Goal: Task Accomplishment & Management: Manage account settings

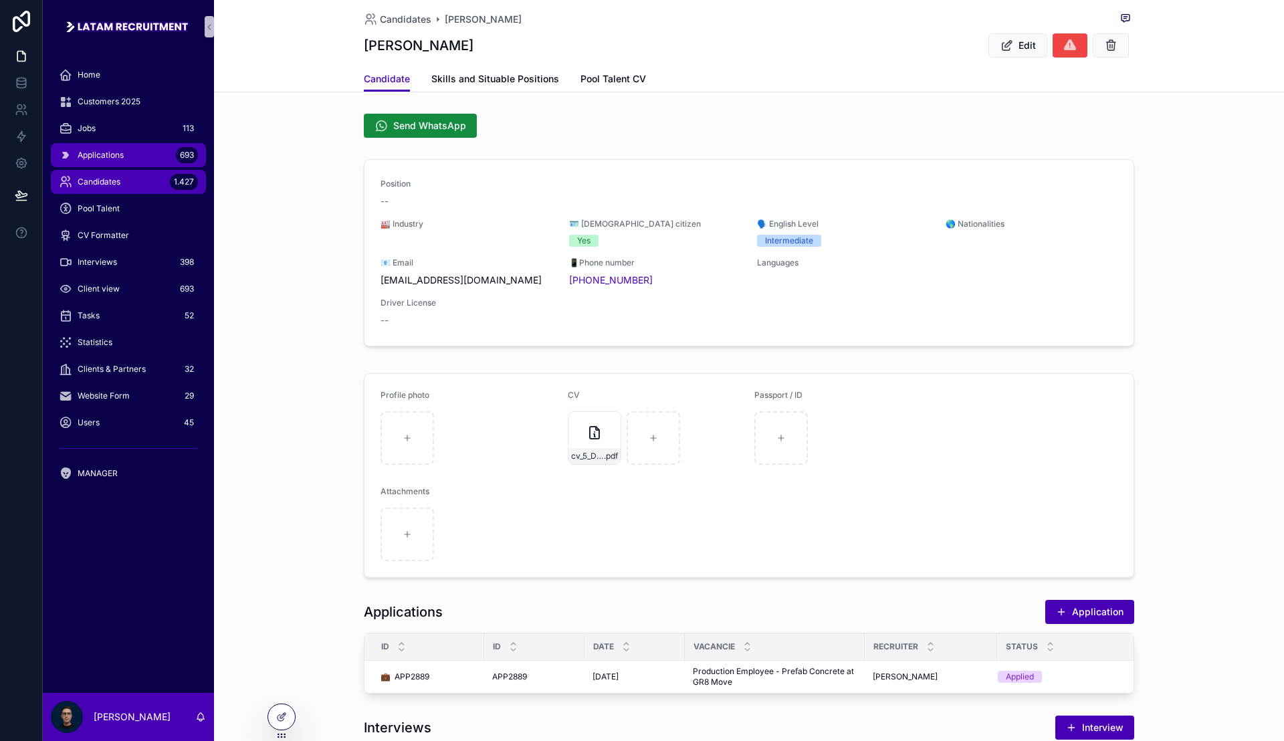
scroll to position [251, 0]
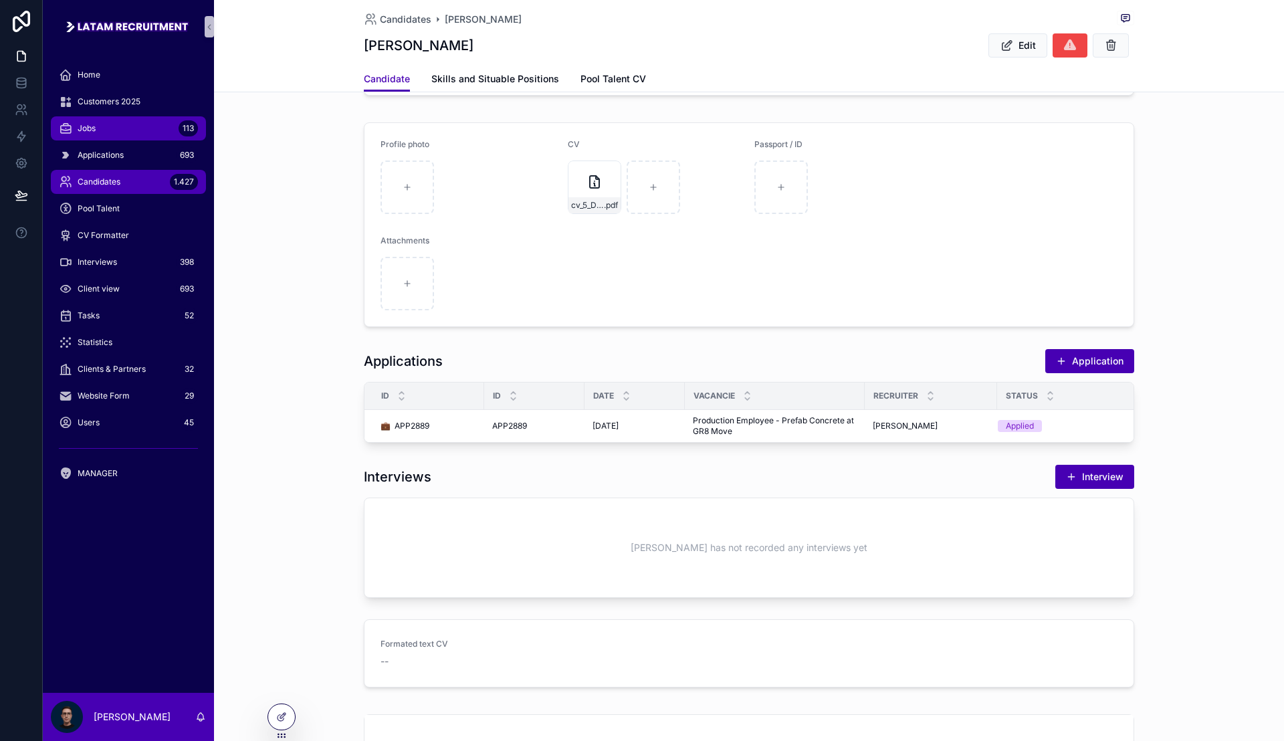
click at [122, 130] on div "Jobs 113" at bounding box center [128, 128] width 139 height 21
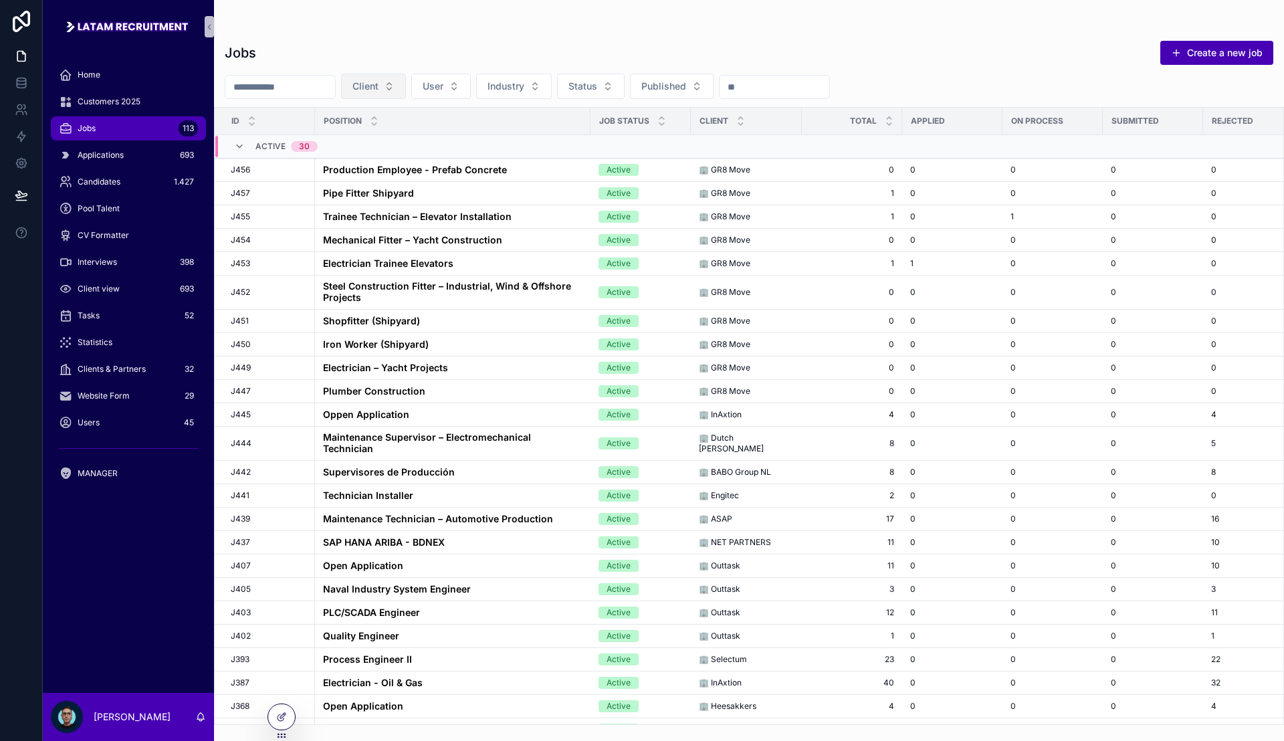
click at [406, 80] on button "Client" at bounding box center [373, 86] width 65 height 25
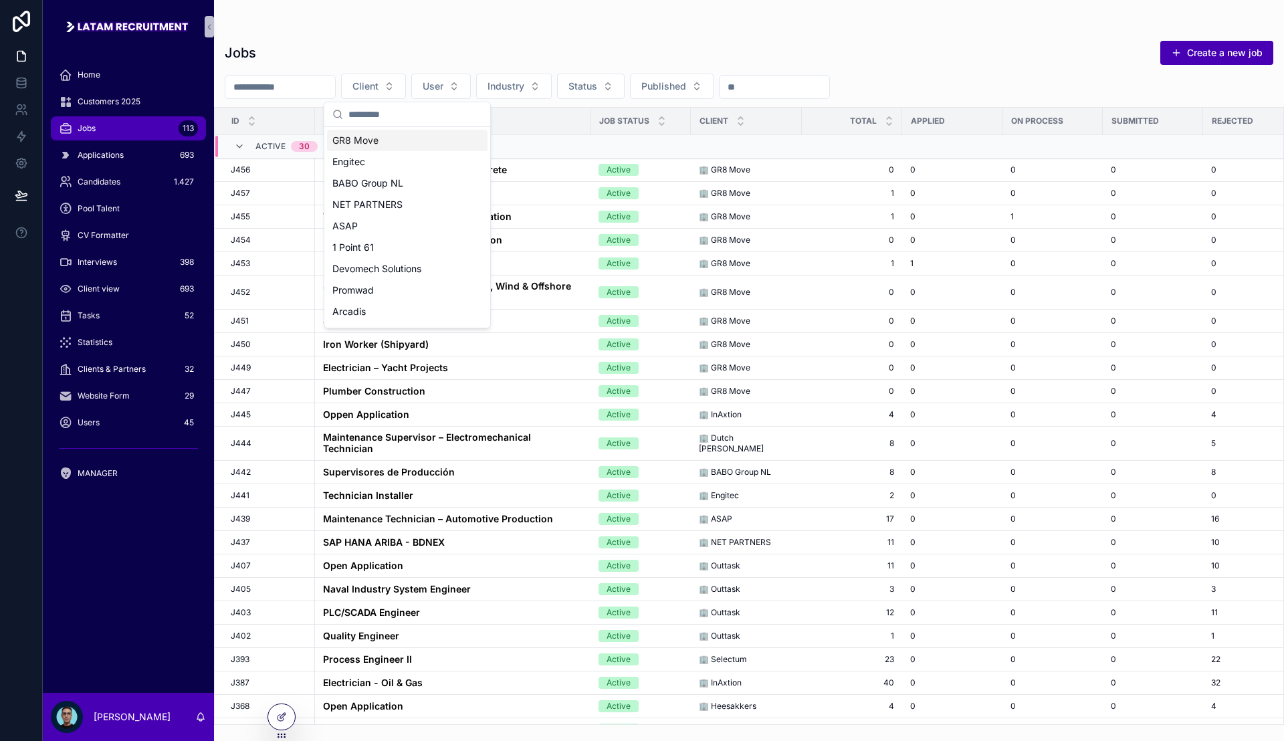
click at [419, 136] on div "GR8 Move" at bounding box center [407, 140] width 160 height 21
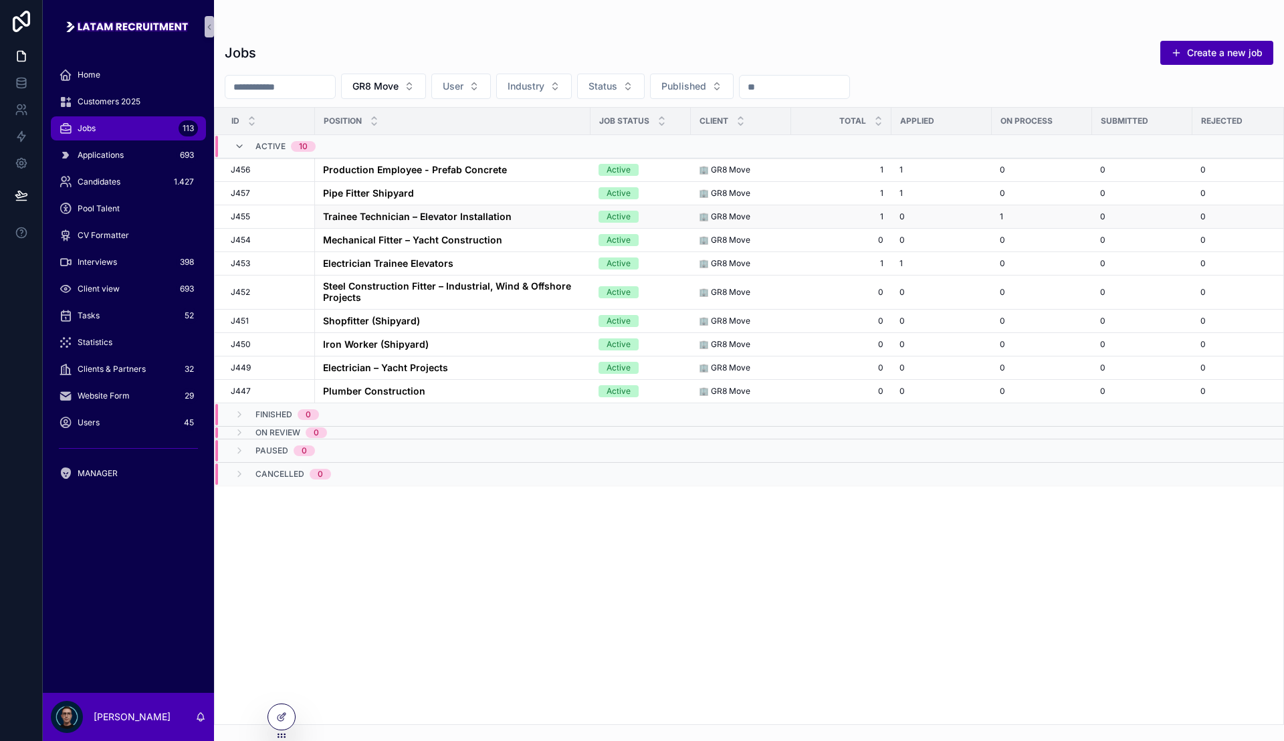
click at [386, 219] on strong "Trainee Technician – Elevator Installation" at bounding box center [417, 216] width 189 height 11
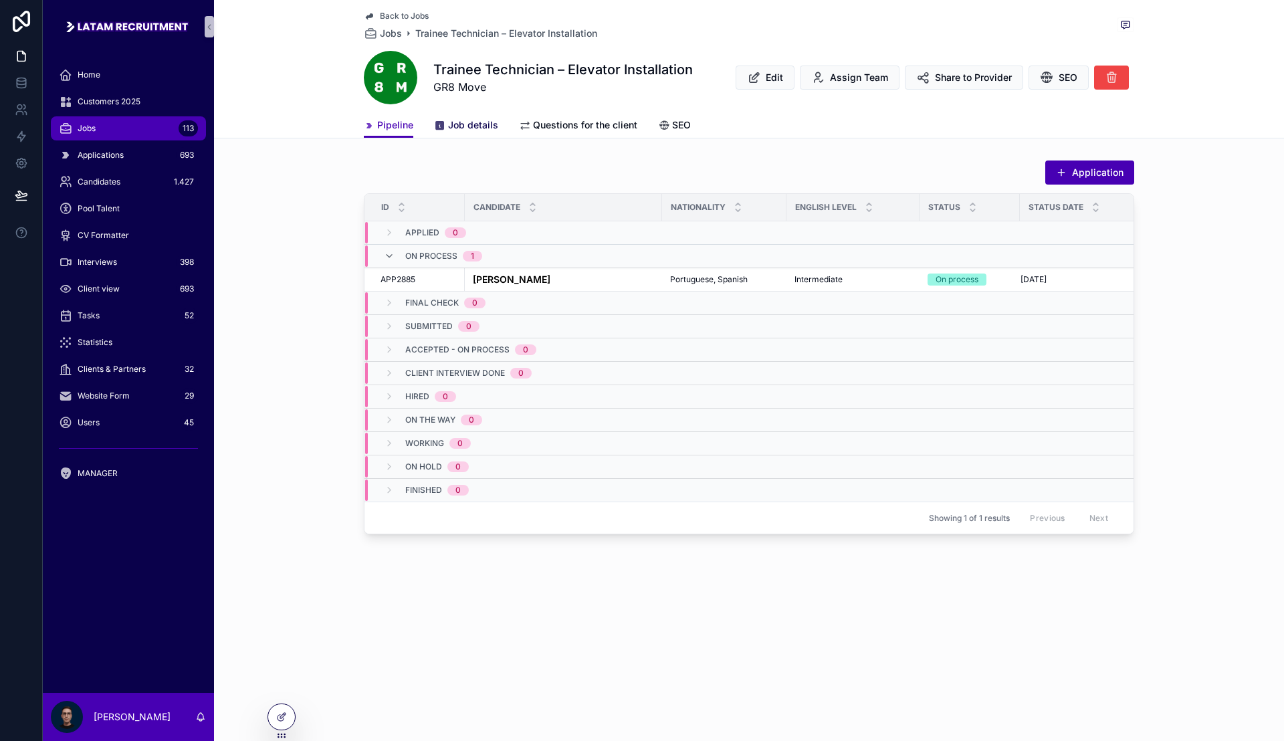
click at [481, 118] on span "Job details" at bounding box center [473, 124] width 50 height 13
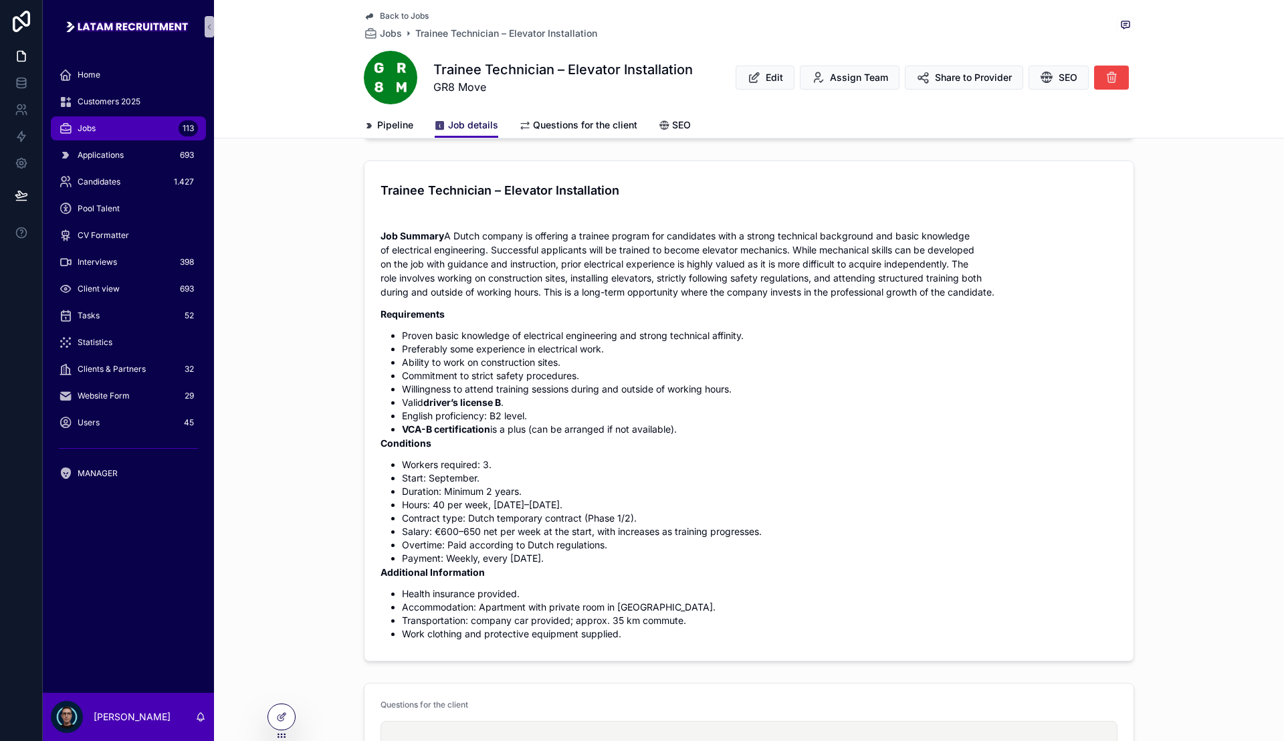
scroll to position [418, 0]
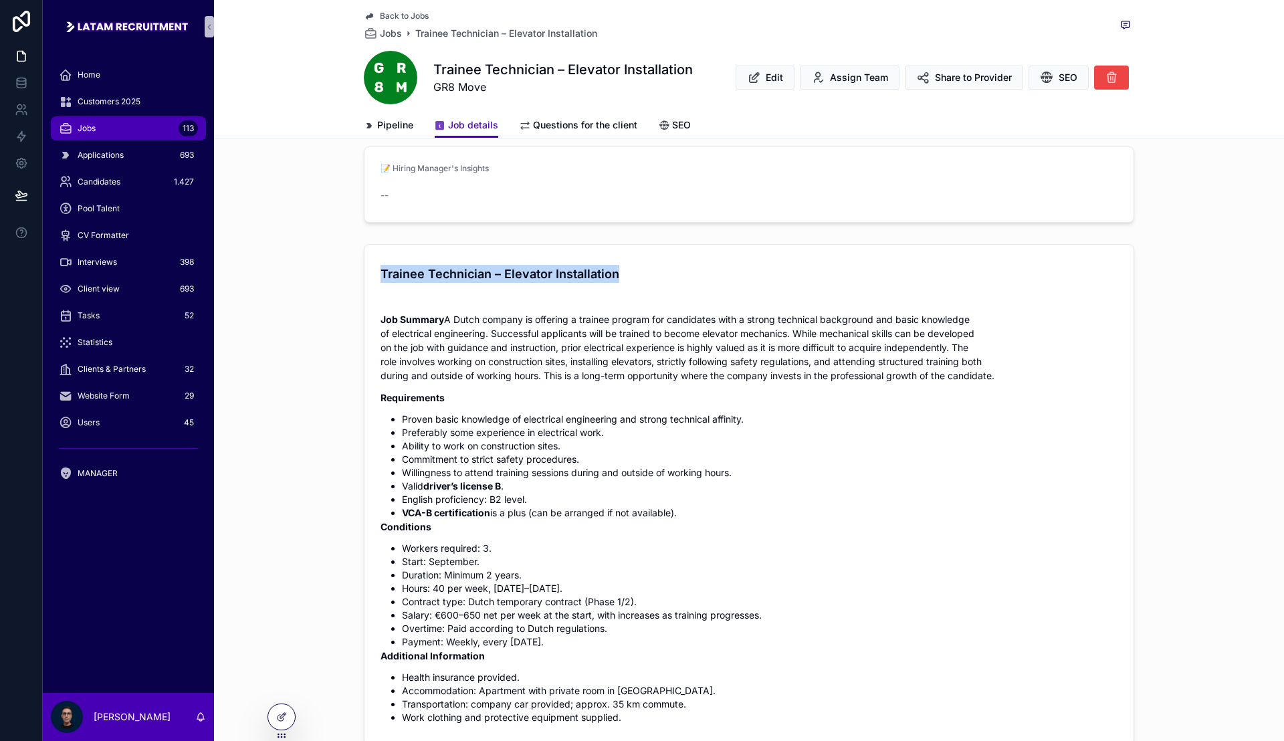
drag, startPoint x: 376, startPoint y: 271, endPoint x: 618, endPoint y: 275, distance: 242.7
click at [618, 275] on h4 "Trainee Technician – Elevator Installation" at bounding box center [748, 274] width 737 height 18
click at [630, 275] on h4 "Trainee Technician – Elevator Installation" at bounding box center [748, 274] width 737 height 18
drag, startPoint x: 622, startPoint y: 275, endPoint x: 387, endPoint y: 282, distance: 235.4
click at [387, 282] on div "Trainee Technician – Elevator Installation" at bounding box center [748, 274] width 737 height 26
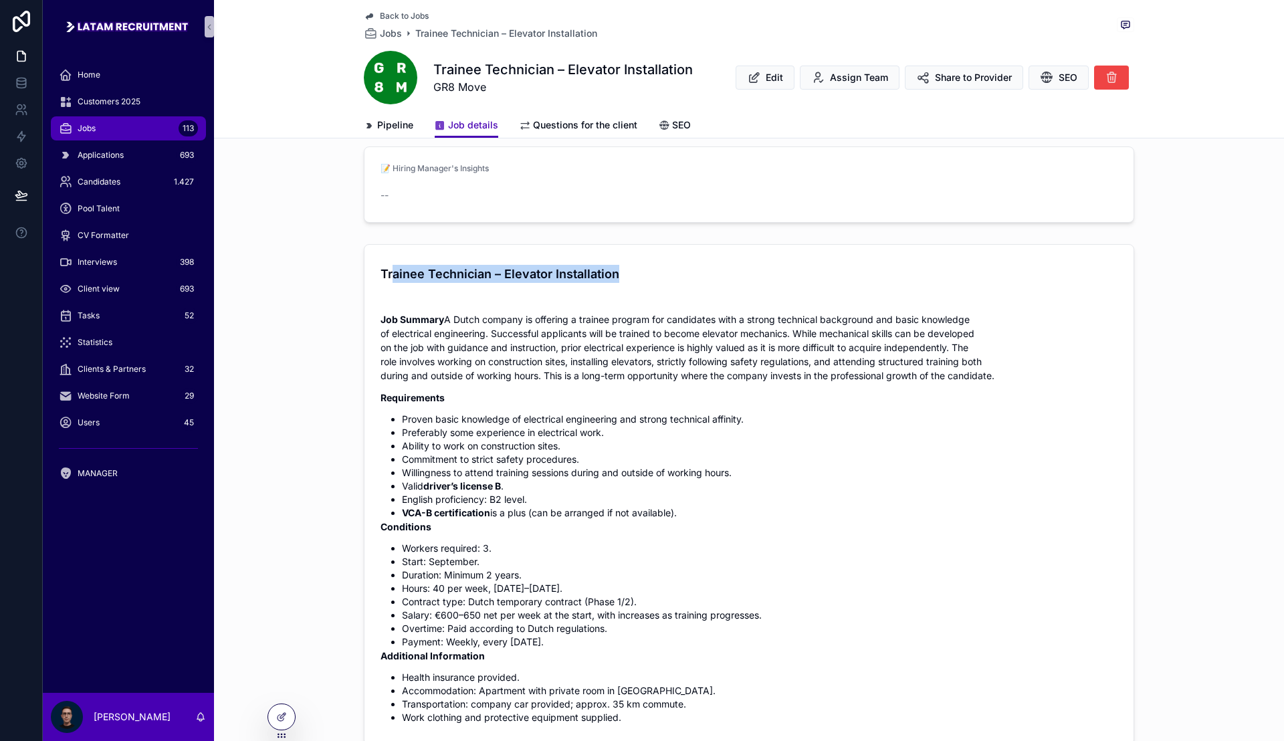
click at [560, 277] on h4 "Trainee Technician – Elevator Installation" at bounding box center [748, 274] width 737 height 18
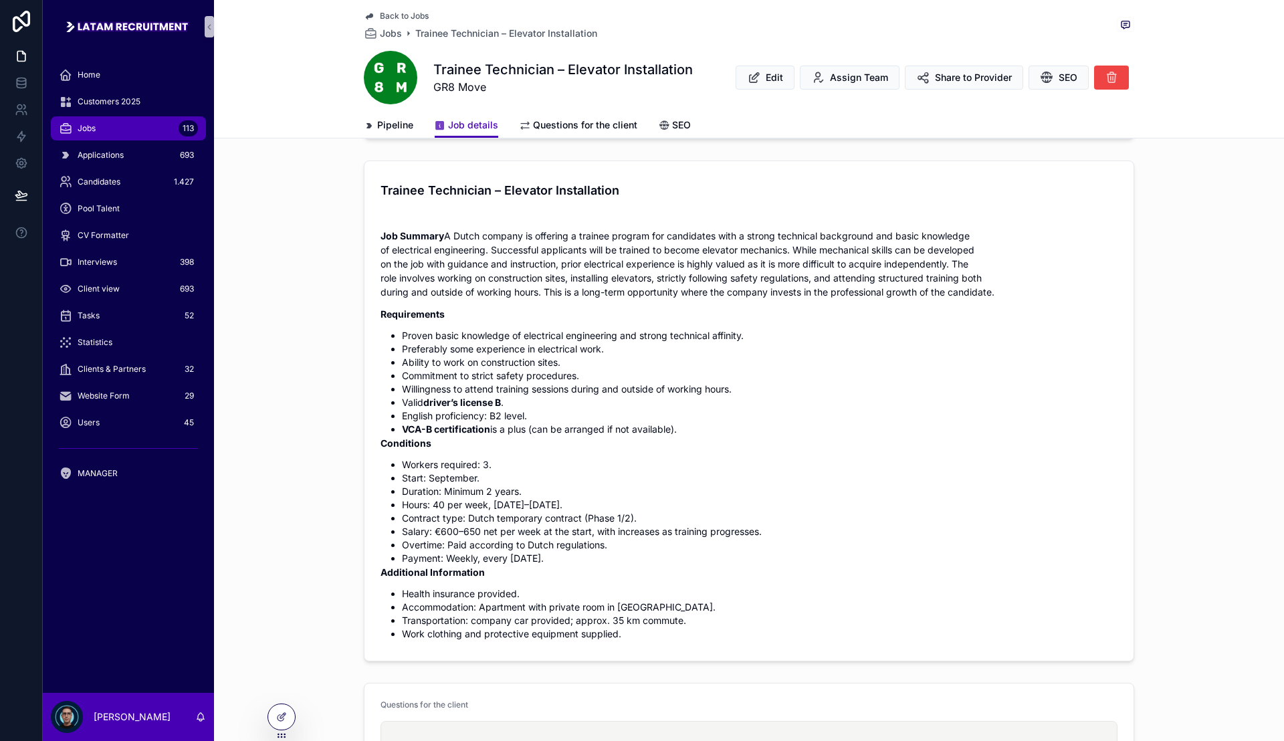
click at [398, 15] on span "Back to Jobs" at bounding box center [404, 16] width 49 height 11
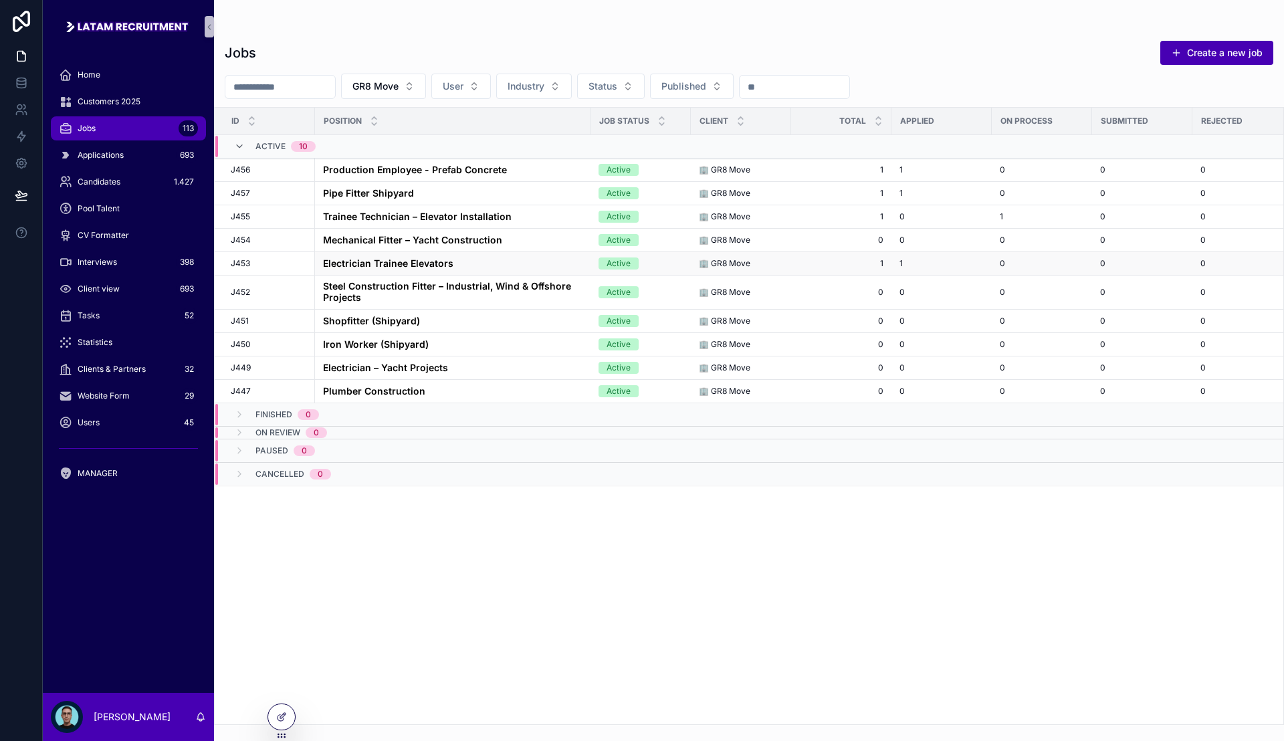
click at [438, 261] on strong "Electrician Trainee Elevators" at bounding box center [388, 262] width 130 height 11
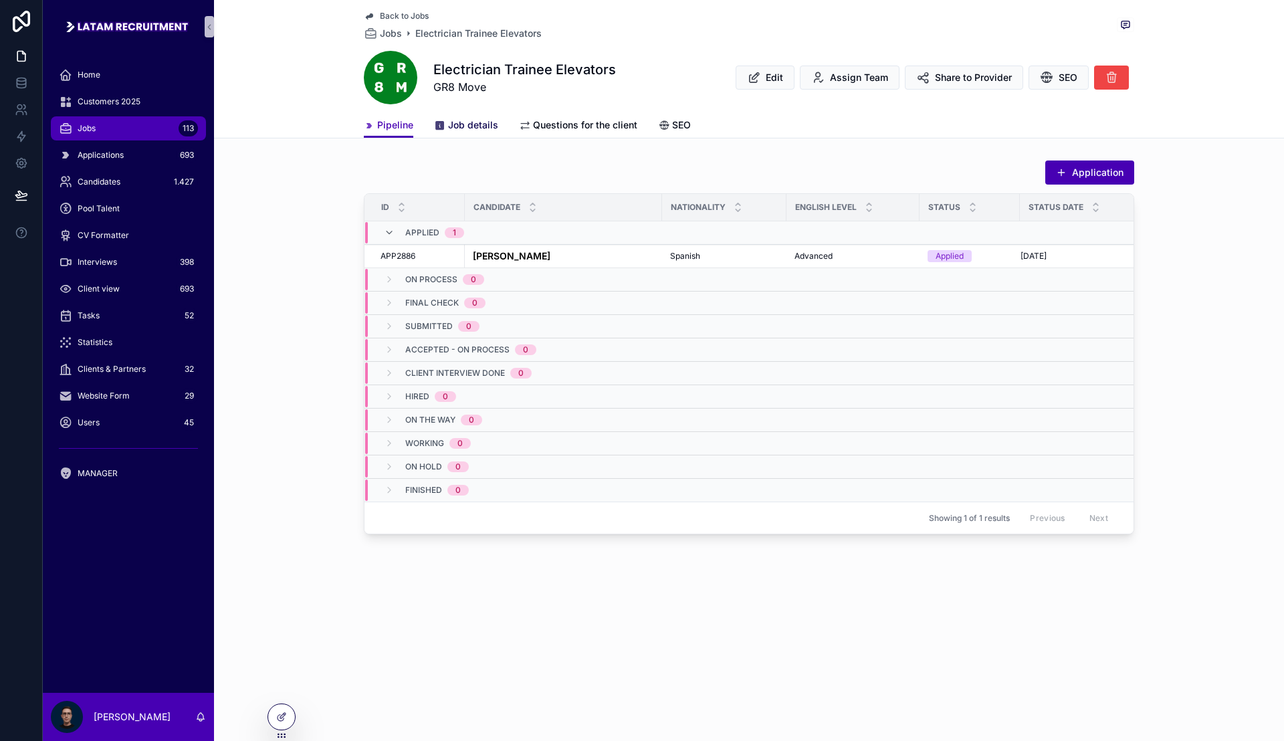
click at [487, 121] on span "Job details" at bounding box center [473, 124] width 50 height 13
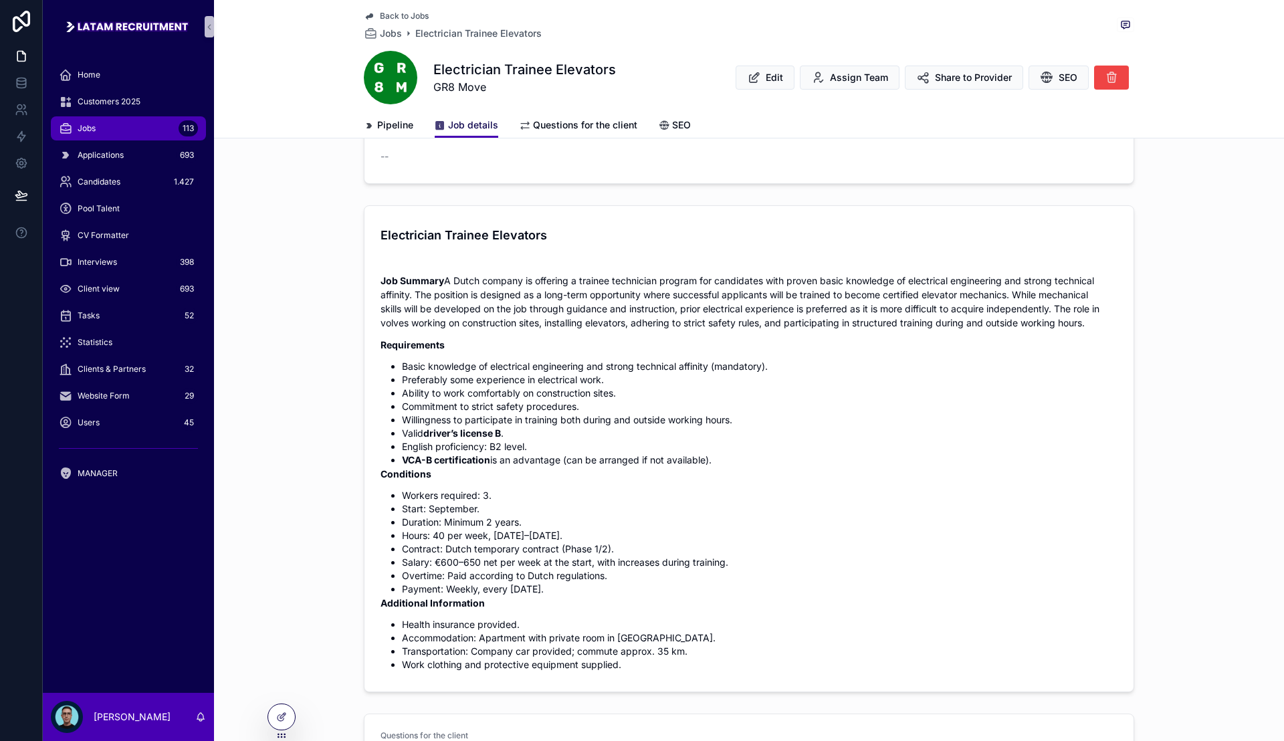
scroll to position [418, 0]
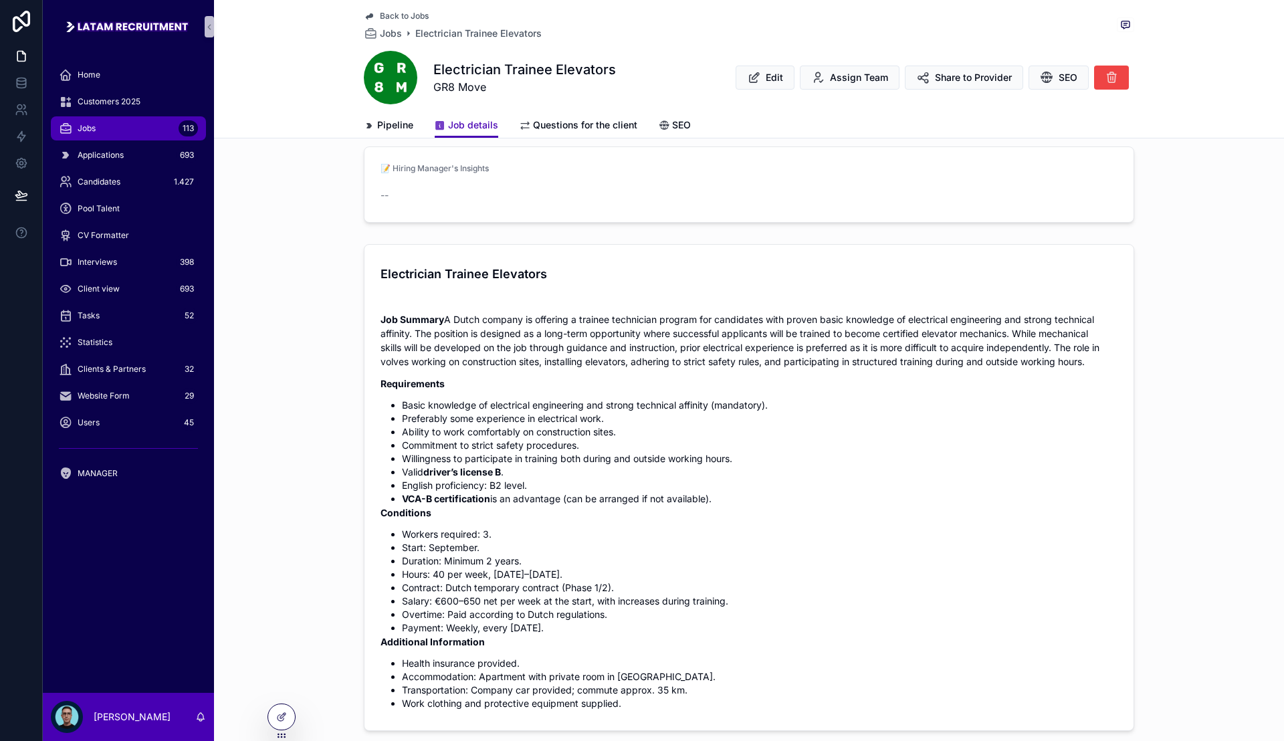
click at [406, 12] on span "Back to Jobs" at bounding box center [404, 16] width 49 height 11
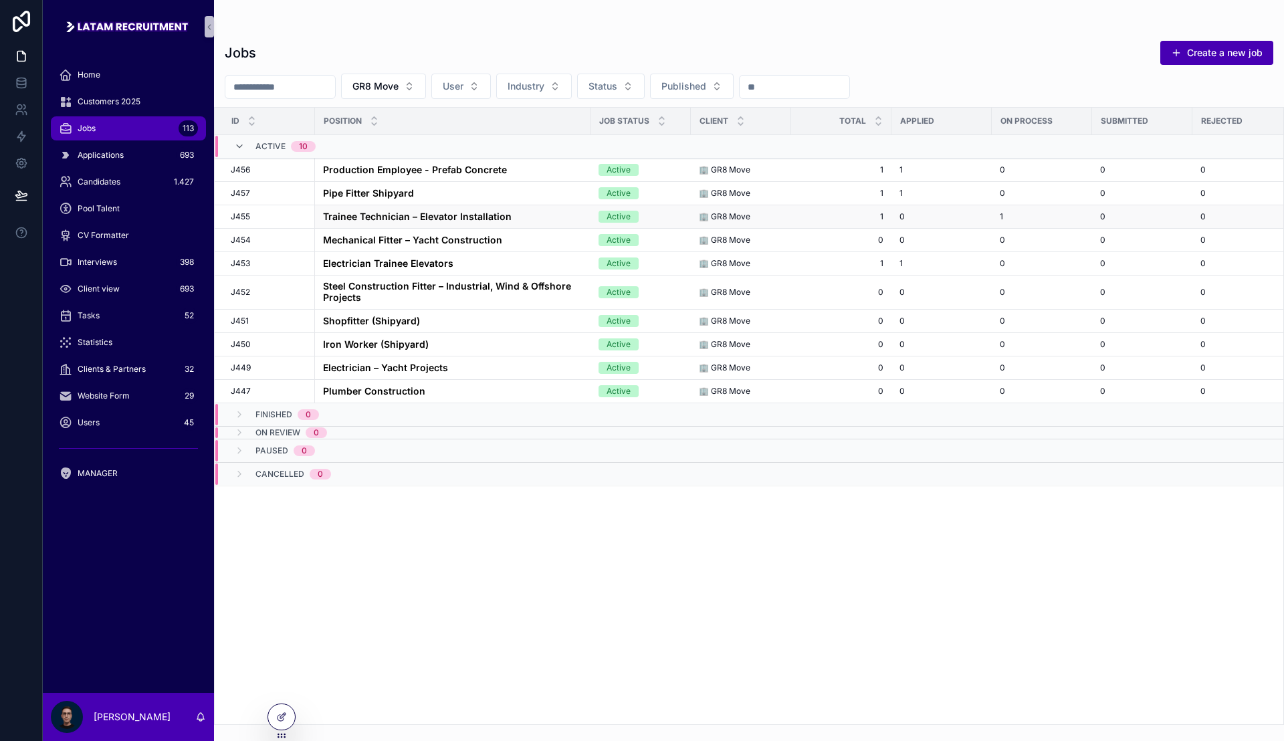
click at [438, 216] on strong "Trainee Technician – Elevator Installation" at bounding box center [417, 216] width 189 height 11
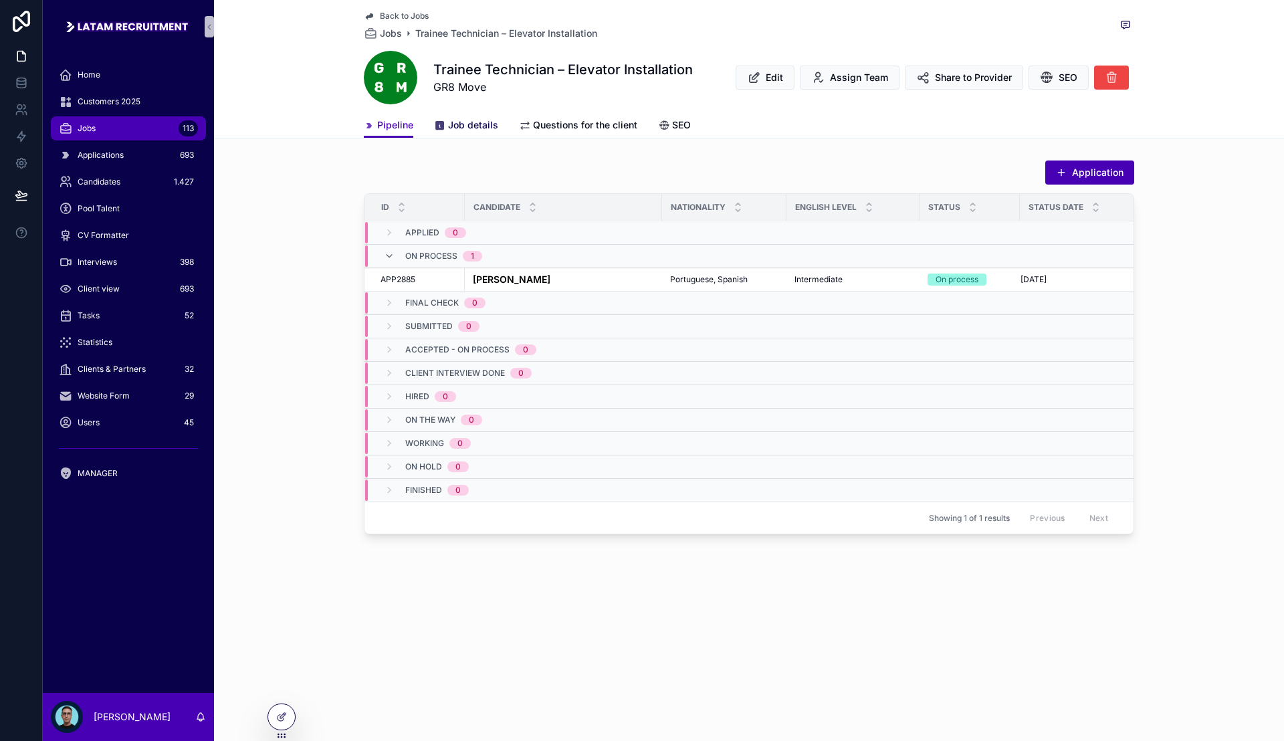
click at [477, 122] on span "Job details" at bounding box center [473, 124] width 50 height 13
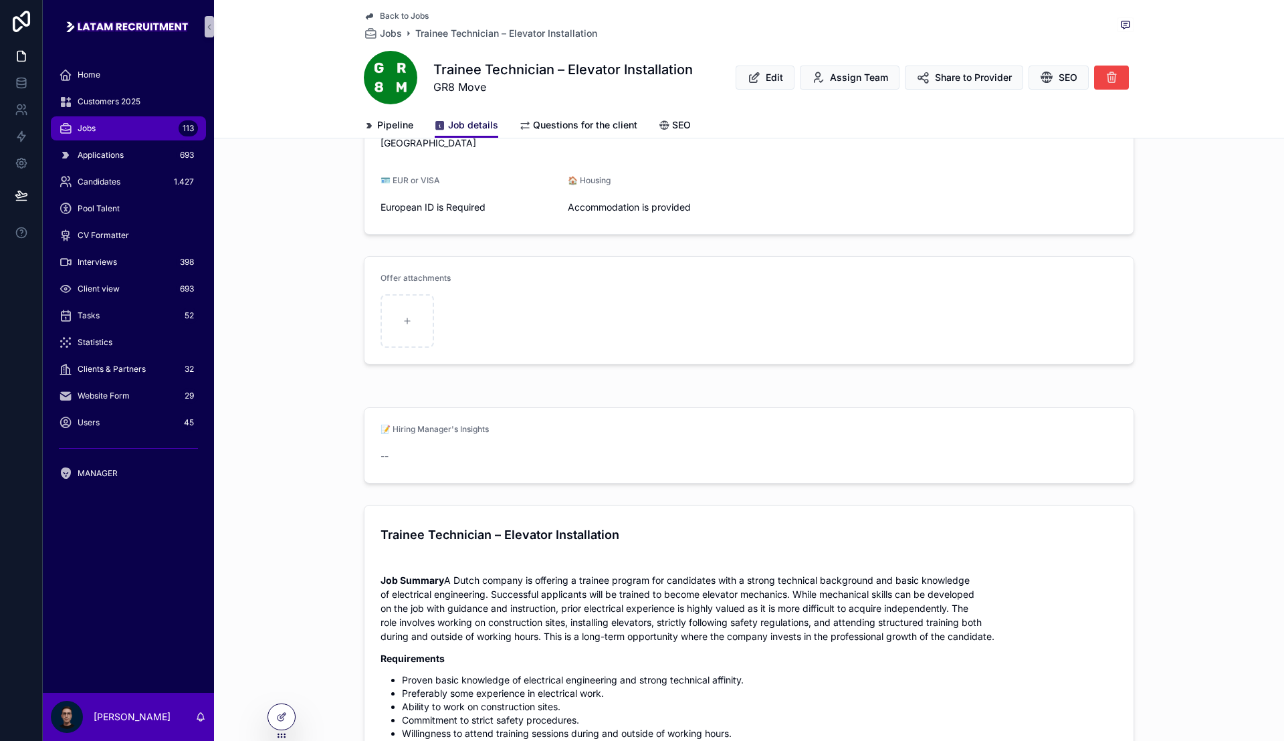
scroll to position [334, 0]
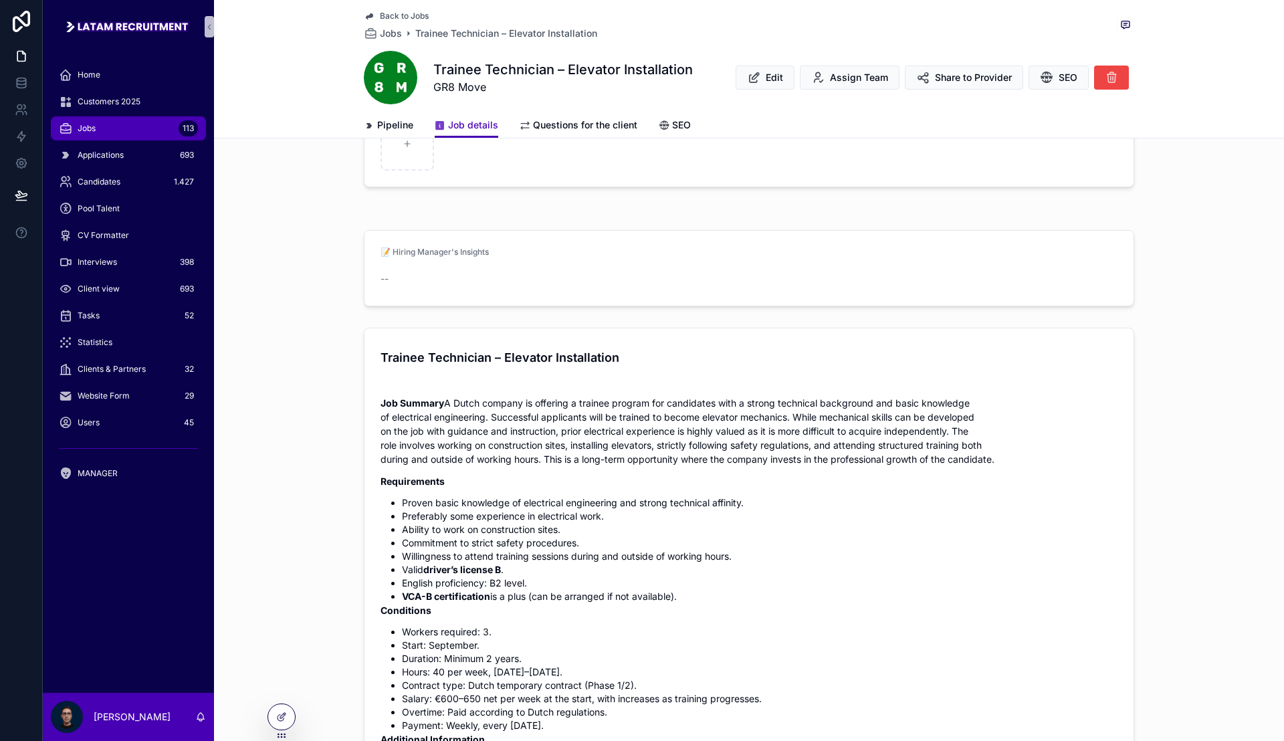
click at [569, 550] on li "Commitment to strict safety procedures." at bounding box center [759, 542] width 715 height 13
click at [390, 35] on span "Jobs" at bounding box center [391, 33] width 22 height 13
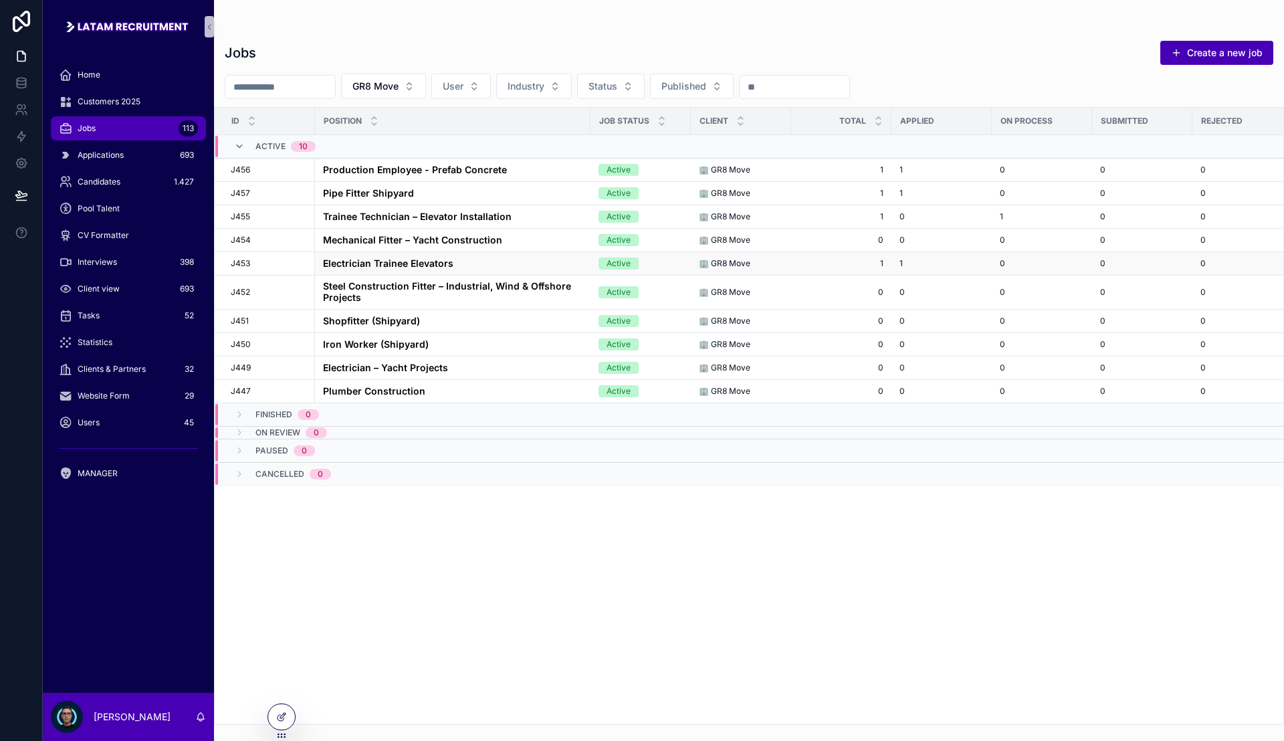
click at [410, 264] on strong "Electrician Trainee Elevators" at bounding box center [388, 262] width 130 height 11
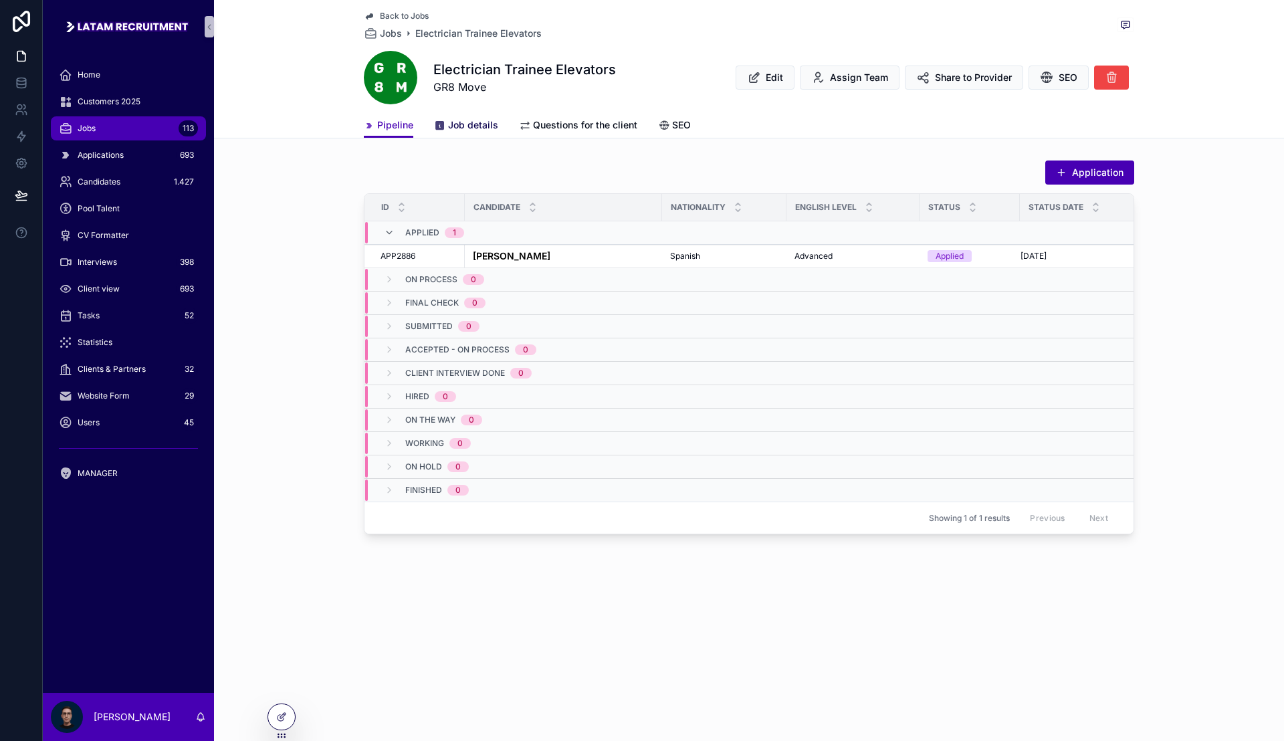
click at [484, 126] on span "Job details" at bounding box center [473, 124] width 50 height 13
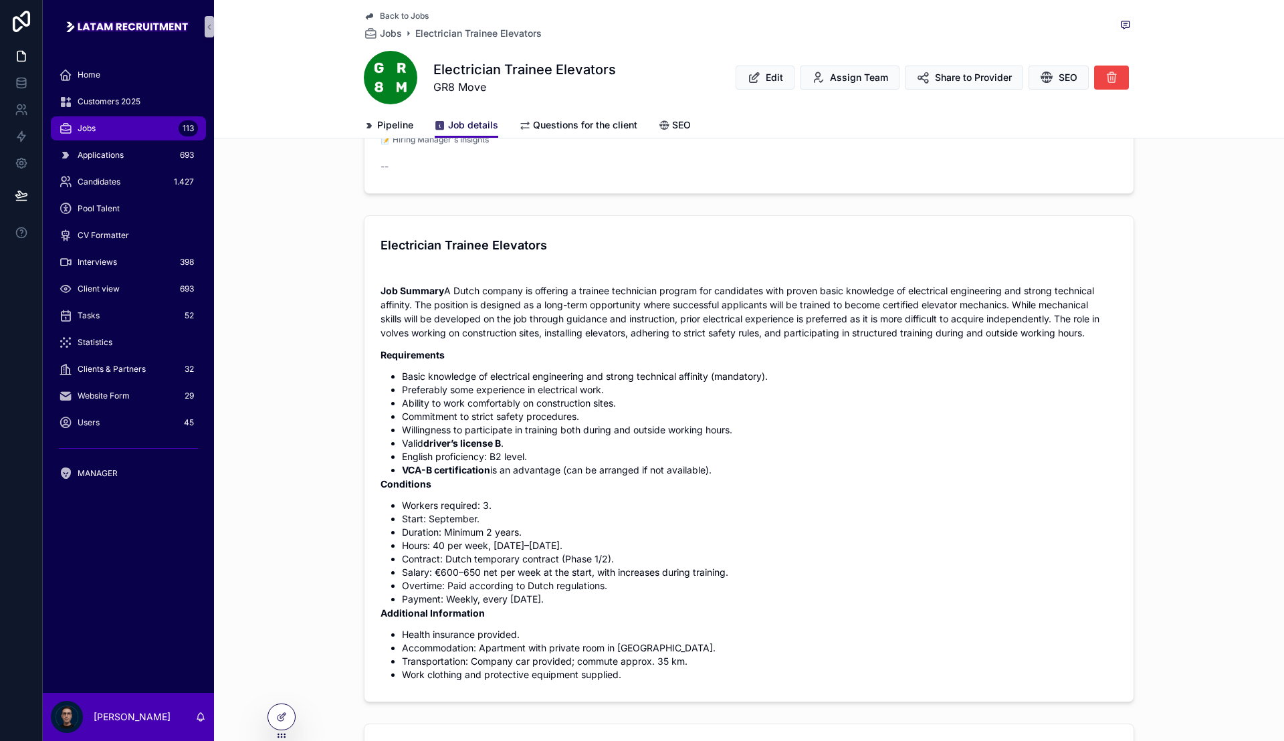
scroll to position [418, 0]
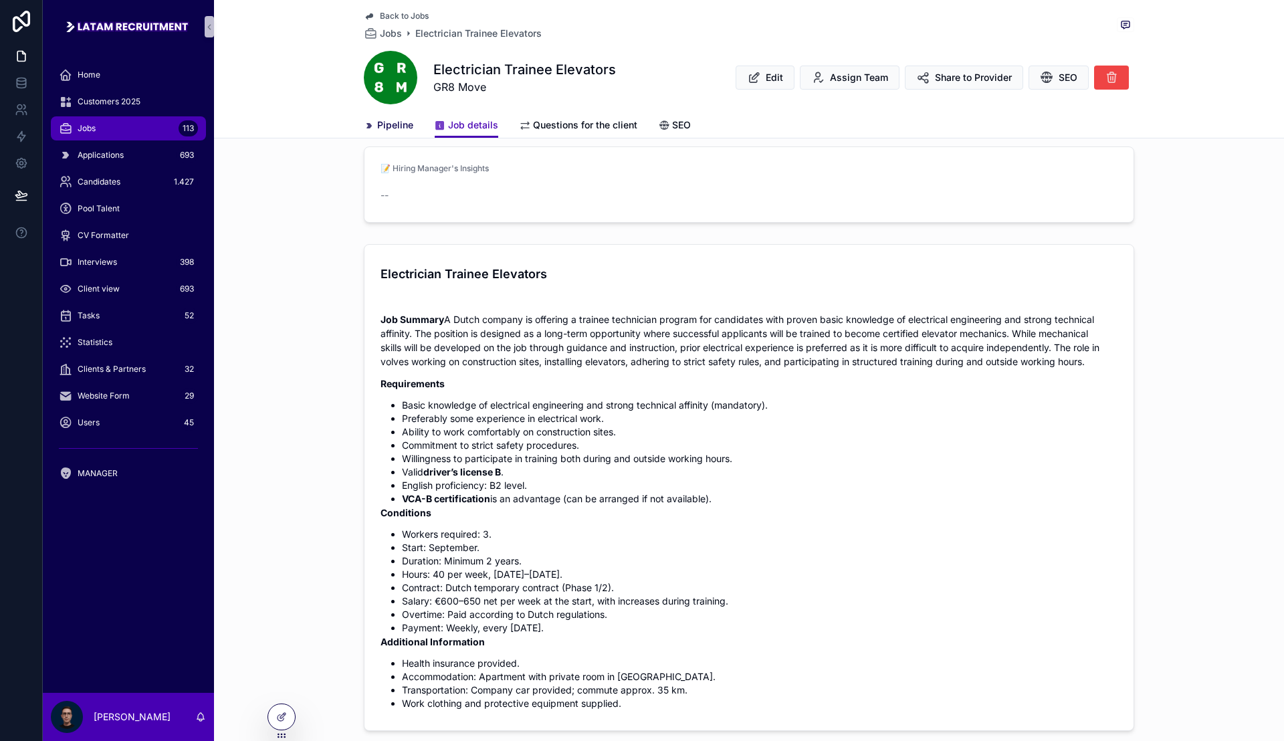
click at [398, 126] on span "Pipeline" at bounding box center [395, 124] width 36 height 13
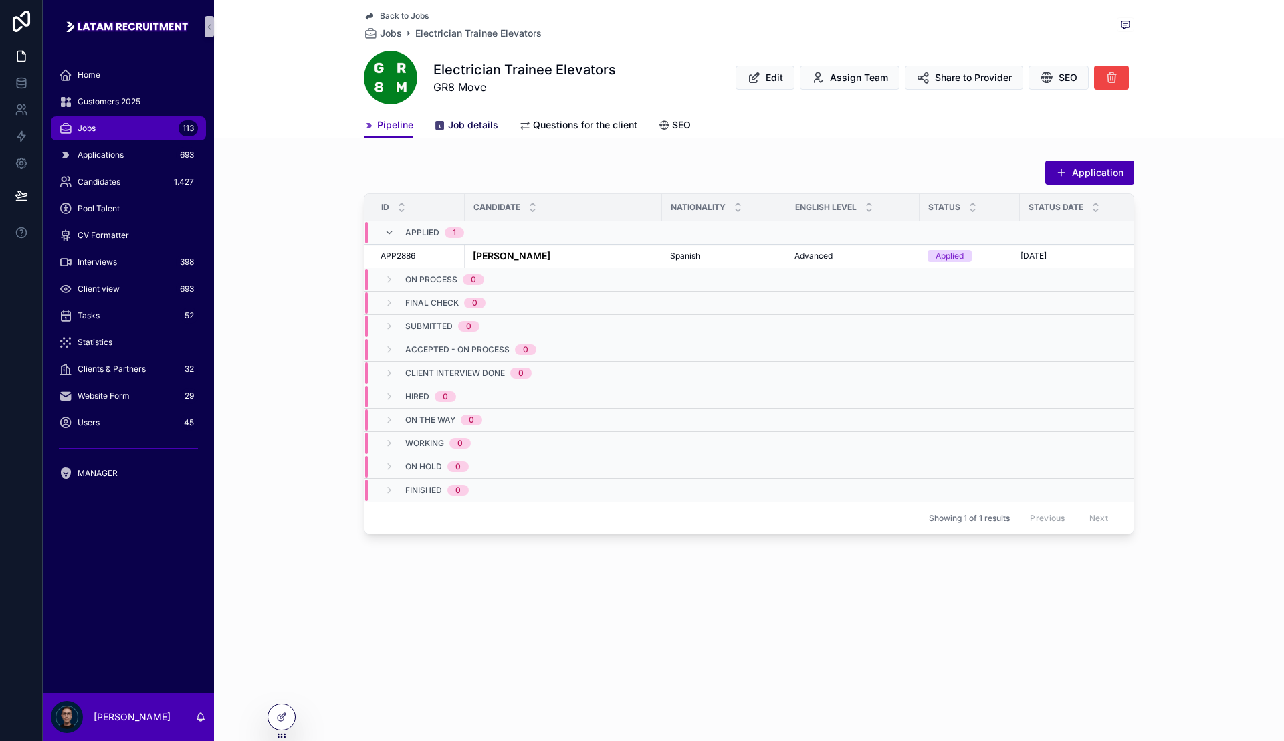
click at [480, 132] on link "Job details" at bounding box center [467, 126] width 64 height 27
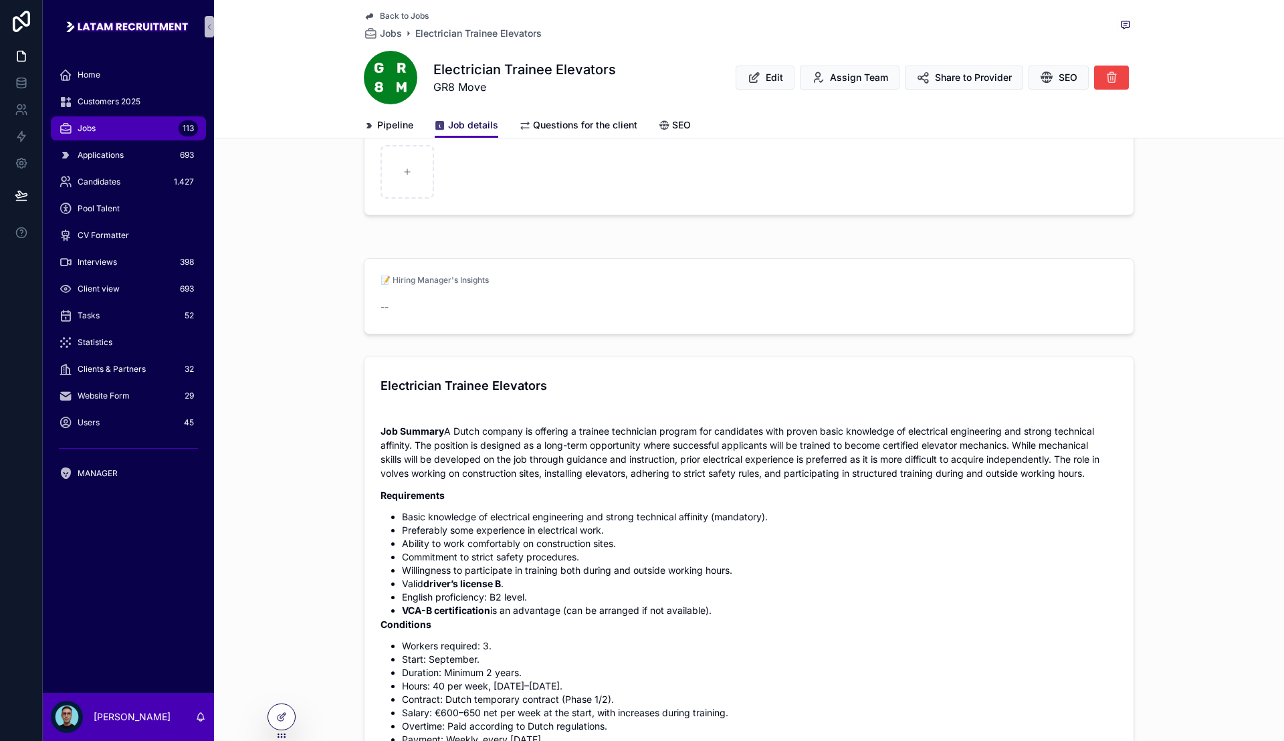
scroll to position [334, 0]
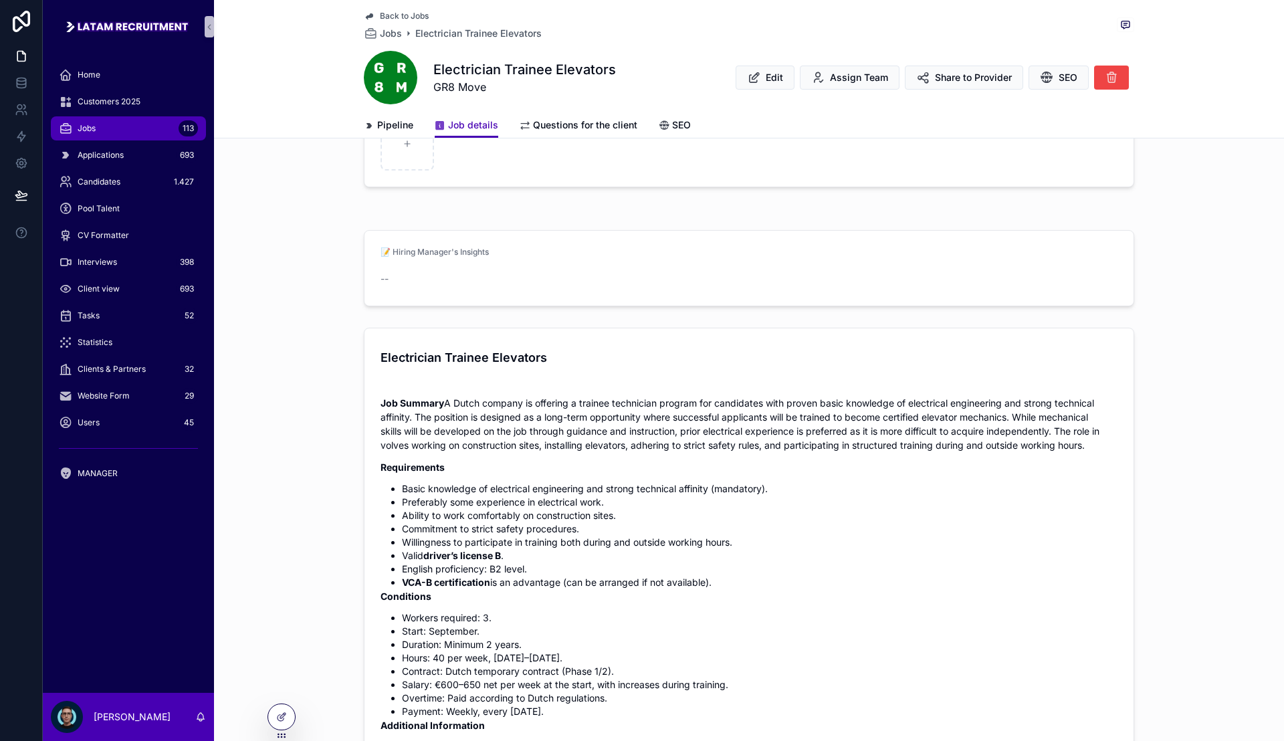
click at [395, 15] on span "Back to Jobs" at bounding box center [404, 16] width 49 height 11
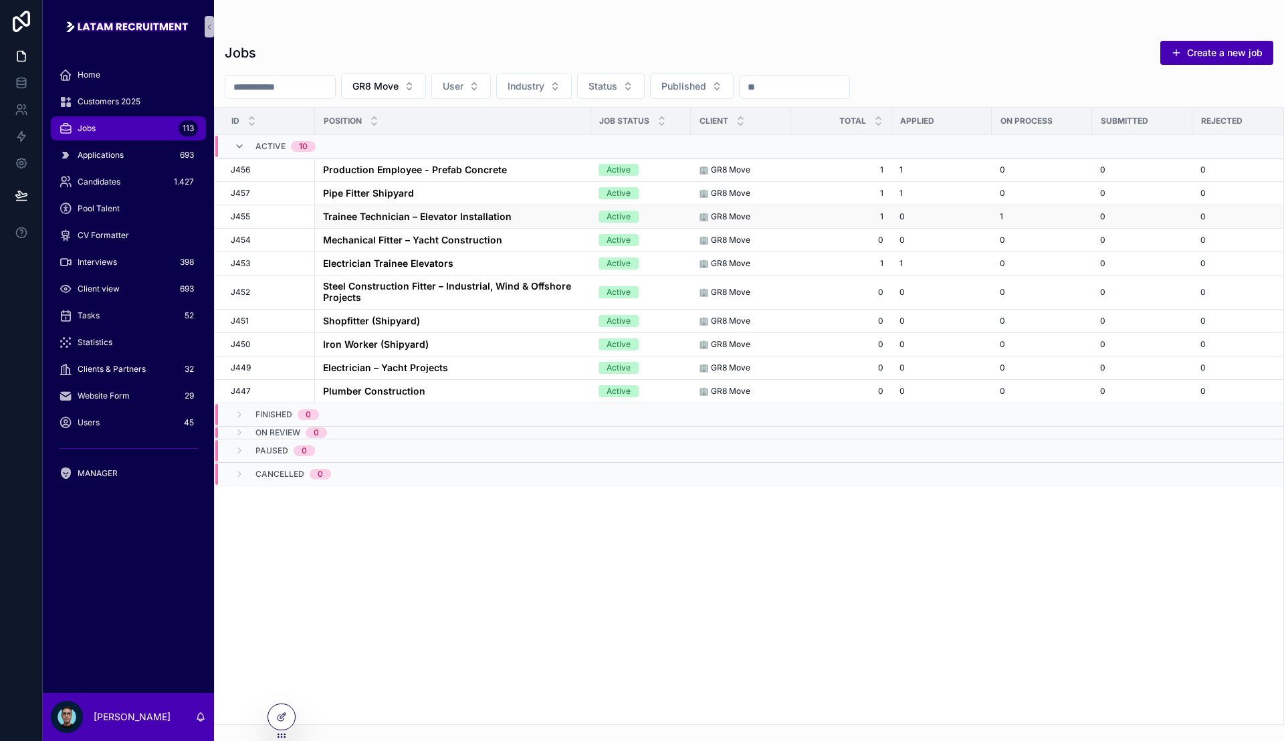
click at [418, 212] on strong "Trainee Technician – Elevator Installation" at bounding box center [417, 216] width 189 height 11
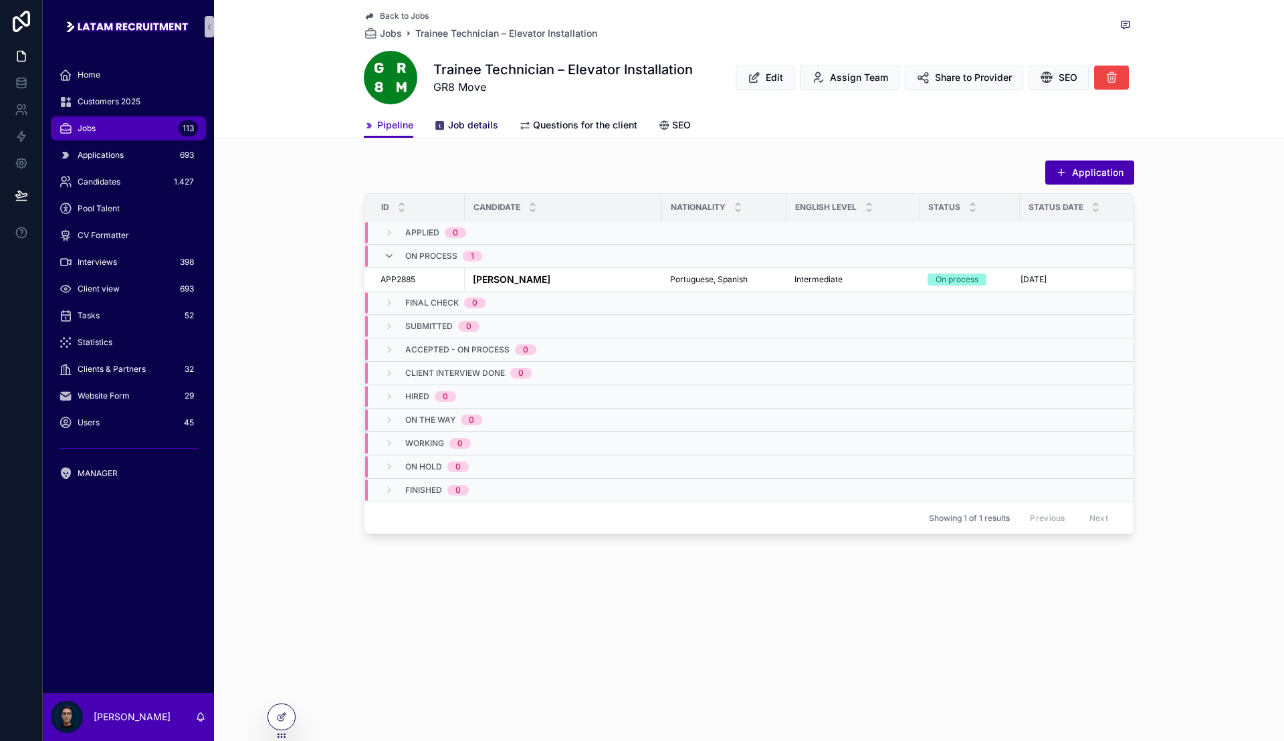
click at [489, 124] on span "Job details" at bounding box center [473, 124] width 50 height 13
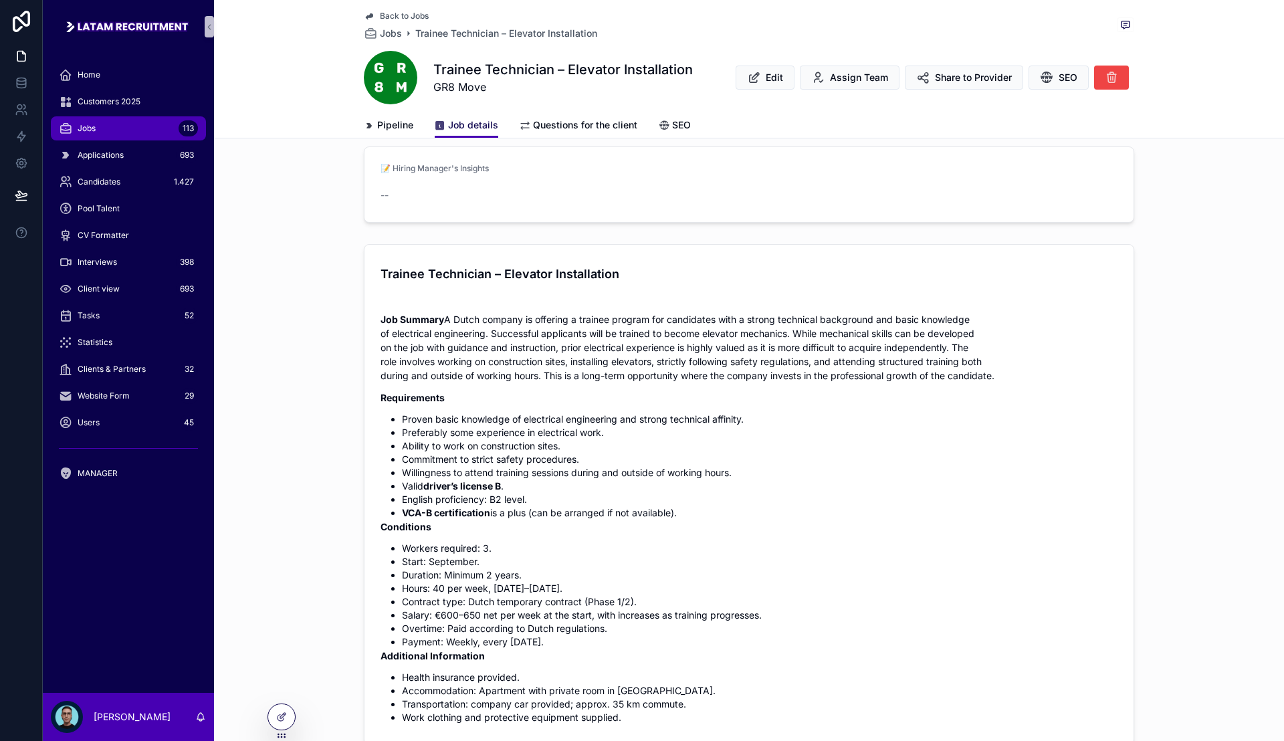
scroll to position [501, 0]
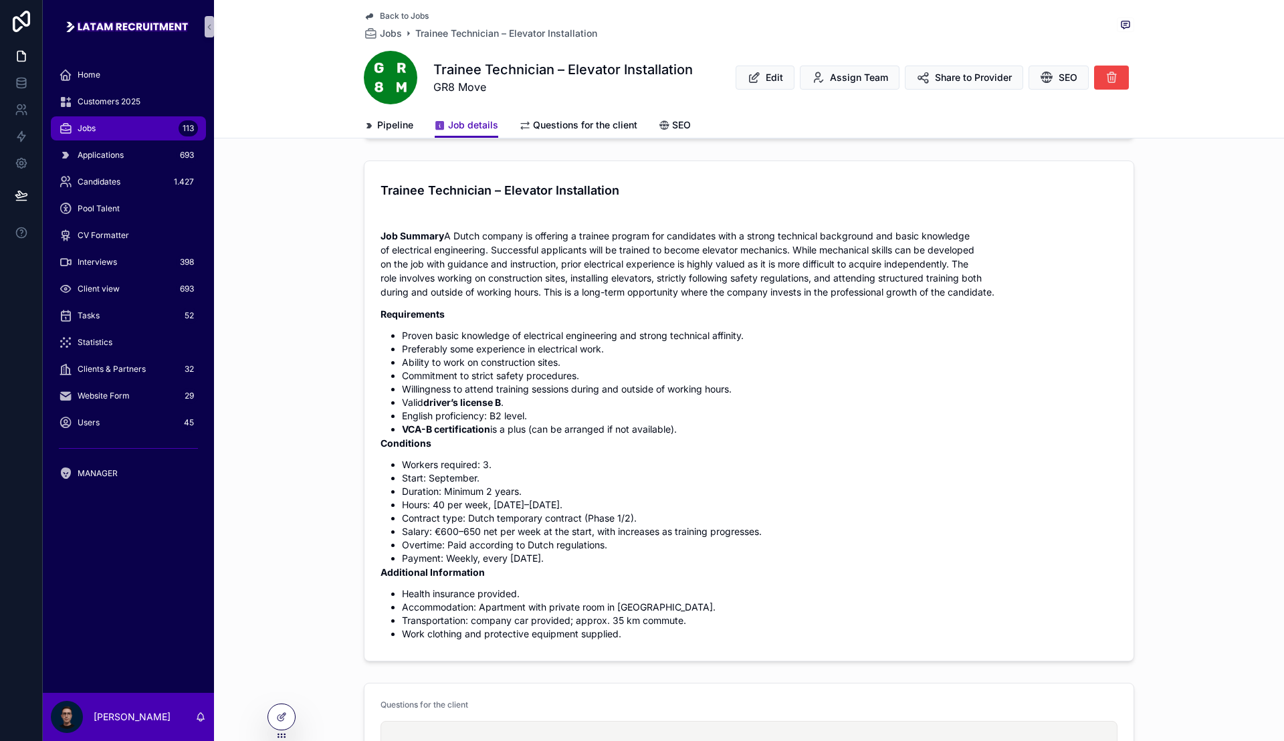
click at [568, 450] on p "Conditions" at bounding box center [748, 443] width 737 height 14
click at [780, 314] on div "Job Summary A Dutch company is offering a trainee program for candidates with a…" at bounding box center [748, 435] width 737 height 412
click at [658, 321] on p "Requirements" at bounding box center [748, 314] width 737 height 14
drag, startPoint x: 560, startPoint y: 300, endPoint x: 628, endPoint y: 247, distance: 86.1
click at [560, 299] on p "Job Summary A Dutch company is offering a trainee program for candidates with a…" at bounding box center [748, 264] width 737 height 70
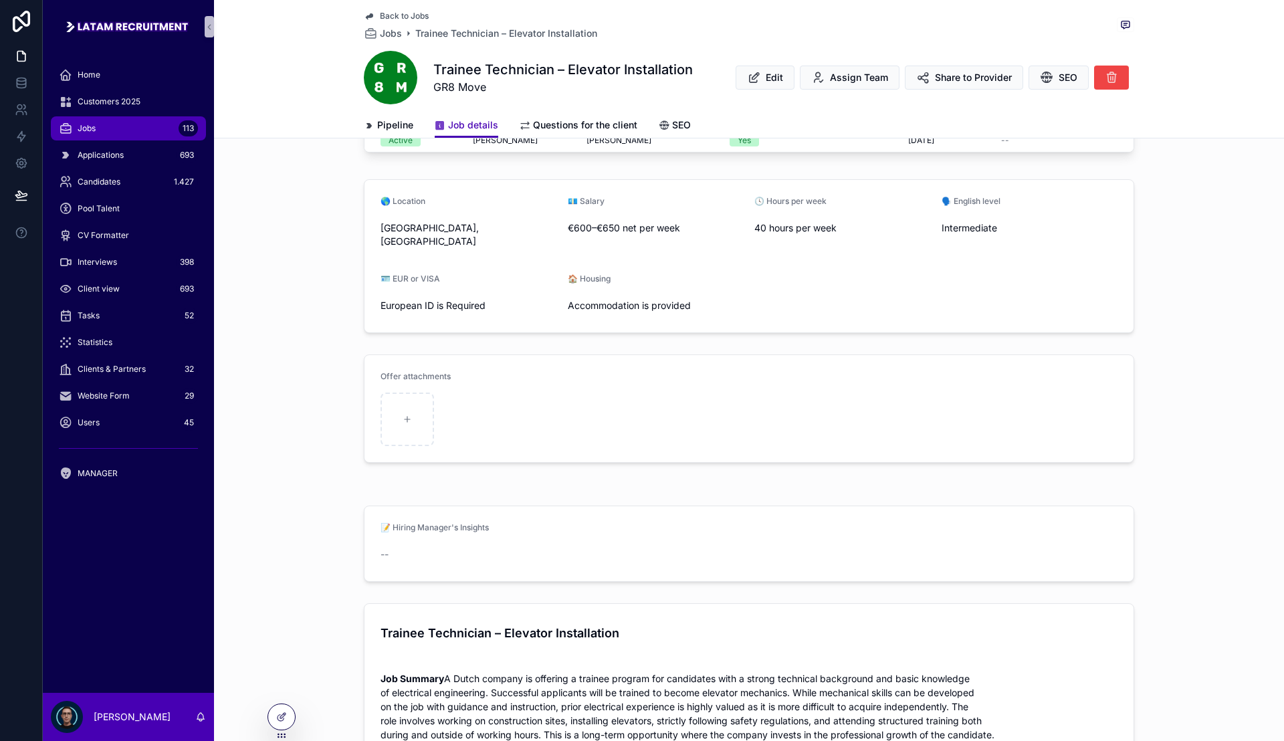
scroll to position [0, 0]
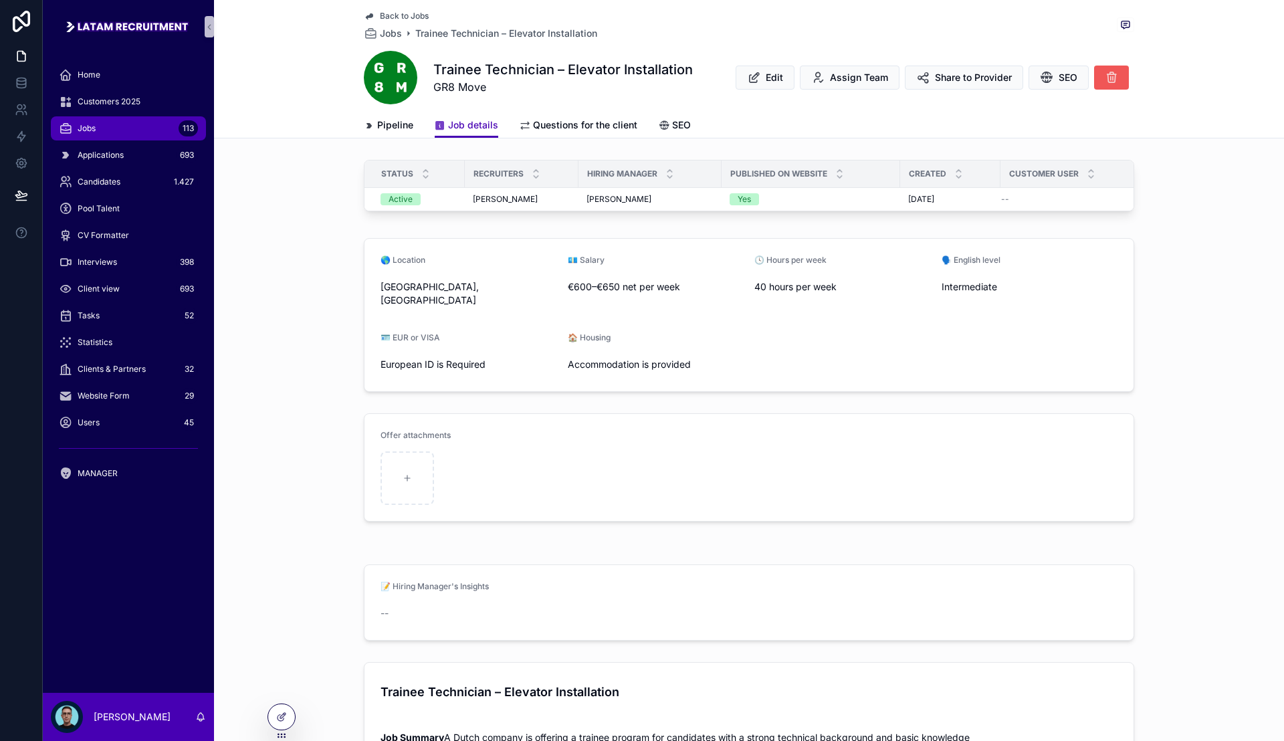
click at [1098, 74] on button "scrollable content" at bounding box center [1111, 78] width 35 height 24
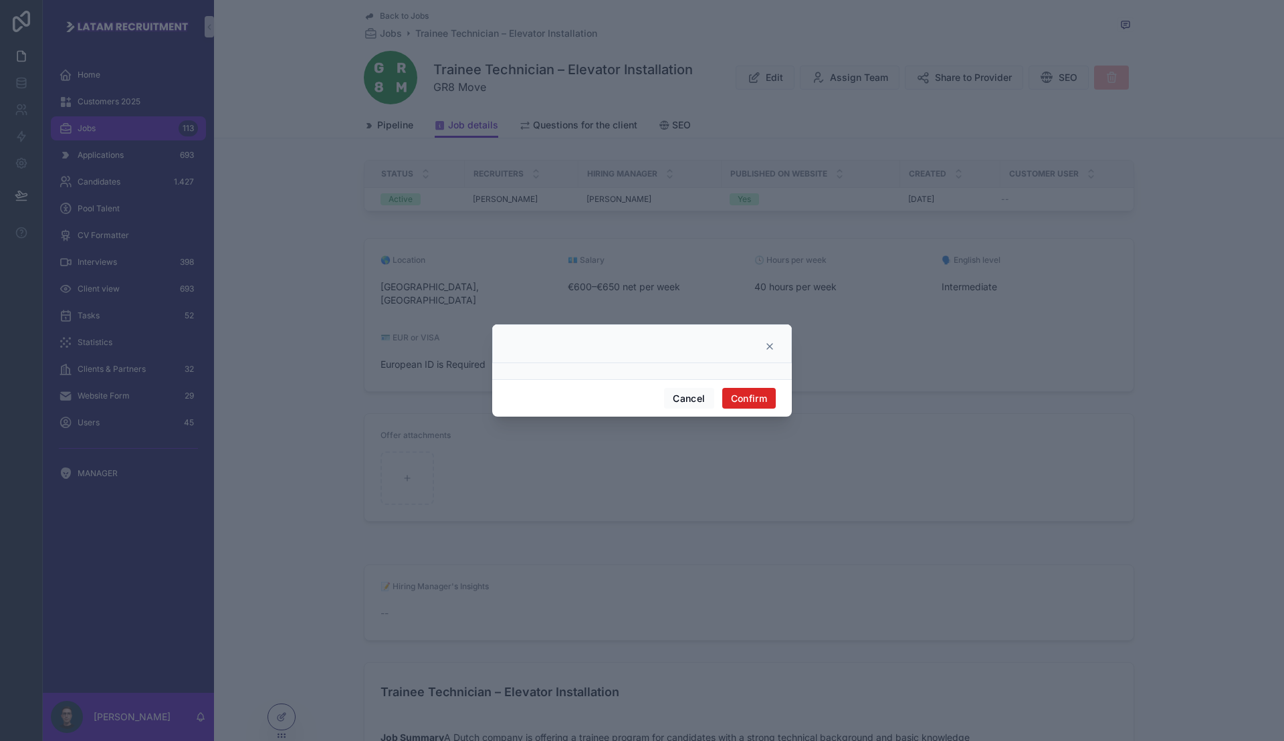
click at [739, 393] on button "Confirm" at bounding box center [748, 398] width 53 height 21
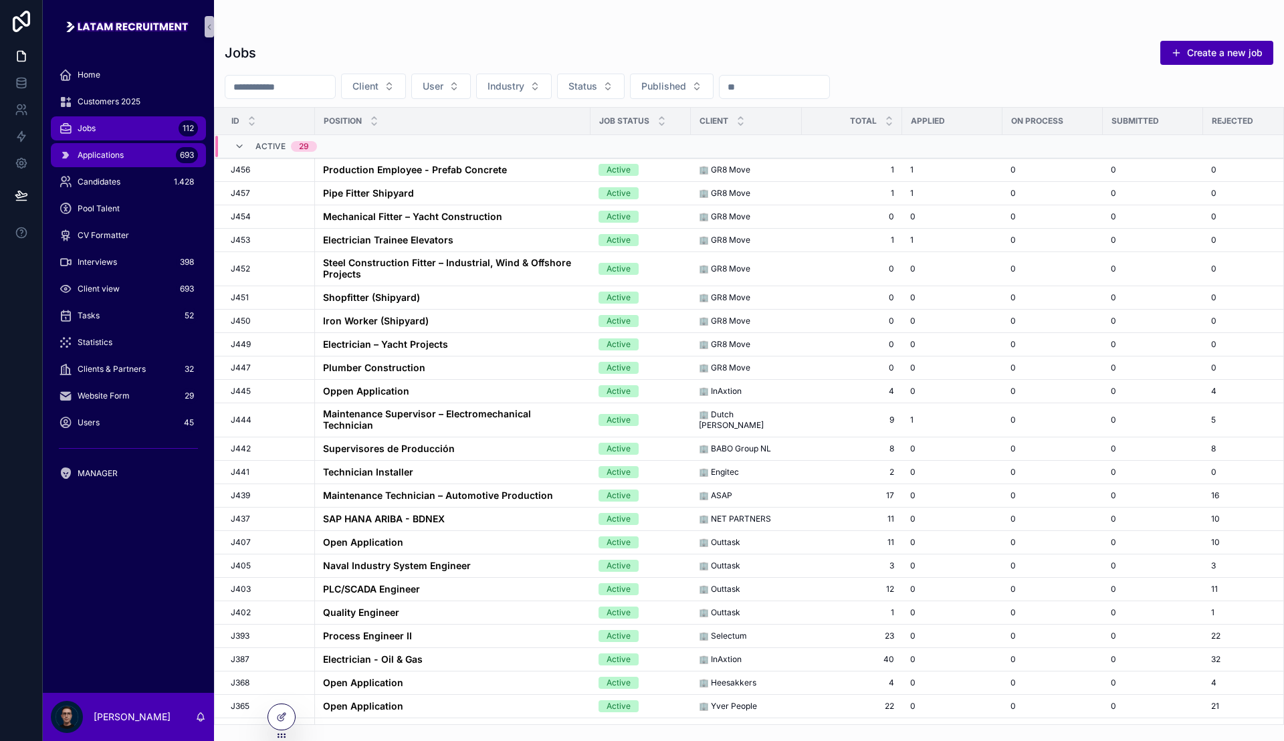
click at [156, 150] on div "Applications 693" at bounding box center [128, 154] width 139 height 21
click at [138, 124] on div "Jobs 112" at bounding box center [128, 128] width 139 height 21
click at [17, 85] on icon at bounding box center [21, 85] width 9 height 5
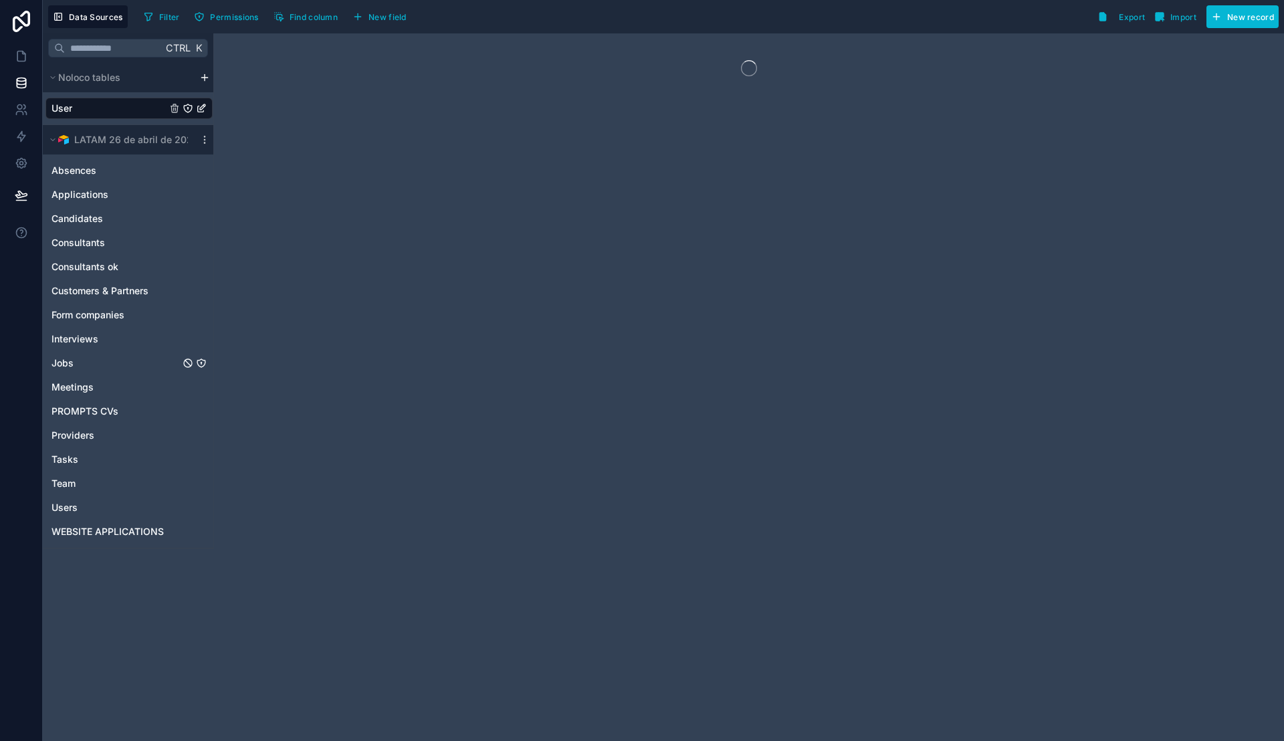
drag, startPoint x: 86, startPoint y: 359, endPoint x: 1154, endPoint y: 86, distance: 1102.6
click at [86, 359] on link "Jobs" at bounding box center [115, 362] width 128 height 13
click at [372, 16] on span "Syncing" at bounding box center [384, 17] width 32 height 10
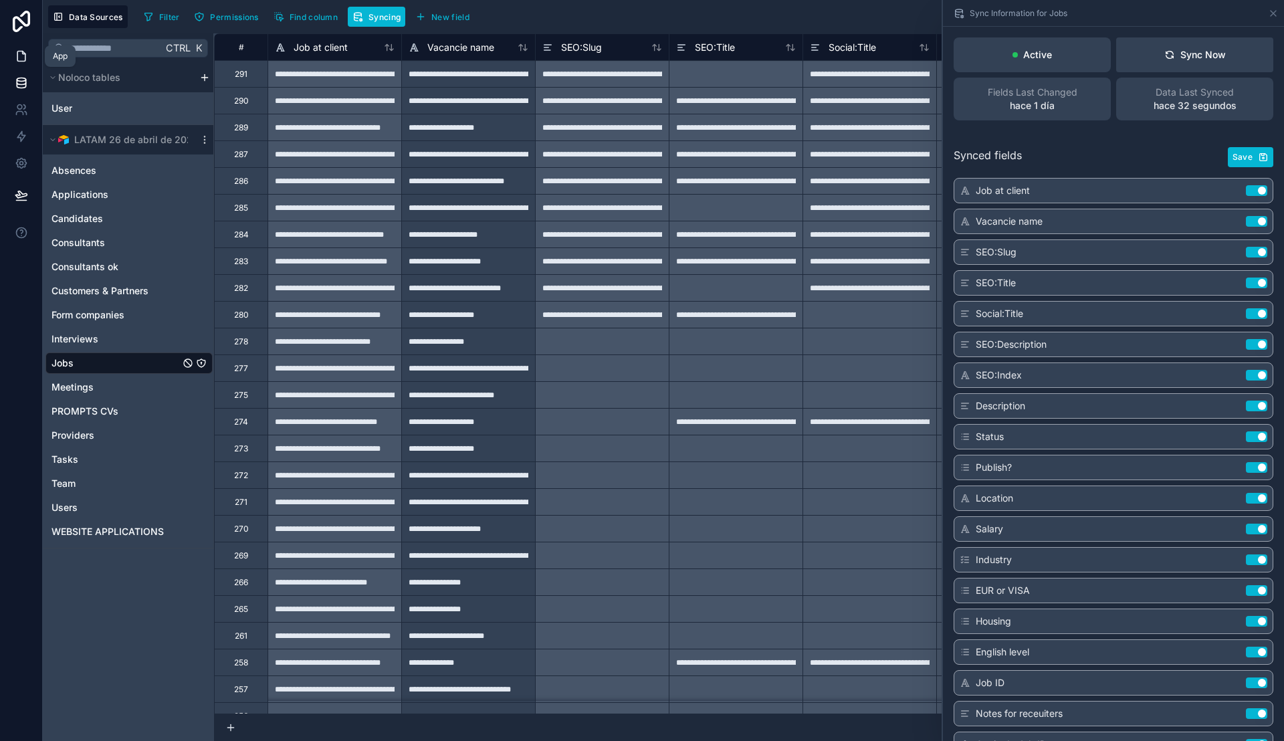
click at [17, 55] on icon at bounding box center [21, 56] width 8 height 10
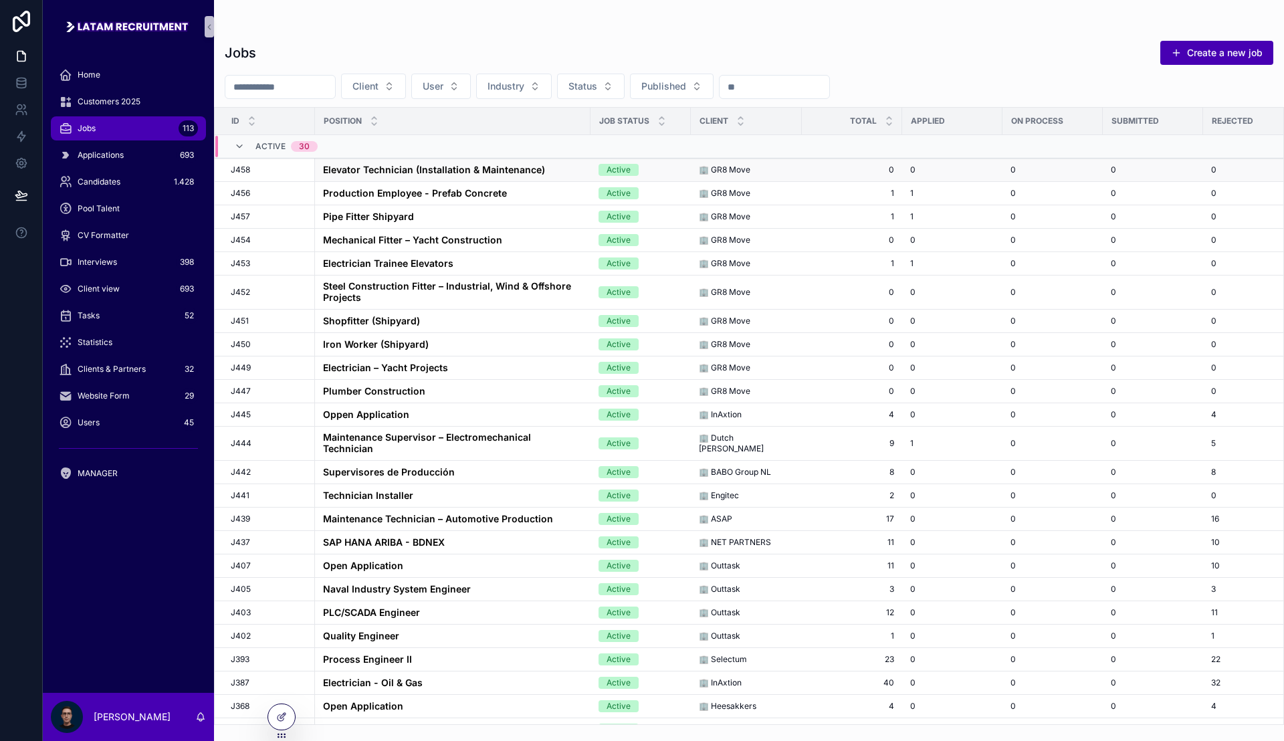
click at [484, 168] on strong "Elevator Technician (Installation & Maintenance)" at bounding box center [434, 169] width 222 height 11
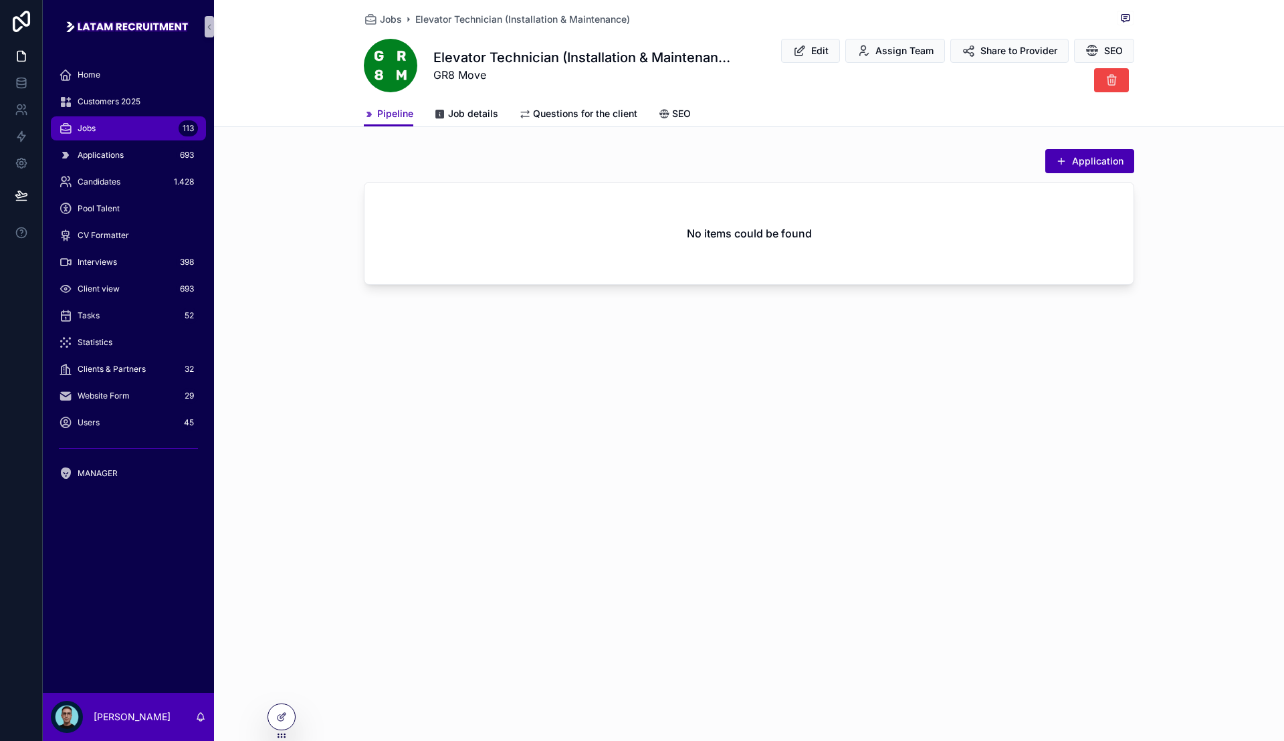
click at [497, 106] on div "Pipeline Job details Questions for the client SEO" at bounding box center [749, 113] width 770 height 25
click at [492, 107] on span "Job details" at bounding box center [473, 113] width 50 height 13
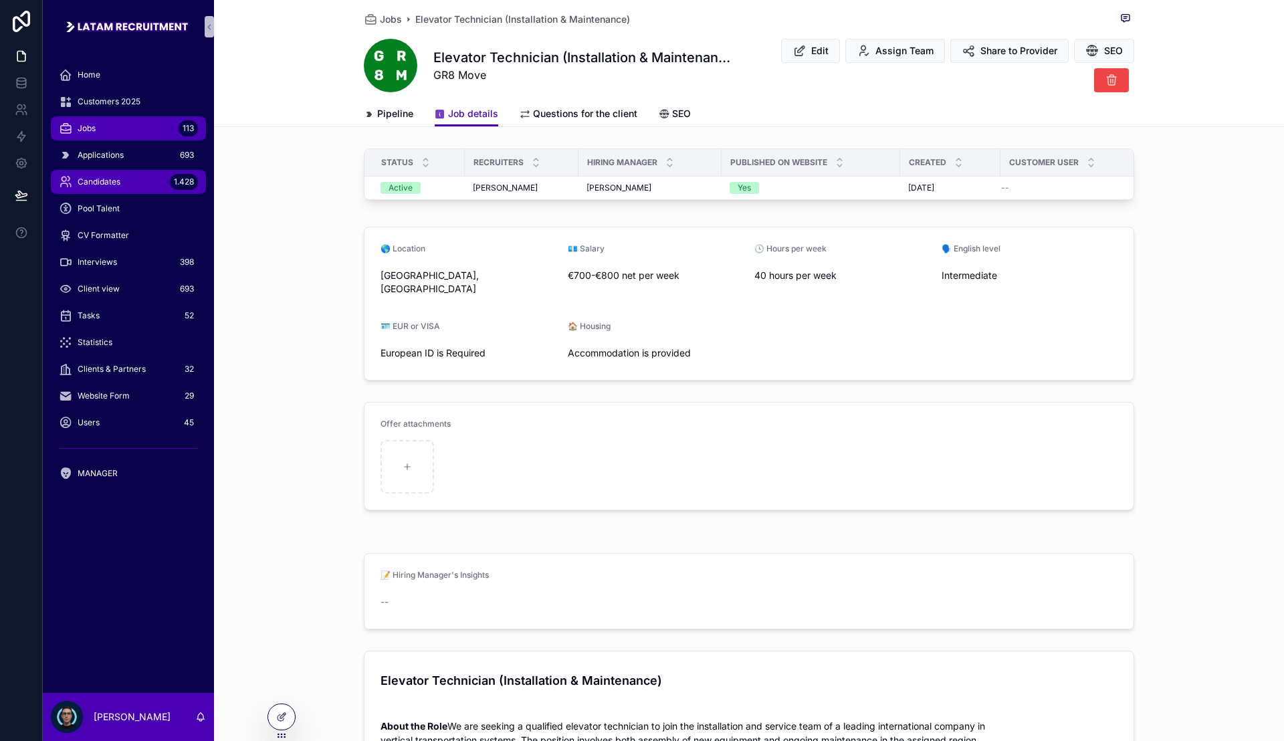
click at [136, 178] on div "Candidates 1.428" at bounding box center [128, 181] width 139 height 21
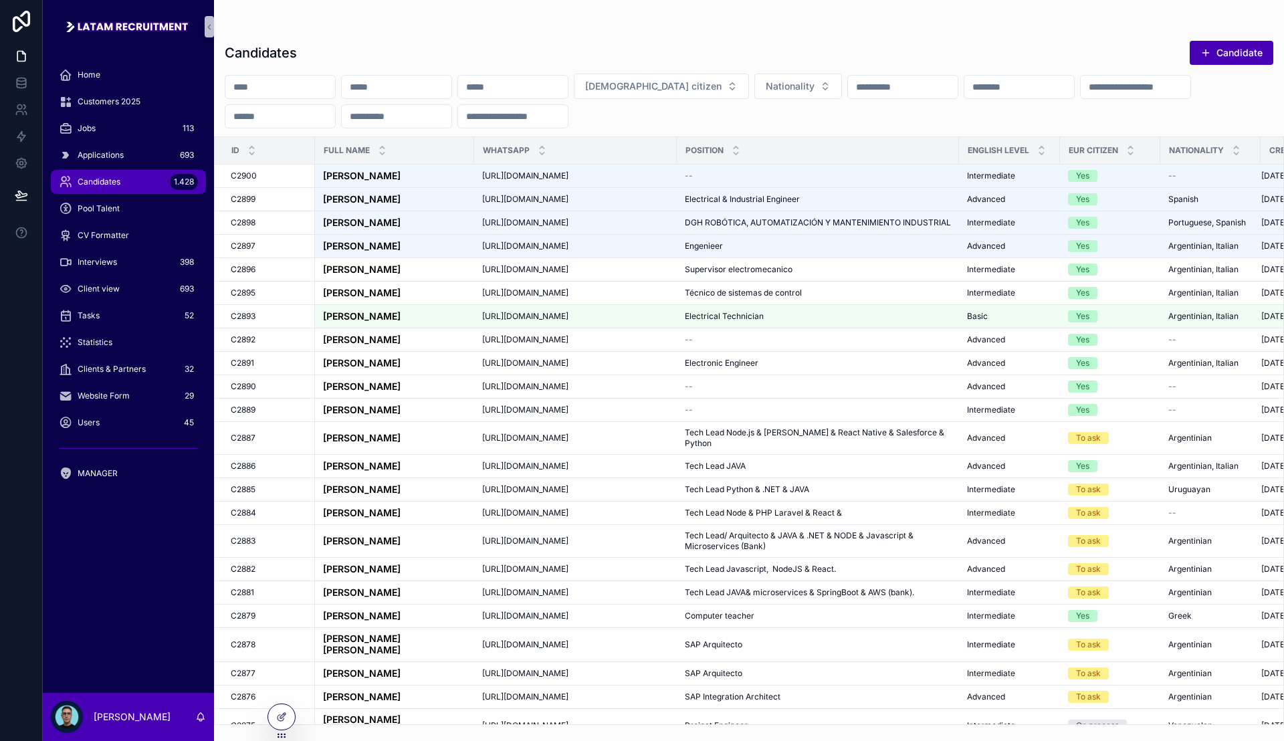
click at [321, 96] on div "scrollable content" at bounding box center [280, 87] width 111 height 24
click at [316, 82] on input "scrollable content" at bounding box center [280, 87] width 110 height 19
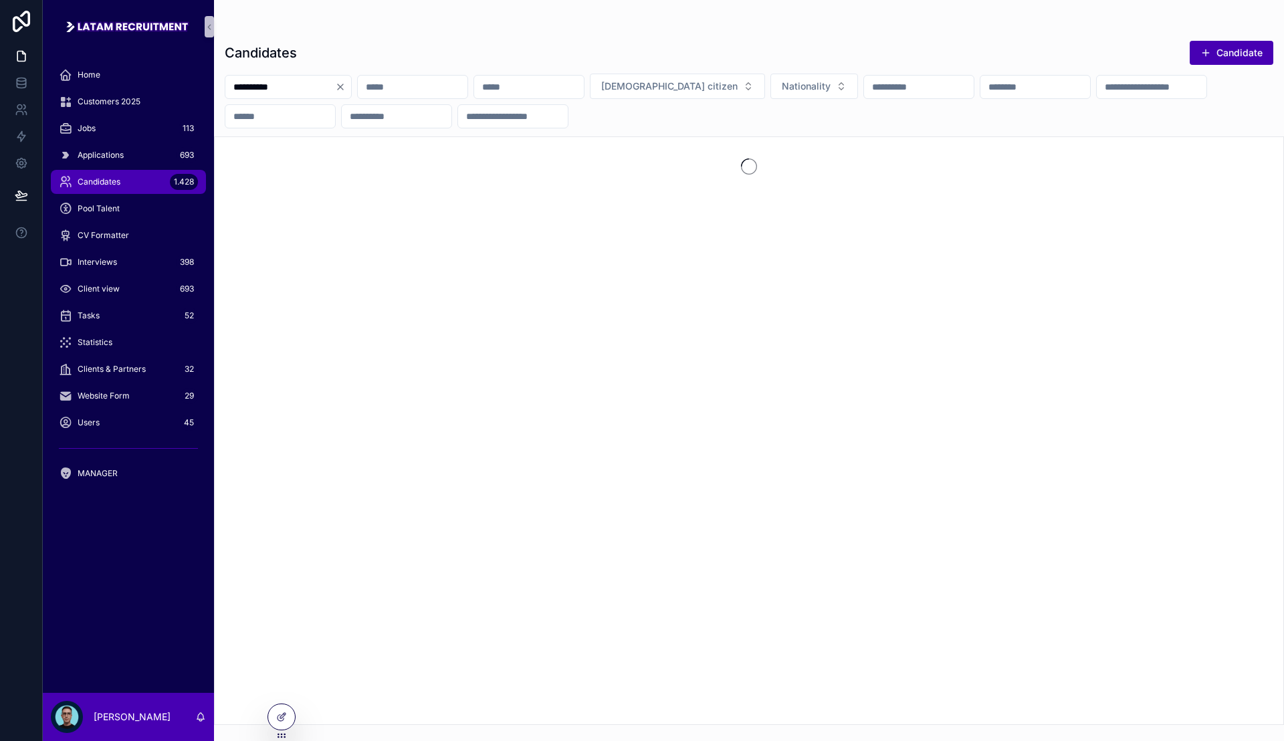
click at [415, 57] on div "Candidates Candidate" at bounding box center [749, 52] width 1048 height 25
click at [335, 89] on input "**********" at bounding box center [280, 87] width 110 height 19
click at [385, 54] on div "Candidates Candidate" at bounding box center [749, 52] width 1048 height 25
click at [335, 78] on input "**********" at bounding box center [280, 87] width 110 height 19
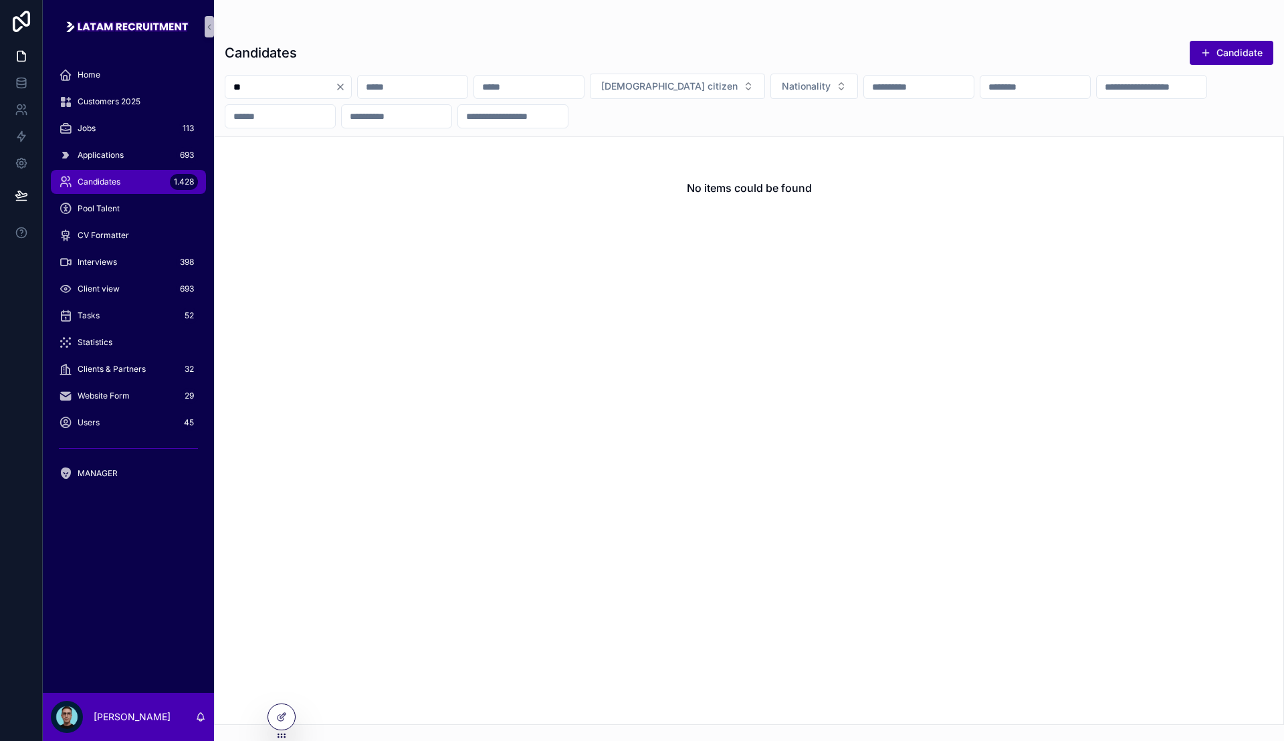
type input "*"
type input "**********"
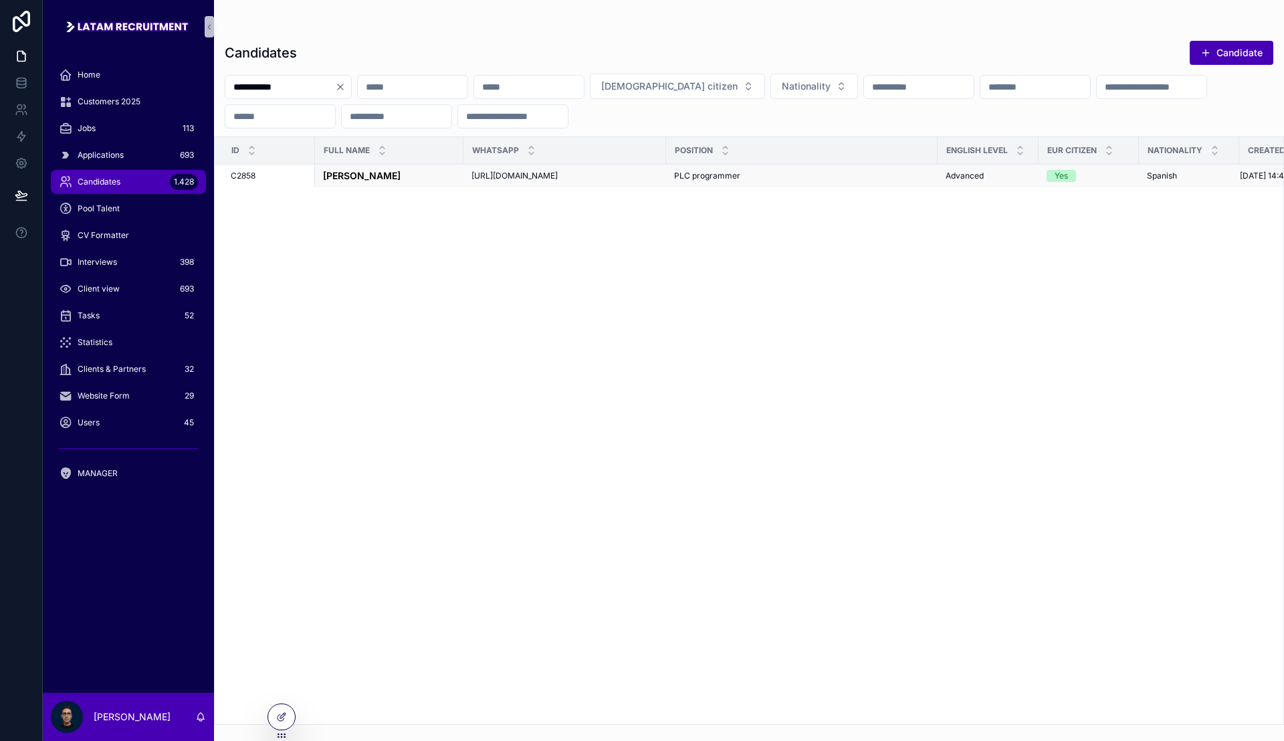
click at [416, 177] on div "[PERSON_NAME] [PERSON_NAME]" at bounding box center [389, 175] width 132 height 11
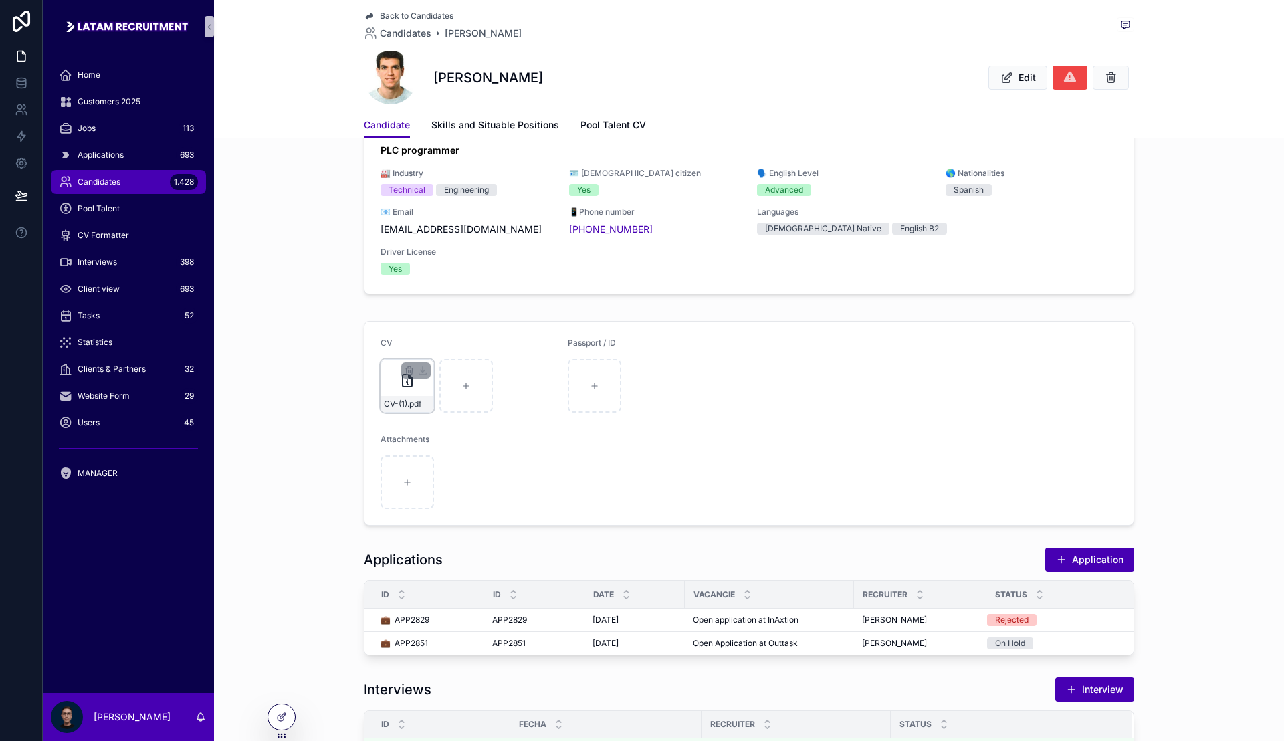
scroll to position [126, 0]
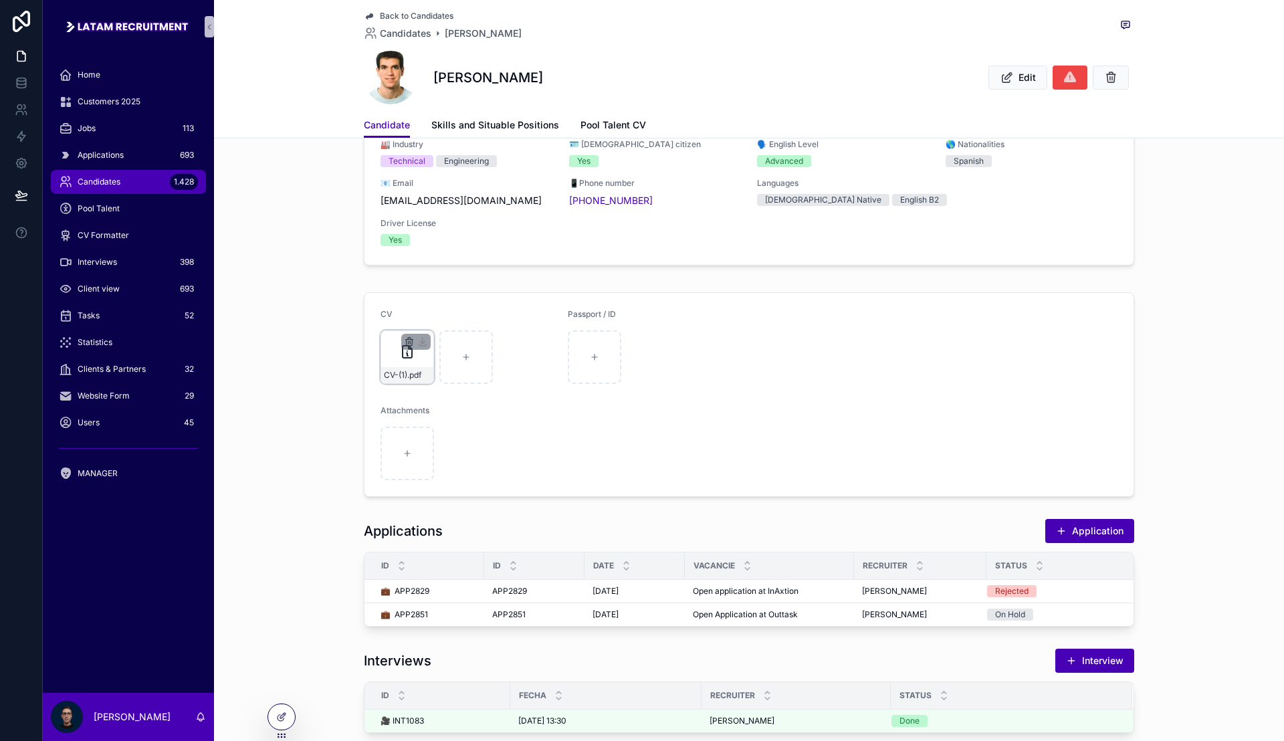
click at [404, 341] on icon "scrollable content" at bounding box center [409, 341] width 11 height 11
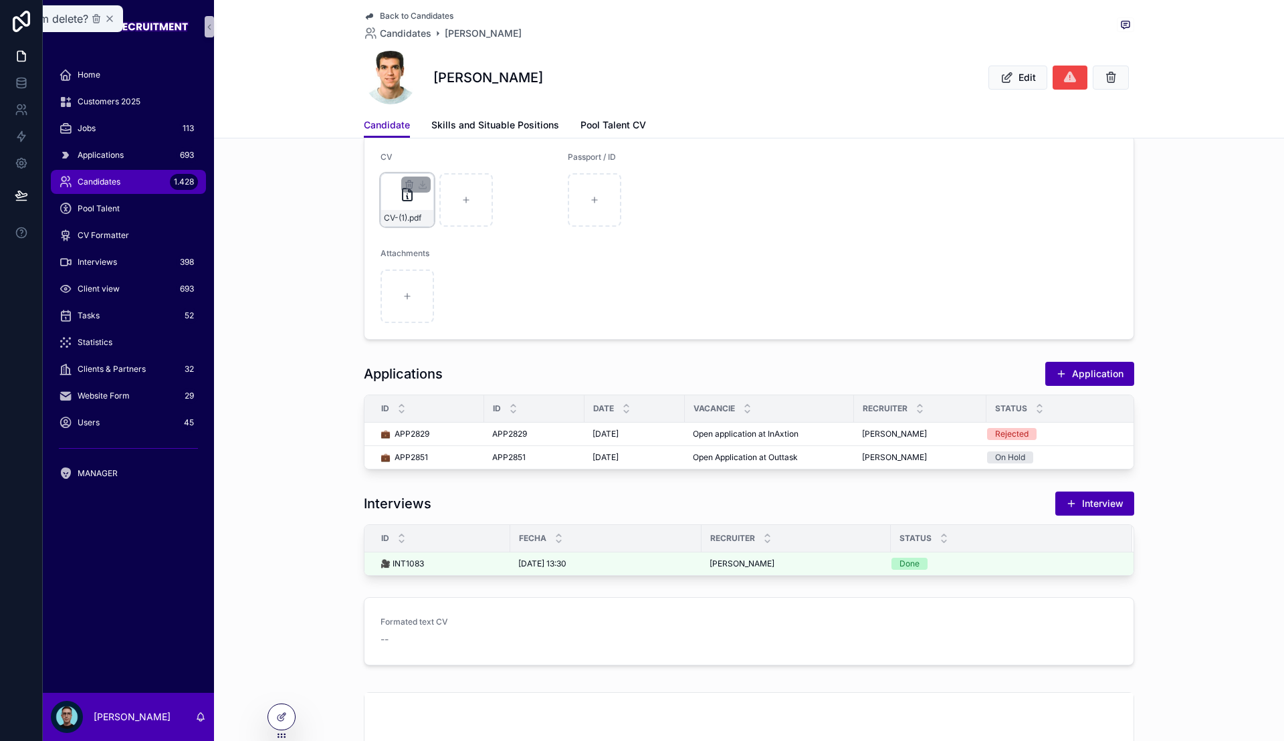
scroll to position [243, 0]
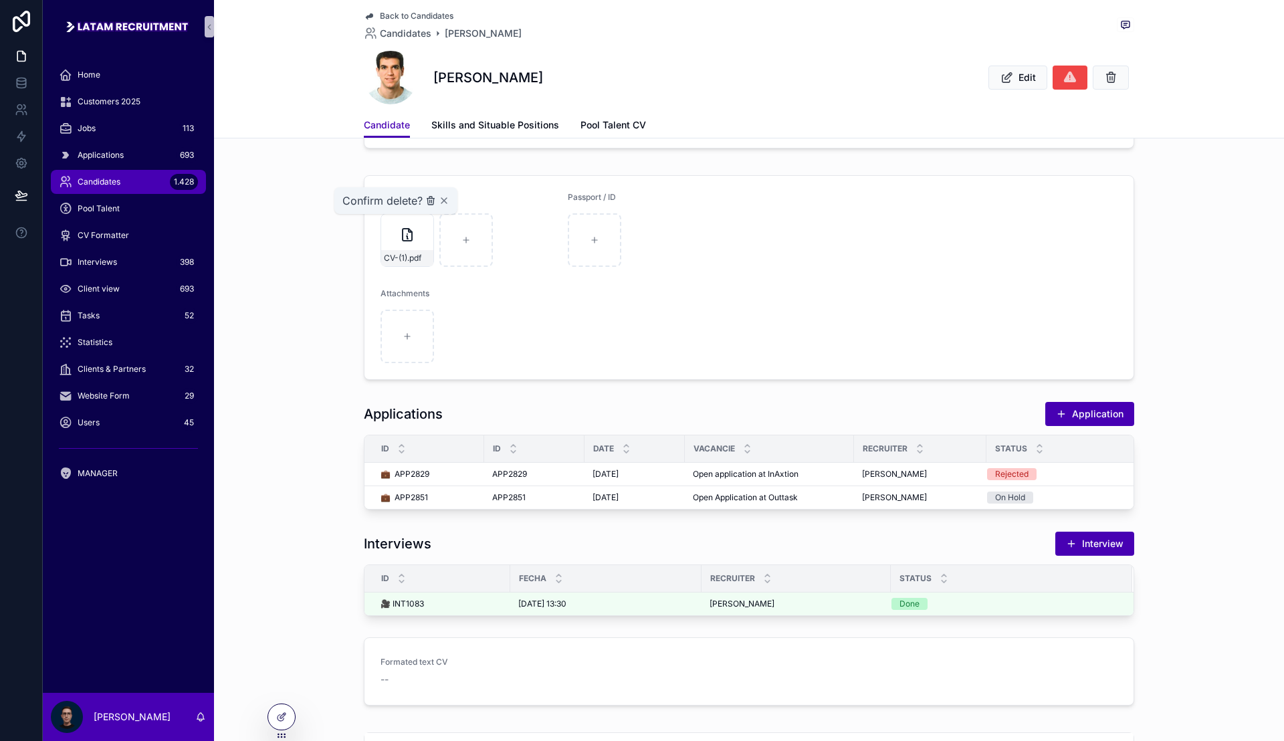
click at [427, 205] on icon "scrollable content" at bounding box center [430, 200] width 11 height 11
click at [412, 235] on div "scrollable content" at bounding box center [406, 239] width 53 height 53
type input "**********"
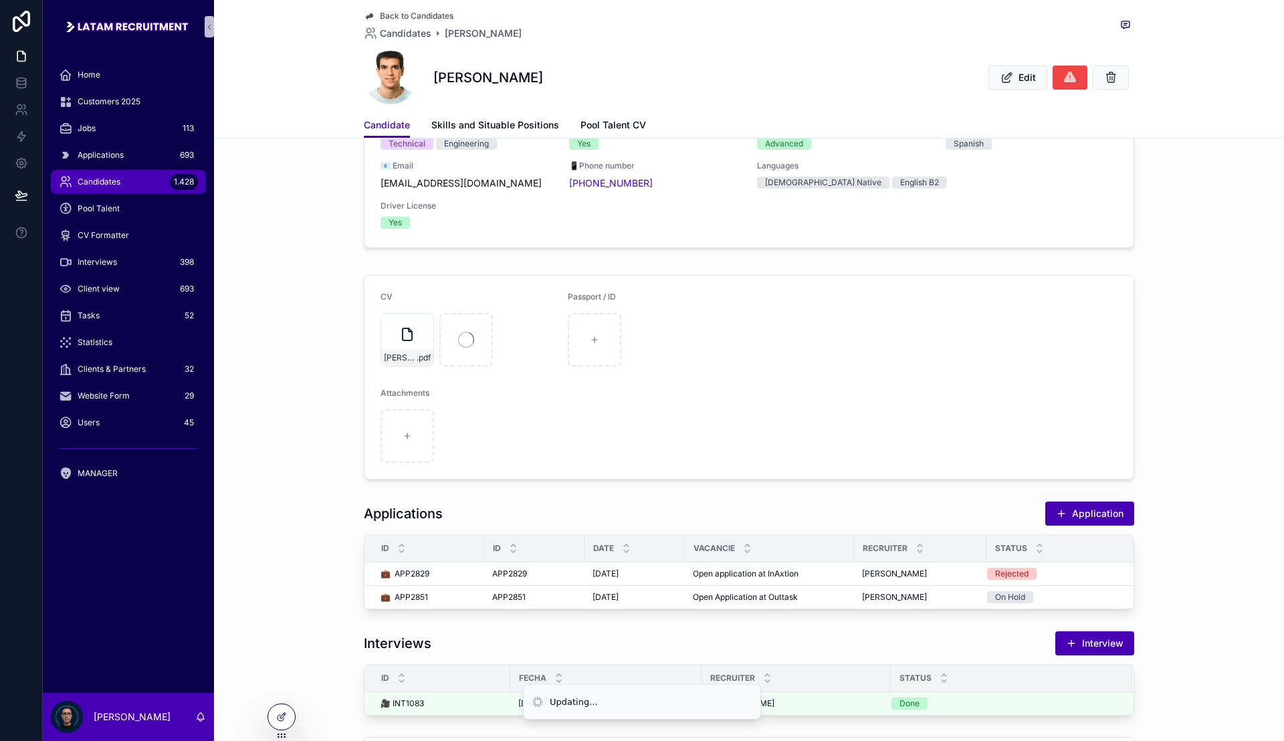
scroll to position [87, 0]
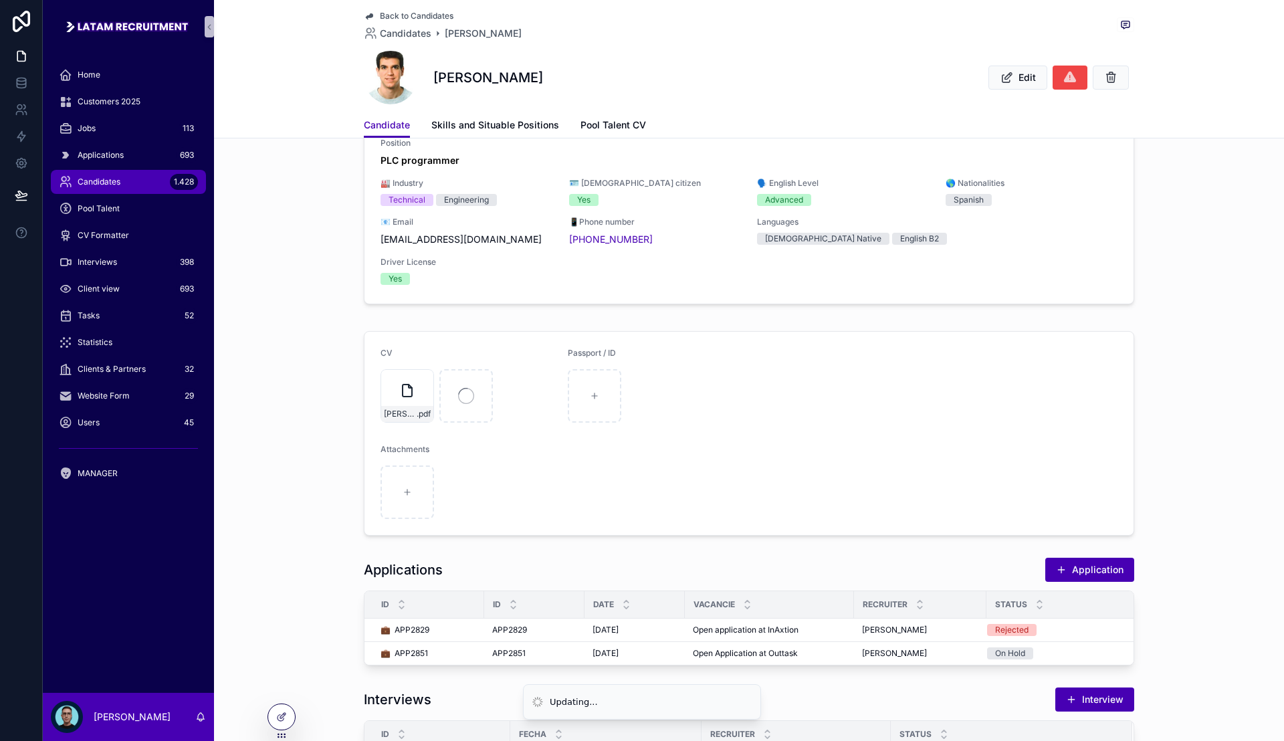
click at [330, 370] on div "CV [PERSON_NAME] .pdf Passport / ID Attachments" at bounding box center [749, 433] width 1070 height 215
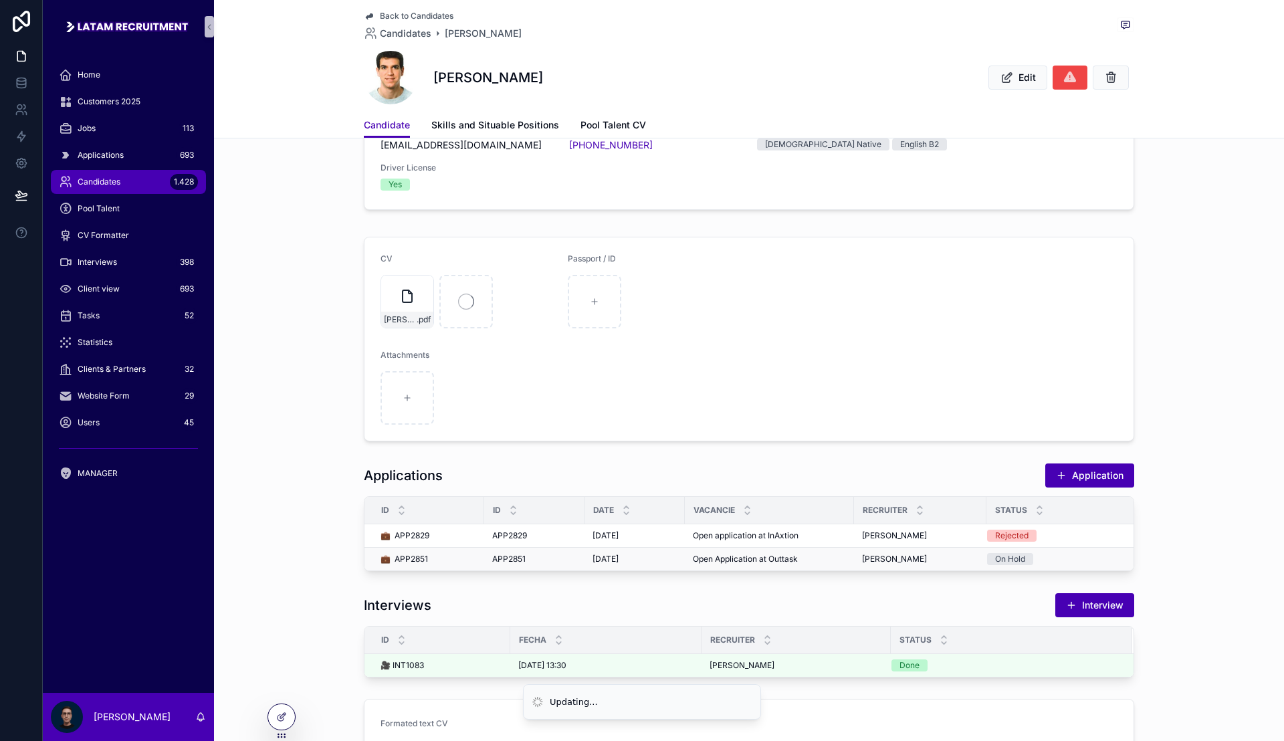
scroll to position [254, 0]
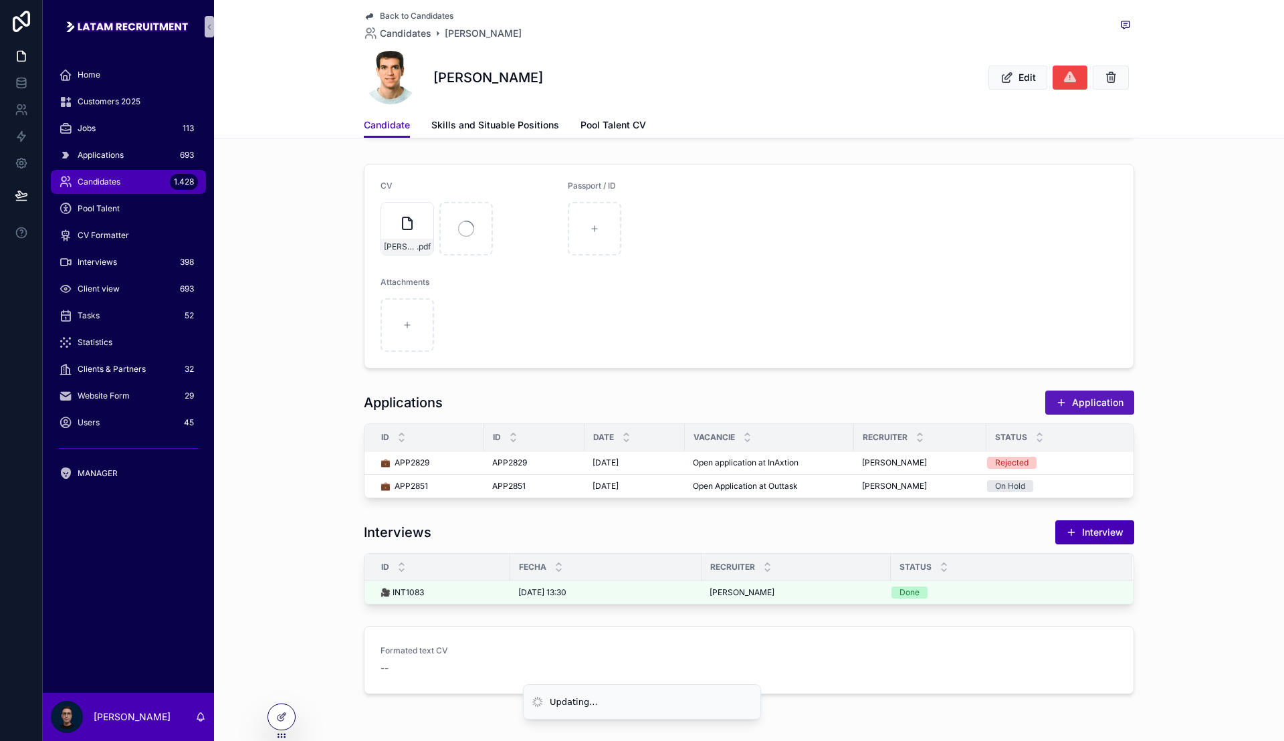
click at [1074, 407] on button "Application" at bounding box center [1089, 402] width 89 height 24
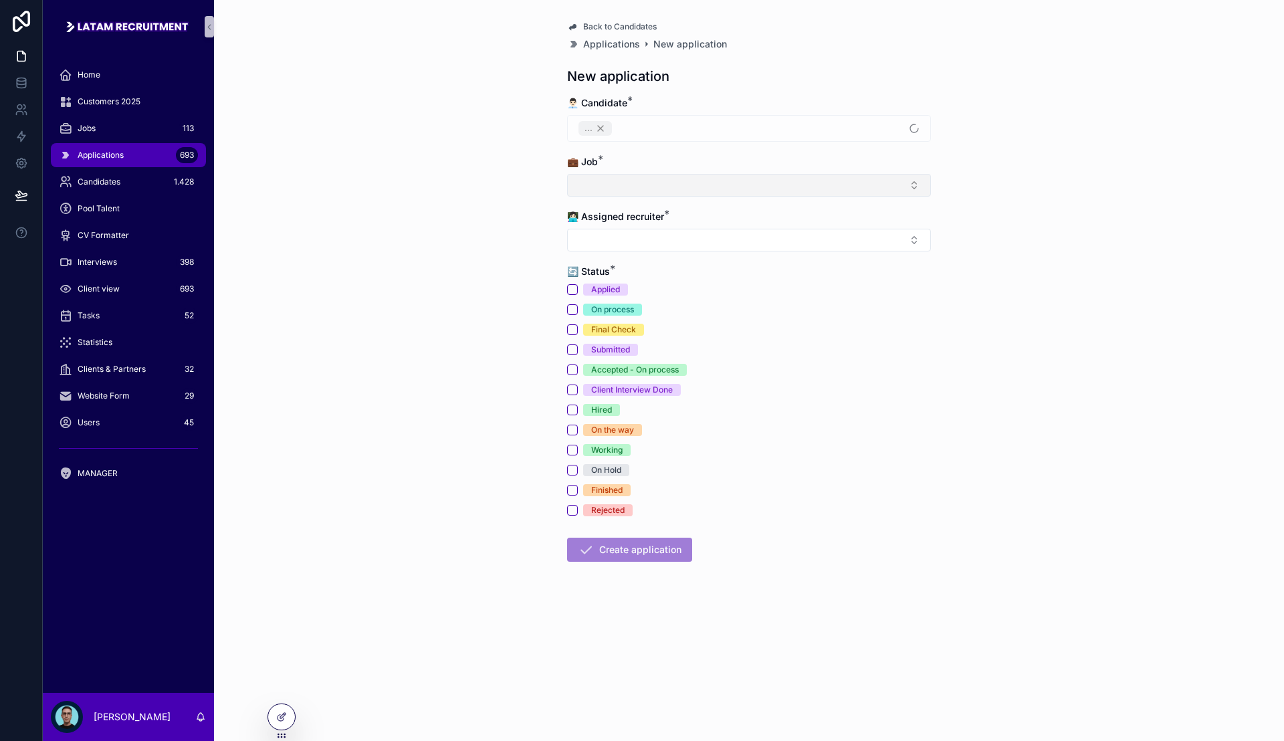
click at [680, 180] on button "Select Button" at bounding box center [749, 185] width 364 height 23
click at [667, 210] on input "*****" at bounding box center [757, 212] width 330 height 24
type input "****"
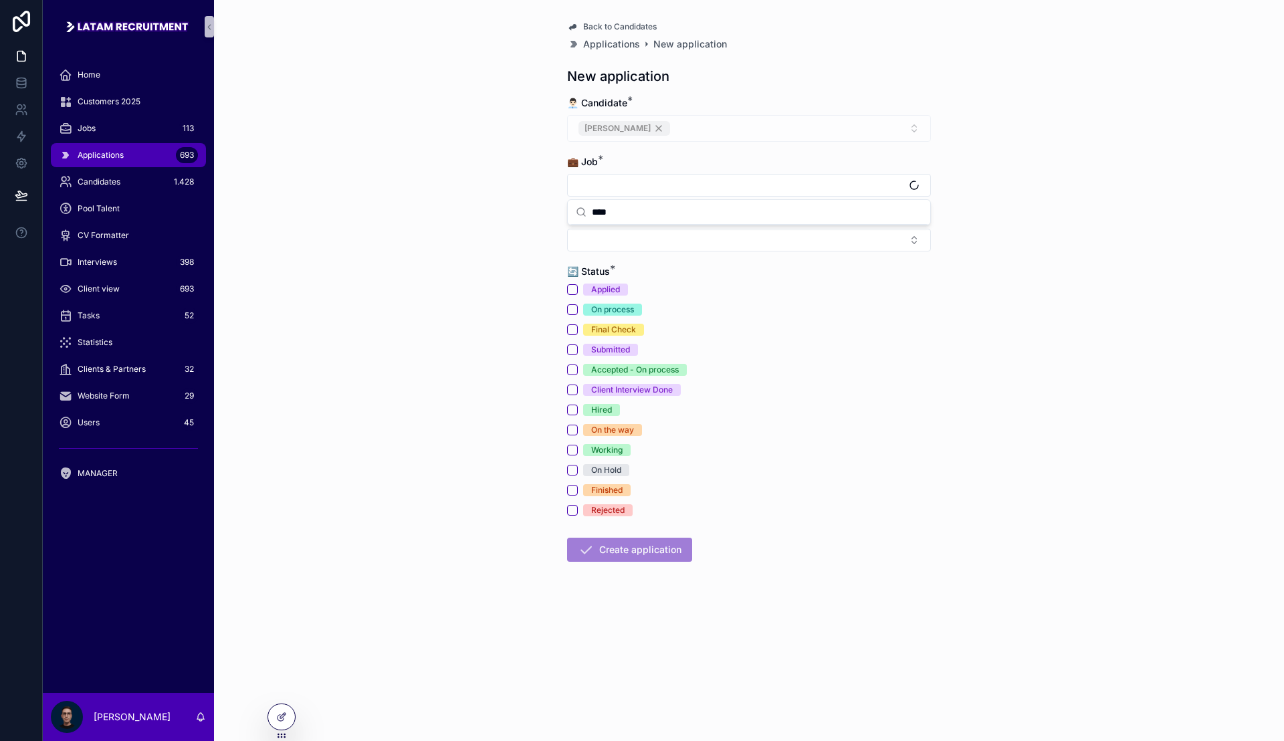
click at [670, 208] on input "****" at bounding box center [757, 212] width 330 height 24
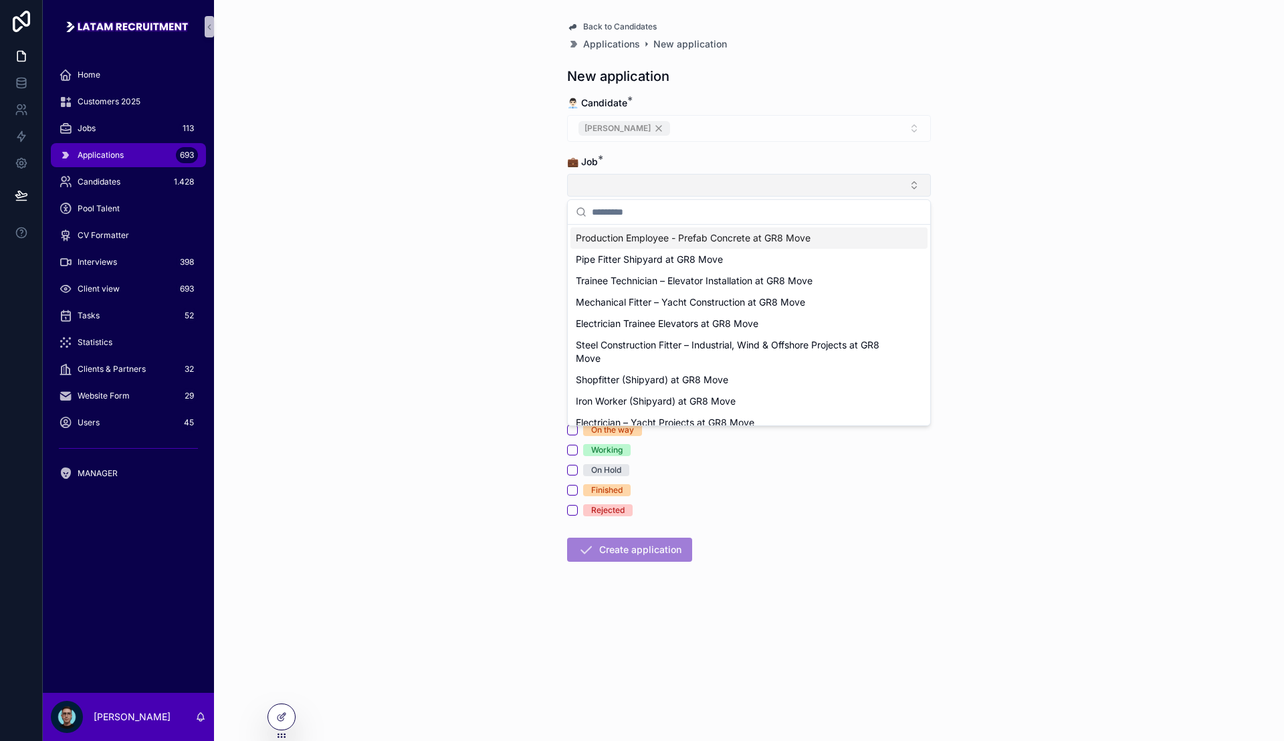
click at [706, 176] on button "Select Button" at bounding box center [749, 185] width 364 height 23
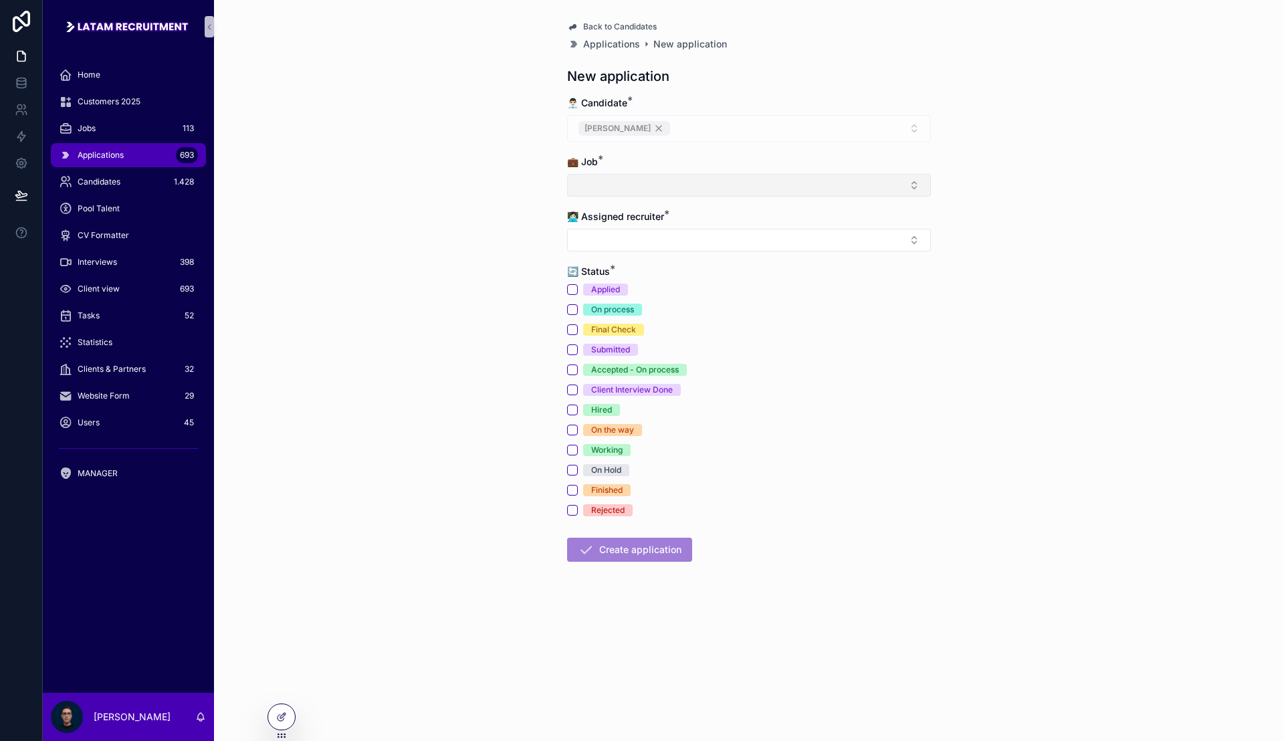
click at [702, 185] on button "Select Button" at bounding box center [749, 185] width 364 height 23
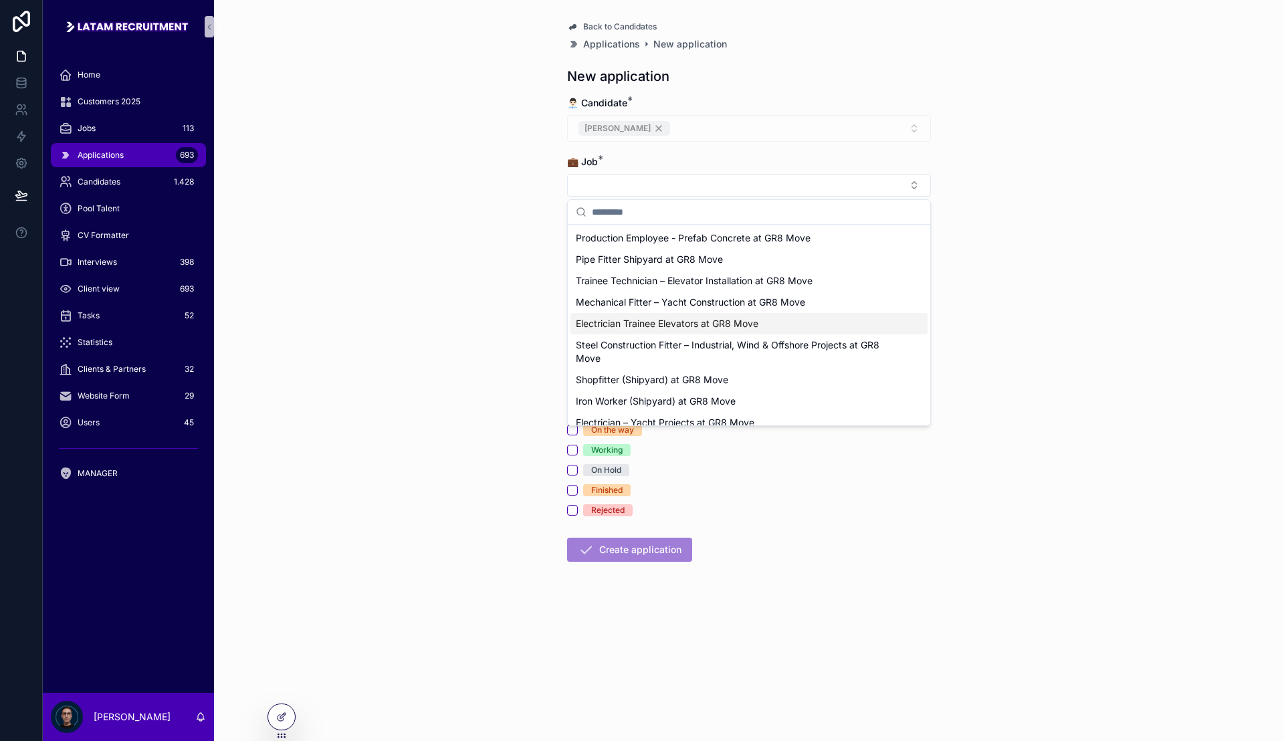
click at [733, 322] on span "Electrician Trainee Elevators at GR8 Move" at bounding box center [667, 323] width 183 height 13
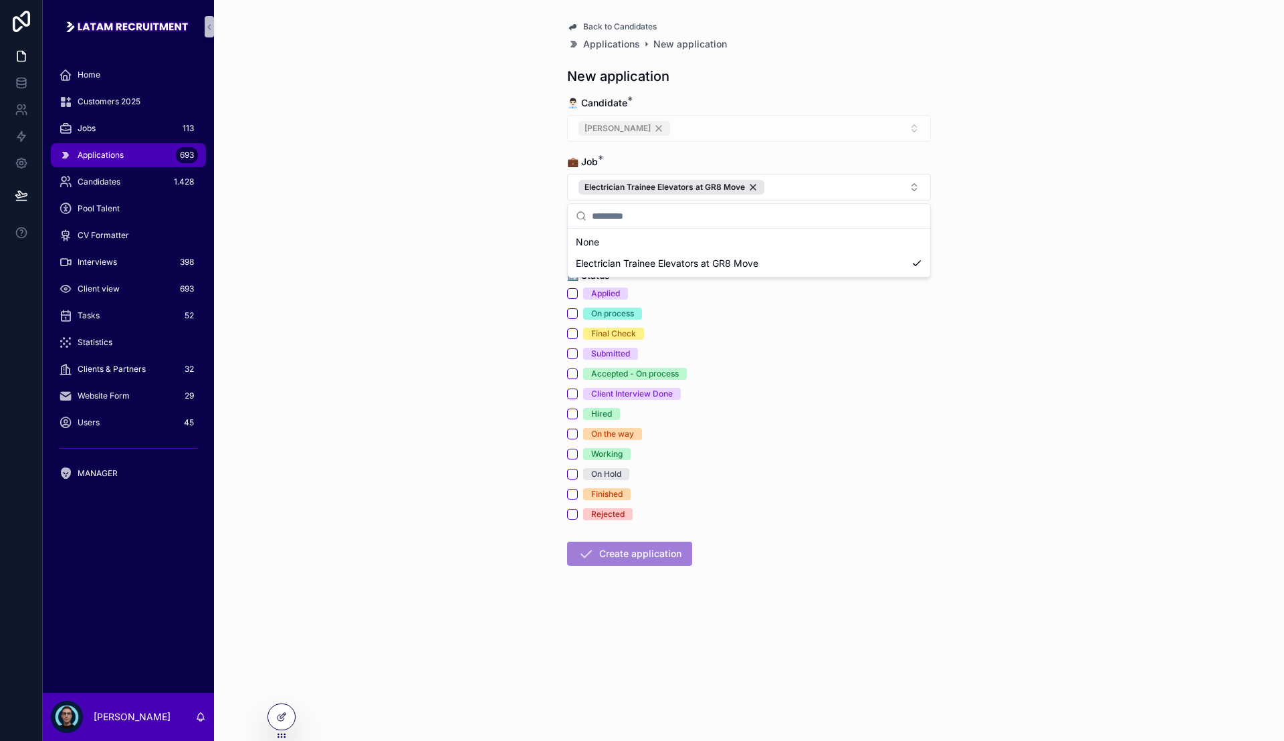
click at [399, 261] on div "Back to Candidates Applications New application New application 👨🏻‍💼 Candidate …" at bounding box center [749, 370] width 1070 height 741
click at [600, 253] on button "Select Button" at bounding box center [749, 244] width 364 height 23
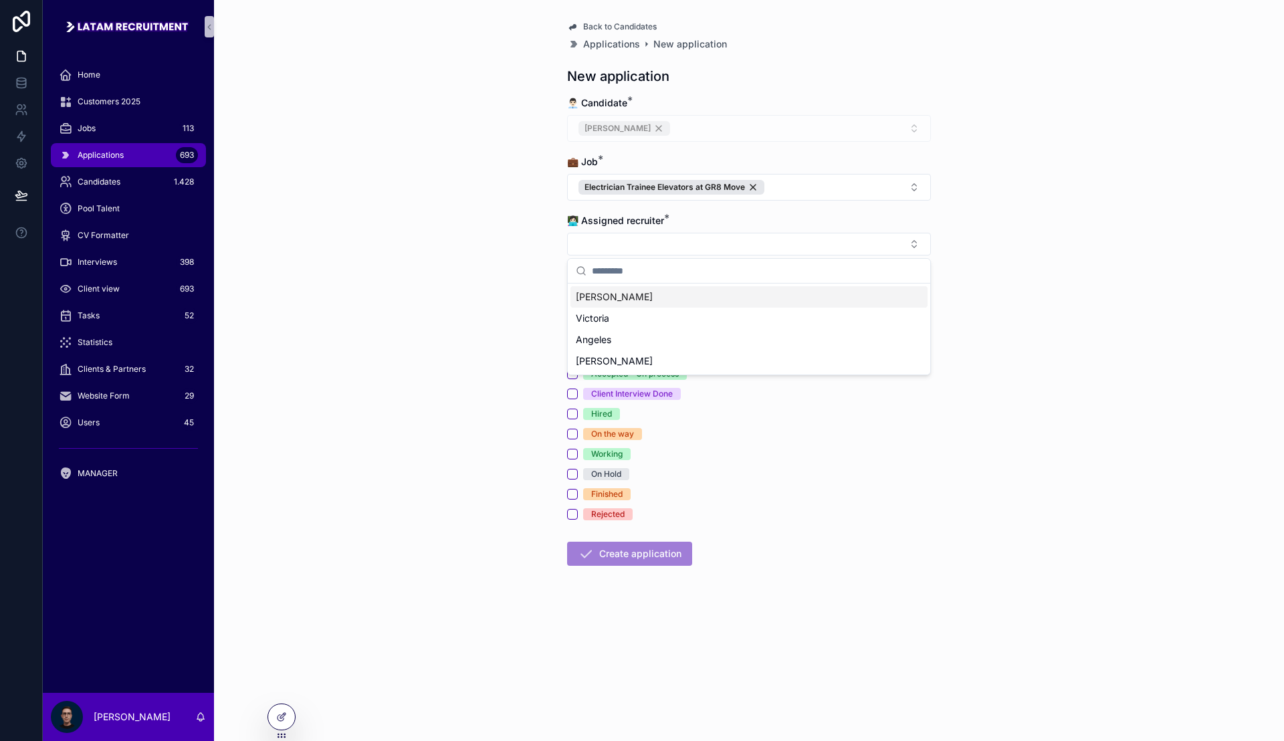
click at [624, 302] on div "[PERSON_NAME]" at bounding box center [748, 296] width 357 height 21
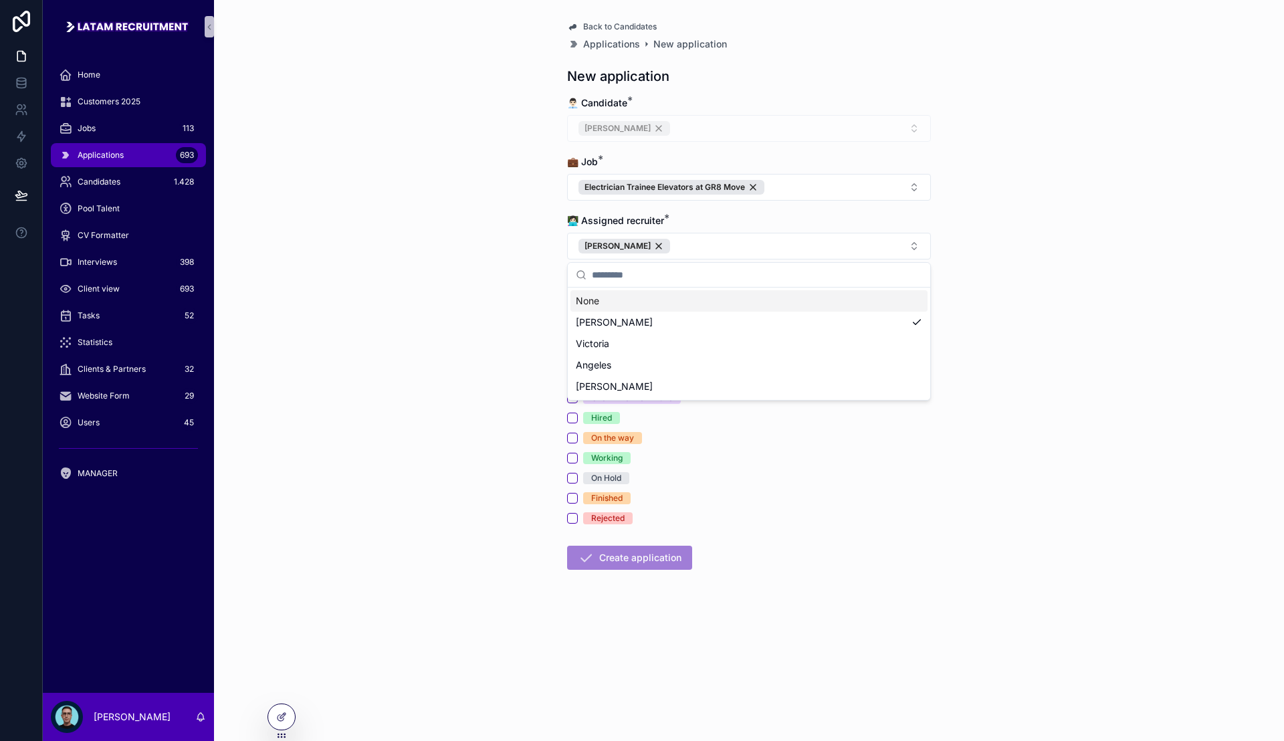
click at [485, 316] on div "Back to Candidates Applications New application New application 👨🏻‍💼 Candidate …" at bounding box center [749, 370] width 1070 height 741
click at [574, 302] on button "Applied" at bounding box center [572, 297] width 11 height 11
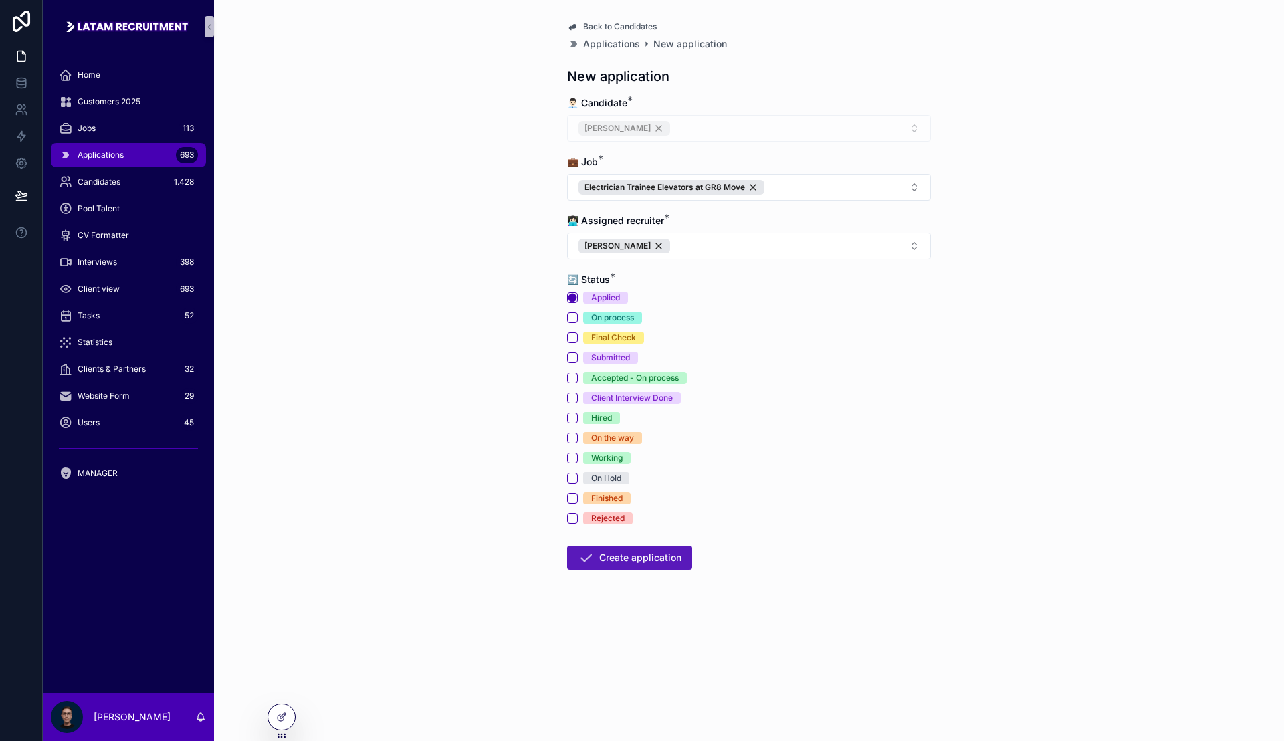
click at [647, 560] on button "Create application" at bounding box center [629, 558] width 125 height 24
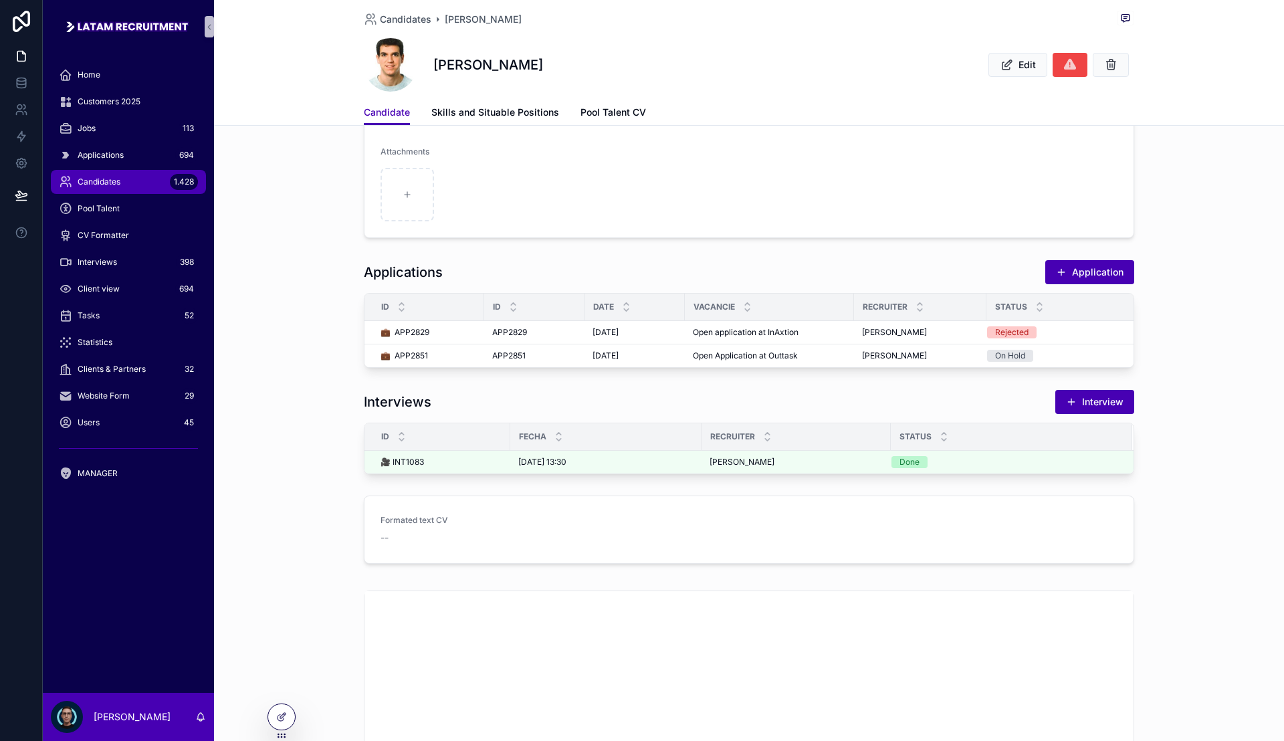
scroll to position [251, 0]
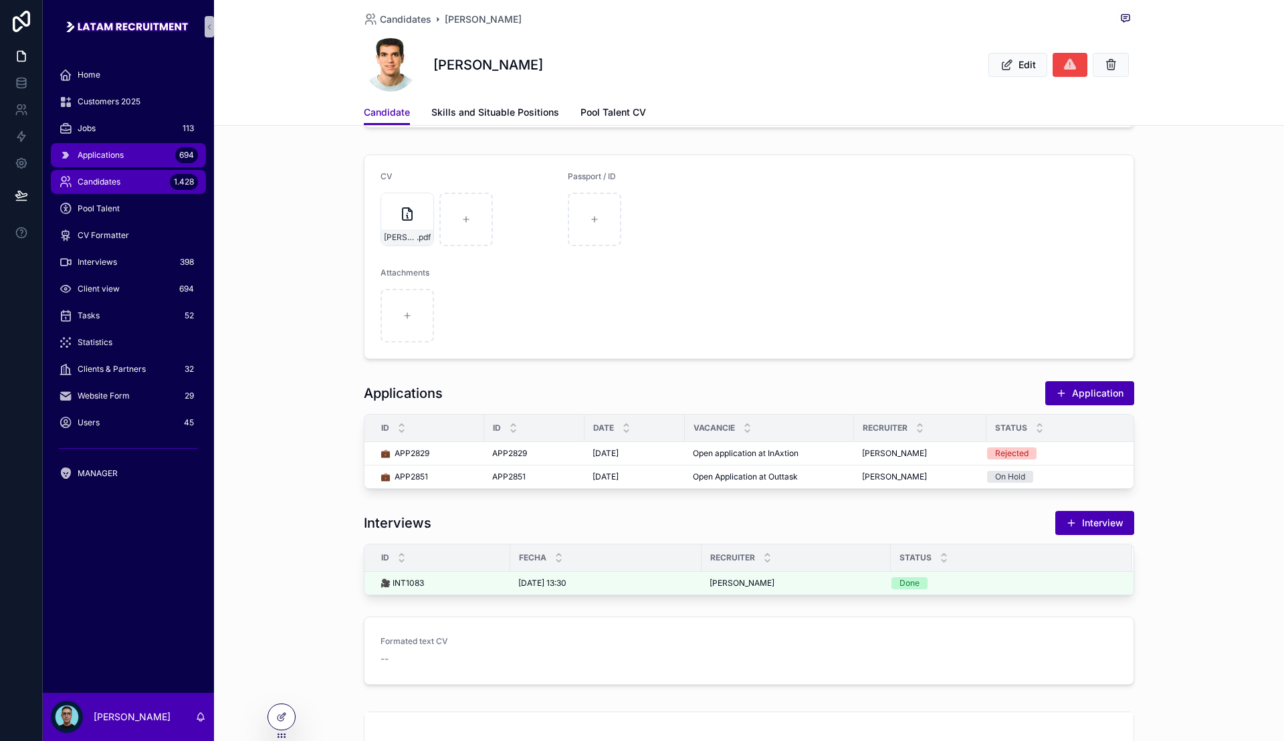
click at [138, 156] on div "Applications 694" at bounding box center [128, 154] width 139 height 21
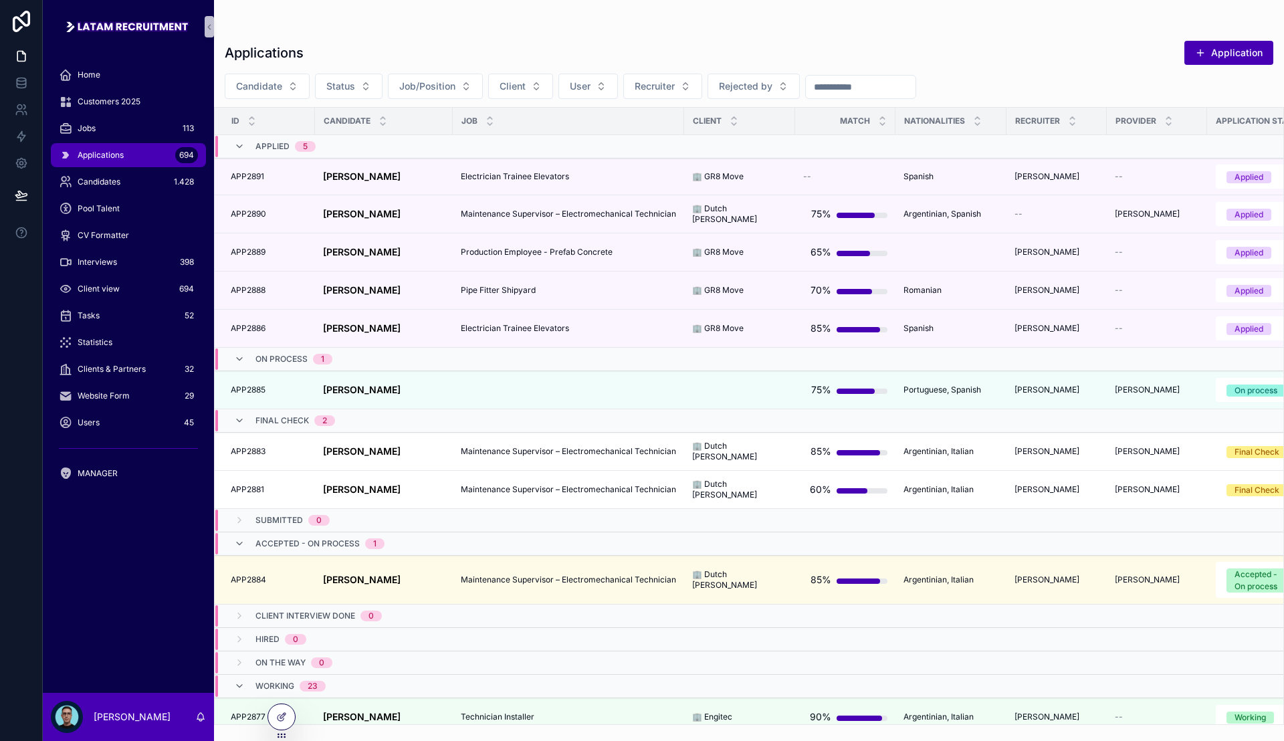
click at [813, 29] on div "scrollable content" at bounding box center [749, 26] width 1048 height 11
click at [776, 40] on div "Applications Application" at bounding box center [749, 52] width 1048 height 25
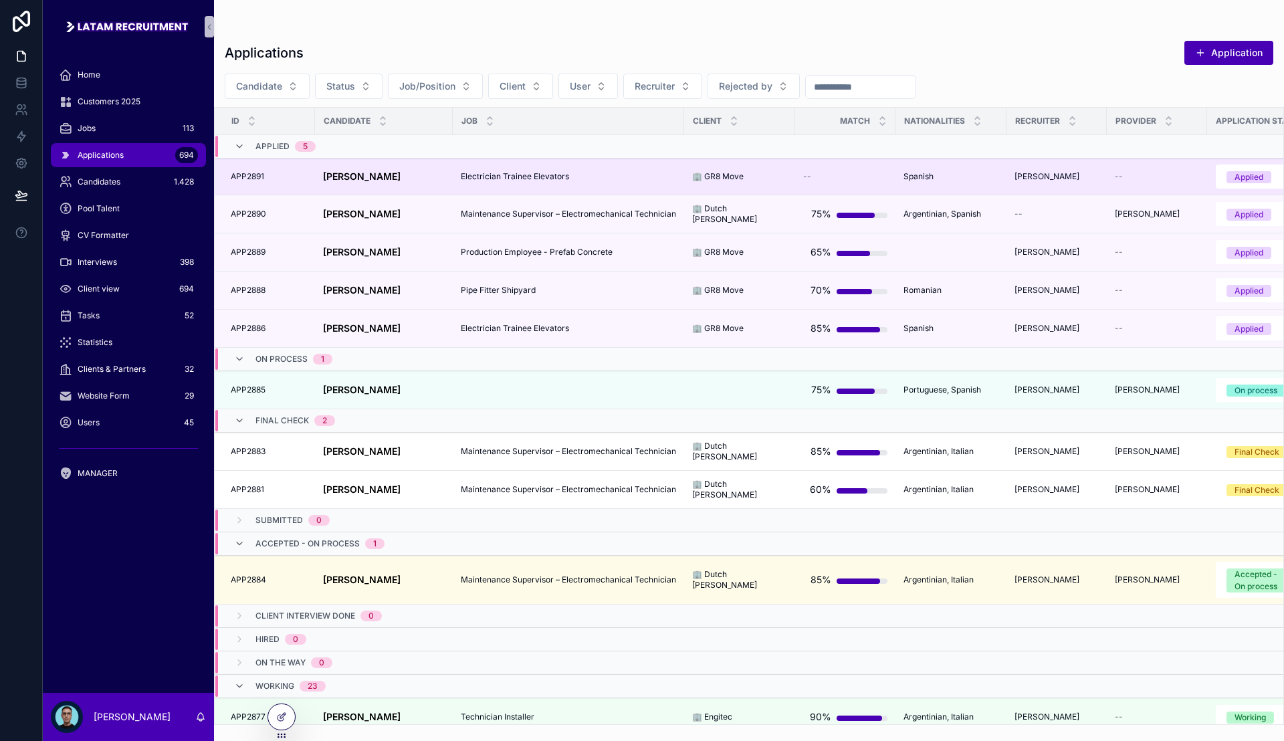
click at [804, 183] on td "--" at bounding box center [845, 176] width 100 height 37
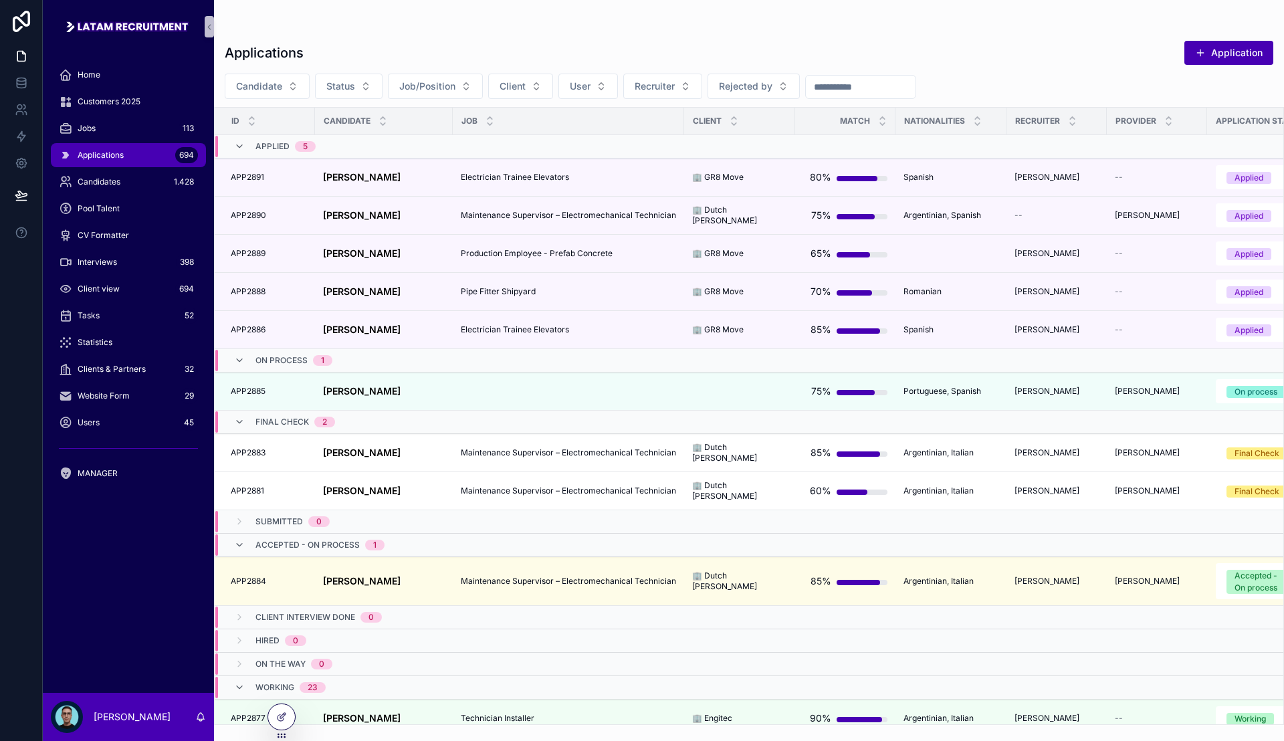
click at [875, 33] on div "Applications Application Candidate Status Job/Position Client User Recruiter Re…" at bounding box center [749, 378] width 1070 height 693
click at [882, 35] on div "Applications Application Candidate Status Job/Position Client User Recruiter Re…" at bounding box center [749, 378] width 1070 height 693
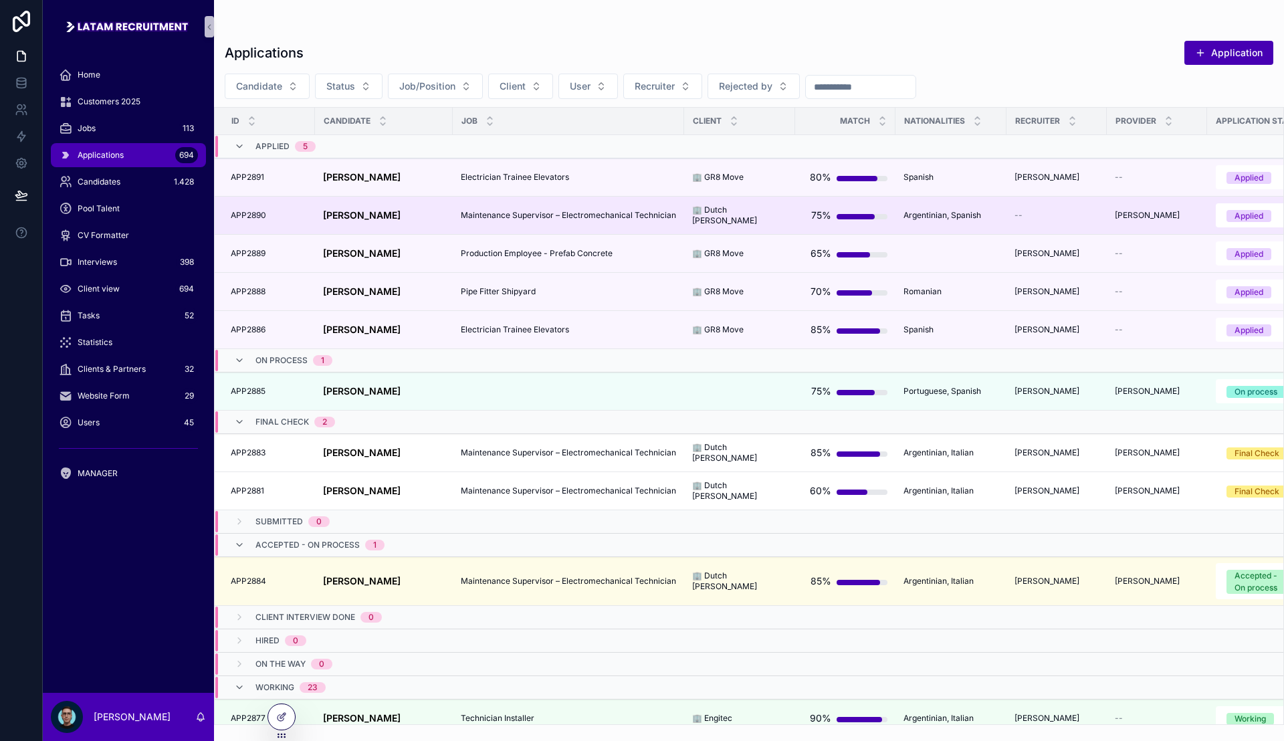
click at [488, 205] on td "Maintenance Supervisor – Electromechanical Technician Maintenance Supervisor – …" at bounding box center [568, 216] width 231 height 38
click at [492, 210] on span "Maintenance Supervisor – Electromechanical Technician" at bounding box center [568, 215] width 215 height 11
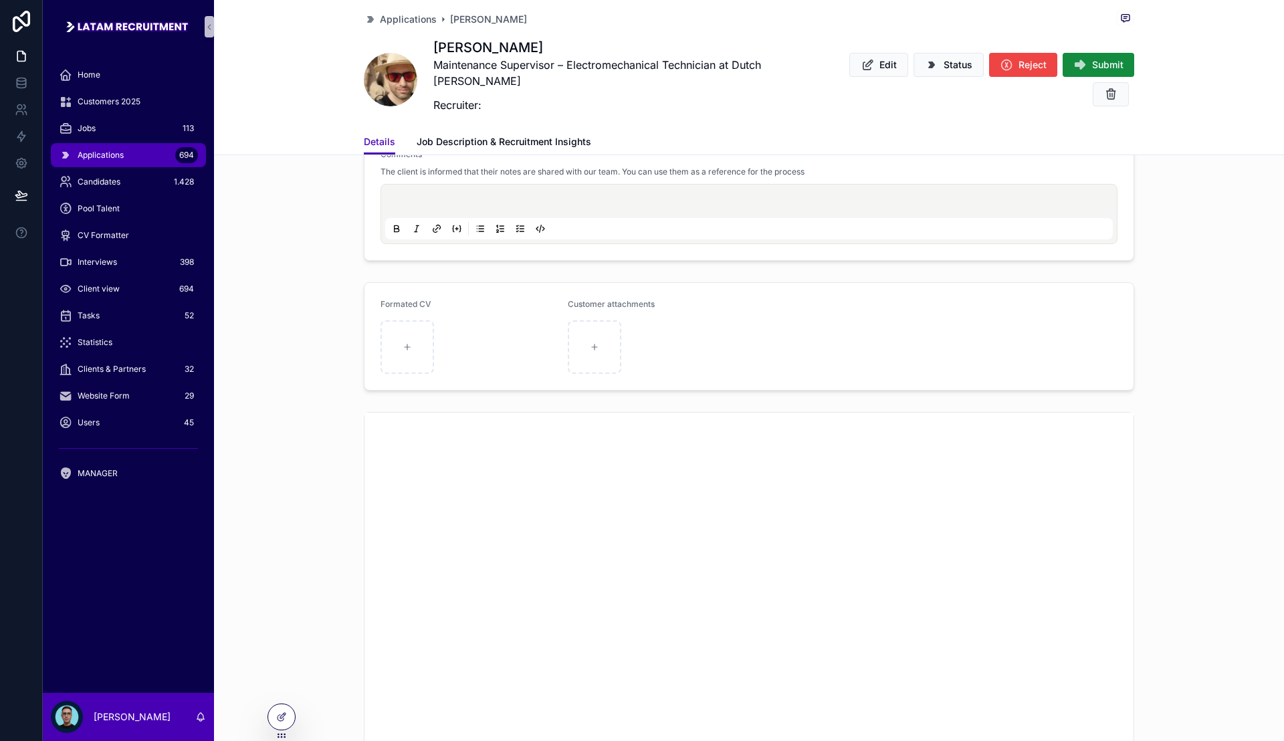
scroll to position [1170, 0]
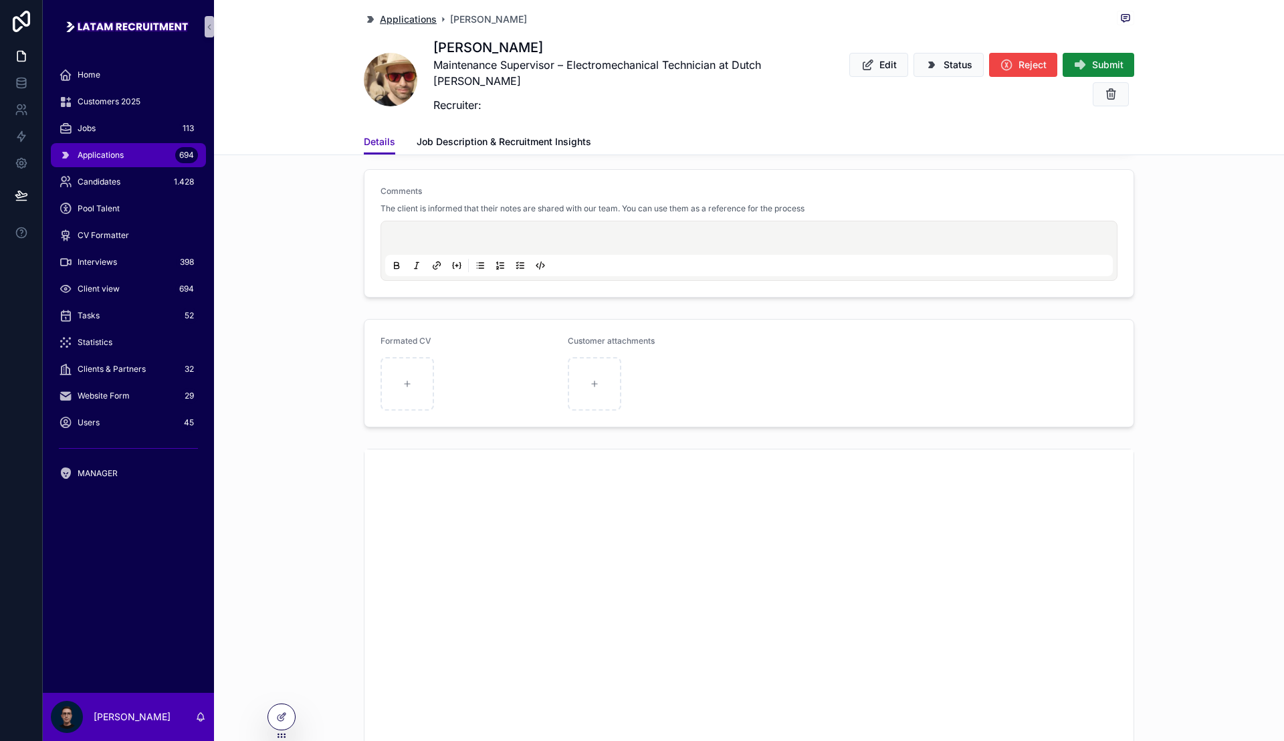
click at [394, 19] on span "Applications" at bounding box center [408, 19] width 57 height 13
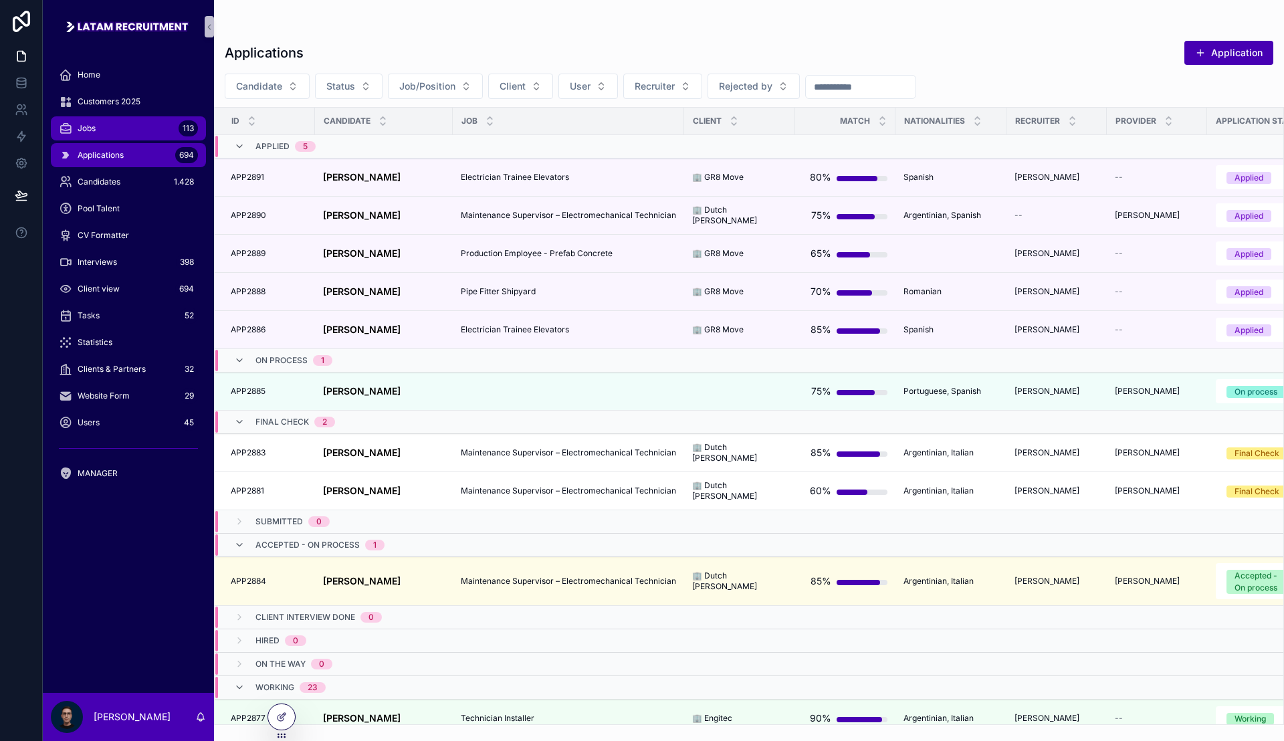
click at [118, 136] on div "Jobs 113" at bounding box center [128, 128] width 139 height 21
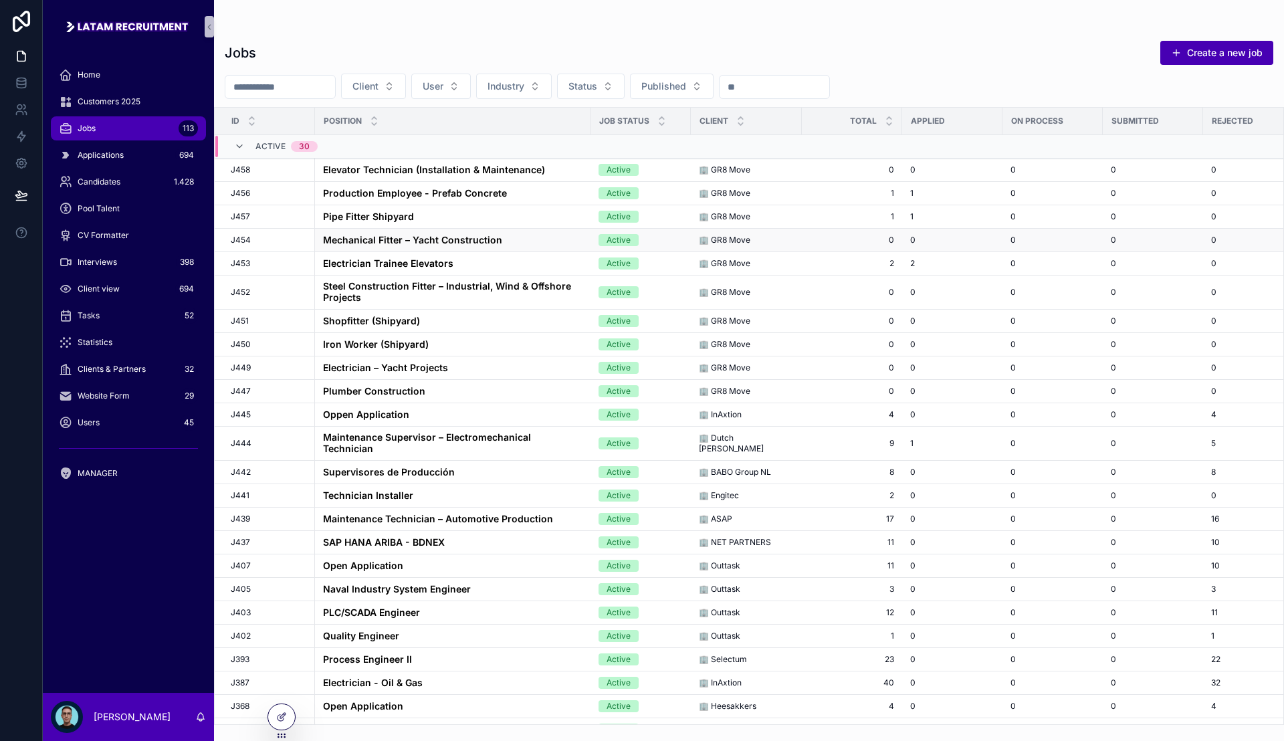
click at [365, 239] on strong "Mechanical Fitter – Yacht Construction" at bounding box center [412, 239] width 179 height 11
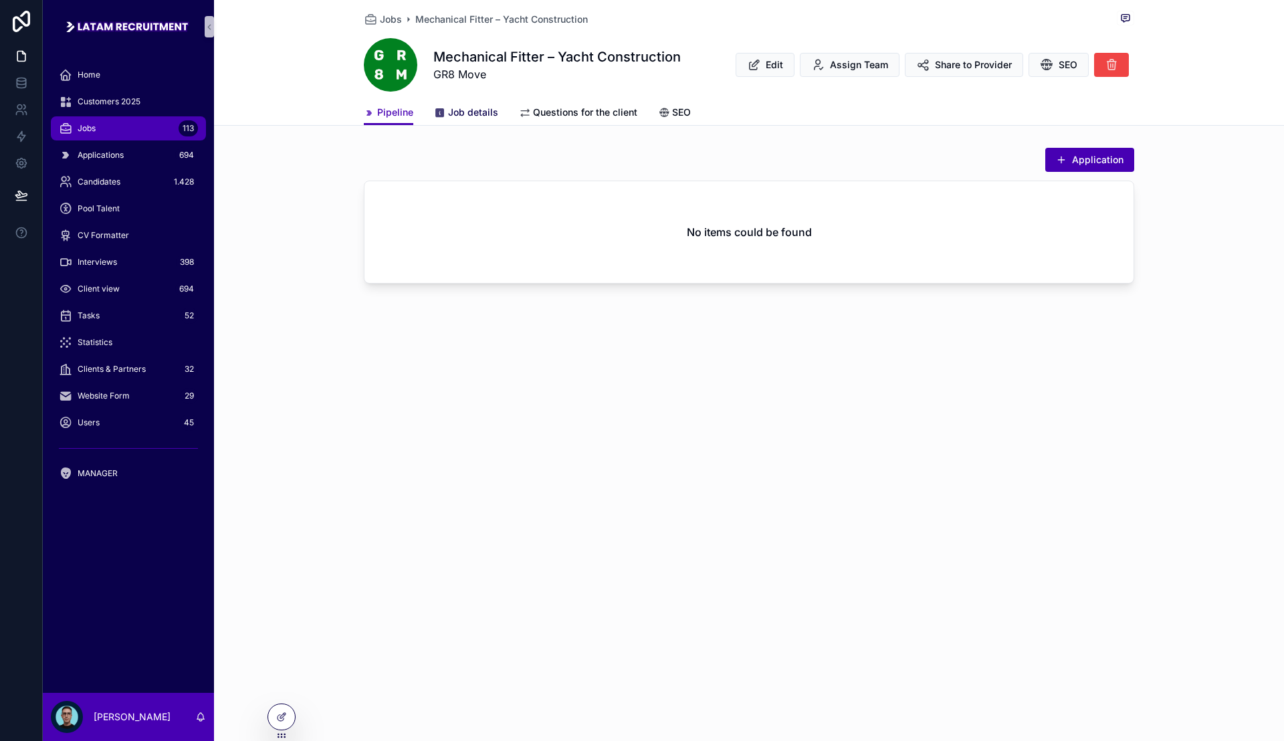
click at [474, 114] on span "Job details" at bounding box center [473, 112] width 50 height 13
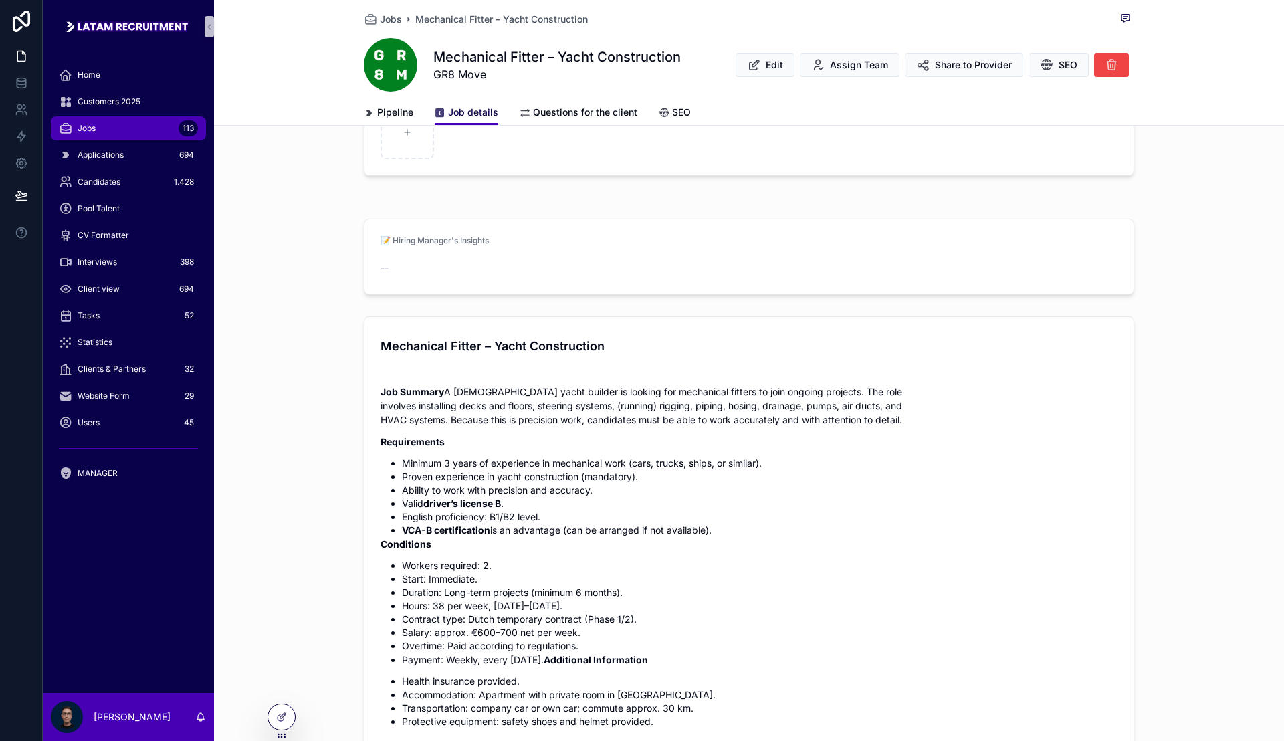
scroll to position [334, 0]
click at [899, 443] on p "Requirements" at bounding box center [748, 440] width 737 height 14
click at [900, 423] on p "Job Summary A [DEMOGRAPHIC_DATA] yacht builder is looking for mechanical fitter…" at bounding box center [748, 404] width 737 height 42
click at [814, 418] on p "Job Summary A [DEMOGRAPHIC_DATA] yacht builder is looking for mechanical fitter…" at bounding box center [748, 404] width 737 height 42
click at [791, 413] on p "Job Summary A [DEMOGRAPHIC_DATA] yacht builder is looking for mechanical fitter…" at bounding box center [748, 404] width 737 height 42
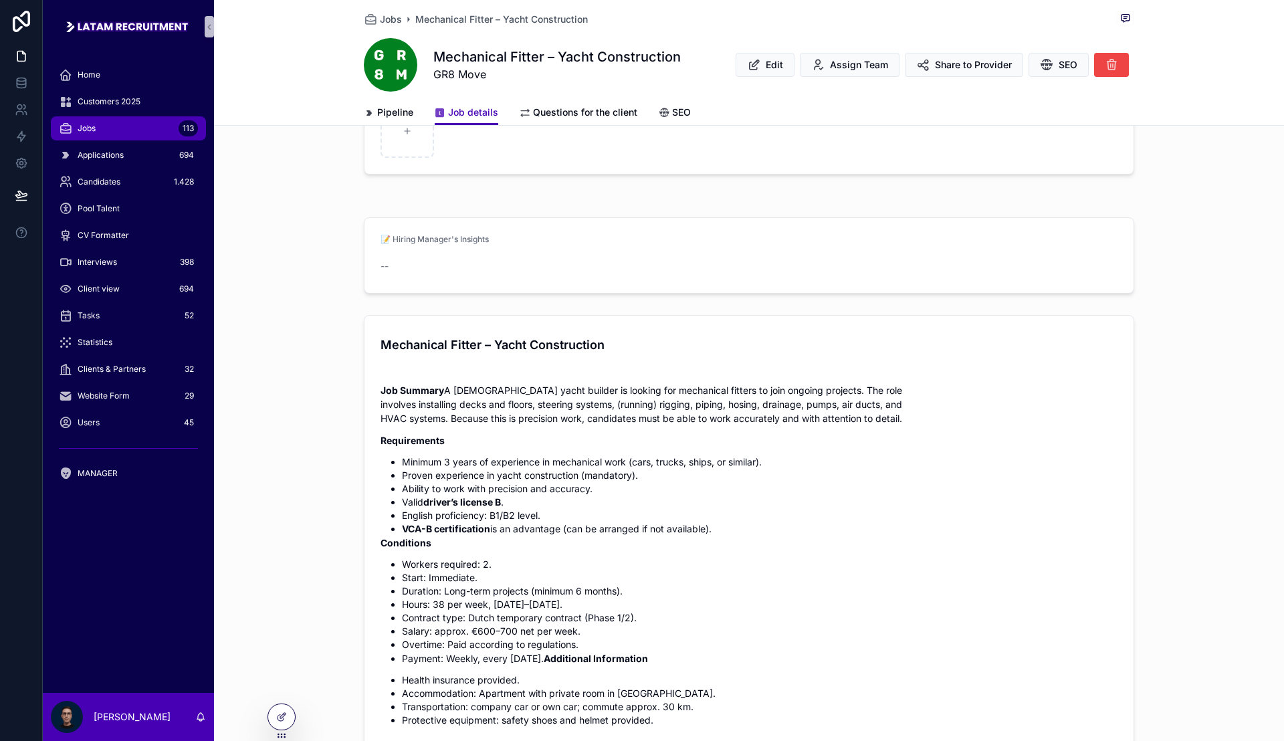
click at [879, 415] on p "Job Summary A [DEMOGRAPHIC_DATA] yacht builder is looking for mechanical fitter…" at bounding box center [748, 404] width 737 height 42
click at [1006, 418] on p "Job Summary A [DEMOGRAPHIC_DATA] yacht builder is looking for mechanical fitter…" at bounding box center [748, 404] width 737 height 42
click at [631, 476] on li "Proven experience in yacht construction (mandatory)." at bounding box center [759, 475] width 715 height 13
click at [644, 475] on li "Proven experience in yacht construction (mandatory)." at bounding box center [759, 475] width 715 height 13
click at [91, 128] on span "Jobs" at bounding box center [87, 128] width 18 height 11
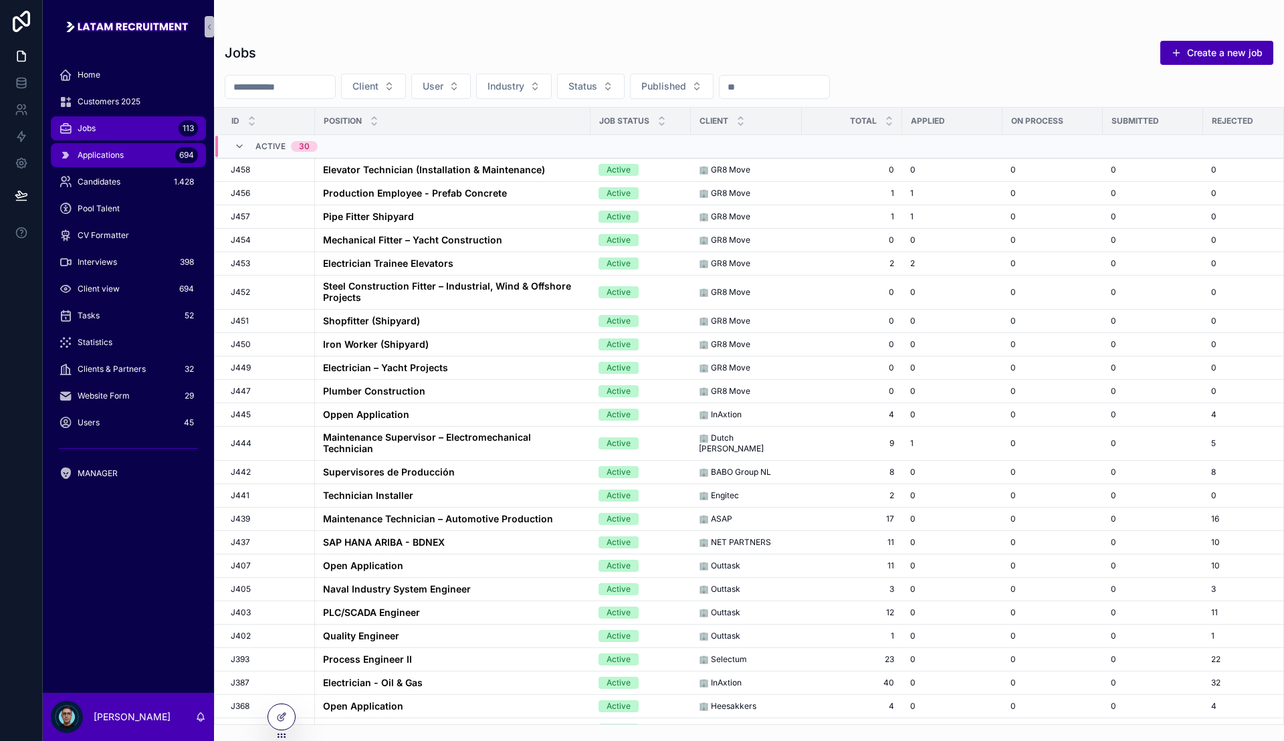
click at [122, 147] on div "Applications 694" at bounding box center [128, 154] width 139 height 21
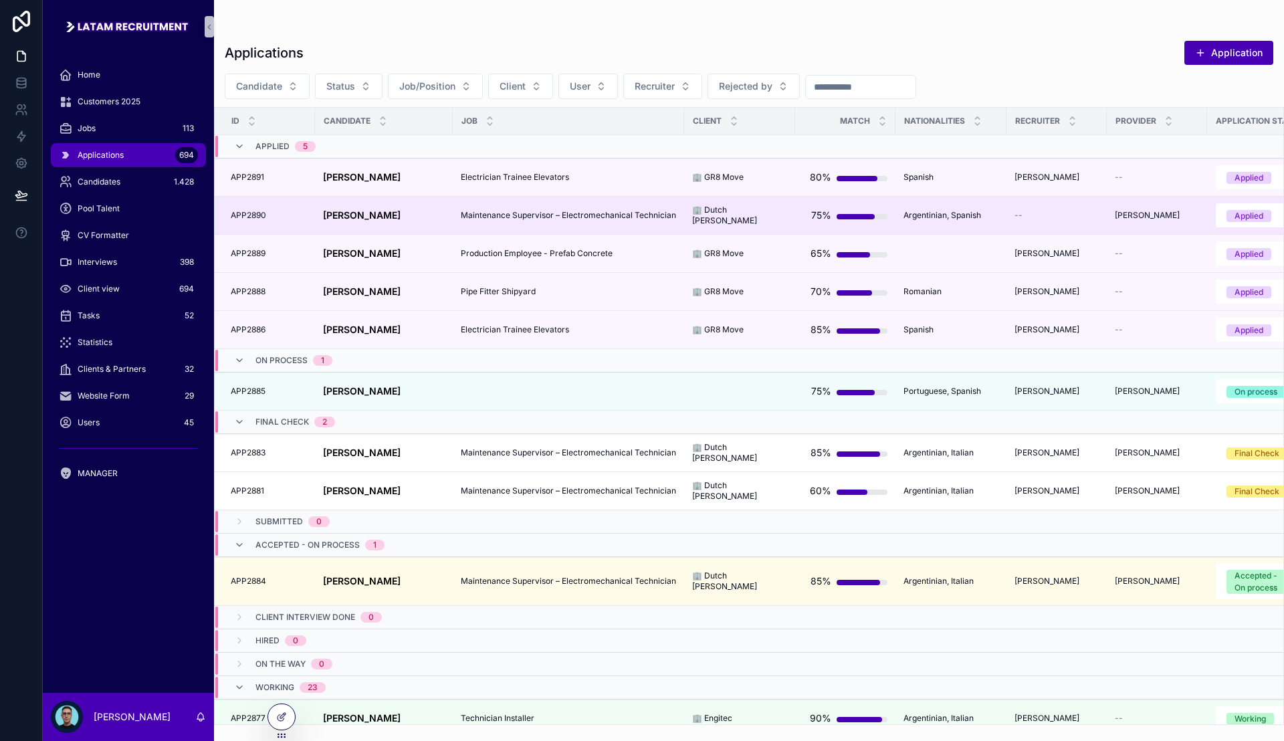
click at [370, 215] on strong "[PERSON_NAME]" at bounding box center [362, 214] width 78 height 11
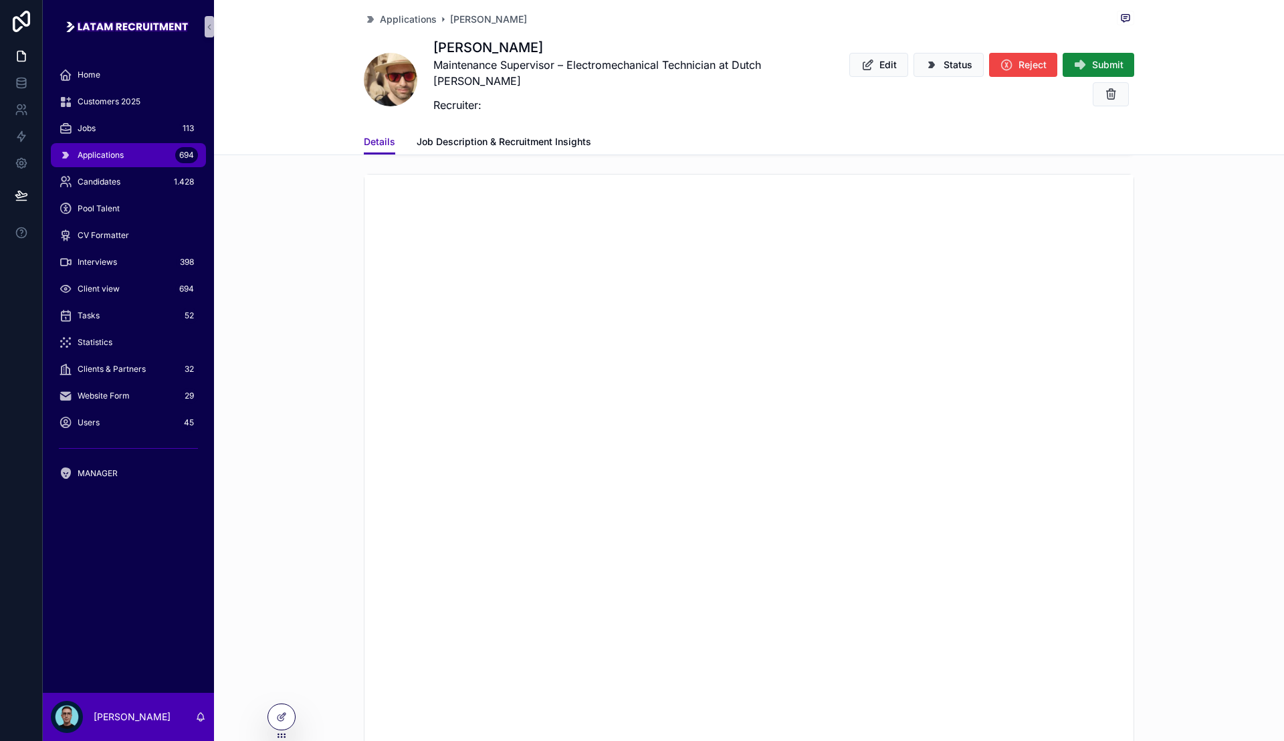
scroll to position [1421, 0]
click at [405, 17] on span "Applications" at bounding box center [408, 19] width 57 height 13
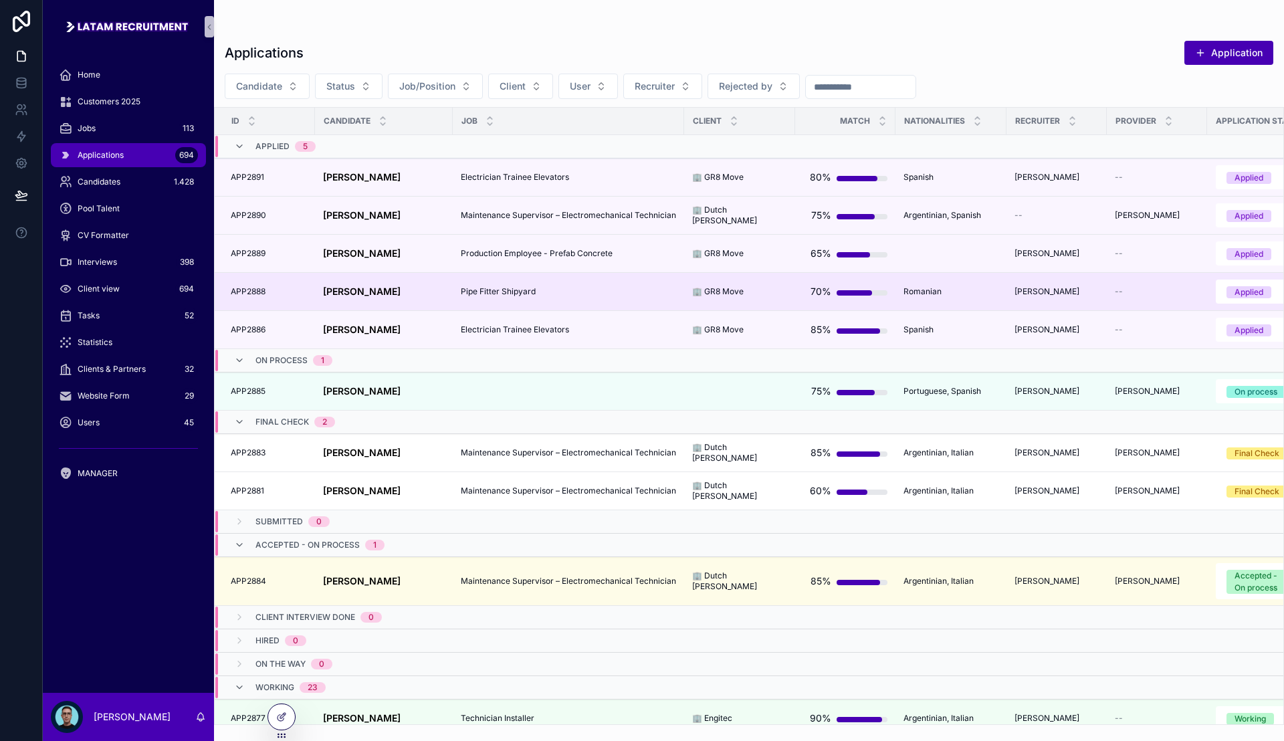
click at [393, 294] on div "[PERSON_NAME] [PERSON_NAME]" at bounding box center [384, 291] width 122 height 11
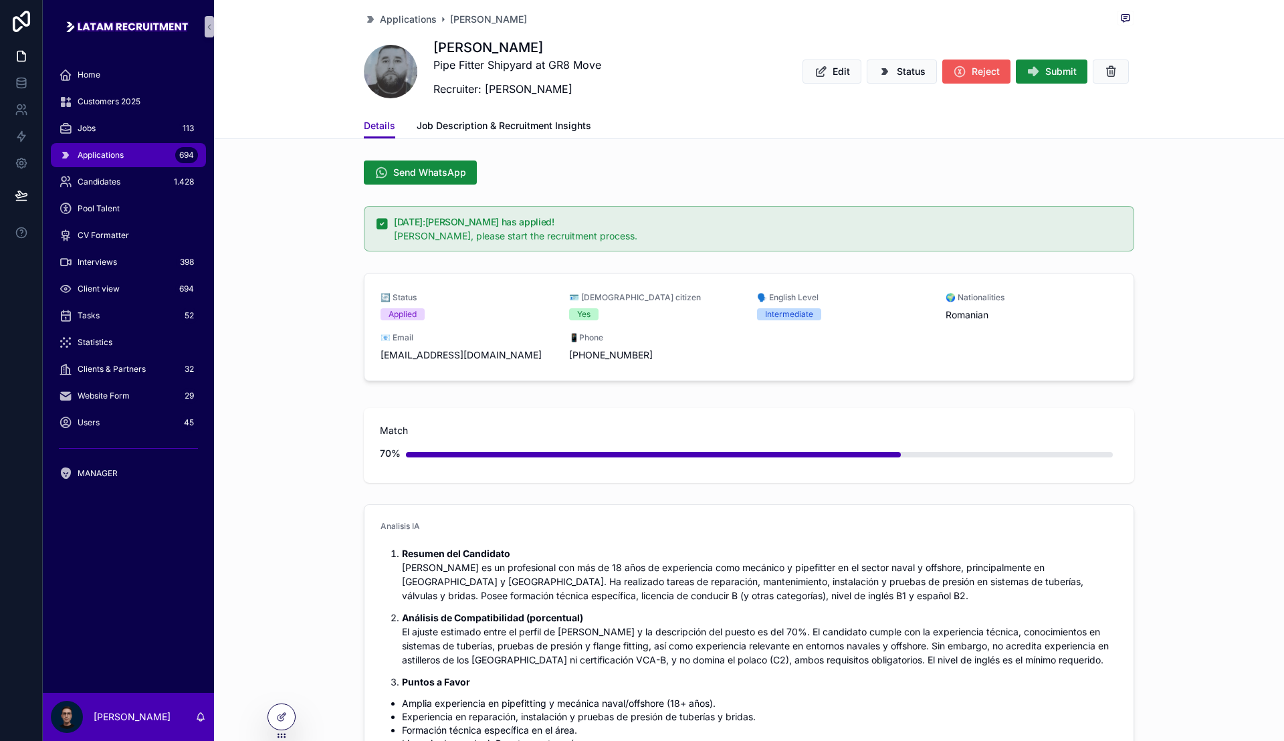
click at [953, 70] on icon "scrollable content" at bounding box center [959, 71] width 13 height 13
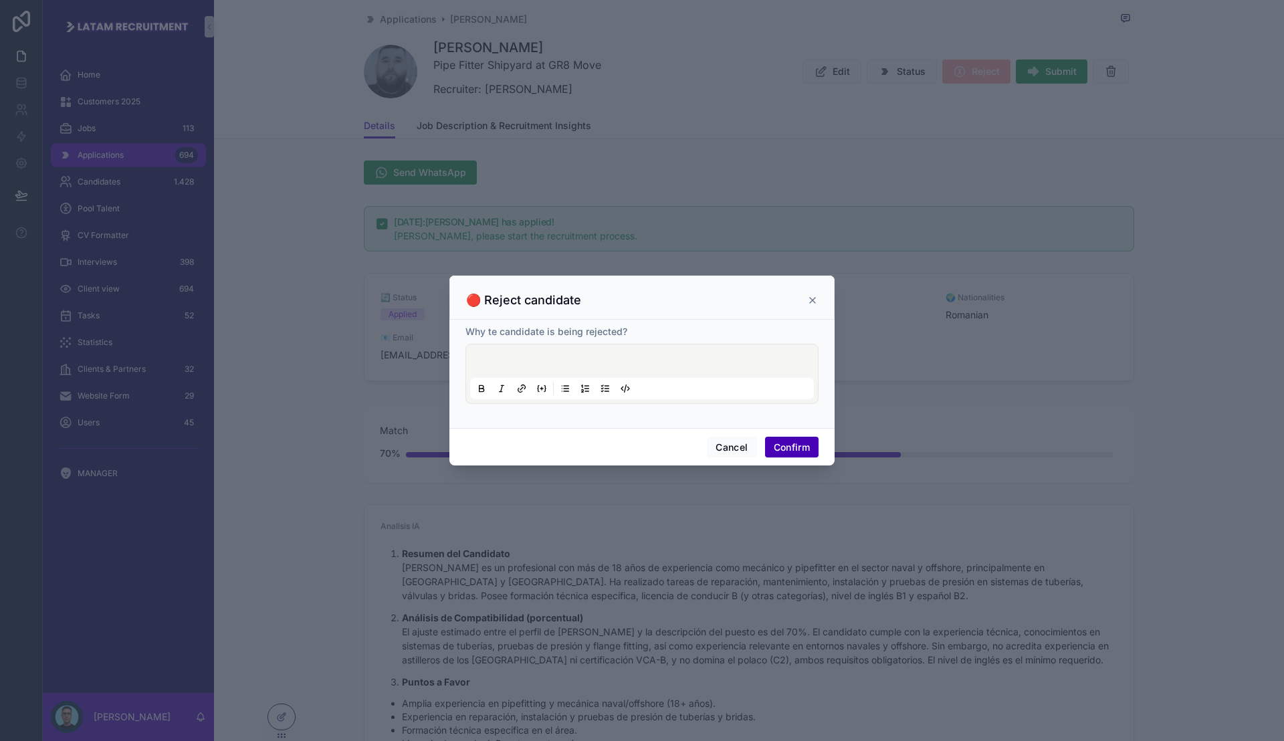
drag, startPoint x: 632, startPoint y: 354, endPoint x: 626, endPoint y: 359, distance: 8.1
click at [632, 354] on div at bounding box center [642, 373] width 344 height 51
click at [578, 360] on p at bounding box center [645, 362] width 344 height 13
click at [577, 356] on p at bounding box center [645, 362] width 344 height 13
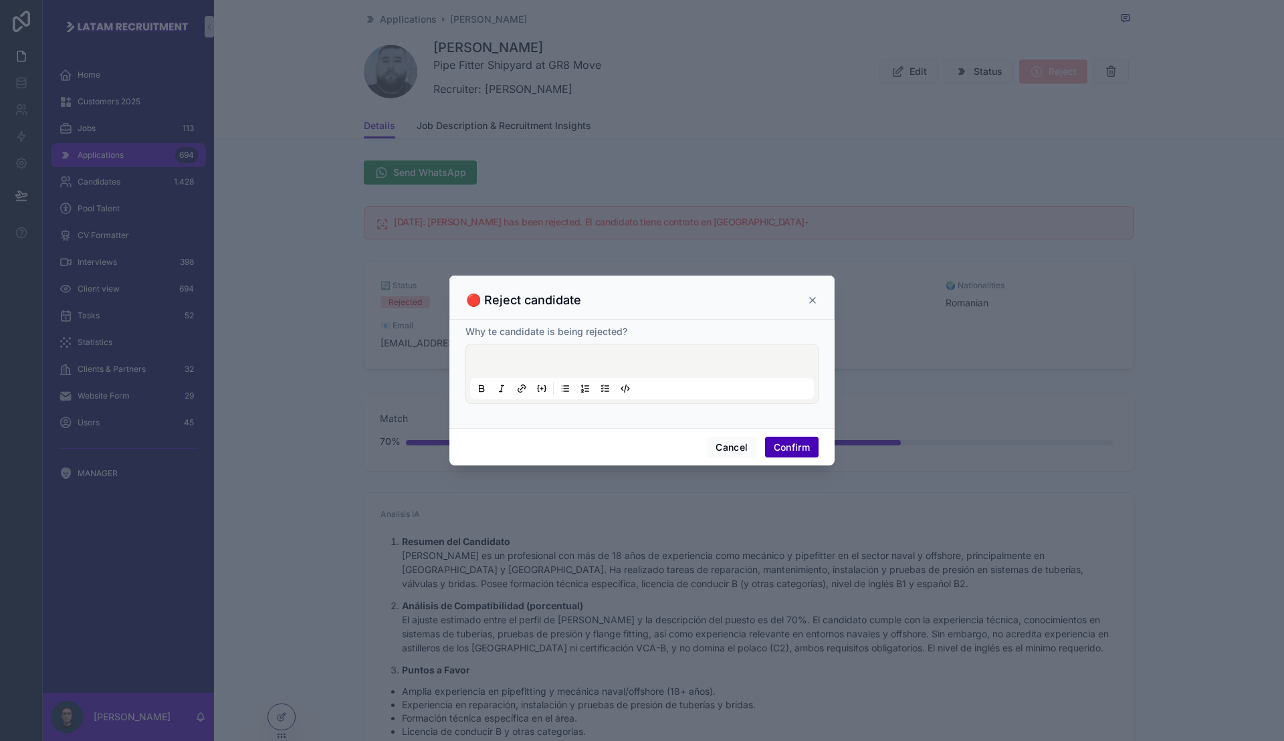
click at [816, 302] on icon at bounding box center [812, 300] width 11 height 11
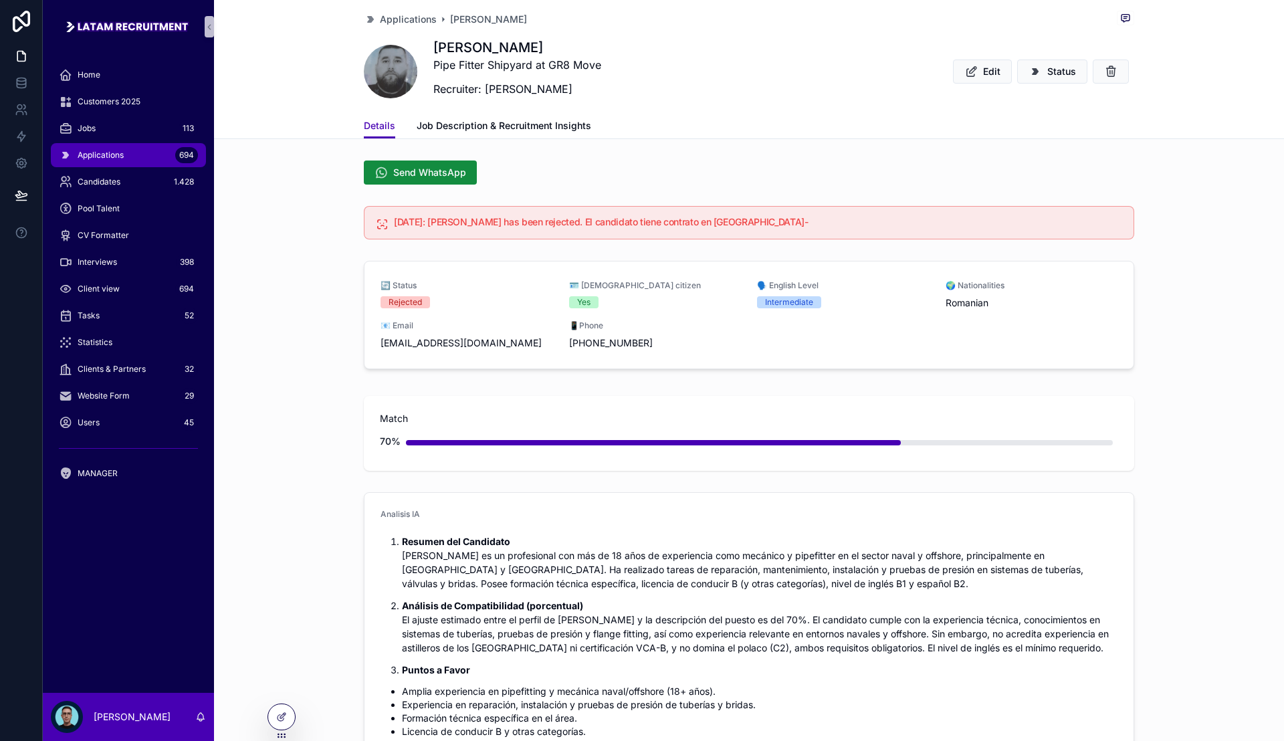
click at [136, 153] on div "Applications 694" at bounding box center [128, 154] width 139 height 21
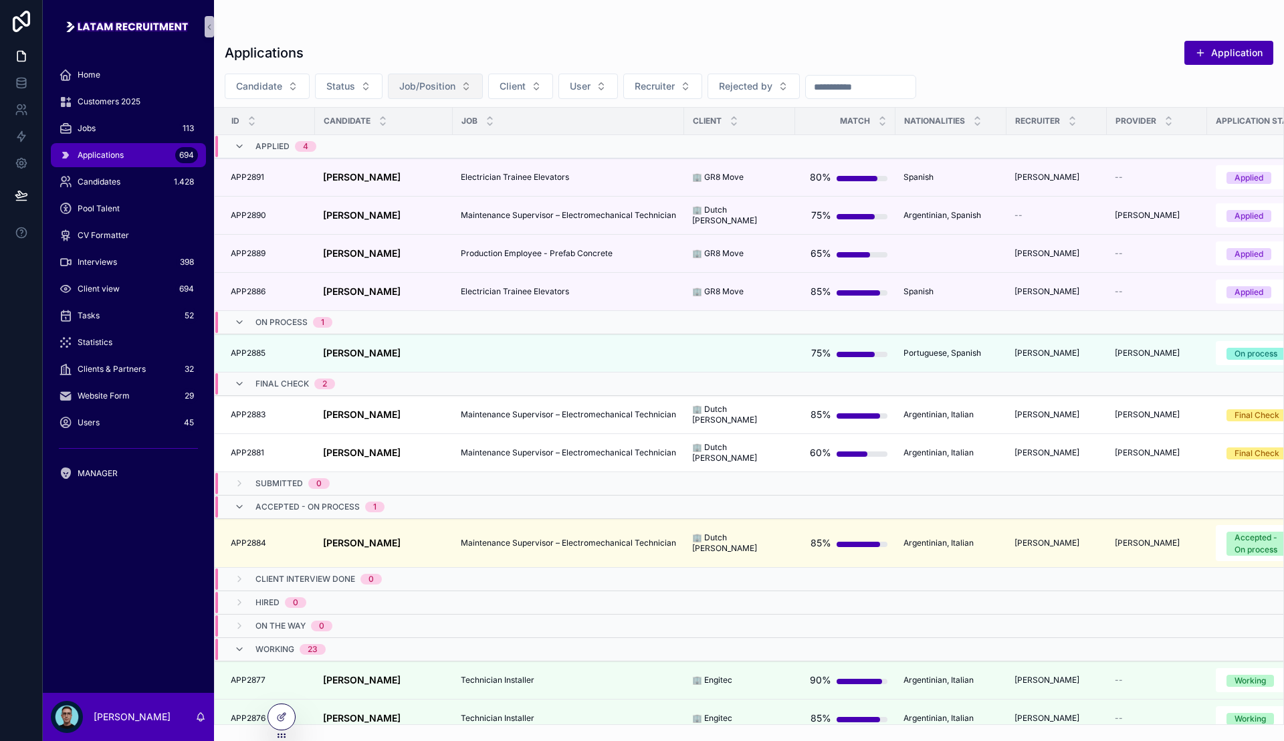
click at [439, 86] on span "Job/Position" at bounding box center [427, 86] width 56 height 13
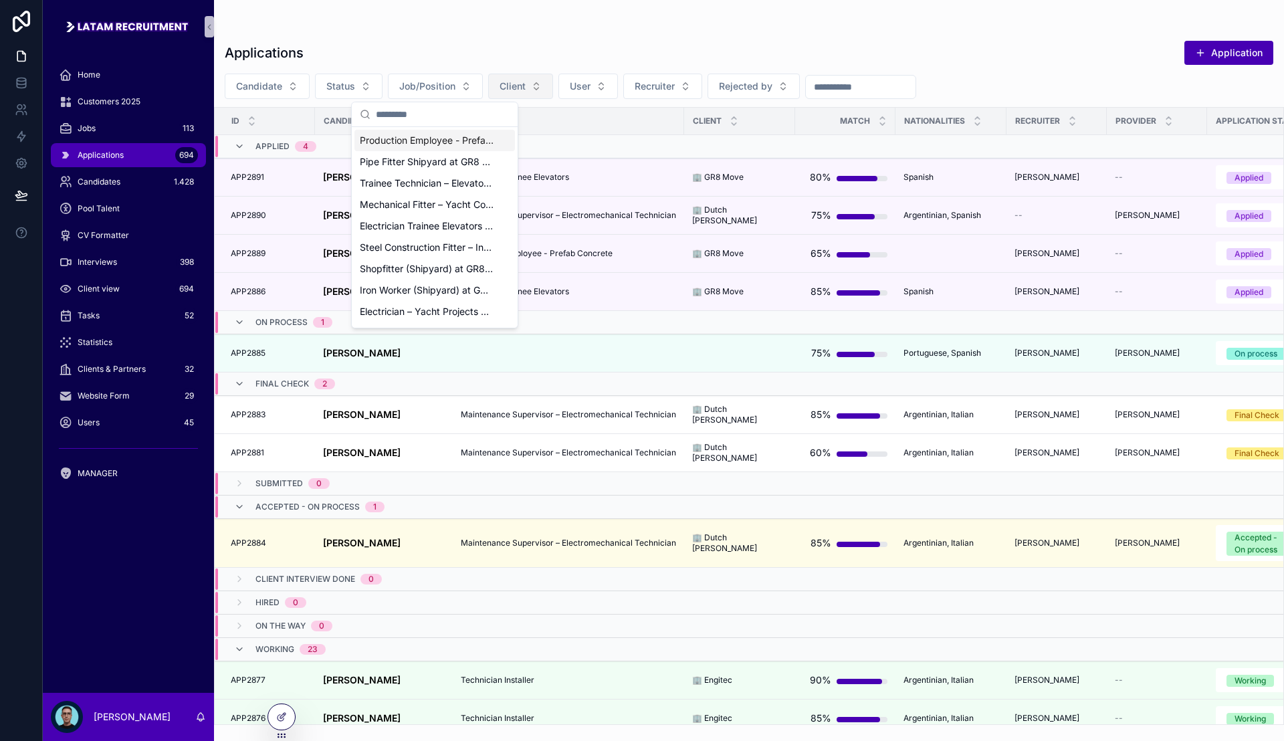
click at [519, 90] on span "Client" at bounding box center [512, 86] width 26 height 13
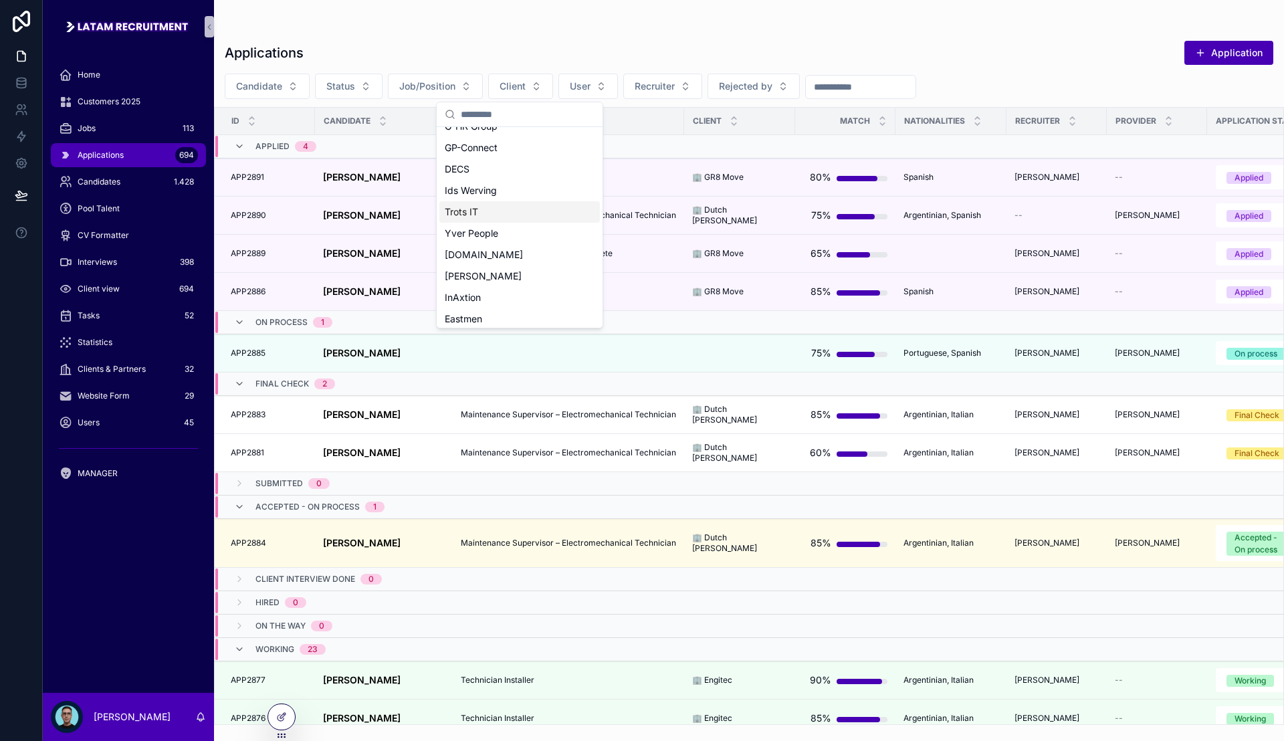
scroll to position [575, 0]
click at [515, 271] on div "InAxtion" at bounding box center [519, 271] width 160 height 21
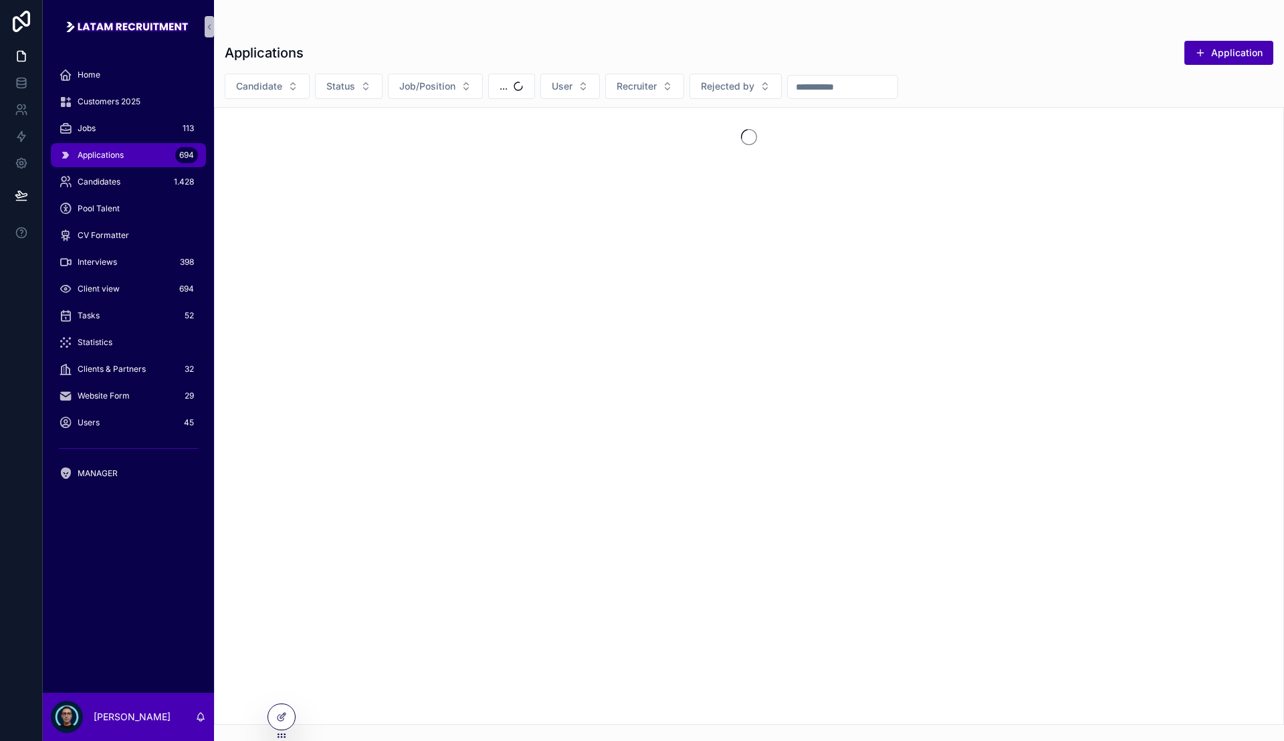
click at [644, 43] on div "Applications Application" at bounding box center [749, 52] width 1048 height 25
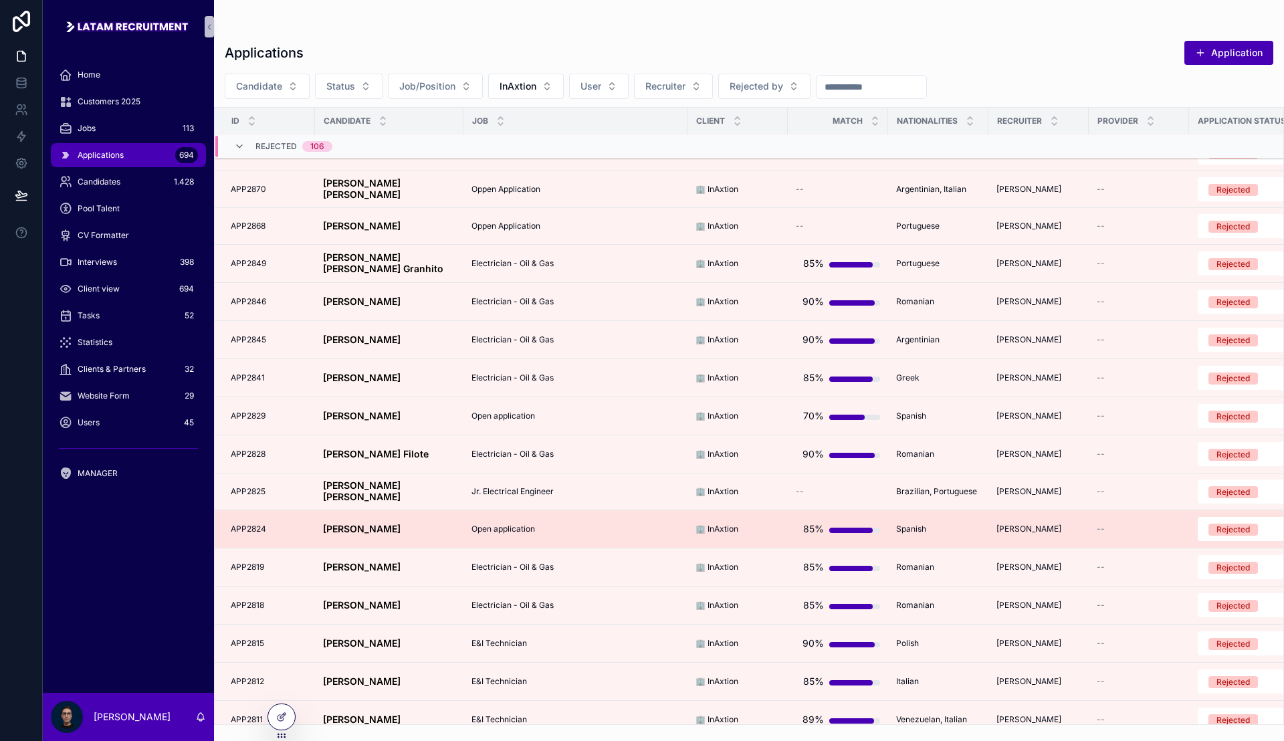
scroll to position [1063, 0]
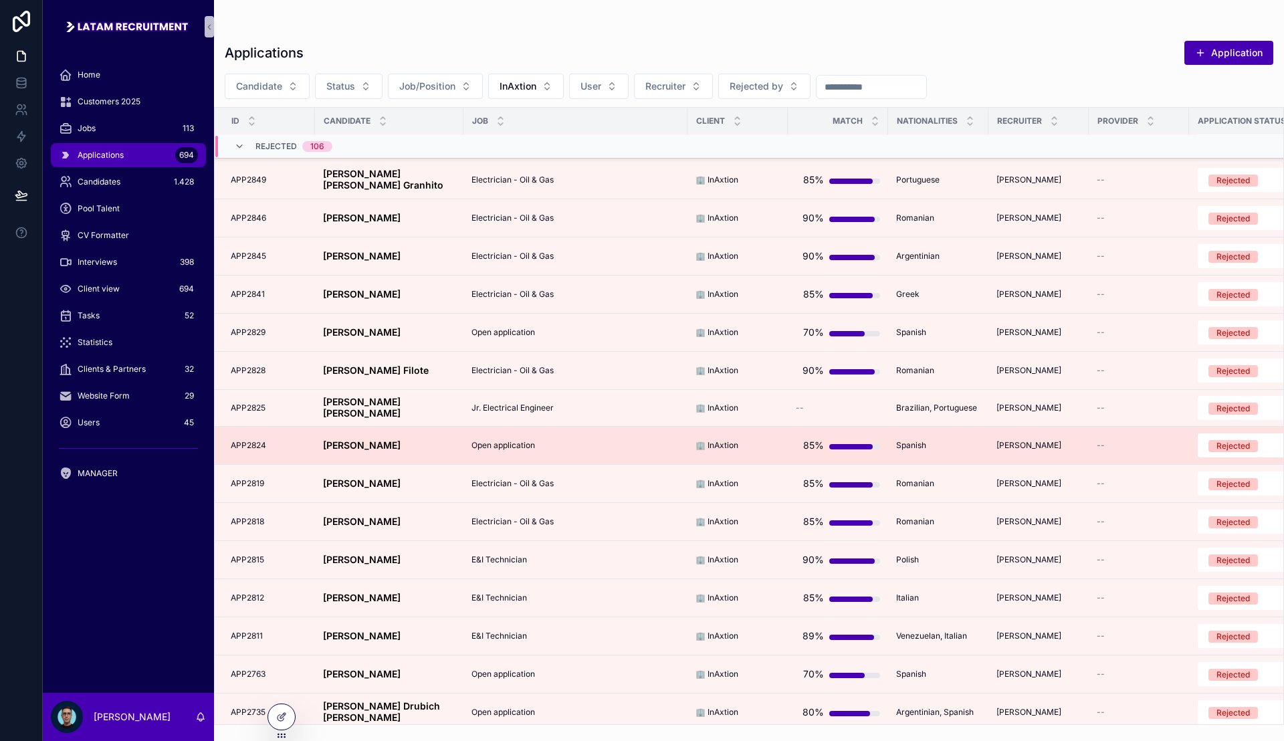
click at [450, 449] on div "[PERSON_NAME] [PERSON_NAME]" at bounding box center [389, 445] width 132 height 11
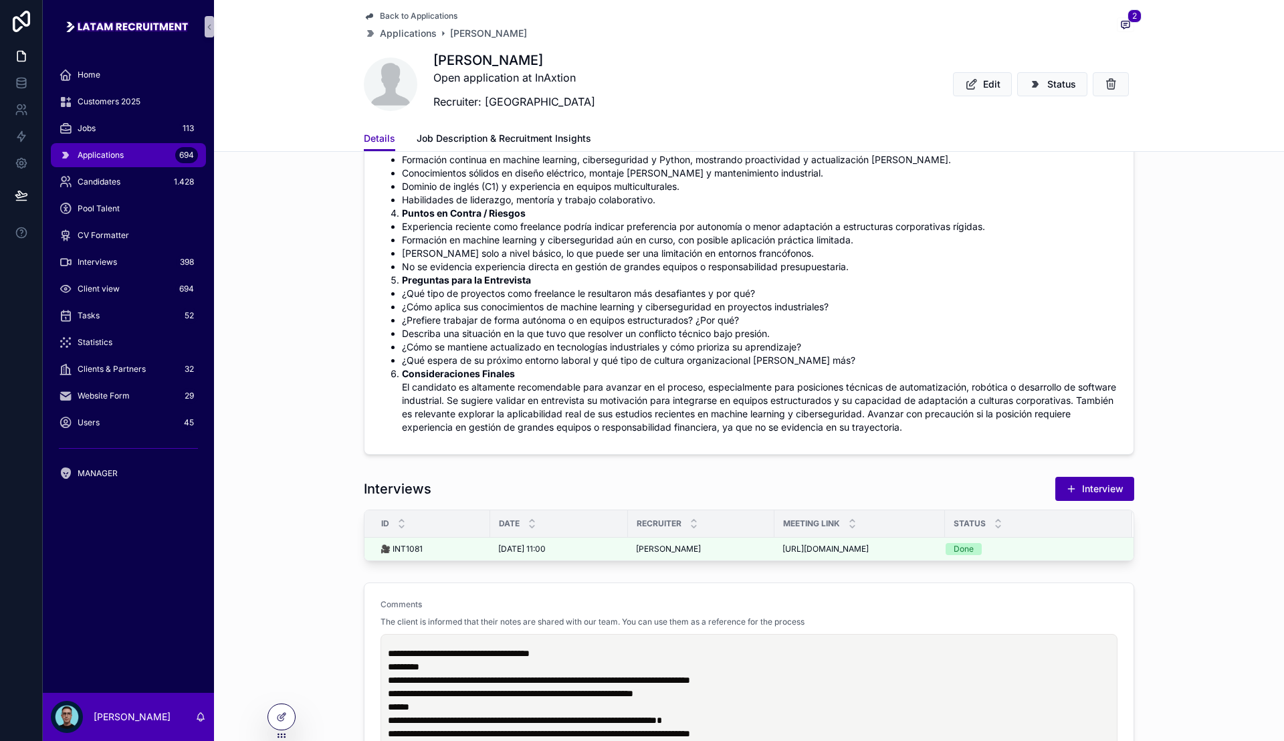
scroll to position [919, 0]
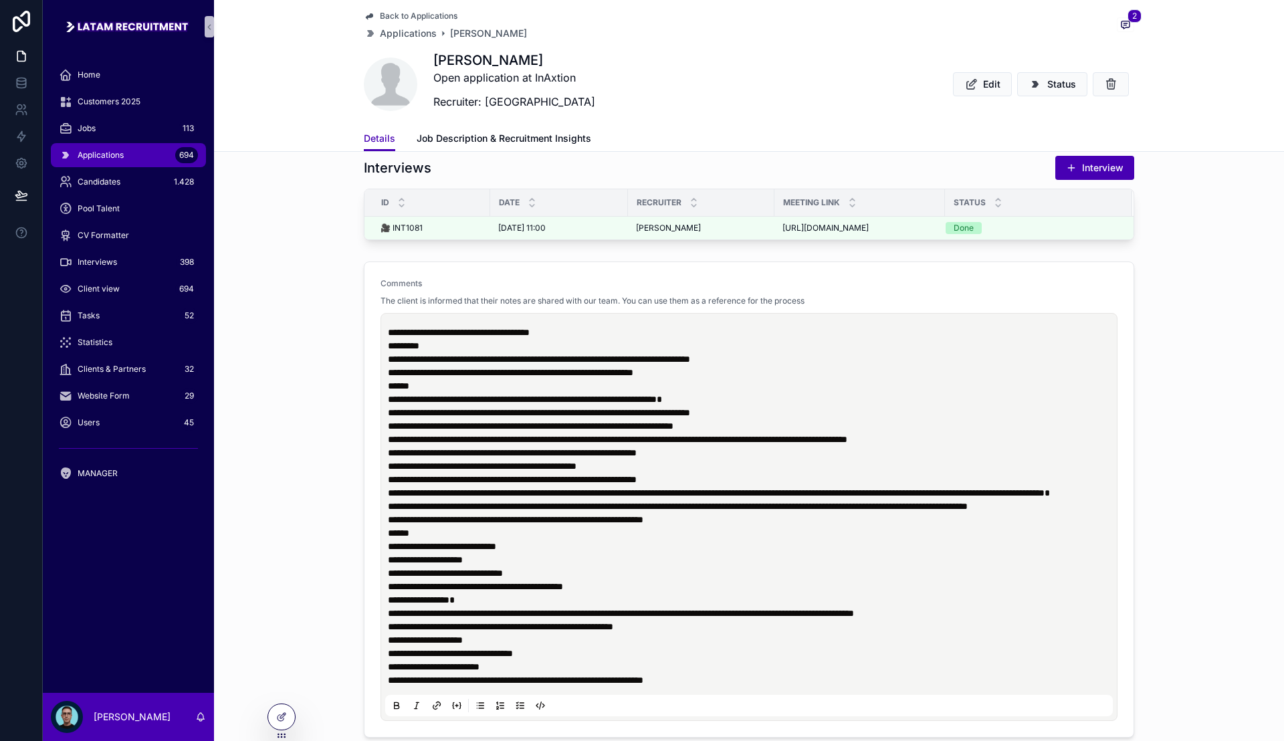
click at [344, 423] on div "**********" at bounding box center [749, 499] width 1070 height 487
click at [344, 400] on div "**********" at bounding box center [749, 499] width 1070 height 487
click at [729, 379] on p "**********" at bounding box center [751, 372] width 727 height 13
click at [743, 377] on p "**********" at bounding box center [751, 372] width 727 height 13
click at [806, 366] on p "**********" at bounding box center [751, 358] width 727 height 13
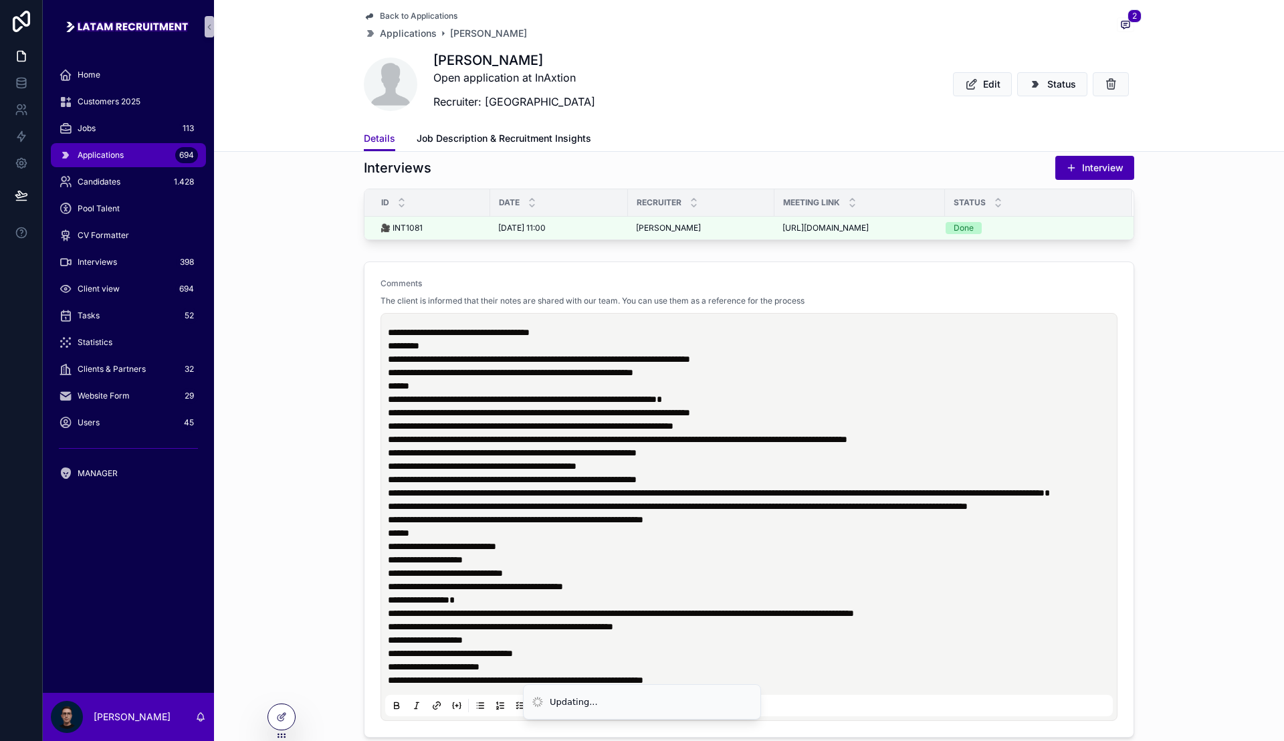
click at [820, 378] on p "**********" at bounding box center [751, 372] width 727 height 13
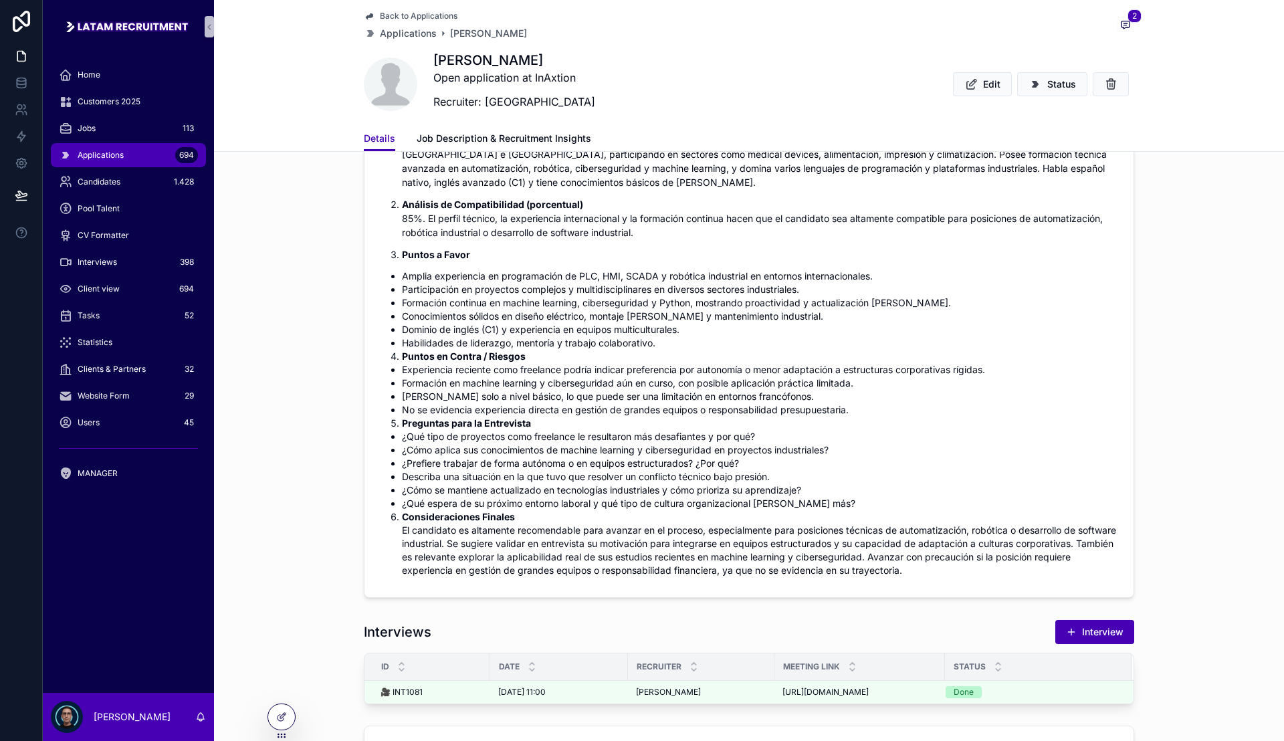
scroll to position [418, 0]
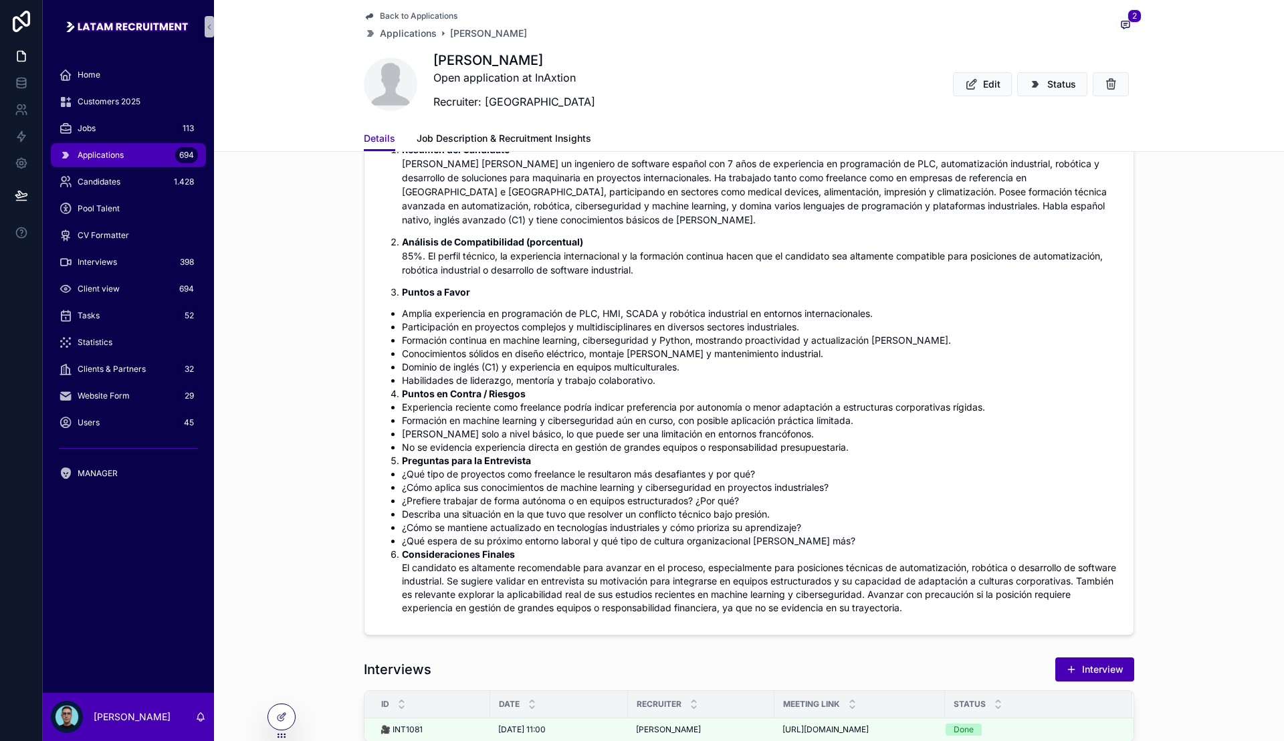
click at [382, 11] on span "Back to Applications" at bounding box center [419, 16] width 78 height 11
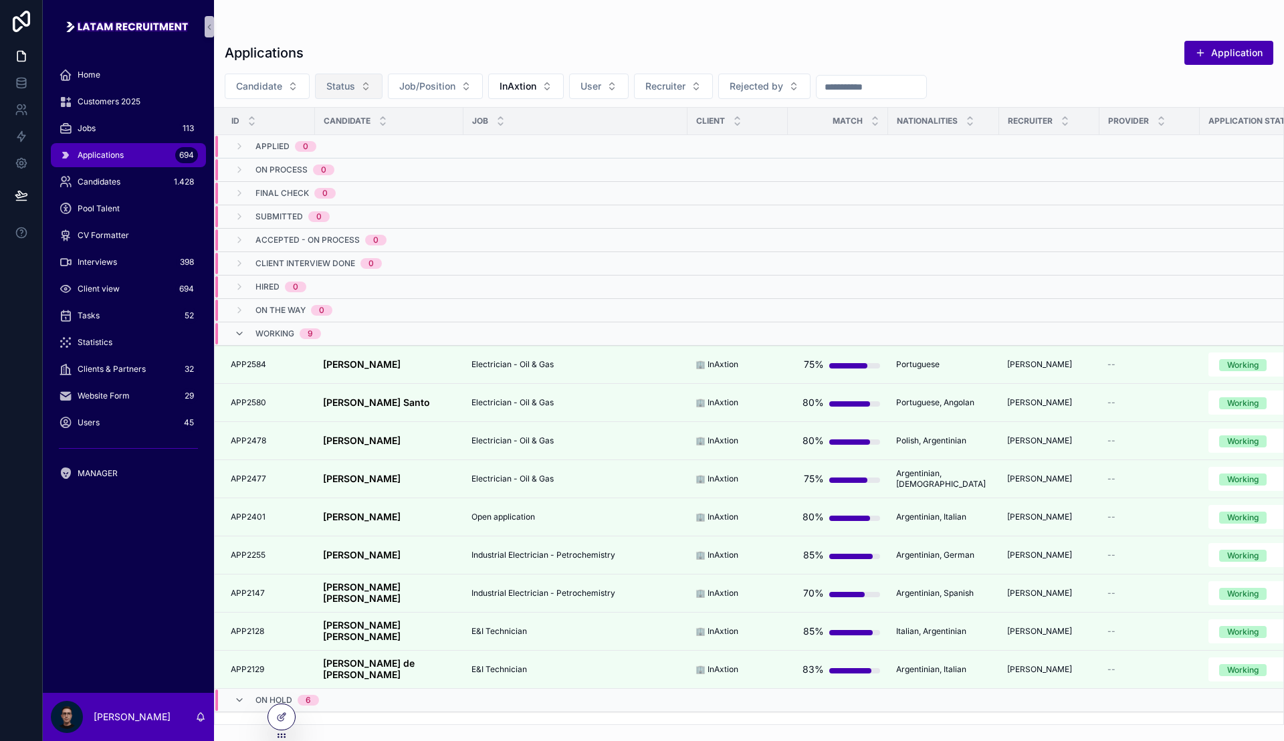
click at [356, 92] on button "Status" at bounding box center [349, 86] width 68 height 25
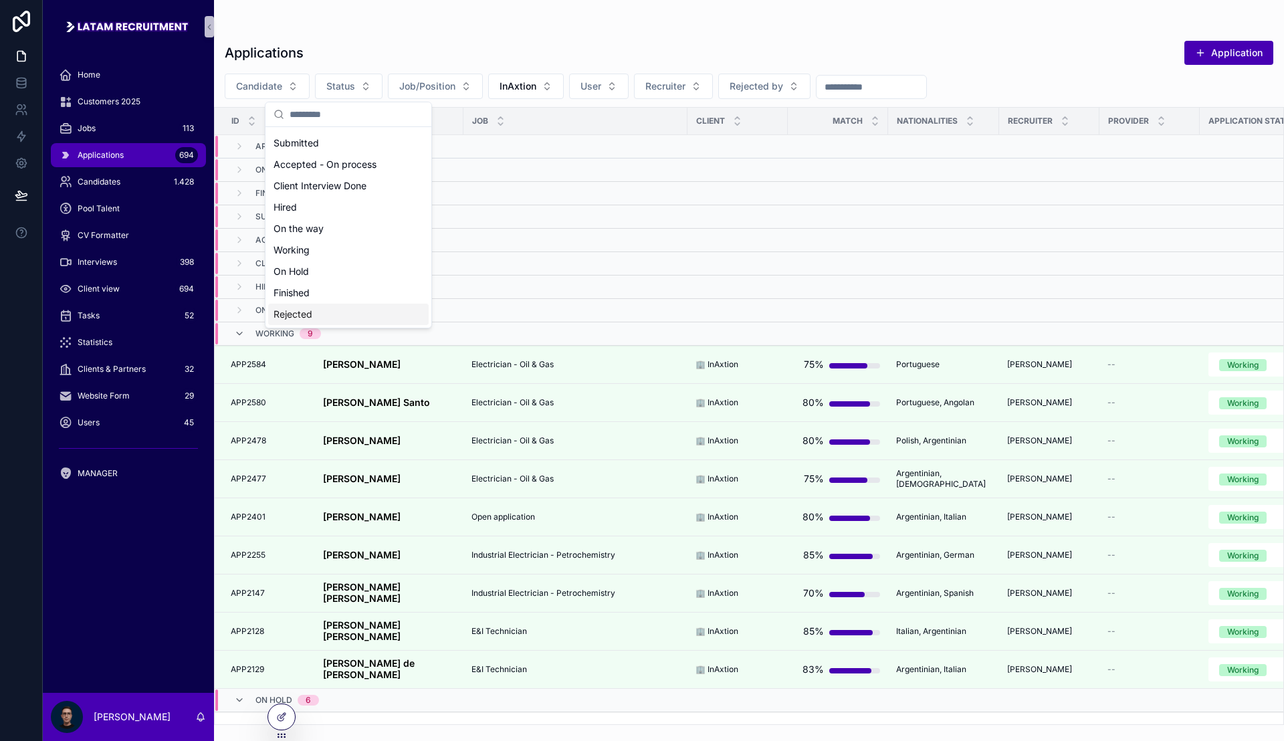
click at [327, 315] on div "Rejected" at bounding box center [348, 314] width 160 height 21
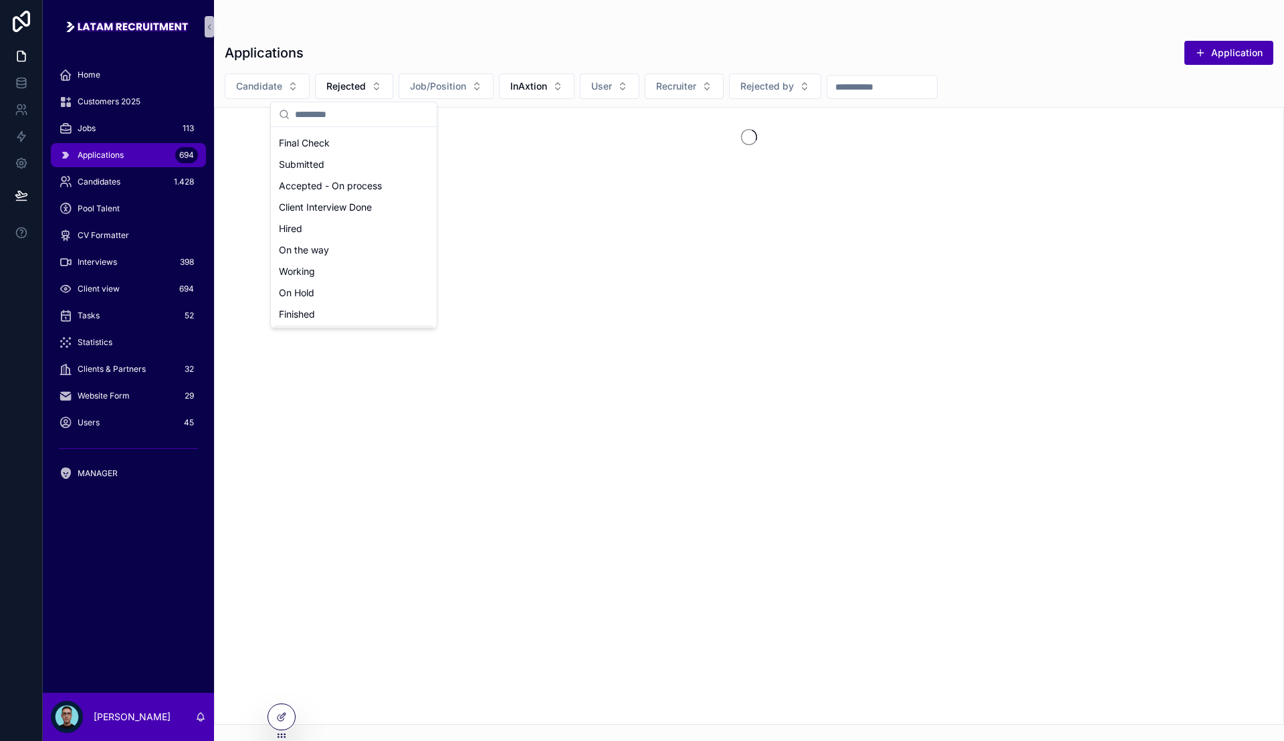
scroll to position [83, 0]
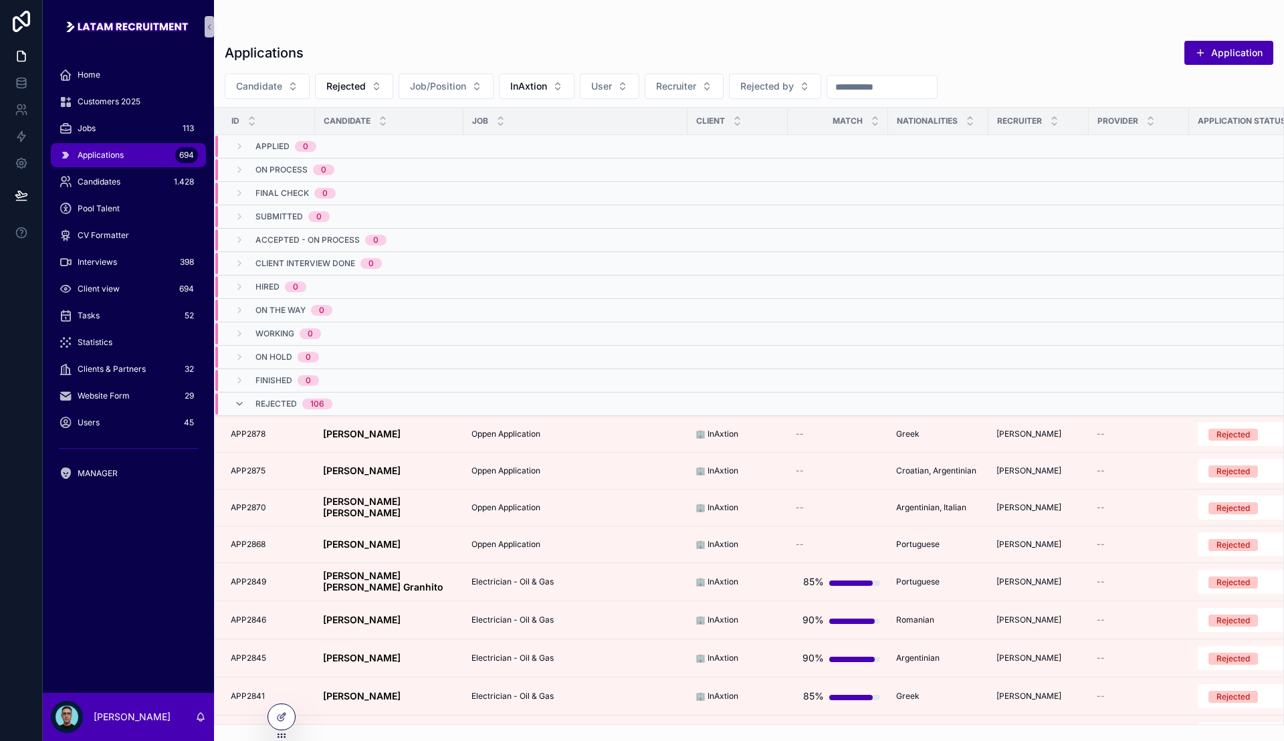
click at [524, 33] on div "Applications Application Candidate Rejected Job/Position InAxtion User Recruite…" at bounding box center [749, 378] width 1070 height 693
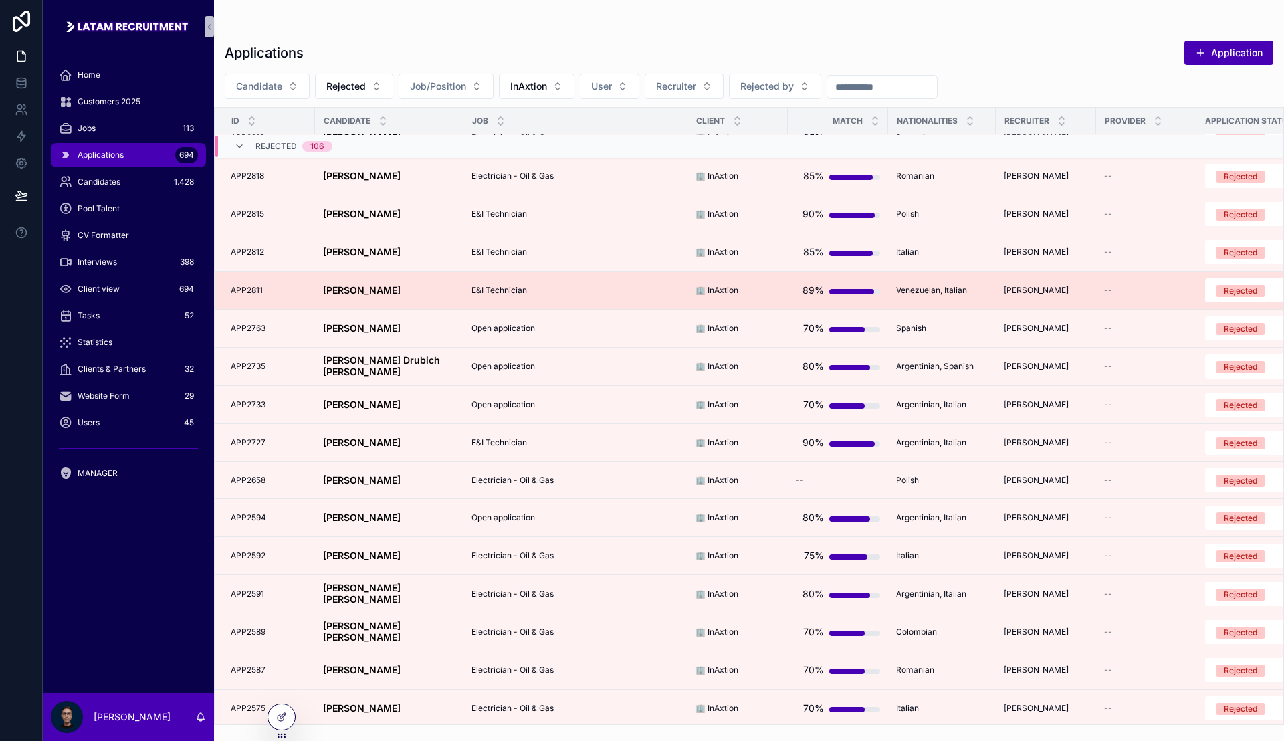
scroll to position [636, 0]
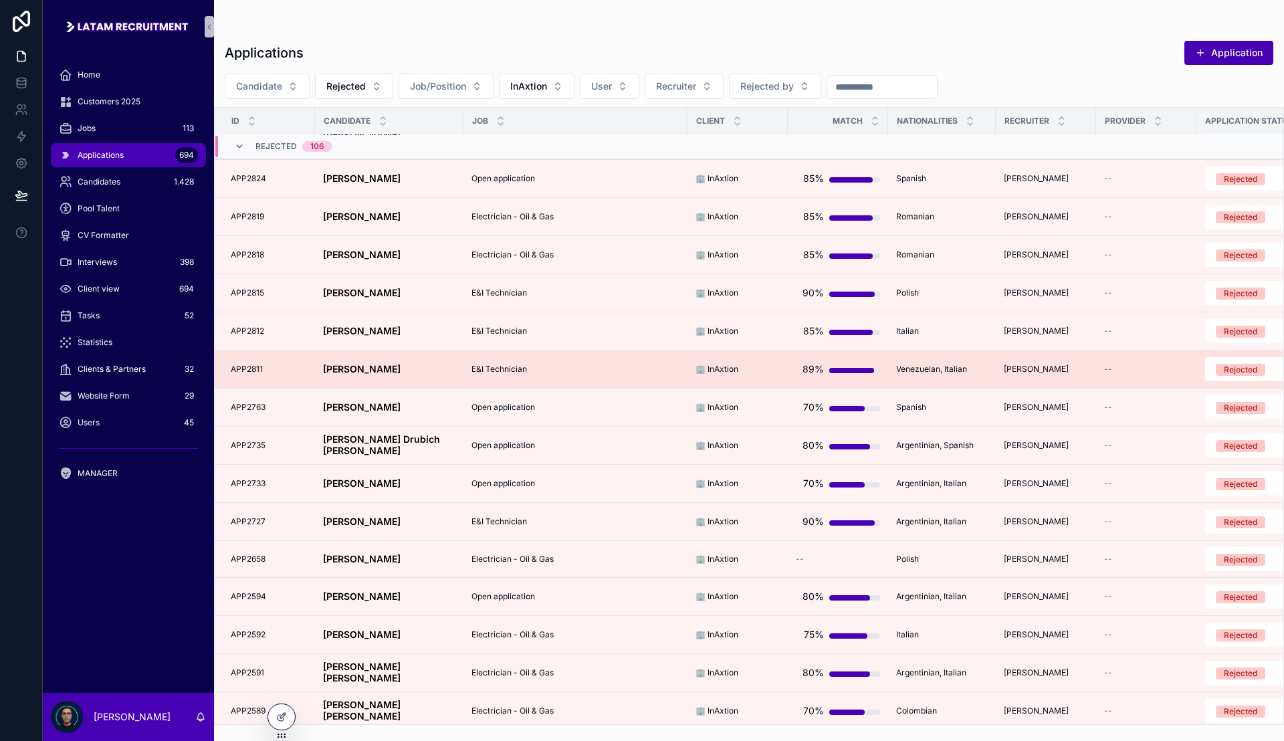
click at [415, 369] on div "[PERSON_NAME] [PERSON_NAME]" at bounding box center [389, 369] width 132 height 11
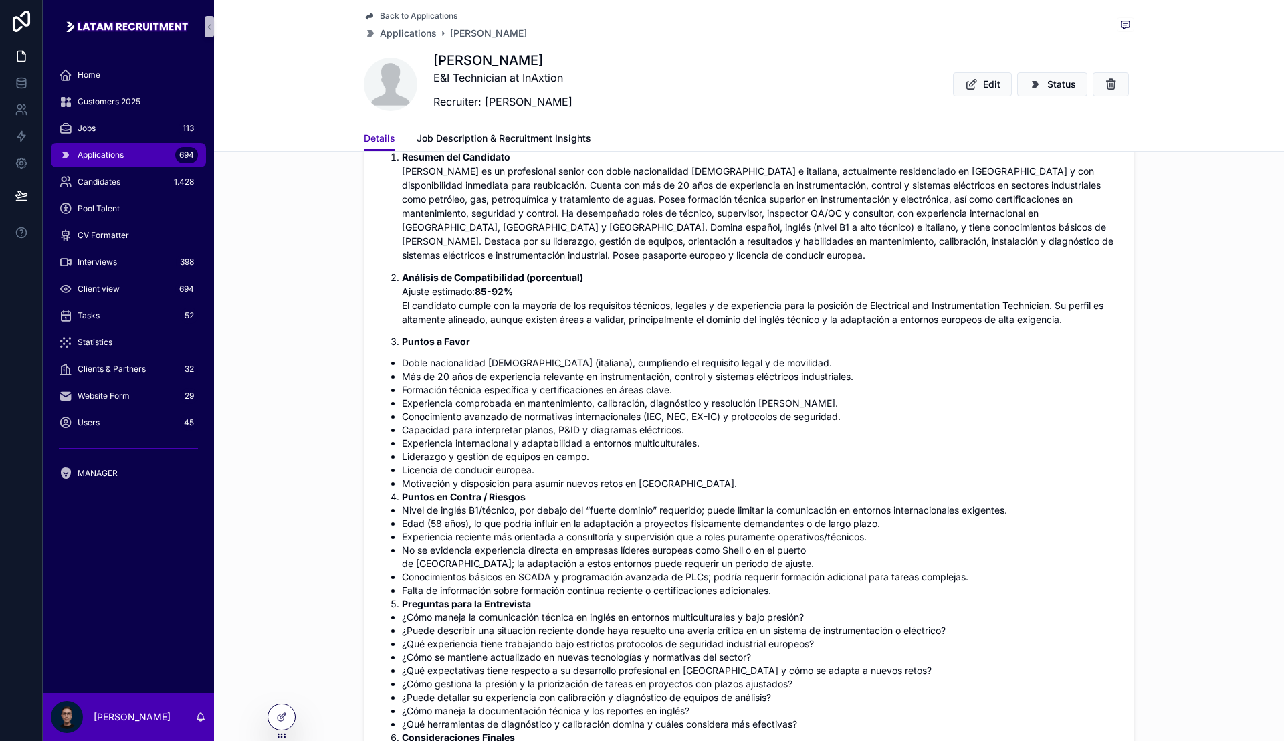
scroll to position [299, 0]
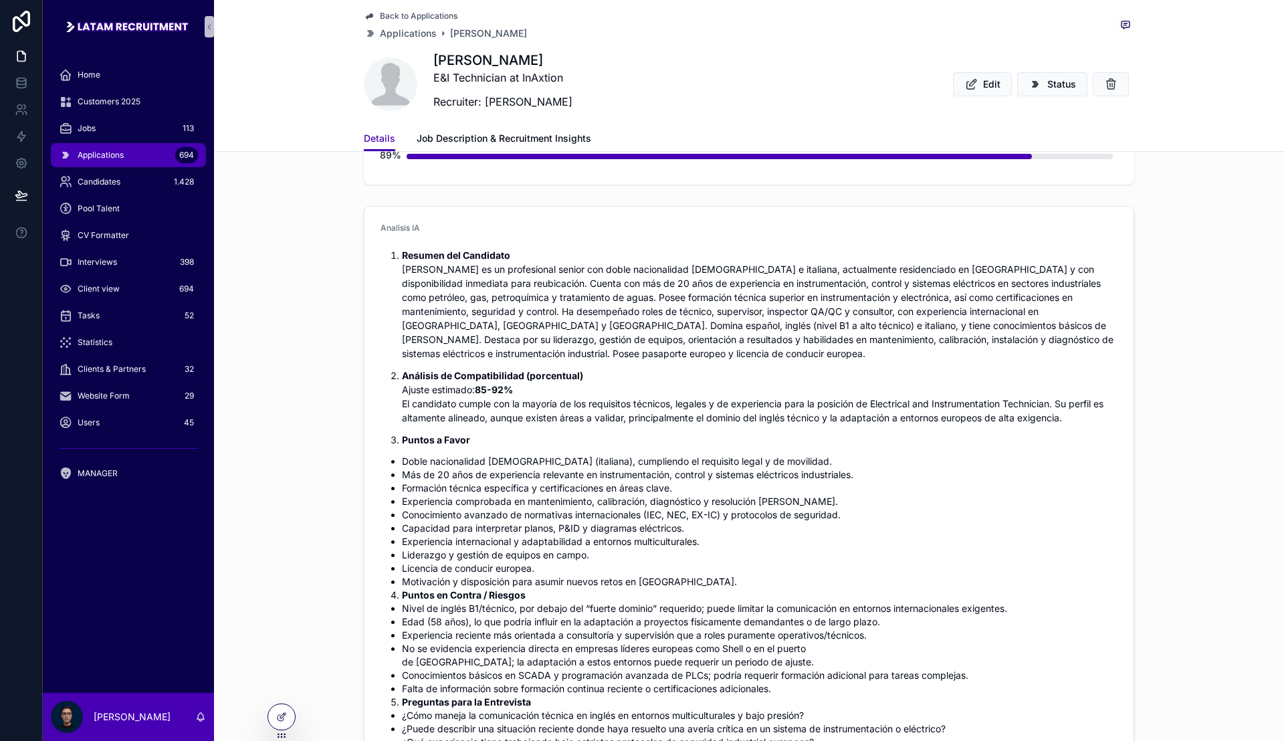
click at [387, 18] on span "Back to Applications" at bounding box center [419, 16] width 78 height 11
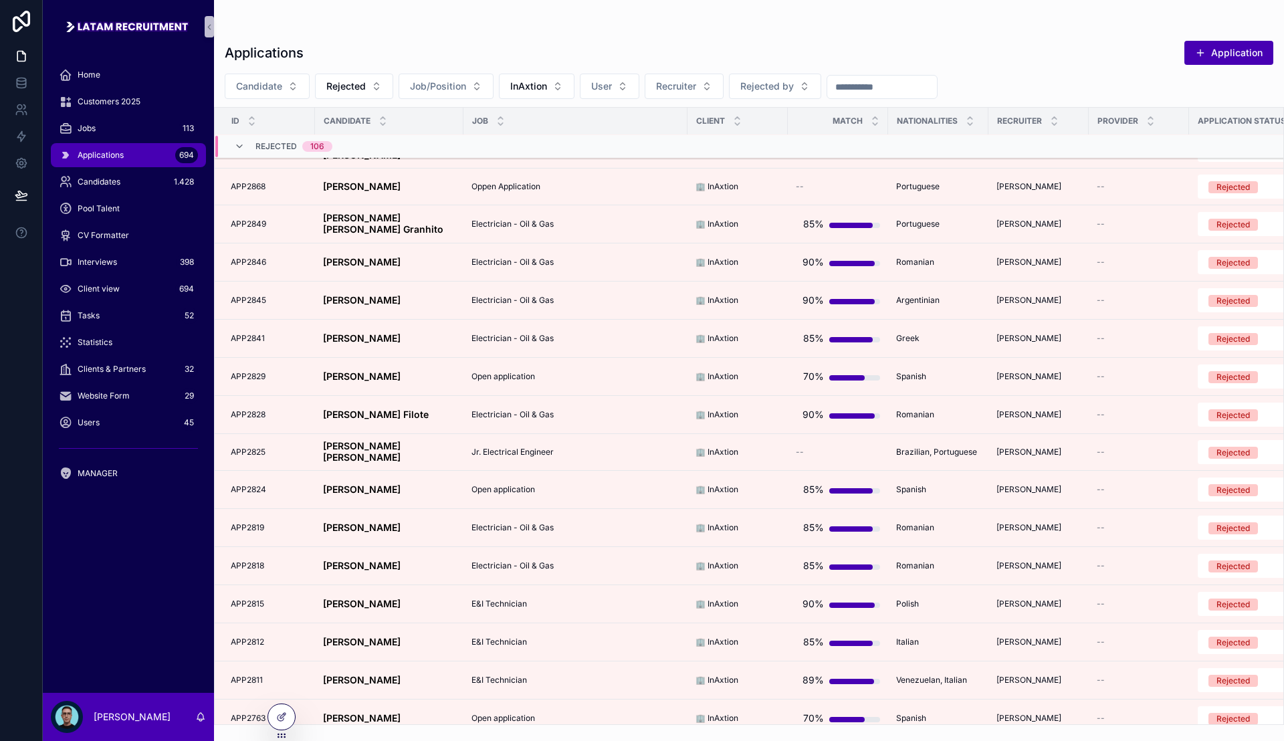
scroll to position [636, 0]
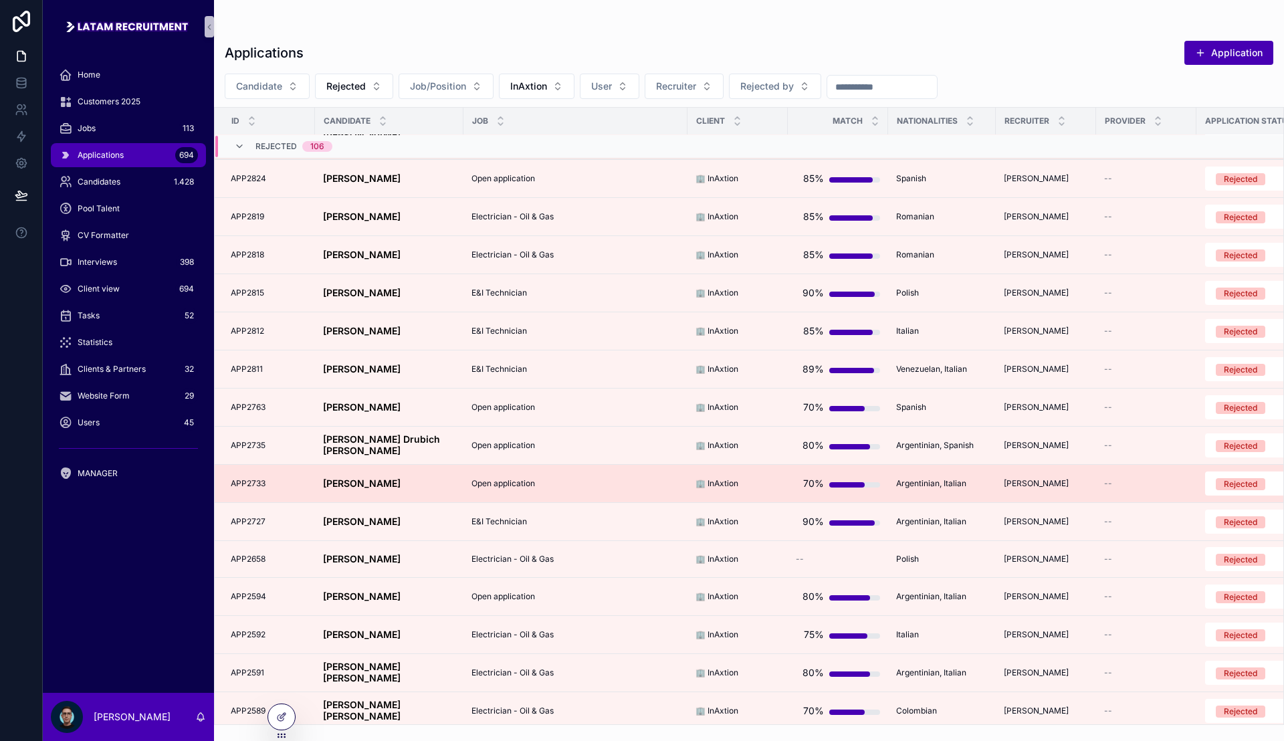
click at [392, 481] on div "[PERSON_NAME] [PERSON_NAME]" at bounding box center [389, 483] width 132 height 11
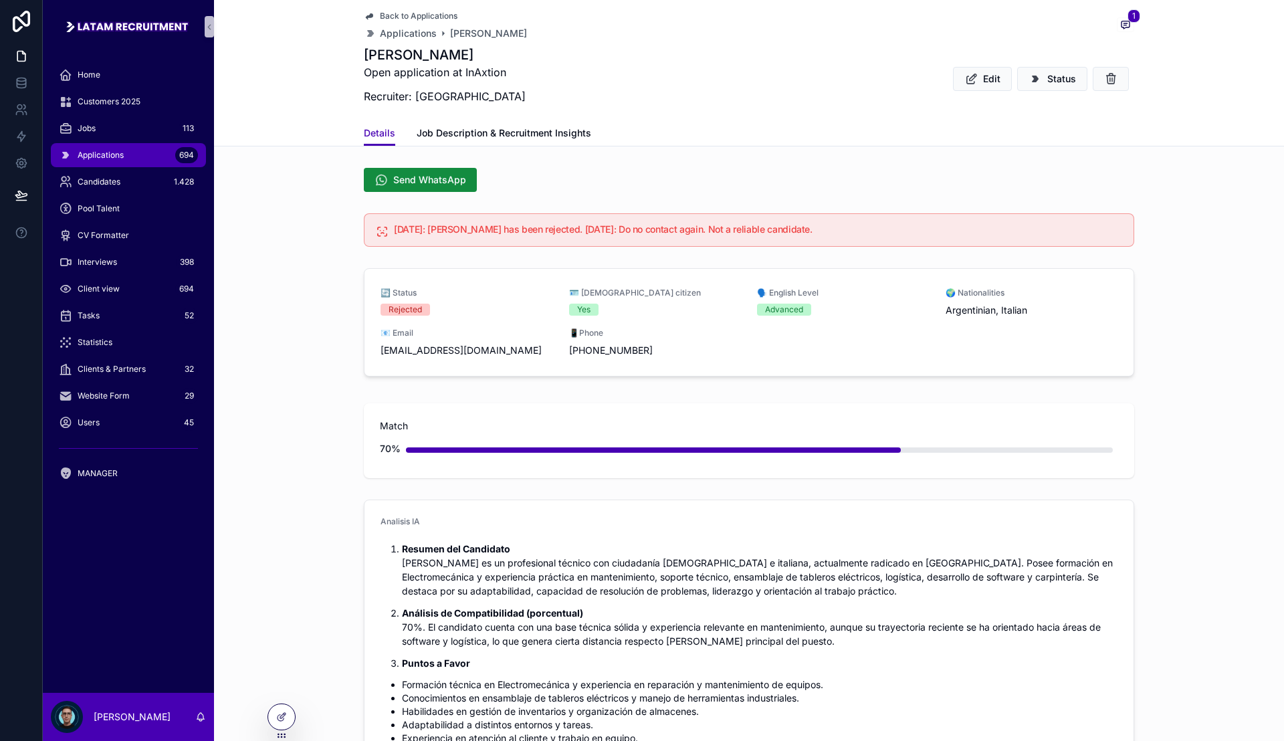
click at [380, 14] on span "Back to Applications" at bounding box center [419, 16] width 78 height 11
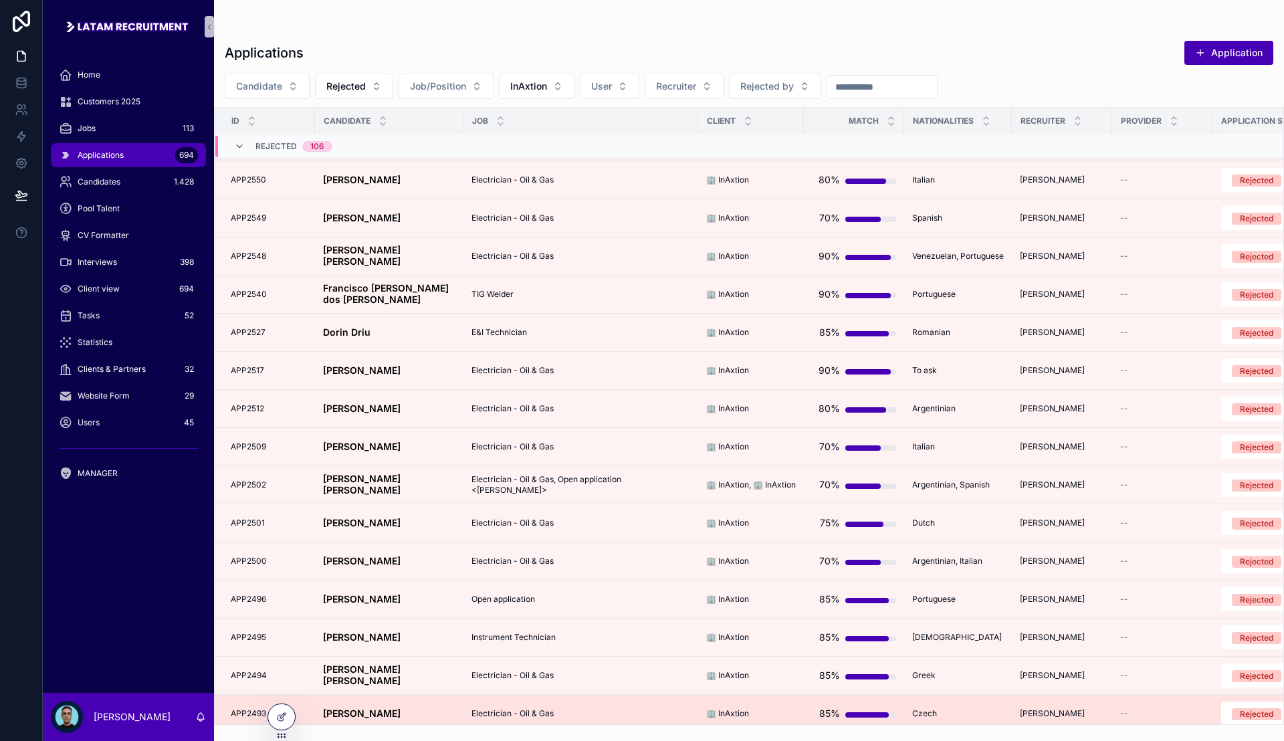
scroll to position [1722, 0]
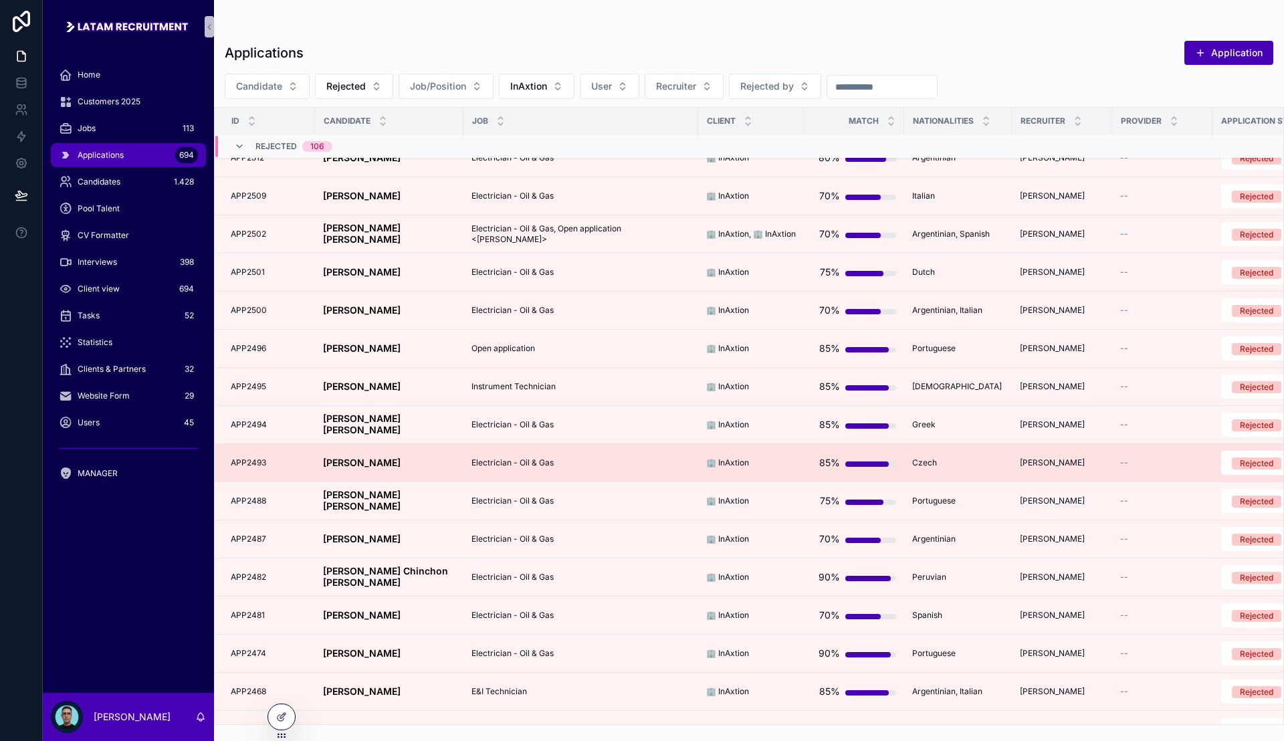
click at [434, 457] on div "[PERSON_NAME] [PERSON_NAME]" at bounding box center [389, 462] width 132 height 11
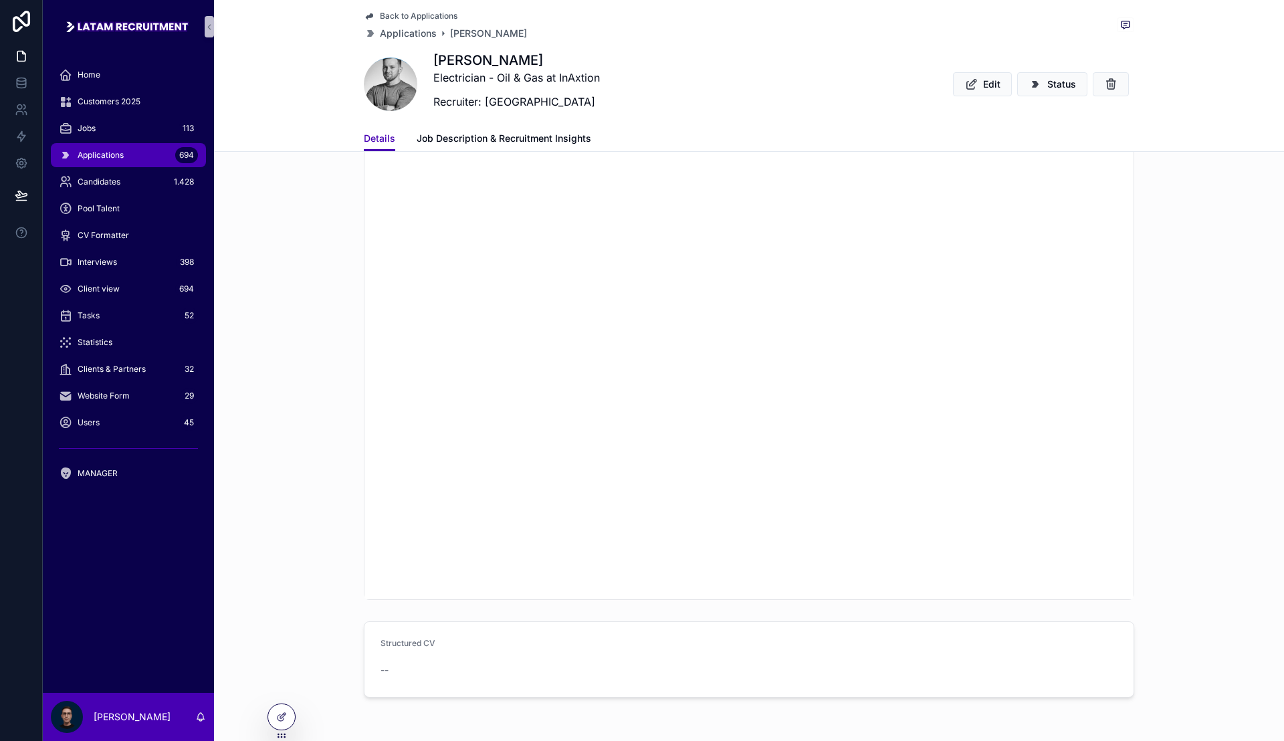
scroll to position [1337, 0]
click at [392, 17] on span "Back to Applications" at bounding box center [419, 16] width 78 height 11
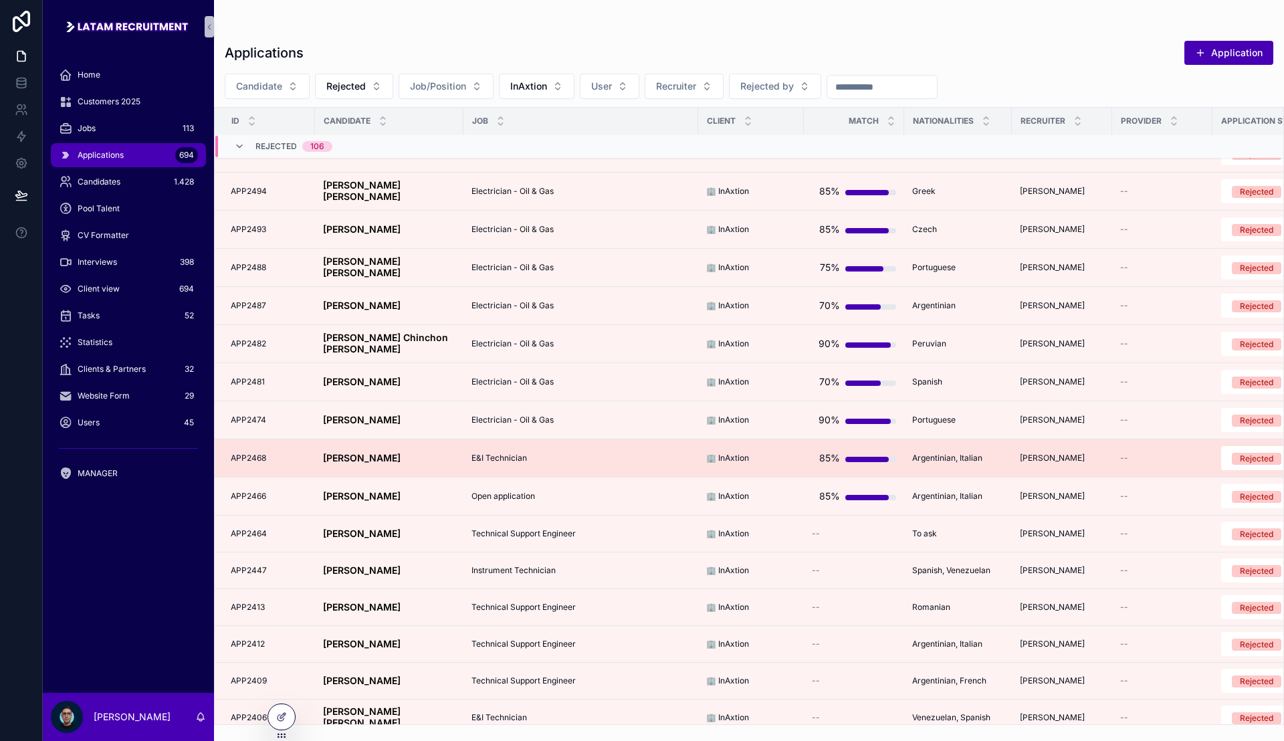
scroll to position [1973, 0]
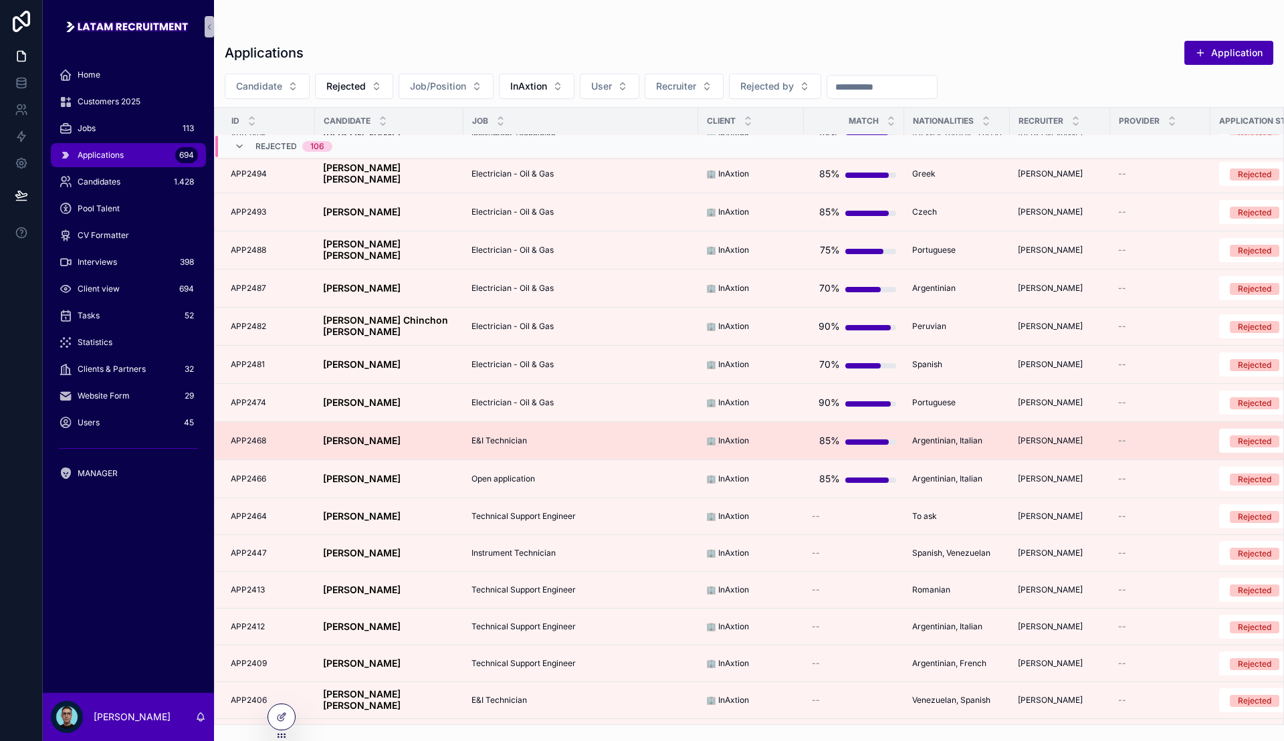
click at [412, 441] on div "[PERSON_NAME] [PERSON_NAME] [PERSON_NAME]" at bounding box center [389, 440] width 132 height 11
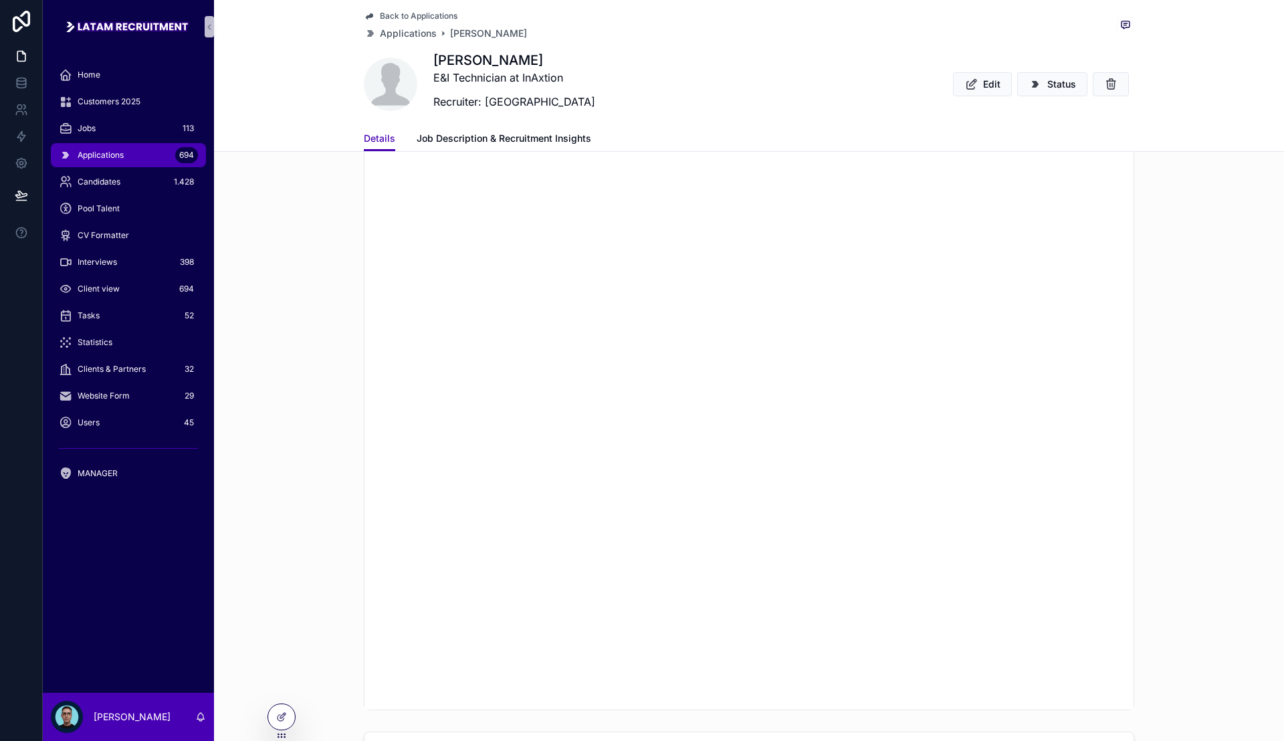
scroll to position [2424, 0]
click at [404, 15] on span "Back to Applications" at bounding box center [419, 16] width 78 height 11
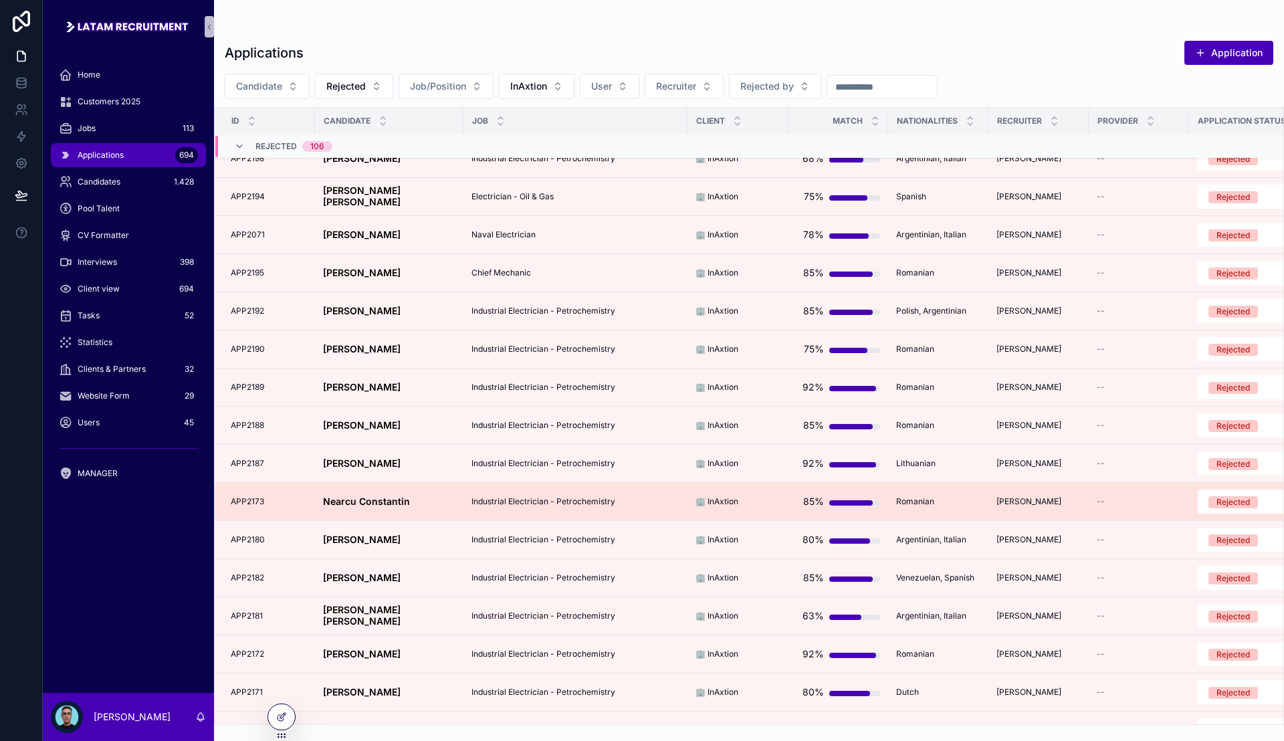
scroll to position [3394, 0]
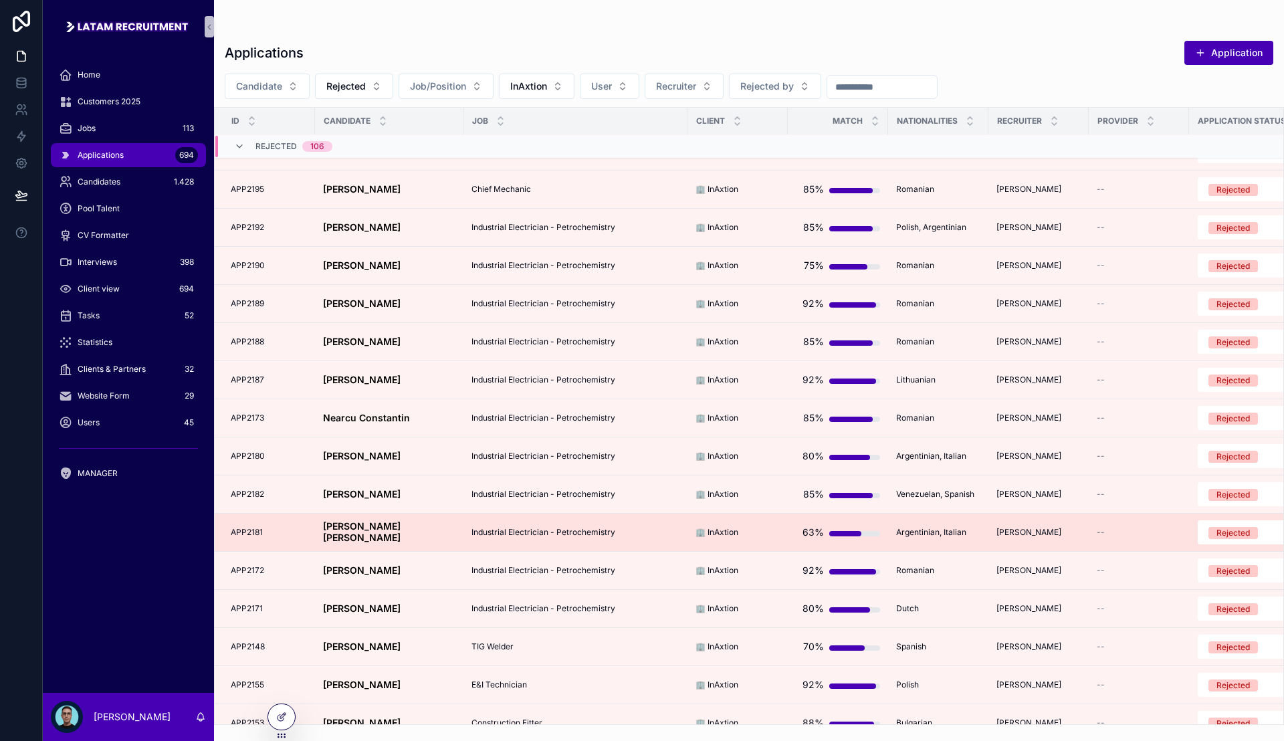
click at [446, 536] on div "[PERSON_NAME] Nahuel [PERSON_NAME] [PERSON_NAME]" at bounding box center [389, 532] width 132 height 23
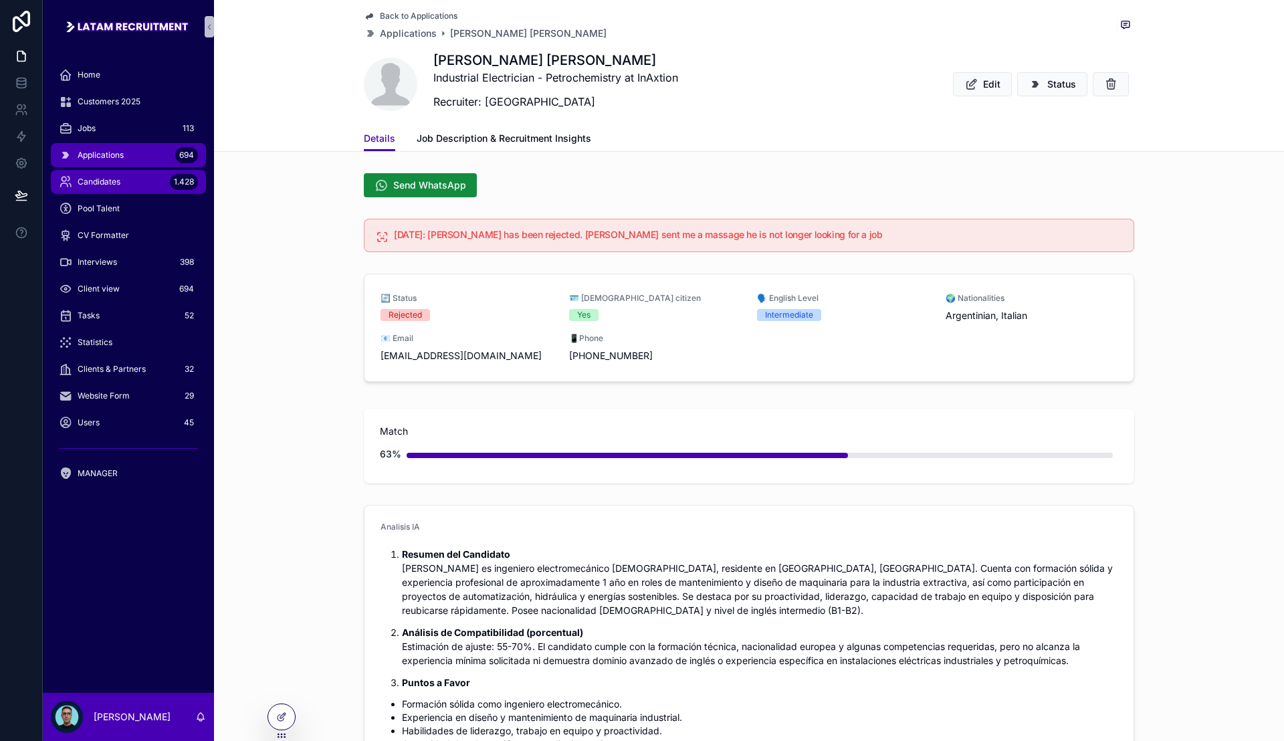
click at [130, 178] on div "Candidates 1.428" at bounding box center [128, 181] width 139 height 21
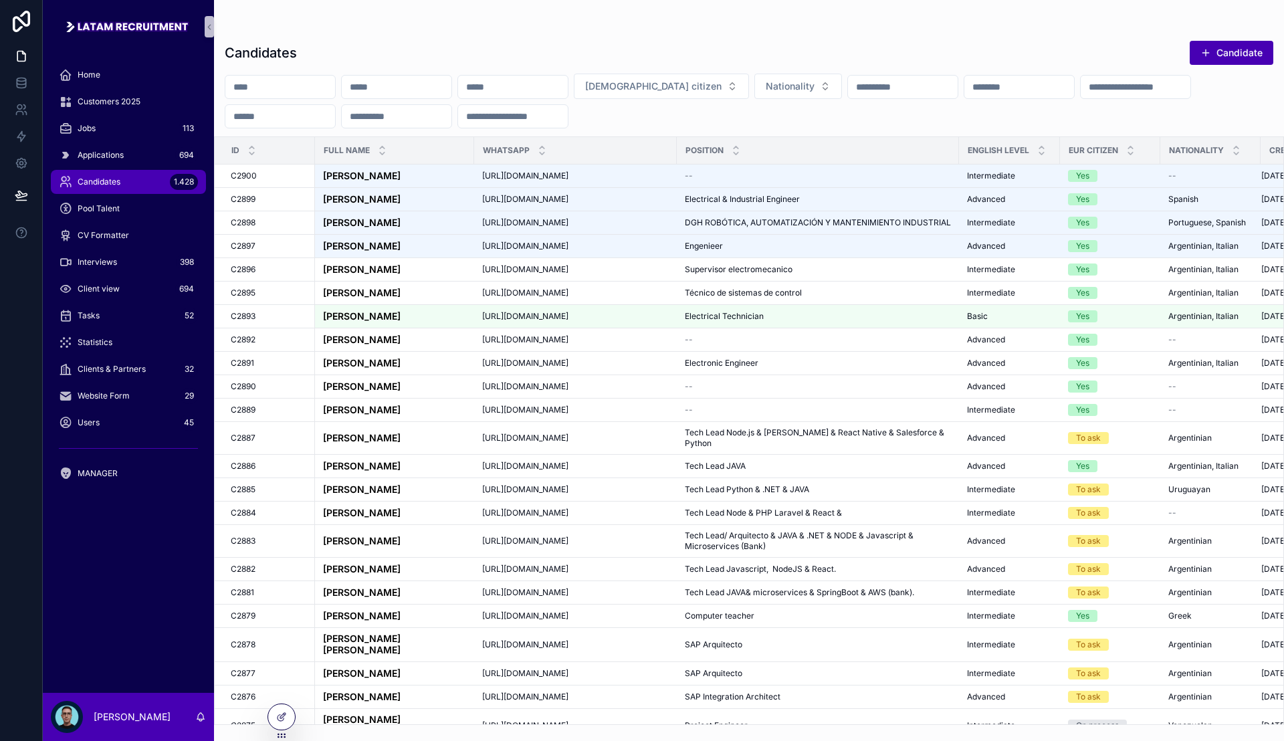
click at [335, 91] on input "scrollable content" at bounding box center [280, 87] width 110 height 19
type input "**********"
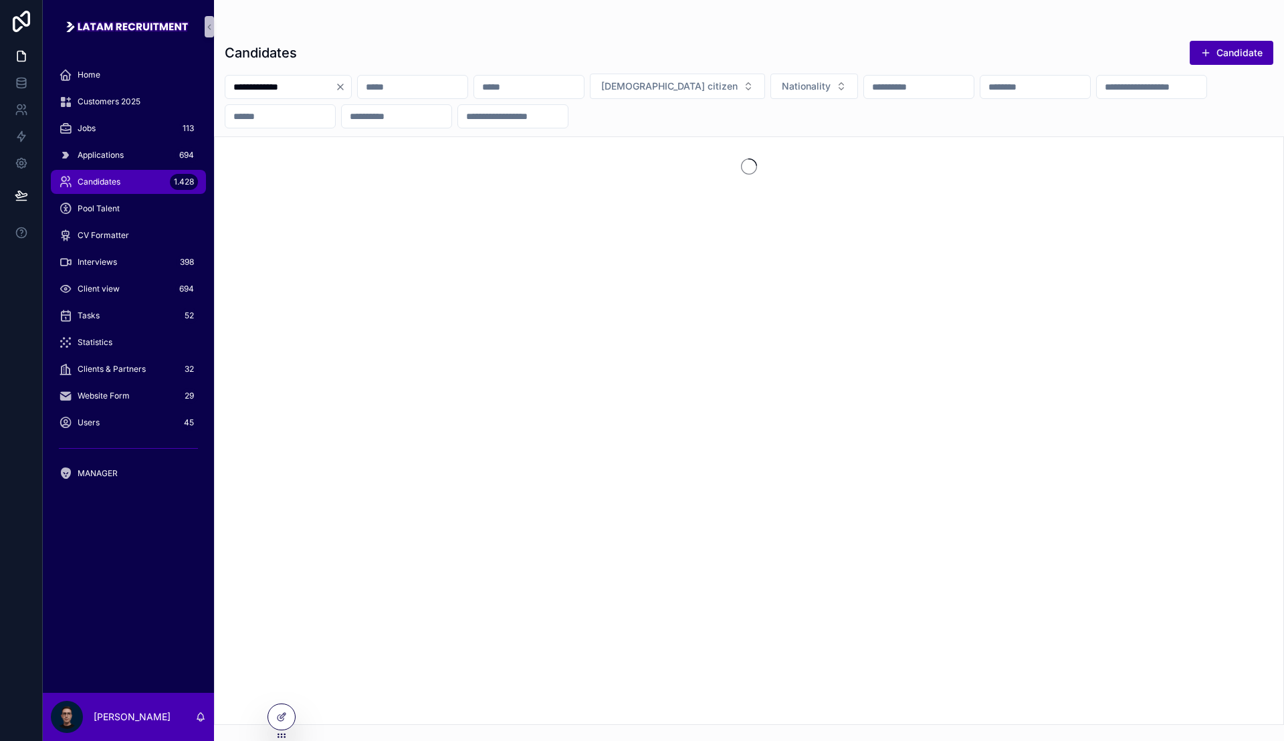
click at [356, 42] on div "Candidates Candidate" at bounding box center [749, 52] width 1048 height 25
click at [394, 24] on div "scrollable content" at bounding box center [749, 26] width 1048 height 11
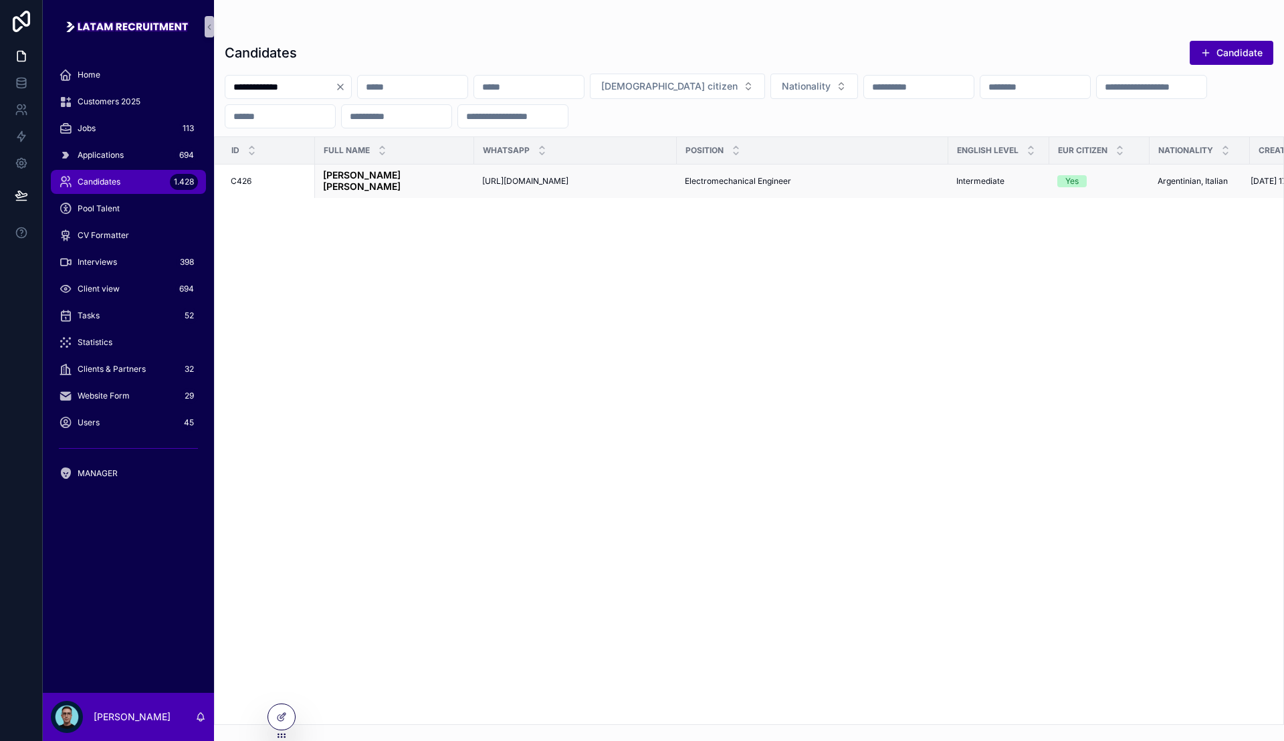
click at [403, 175] on strong "[PERSON_NAME] [PERSON_NAME]" at bounding box center [363, 180] width 80 height 23
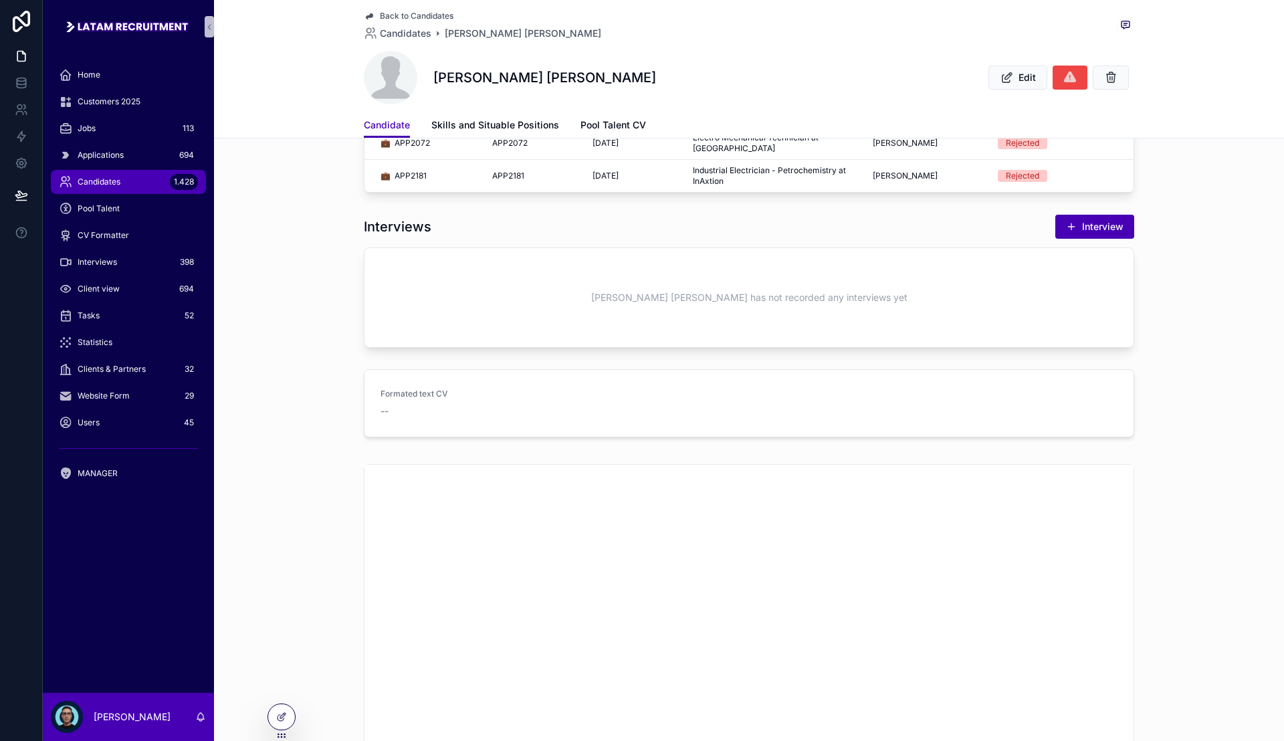
scroll to position [418, 0]
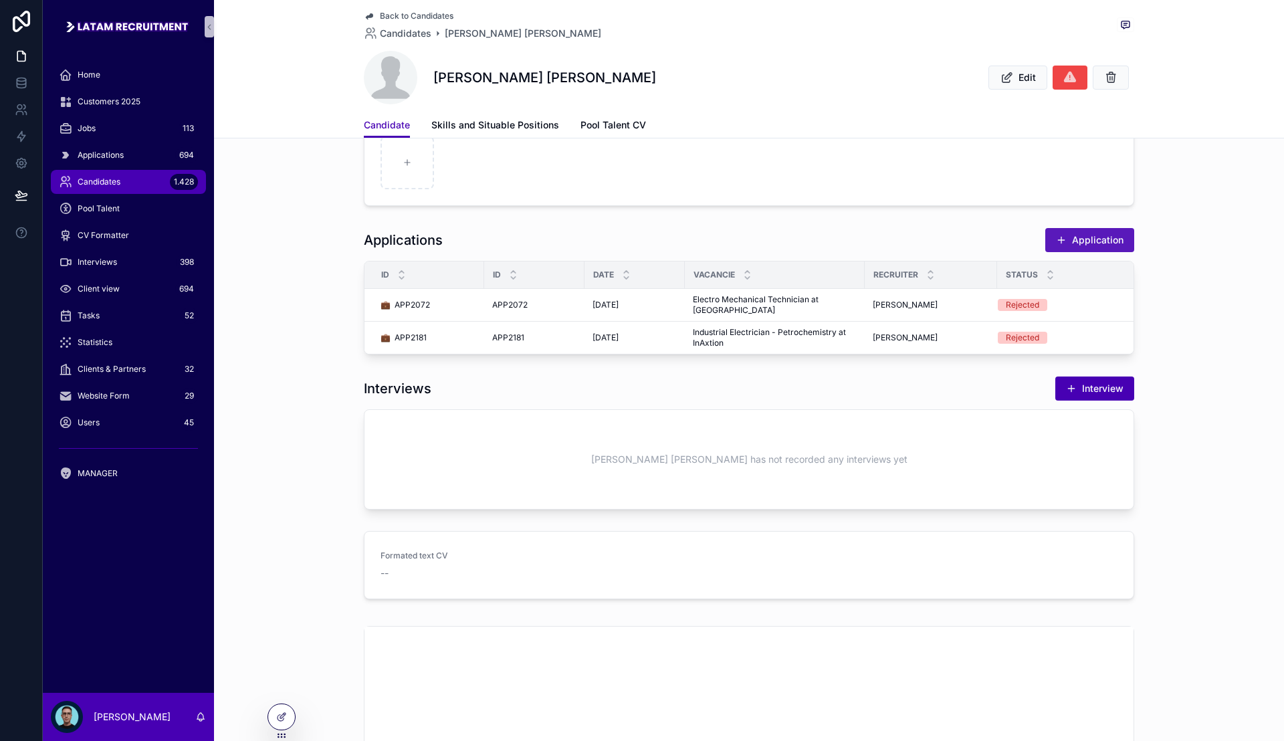
click at [1076, 242] on button "Application" at bounding box center [1089, 240] width 89 height 24
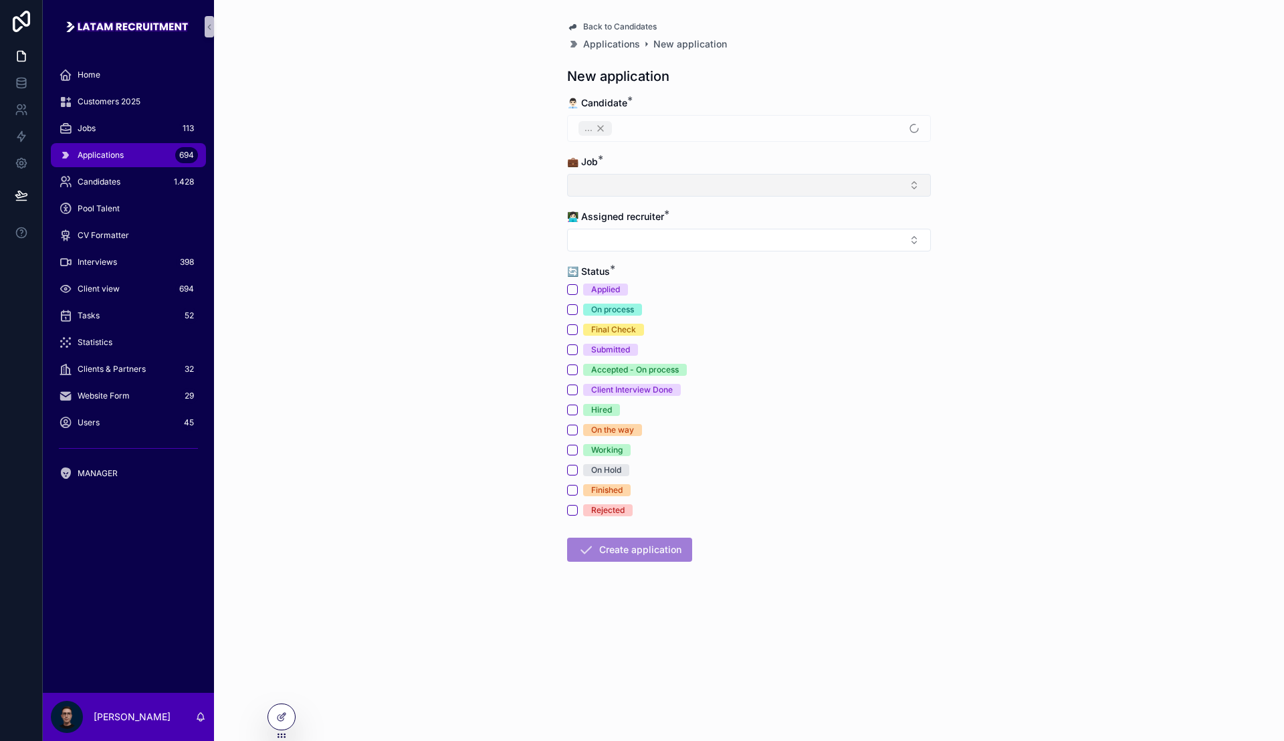
click at [757, 196] on button "Select Button" at bounding box center [749, 185] width 364 height 23
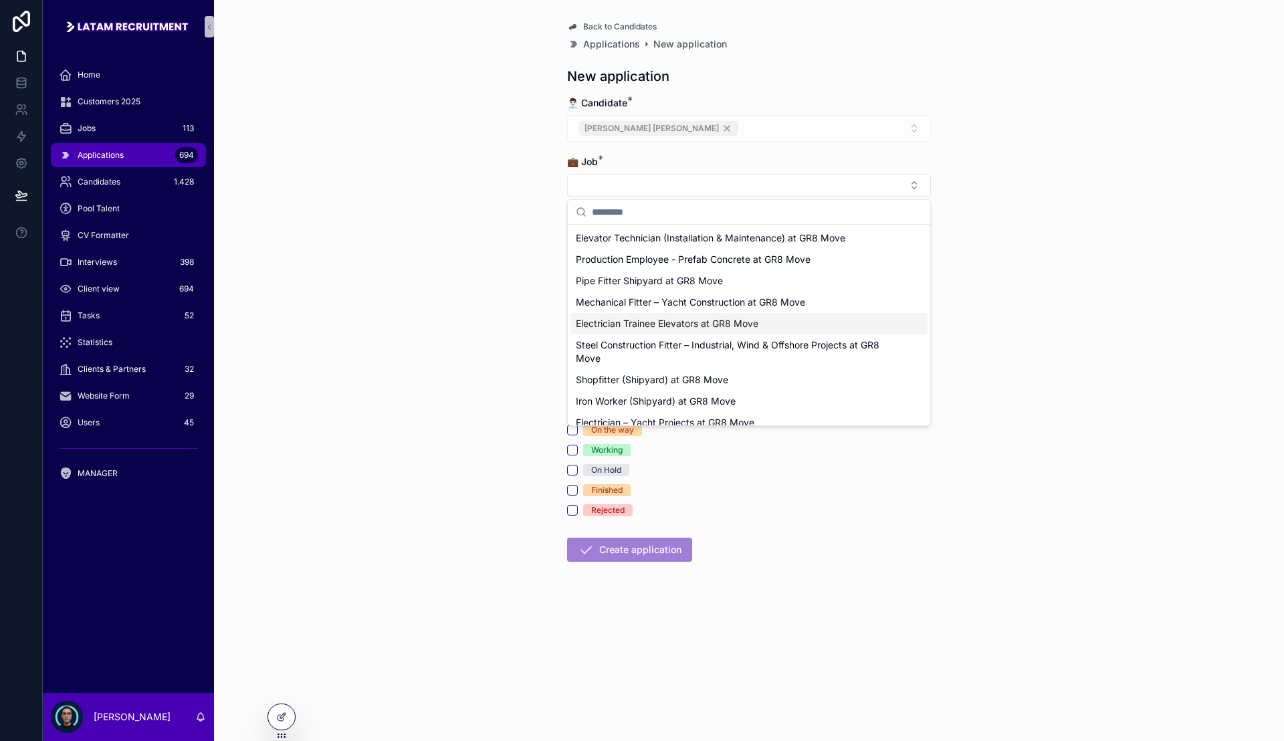
click at [707, 320] on span "Electrician Trainee Elevators at GR8 Move" at bounding box center [667, 323] width 183 height 13
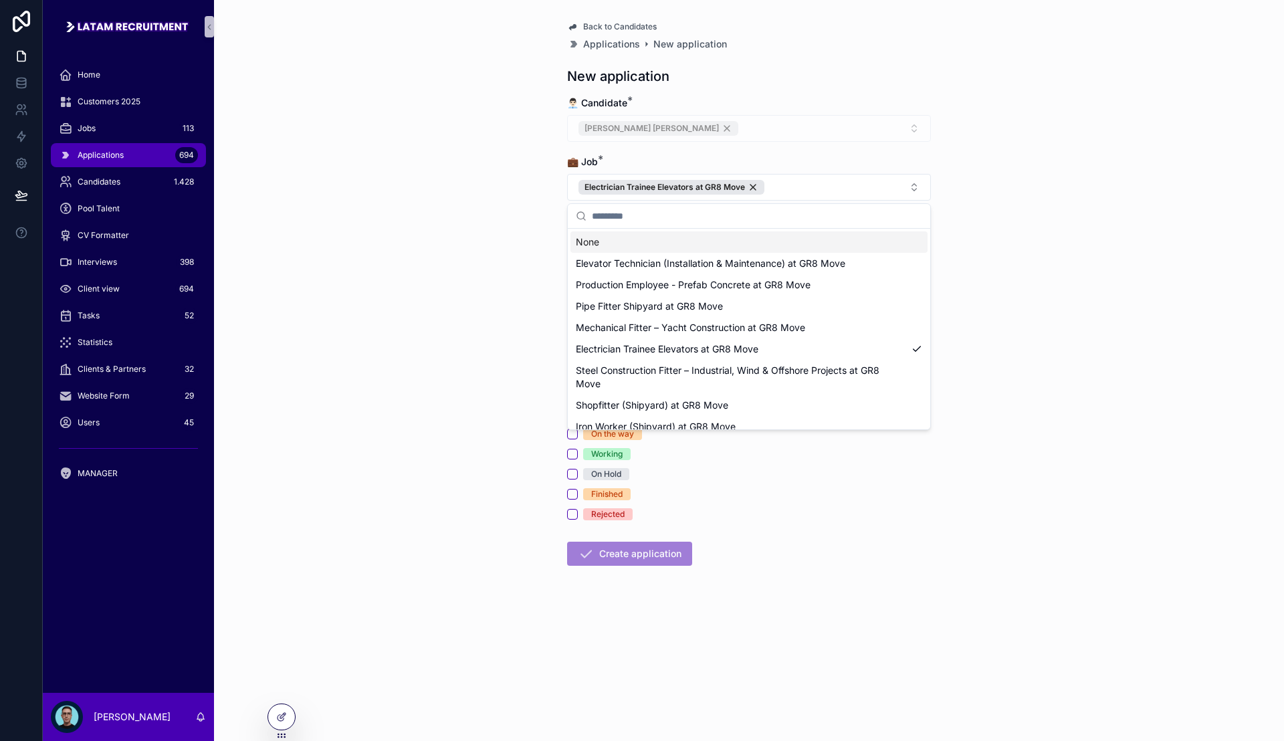
click at [503, 218] on div "Back to Candidates Applications New application New application 👨🏻‍💼 Candidate …" at bounding box center [749, 370] width 1070 height 741
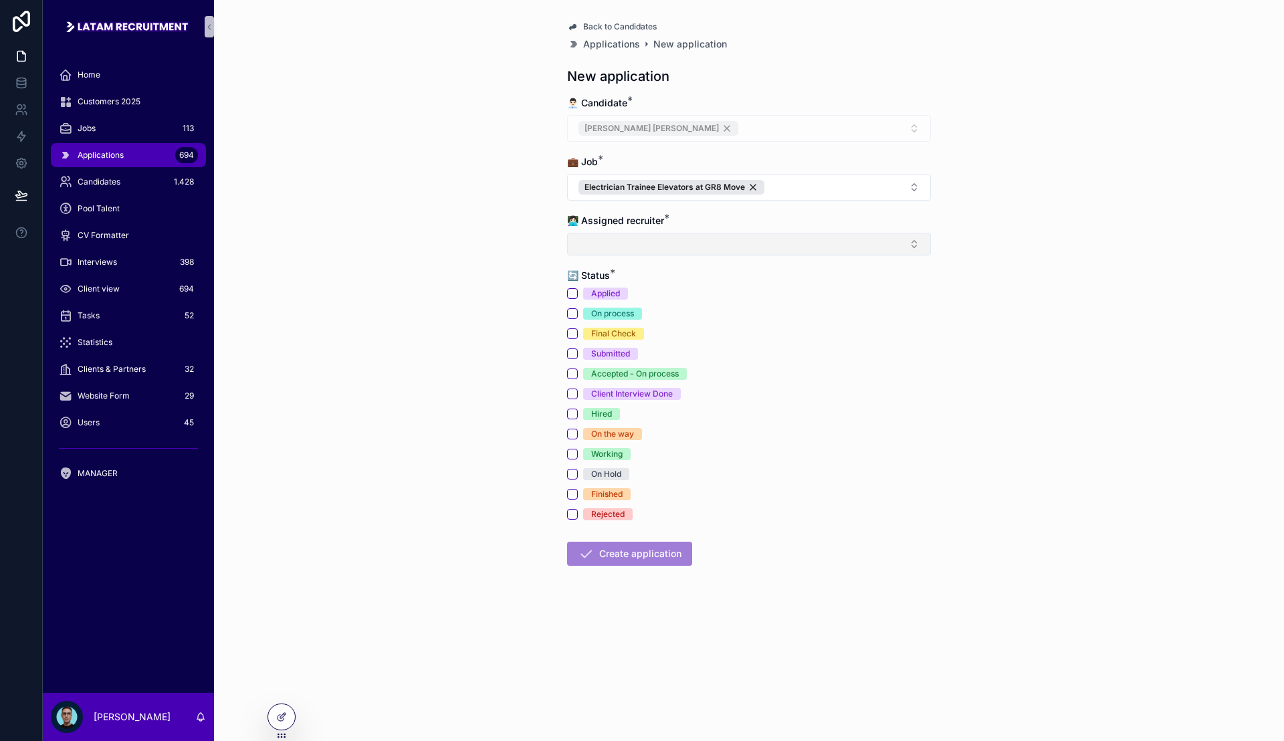
click at [662, 246] on button "Select Button" at bounding box center [749, 244] width 364 height 23
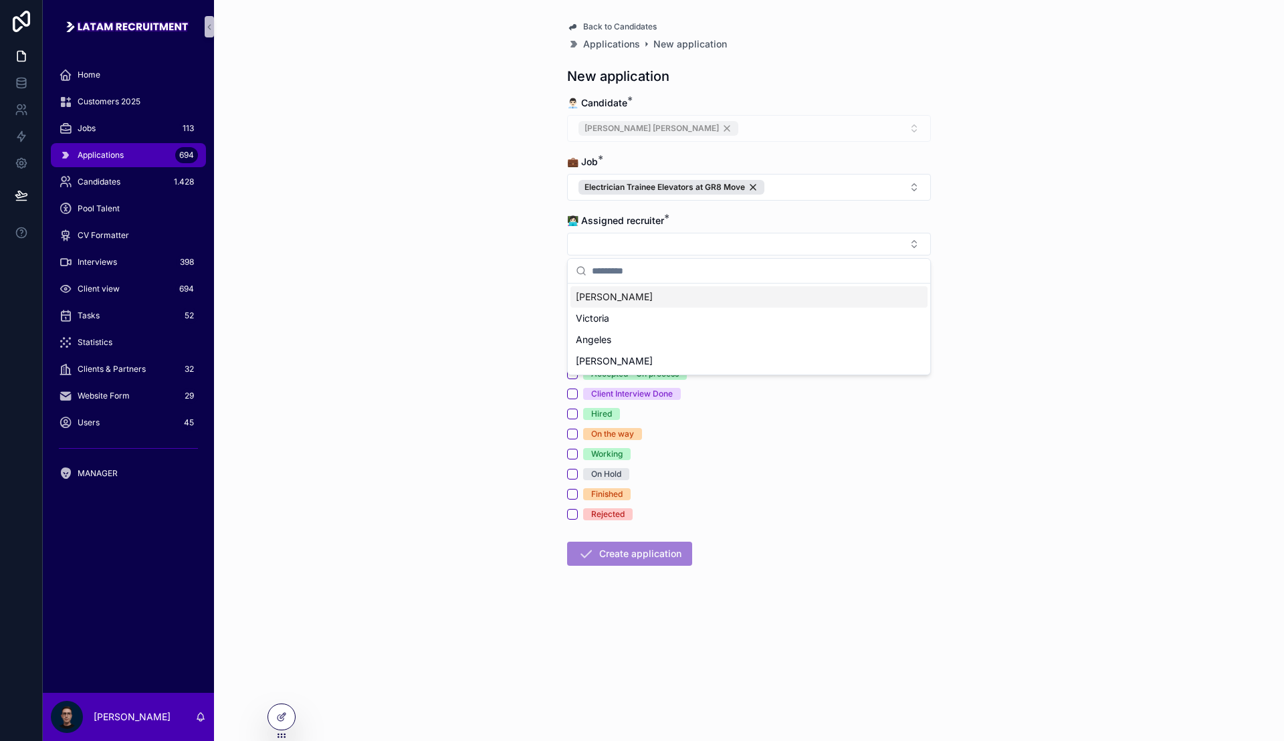
click at [640, 298] on div "[PERSON_NAME]" at bounding box center [748, 296] width 357 height 21
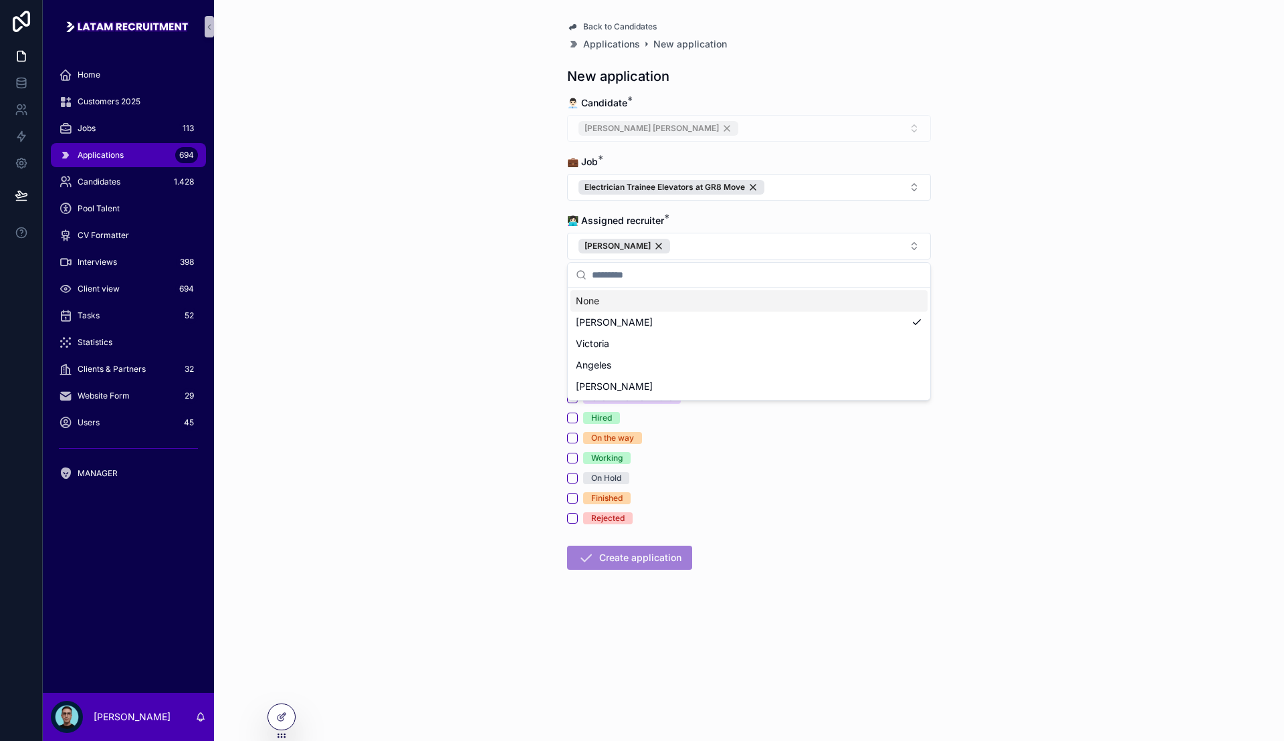
click at [528, 298] on div "Back to Candidates Applications New application New application 👨🏻‍💼 Candidate …" at bounding box center [749, 370] width 1070 height 741
click at [572, 300] on button "Applied" at bounding box center [572, 297] width 11 height 11
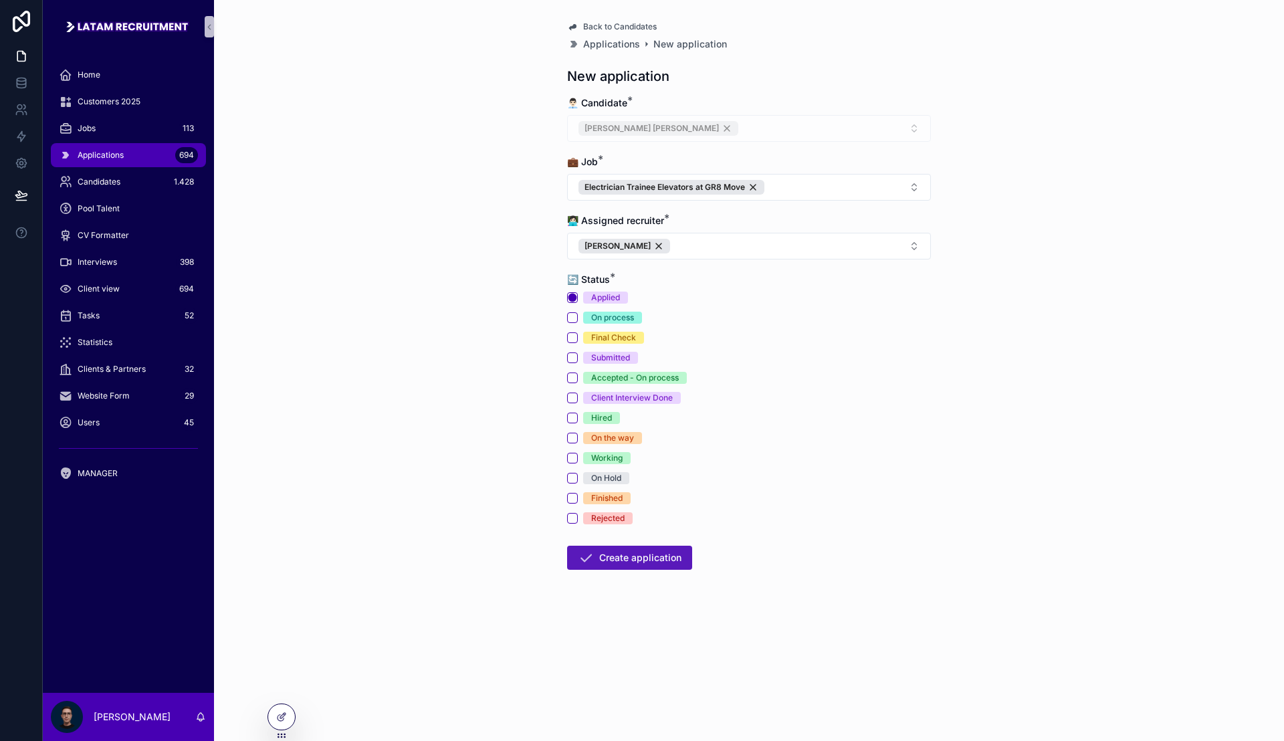
click at [626, 552] on button "Create application" at bounding box center [629, 558] width 125 height 24
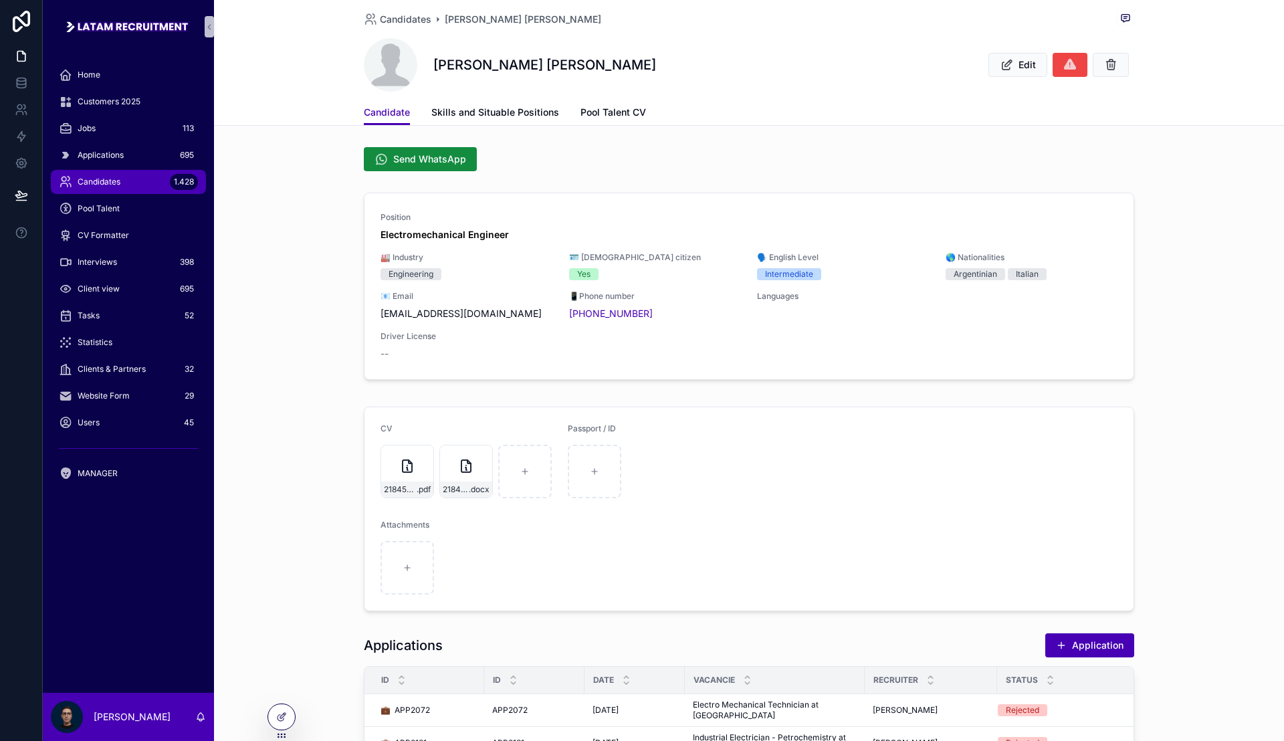
click at [120, 179] on span "Candidates" at bounding box center [99, 182] width 43 height 11
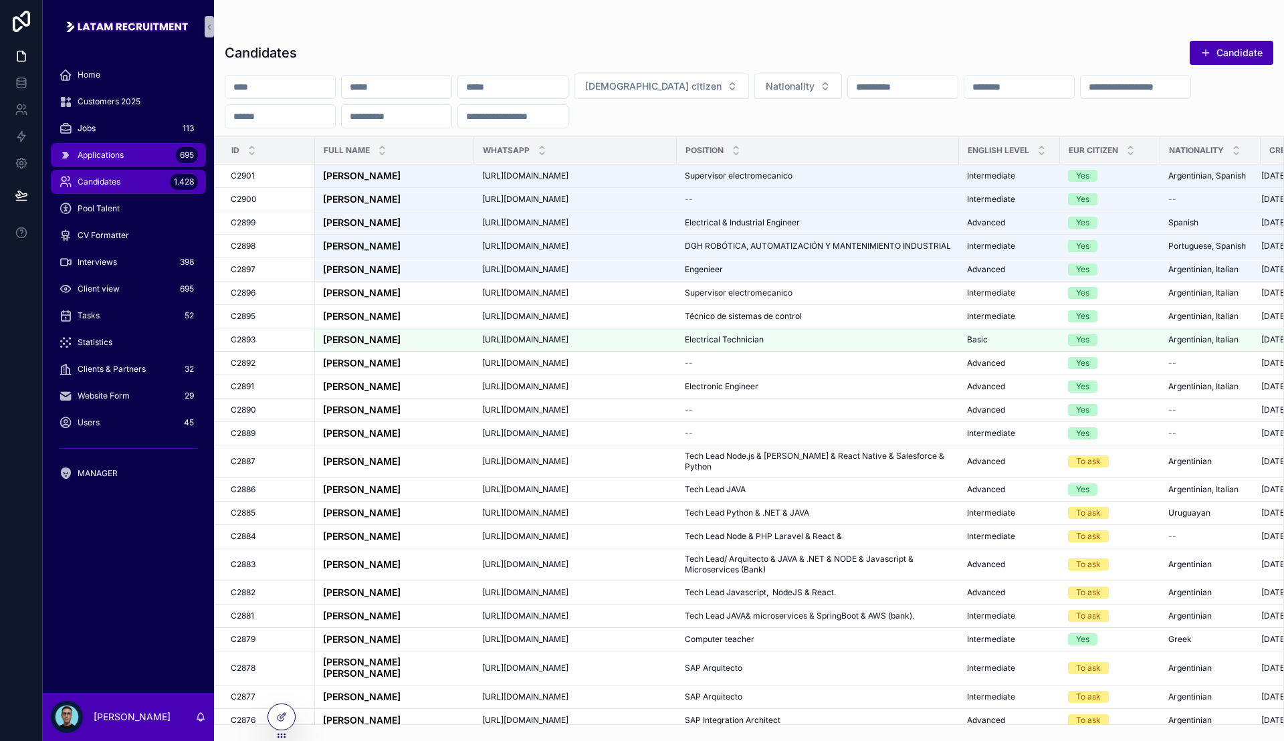
click at [117, 153] on span "Applications" at bounding box center [101, 155] width 46 height 11
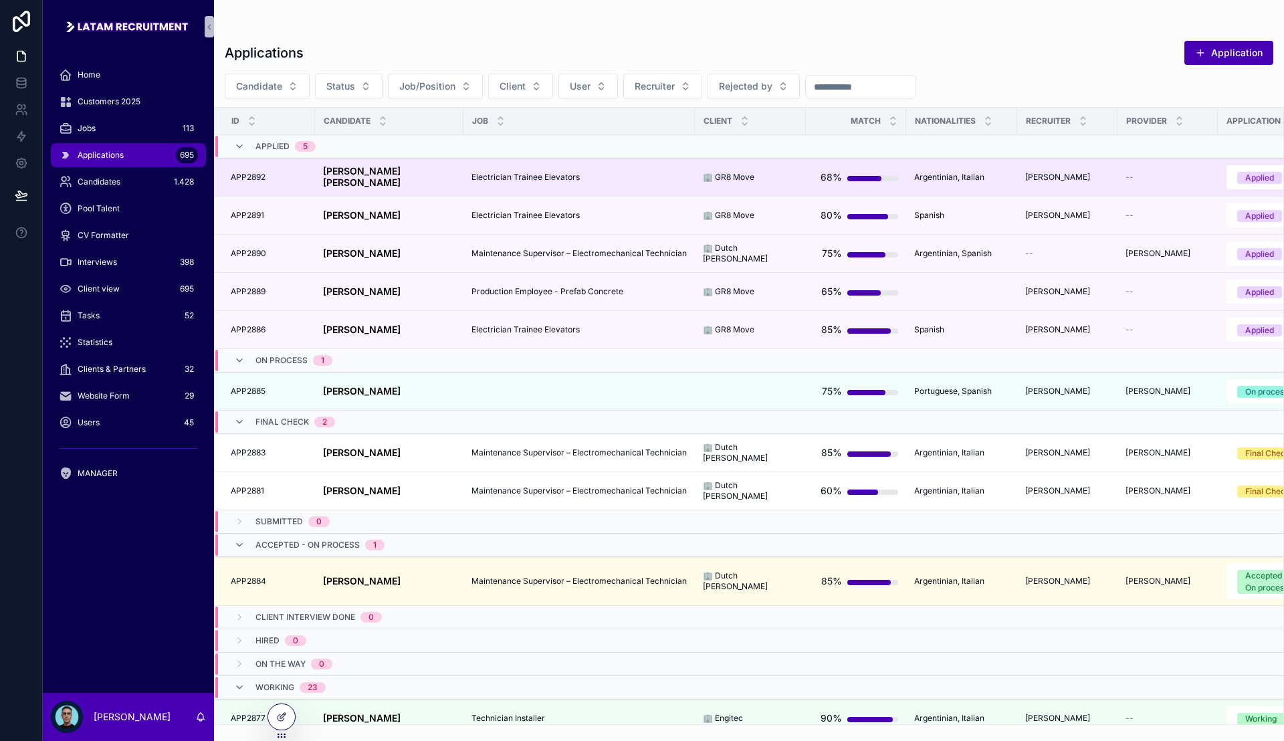
click at [507, 180] on span "Electrician Trainee Elevators" at bounding box center [525, 177] width 108 height 11
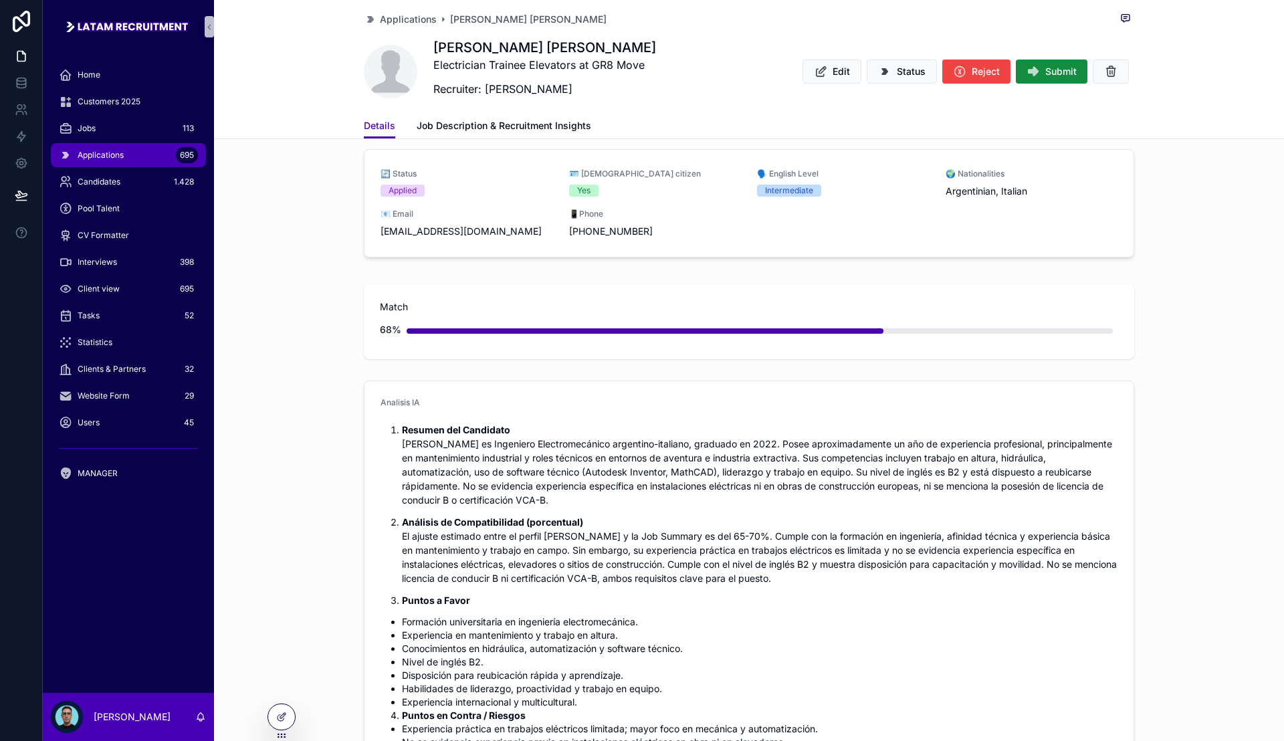
scroll to position [251, 0]
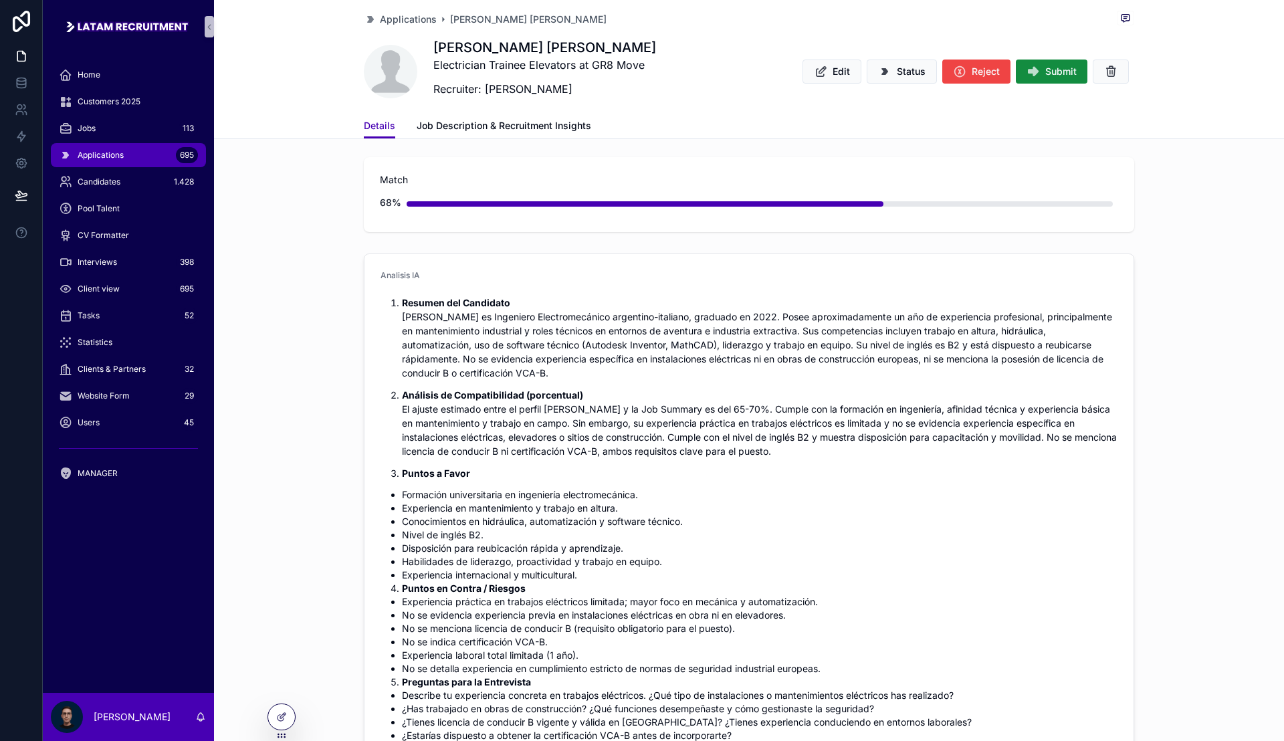
click at [655, 350] on p "Resumen del Candidato [PERSON_NAME] es Ingeniero Electromecánico argentino-ital…" at bounding box center [759, 338] width 715 height 84
click at [766, 340] on p "Resumen del Candidato [PERSON_NAME] es Ingeniero Electromecánico argentino-ital…" at bounding box center [759, 338] width 715 height 84
click at [836, 343] on p "Resumen del Candidato [PERSON_NAME] es Ingeniero Electromecánico argentino-ital…" at bounding box center [759, 338] width 715 height 84
click at [940, 348] on p "Resumen del Candidato [PERSON_NAME] es Ingeniero Electromecánico argentino-ital…" at bounding box center [759, 338] width 715 height 84
drag, startPoint x: 1037, startPoint y: 348, endPoint x: 1070, endPoint y: 344, distance: 32.9
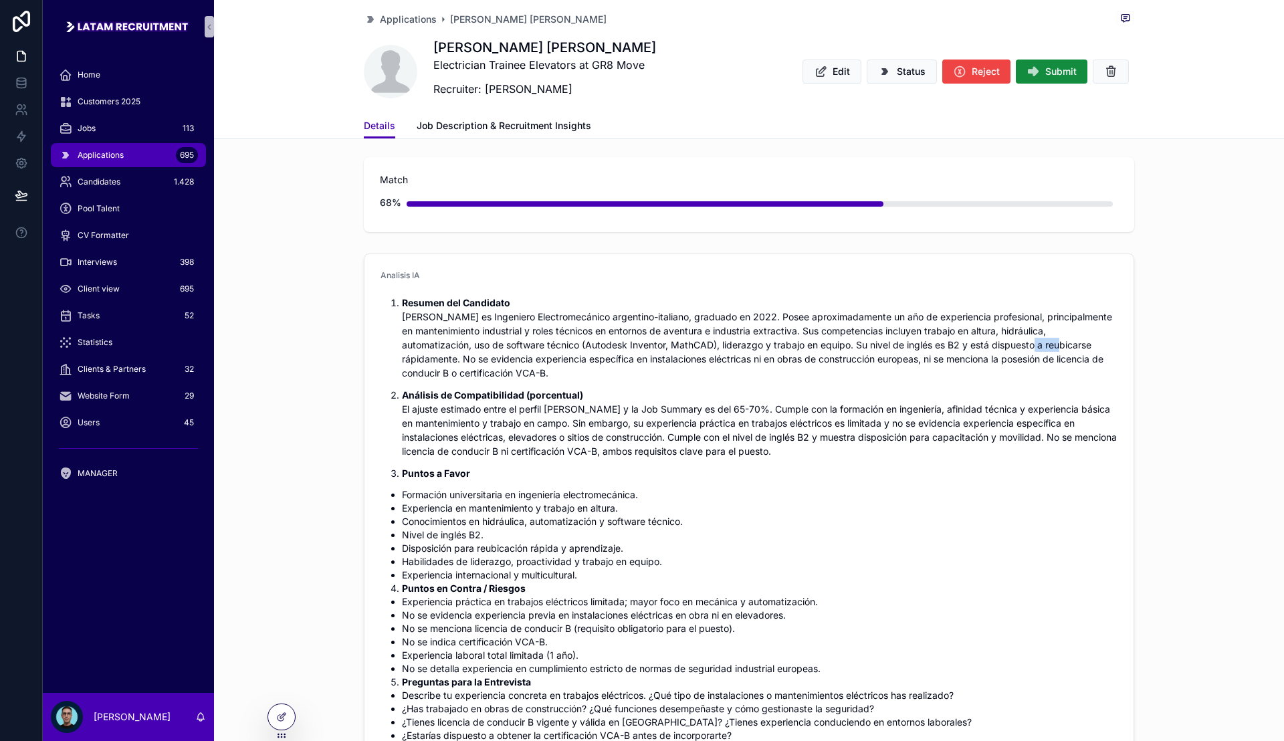
click at [1052, 347] on p "Resumen del Candidato [PERSON_NAME] es Ingeniero Electromecánico argentino-ital…" at bounding box center [759, 338] width 715 height 84
click at [1070, 344] on p "Resumen del Candidato [PERSON_NAME] es Ingeniero Electromecánico argentino-ital…" at bounding box center [759, 338] width 715 height 84
drag, startPoint x: 1112, startPoint y: 358, endPoint x: 833, endPoint y: 360, distance: 278.8
click at [833, 360] on form "Analisis IA Resumen del Candidato [PERSON_NAME] es Ingeniero Electromecánico ar…" at bounding box center [748, 568] width 769 height 628
click at [829, 354] on p "Resumen del Candidato [PERSON_NAME] es Ingeniero Electromecánico argentino-ital…" at bounding box center [759, 338] width 715 height 84
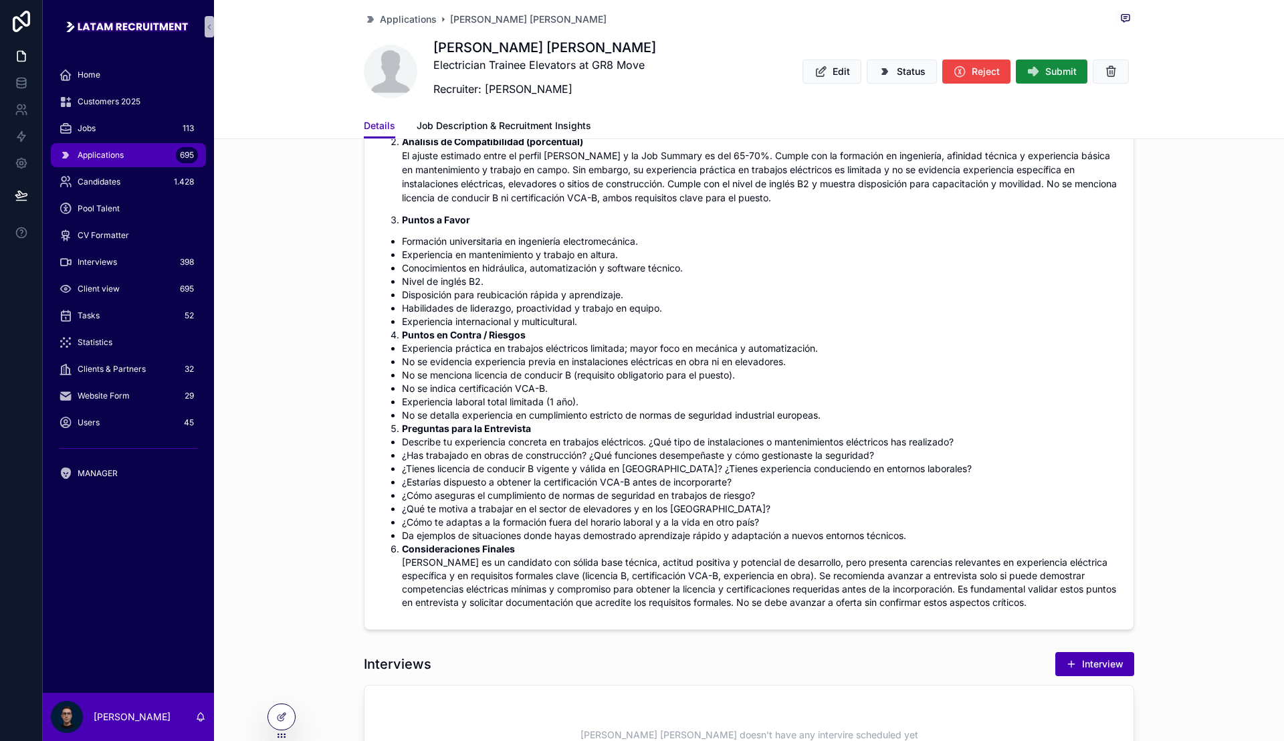
scroll to position [585, 0]
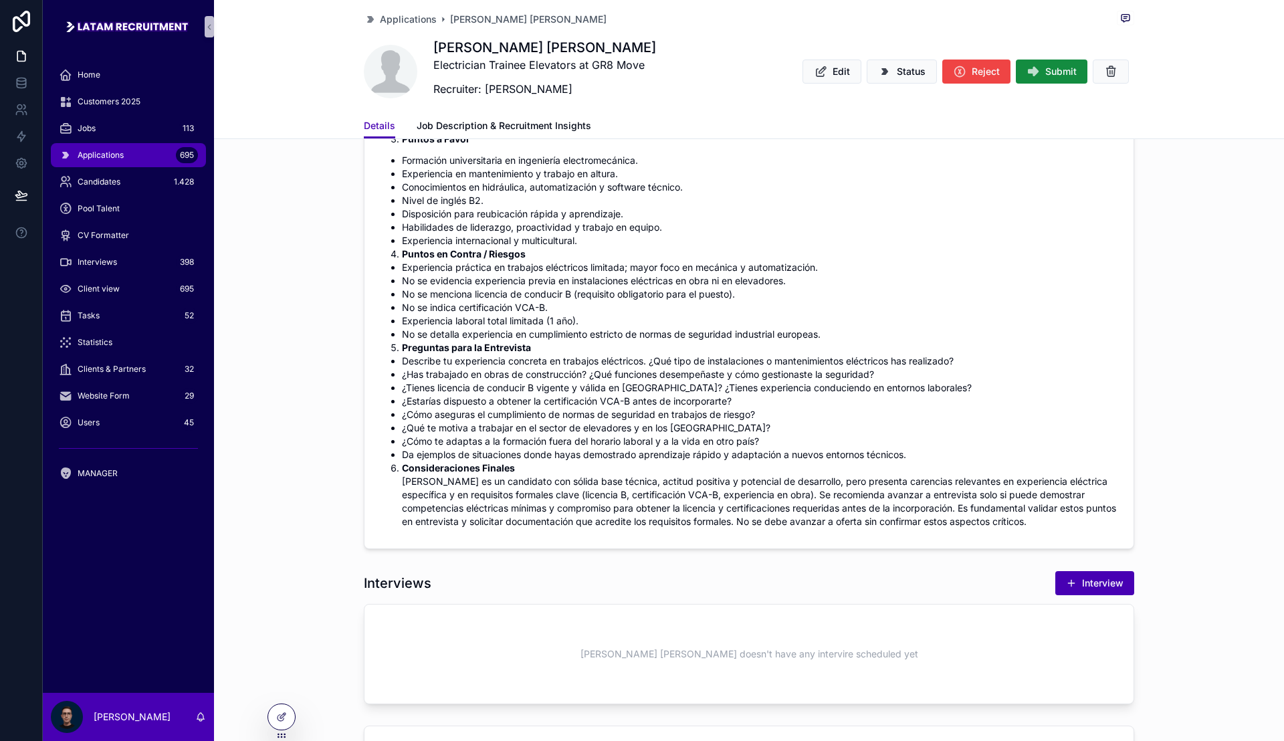
click at [503, 513] on li "Consideraciones Finales [PERSON_NAME] es un candidato con sólida base técnica, …" at bounding box center [759, 494] width 715 height 67
click at [591, 502] on li "Consideraciones Finales [PERSON_NAME] es un candidato con sólida base técnica, …" at bounding box center [759, 494] width 715 height 67
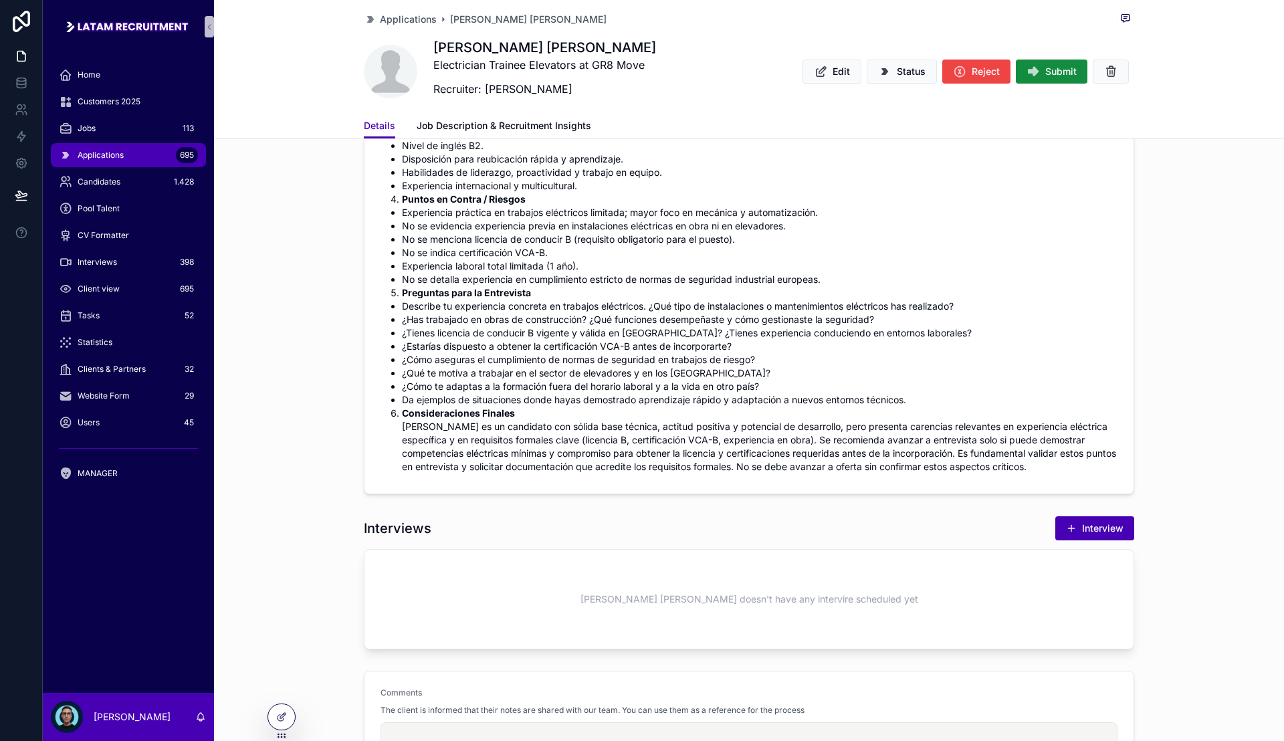
scroll to position [669, 0]
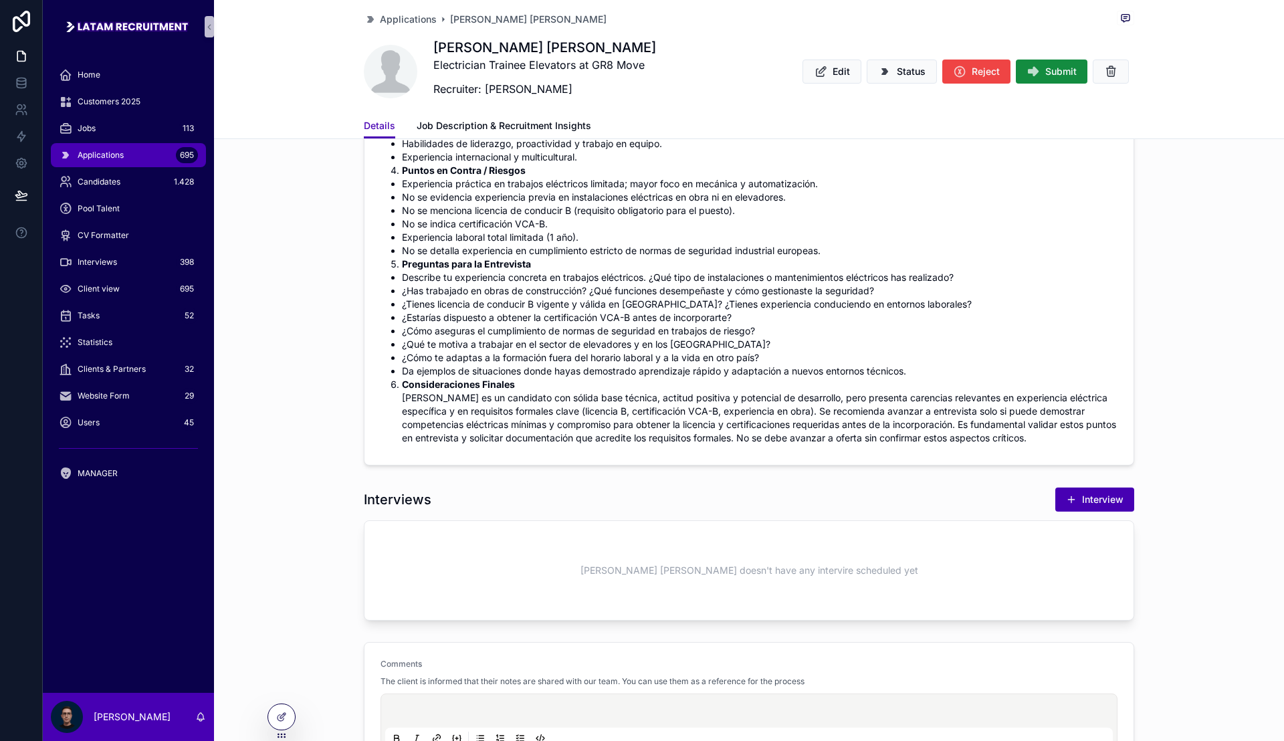
click at [684, 418] on li "Consideraciones Finales [PERSON_NAME] es un candidato con sólida base técnica, …" at bounding box center [759, 411] width 715 height 67
click at [740, 415] on li "Consideraciones Finales [PERSON_NAME] es un candidato con sólida base técnica, …" at bounding box center [759, 411] width 715 height 67
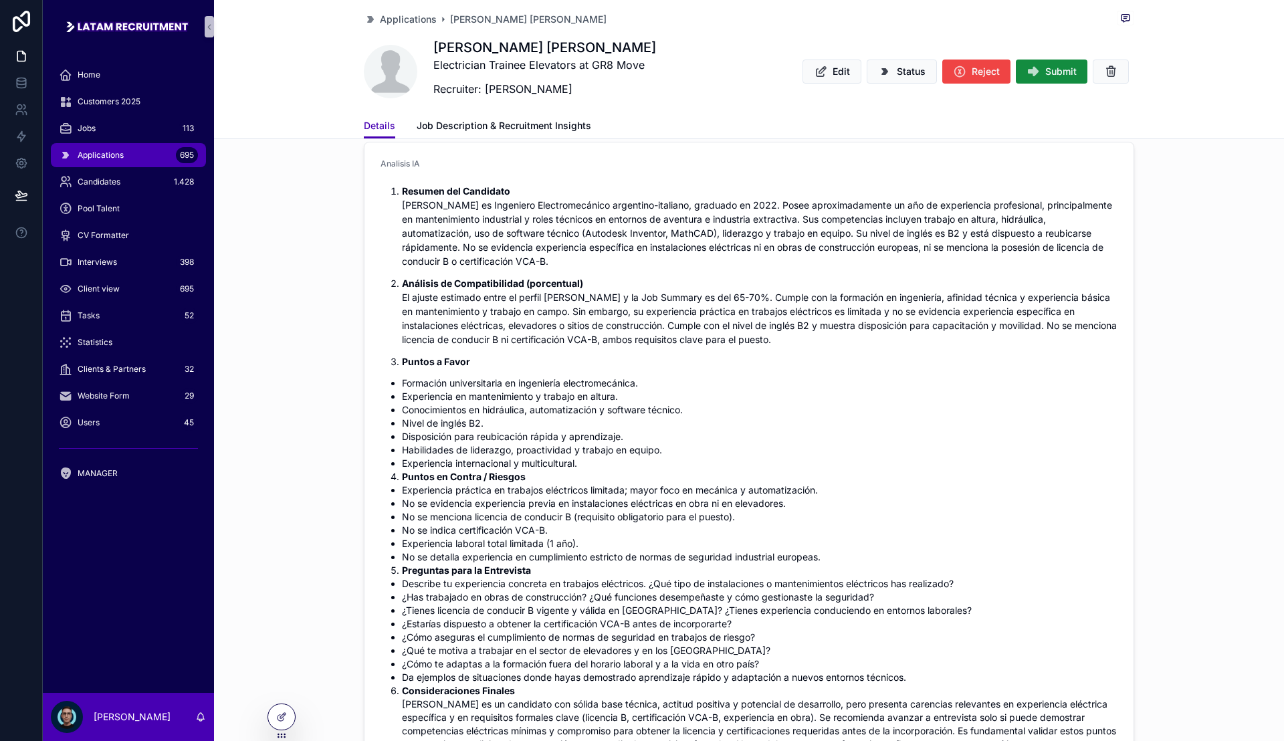
scroll to position [334, 0]
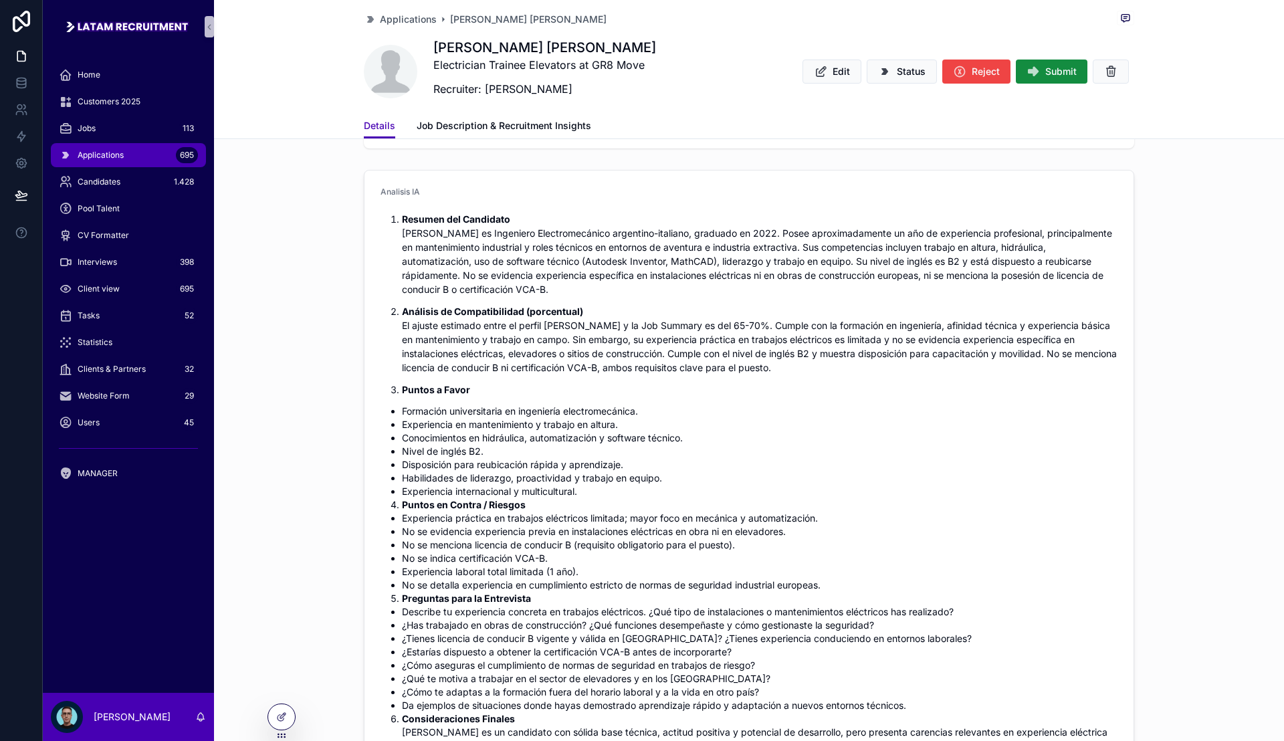
click at [682, 279] on p "Resumen del Candidato [PERSON_NAME] es Ingeniero Electromecánico argentino-ital…" at bounding box center [759, 254] width 715 height 84
click at [761, 279] on p "Resumen del Candidato [PERSON_NAME] es Ingeniero Electromecánico argentino-ital…" at bounding box center [759, 254] width 715 height 84
click at [830, 285] on p "Resumen del Candidato [PERSON_NAME] es Ingeniero Electromecánico argentino-ital…" at bounding box center [759, 254] width 715 height 84
click at [843, 294] on p "Resumen del Candidato [PERSON_NAME] es Ingeniero Electromecánico argentino-ital…" at bounding box center [759, 254] width 715 height 84
click at [842, 287] on p "Resumen del Candidato [PERSON_NAME] es Ingeniero Electromecánico argentino-ital…" at bounding box center [759, 254] width 715 height 84
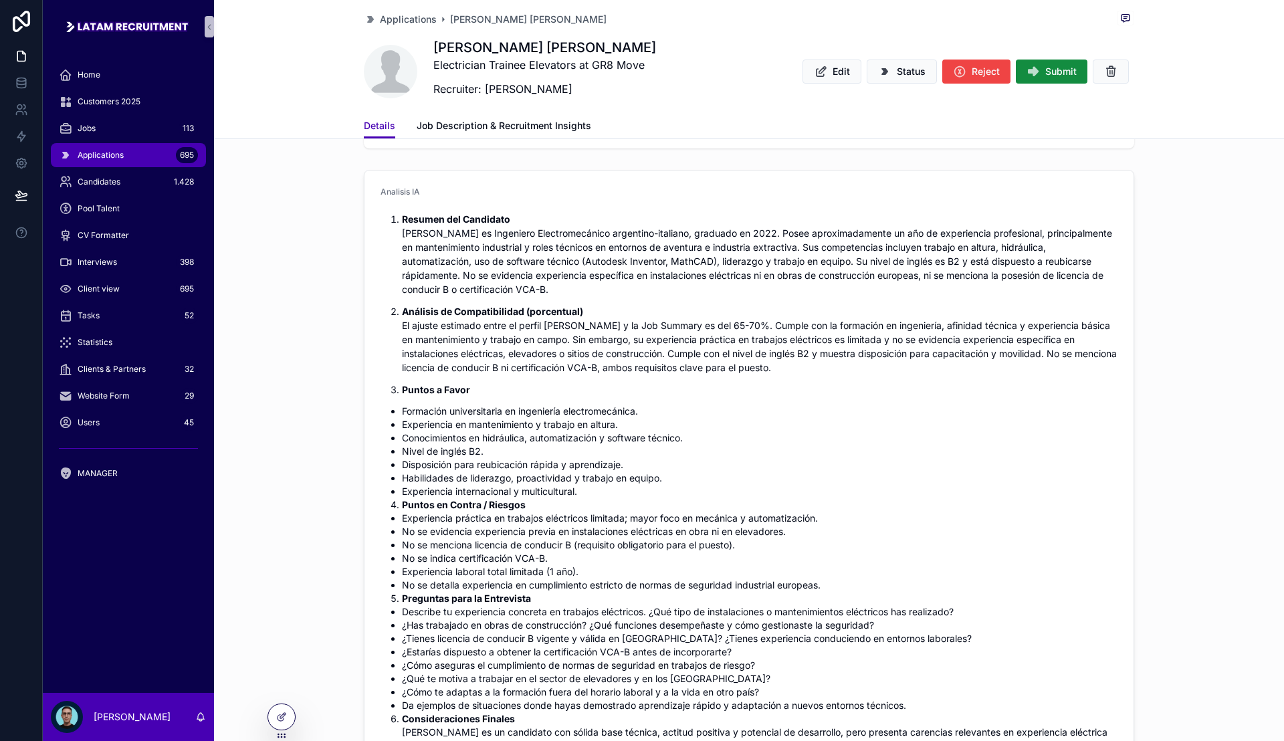
scroll to position [251, 0]
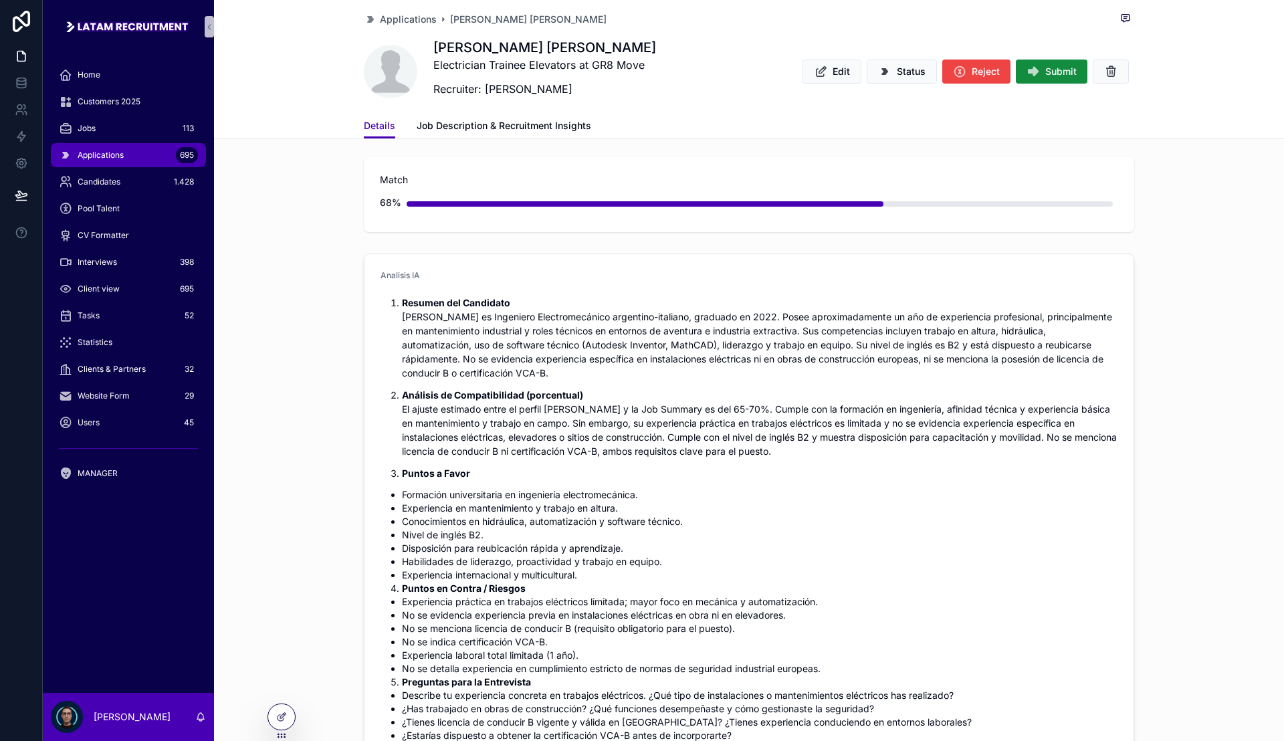
click at [867, 371] on p "Resumen del Candidato [PERSON_NAME] es Ingeniero Electromecánico argentino-ital…" at bounding box center [759, 338] width 715 height 84
click at [554, 367] on p "Resumen del Candidato [PERSON_NAME] es Ingeniero Electromecánico argentino-ital…" at bounding box center [759, 338] width 715 height 84
click at [560, 371] on p "Resumen del Candidato [PERSON_NAME] es Ingeniero Electromecánico argentino-ital…" at bounding box center [759, 338] width 715 height 84
drag, startPoint x: 568, startPoint y: 372, endPoint x: 604, endPoint y: 370, distance: 36.2
click at [573, 372] on p "Resumen del Candidato [PERSON_NAME] es Ingeniero Electromecánico argentino-ital…" at bounding box center [759, 338] width 715 height 84
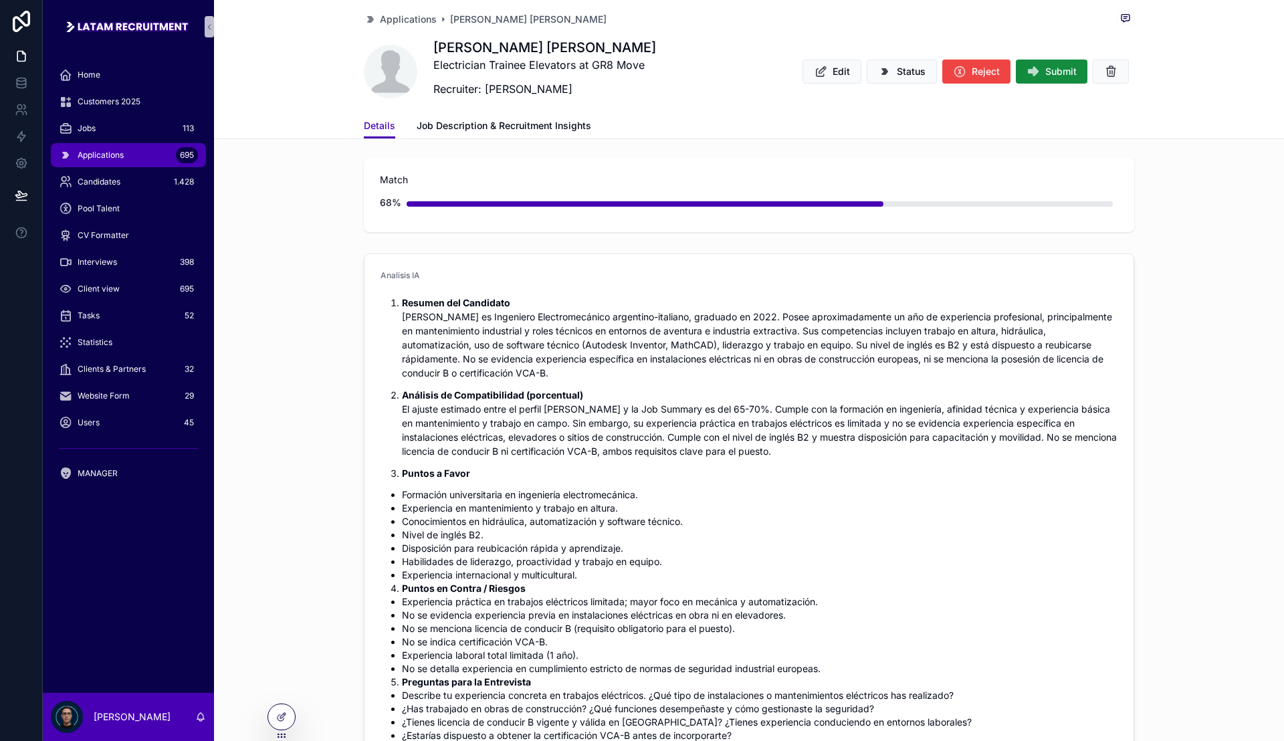
click at [617, 370] on p "Resumen del Candidato [PERSON_NAME] es Ingeniero Electromecánico argentino-ital…" at bounding box center [759, 338] width 715 height 84
click at [700, 368] on p "Resumen del Candidato [PERSON_NAME] es Ingeniero Electromecánico argentino-ital…" at bounding box center [759, 338] width 715 height 84
click at [740, 376] on p "Resumen del Candidato [PERSON_NAME] es Ingeniero Electromecánico argentino-ital…" at bounding box center [759, 338] width 715 height 84
click at [730, 378] on p "Resumen del Candidato [PERSON_NAME] es Ingeniero Electromecánico argentino-ital…" at bounding box center [759, 338] width 715 height 84
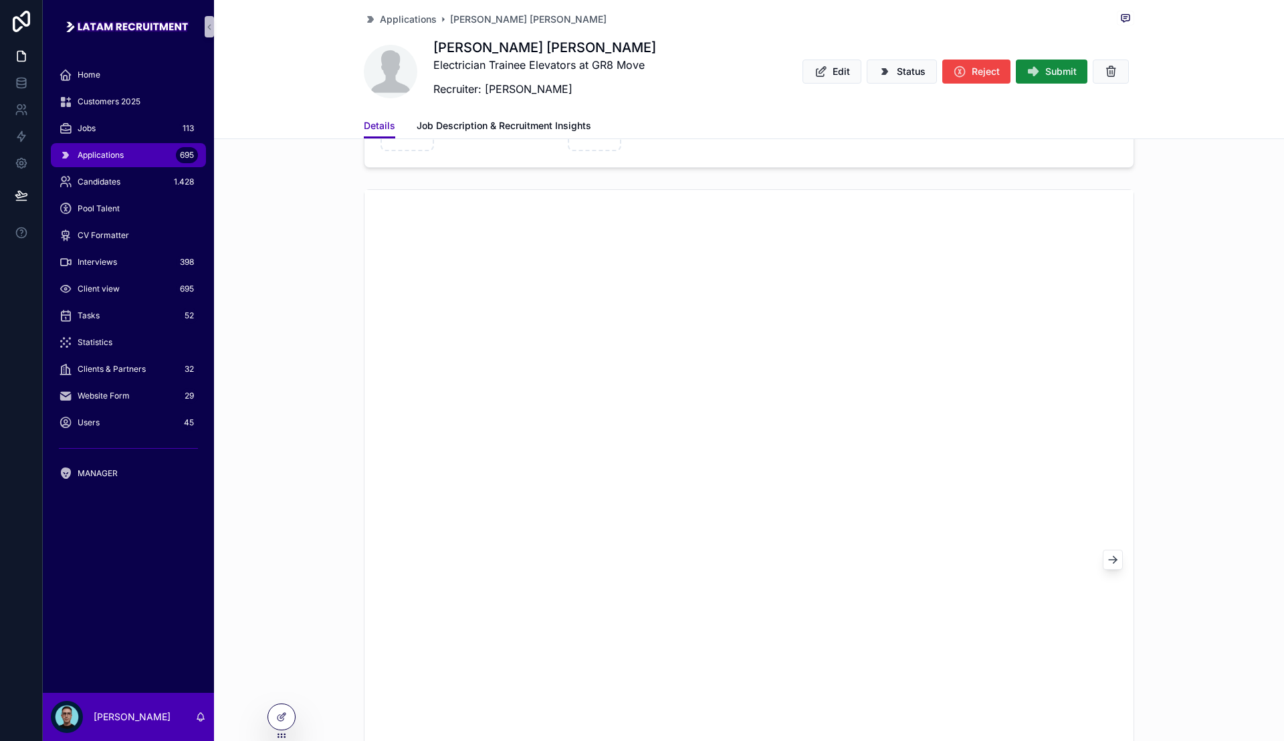
scroll to position [1504, 0]
click at [132, 156] on div "Applications 695" at bounding box center [128, 154] width 139 height 21
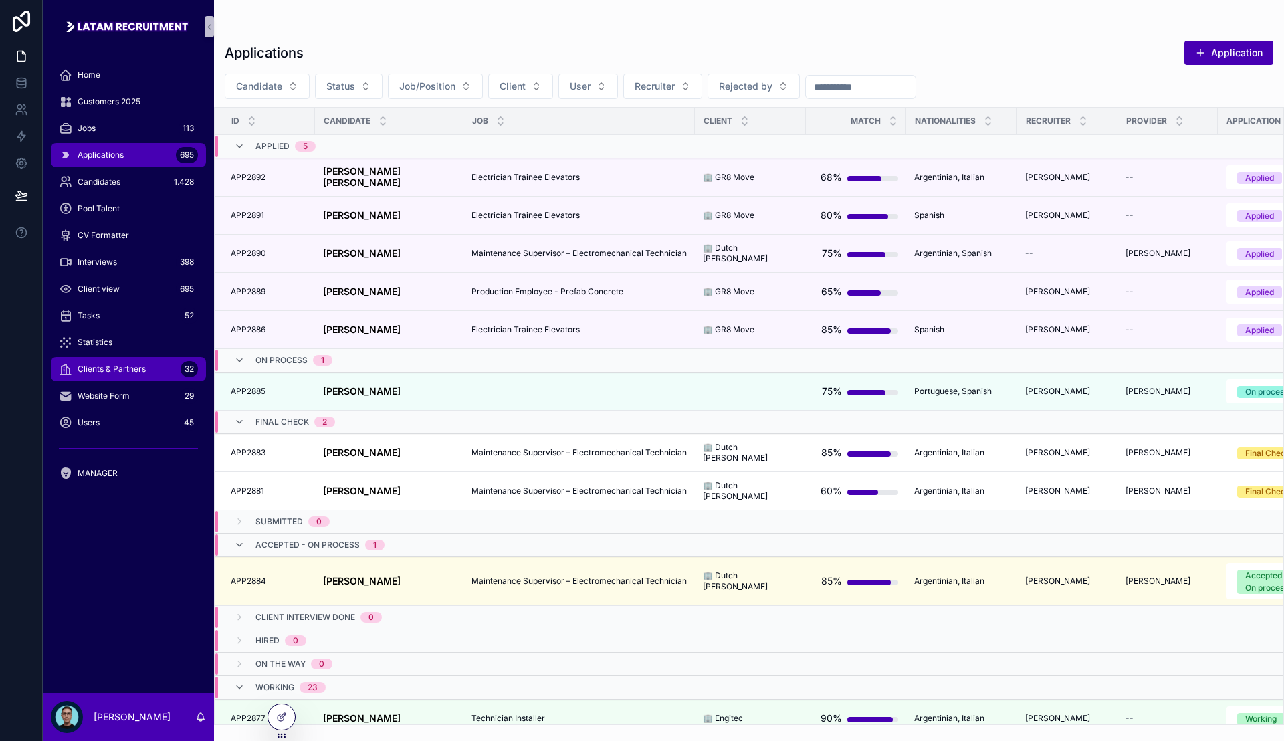
scroll to position [84, 0]
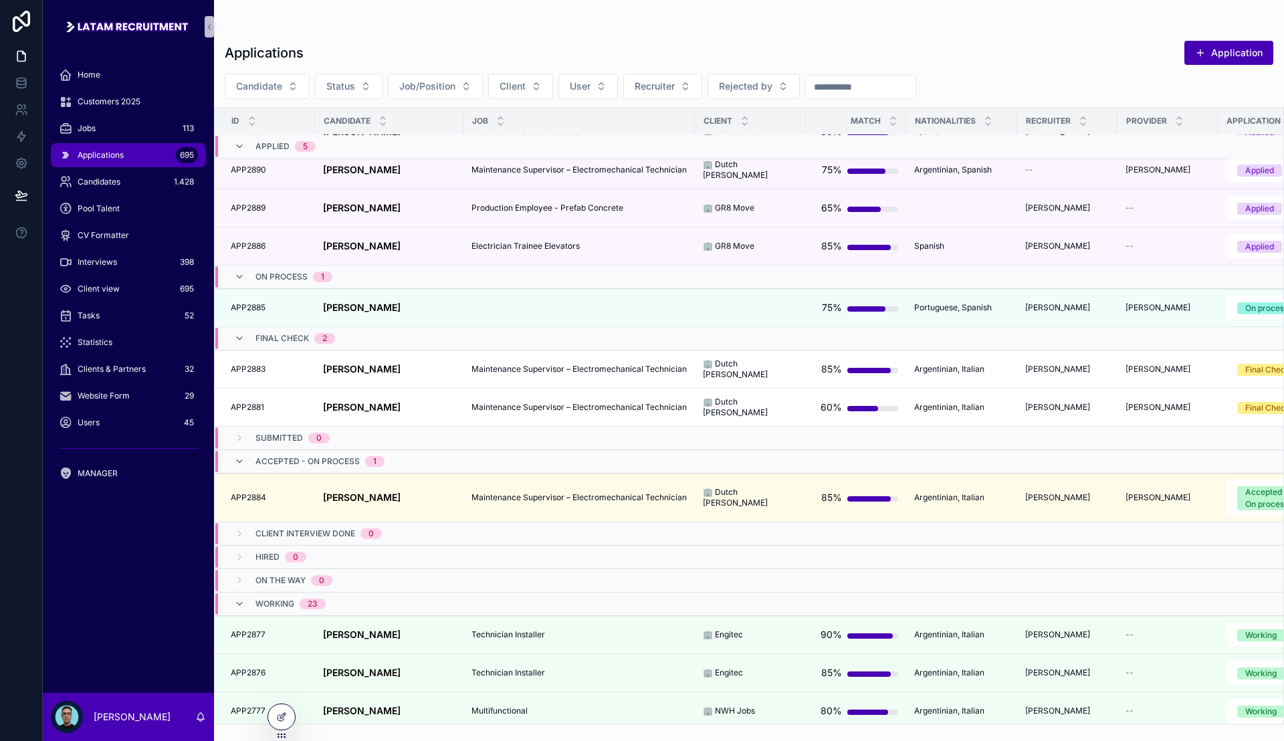
click at [98, 455] on div "scrollable content" at bounding box center [128, 447] width 155 height 21
click at [110, 467] on div "MANAGER" at bounding box center [128, 473] width 139 height 21
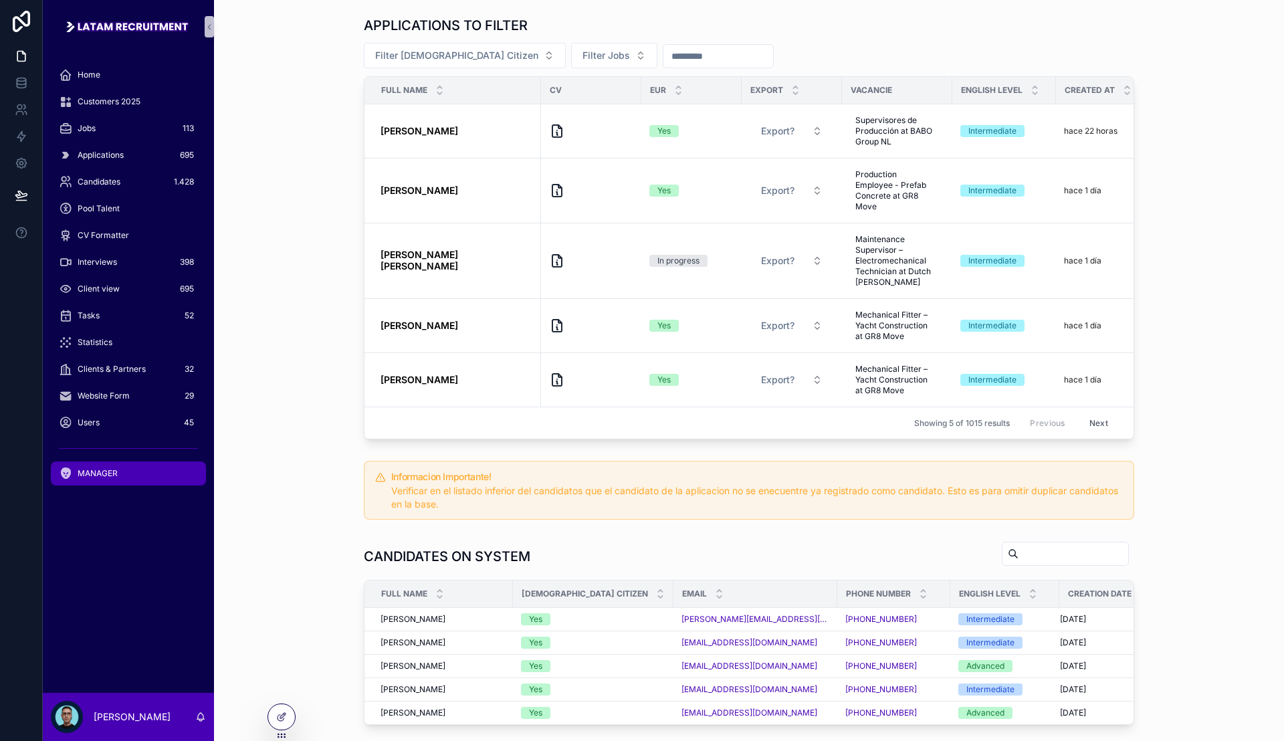
click at [296, 262] on div "APPLICATIONS TO FILTER Filter European Citizen Filter Jobs Full name CV Eur Exp…" at bounding box center [749, 228] width 1048 height 434
click at [144, 177] on div "Candidates 1.428" at bounding box center [128, 181] width 139 height 21
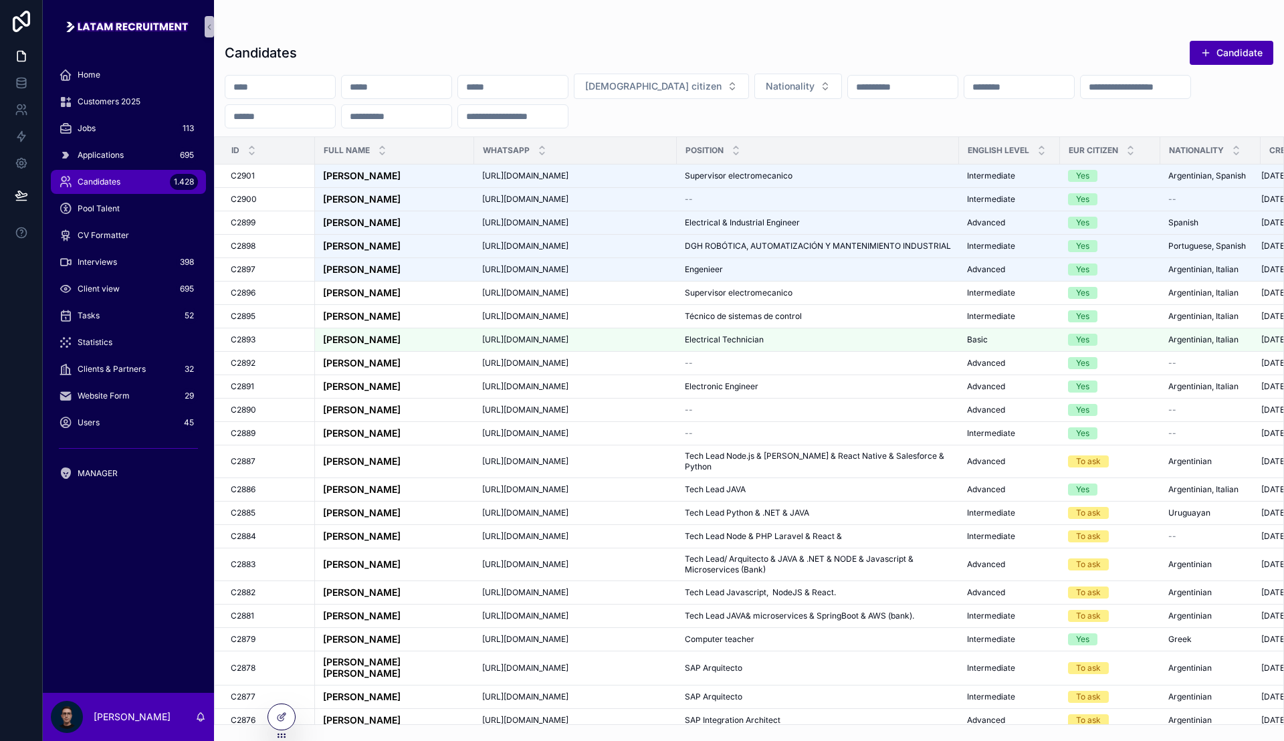
click at [1070, 81] on input "scrollable content" at bounding box center [1019, 87] width 110 height 19
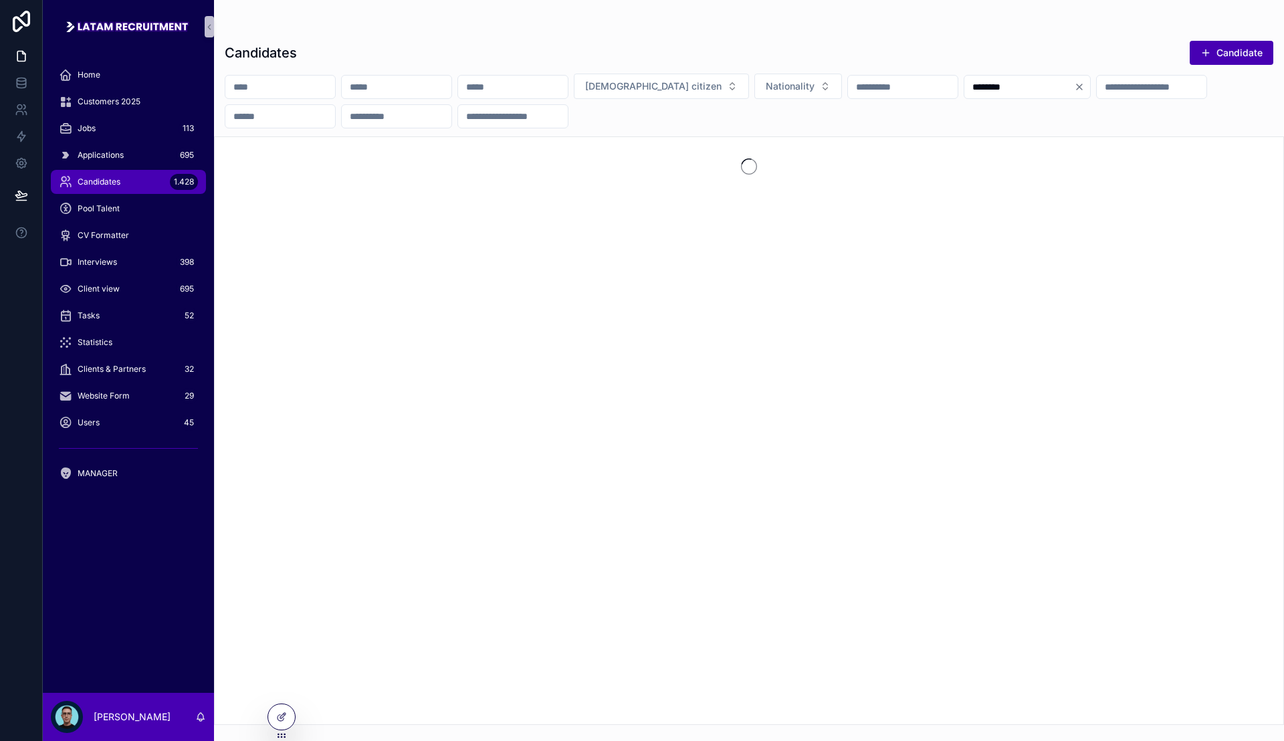
type input "********"
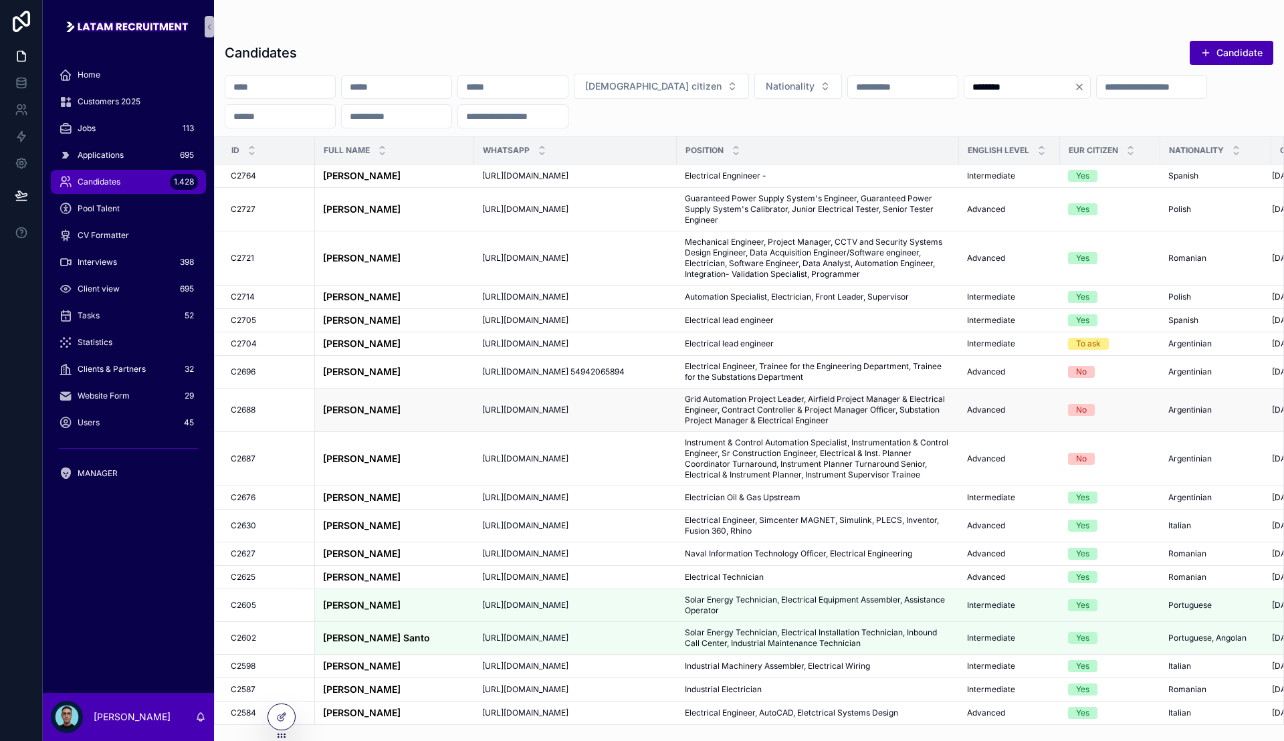
scroll to position [334, 0]
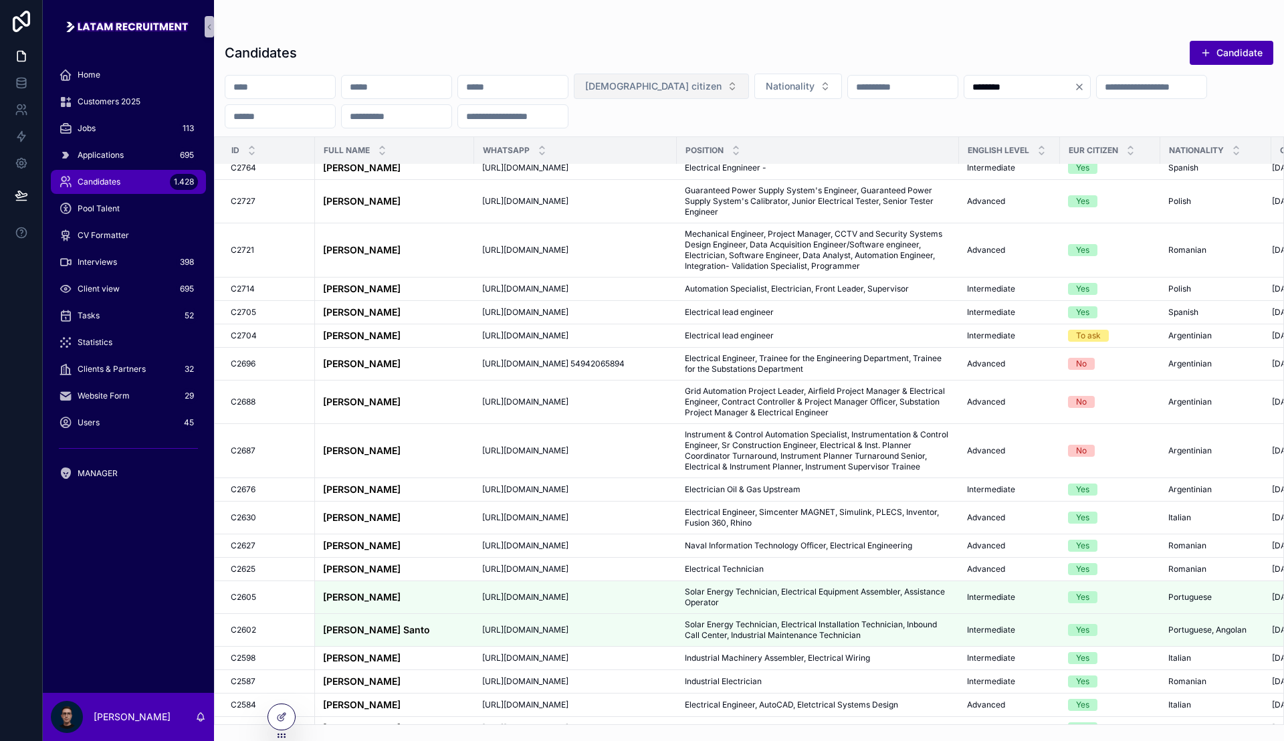
click at [749, 84] on button "[DEMOGRAPHIC_DATA] citizen" at bounding box center [661, 86] width 175 height 25
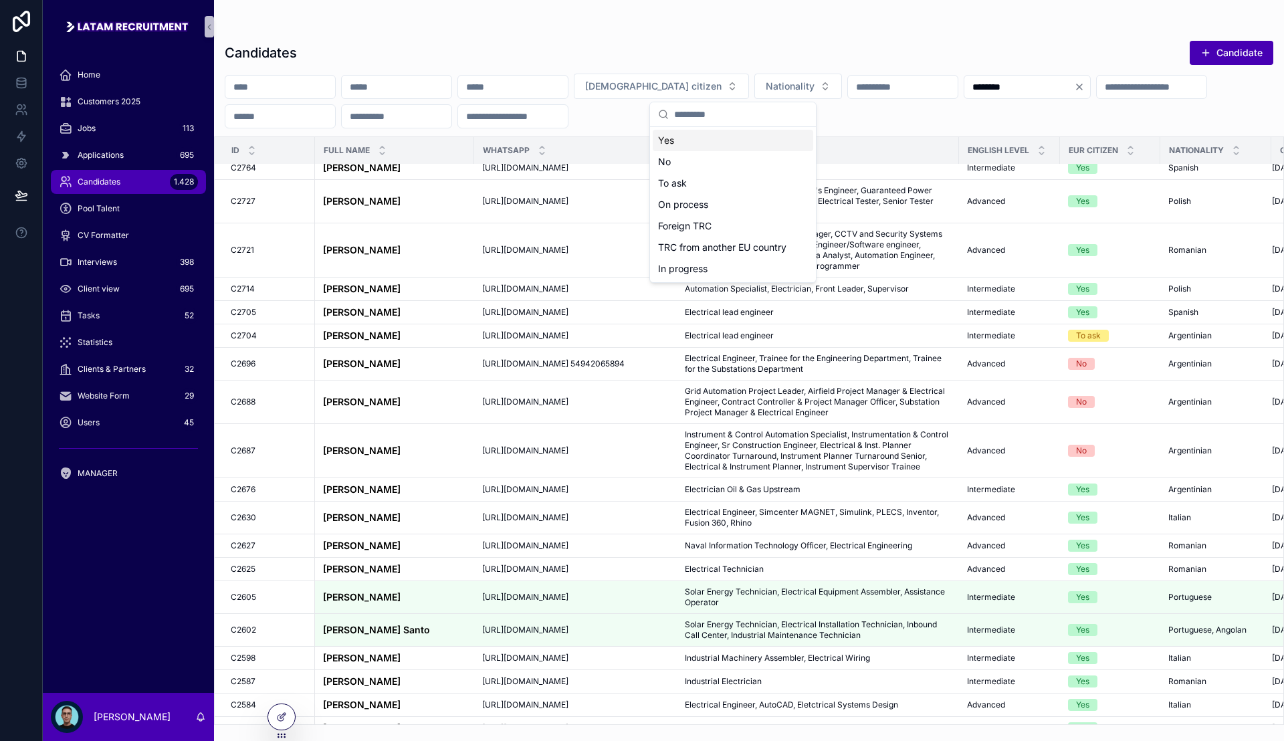
click at [731, 144] on div "Yes" at bounding box center [733, 140] width 160 height 21
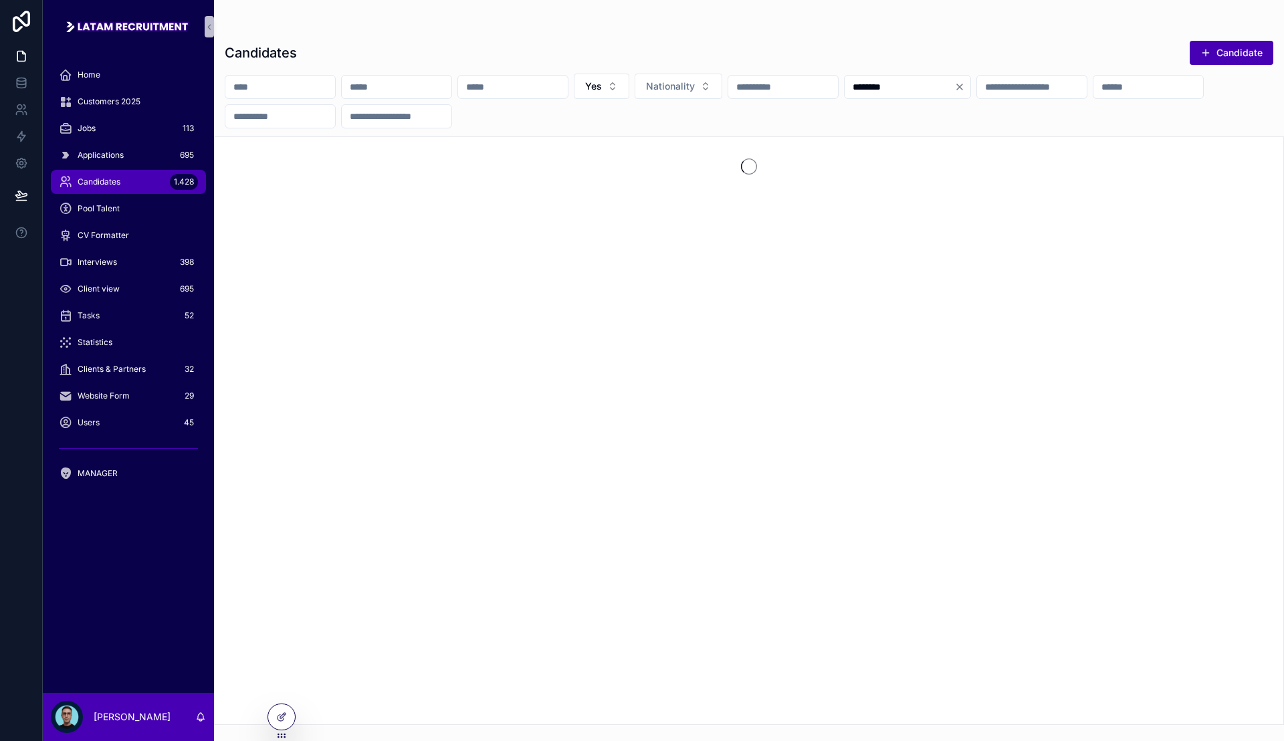
click at [792, 48] on div "Candidates Candidate" at bounding box center [749, 52] width 1048 height 25
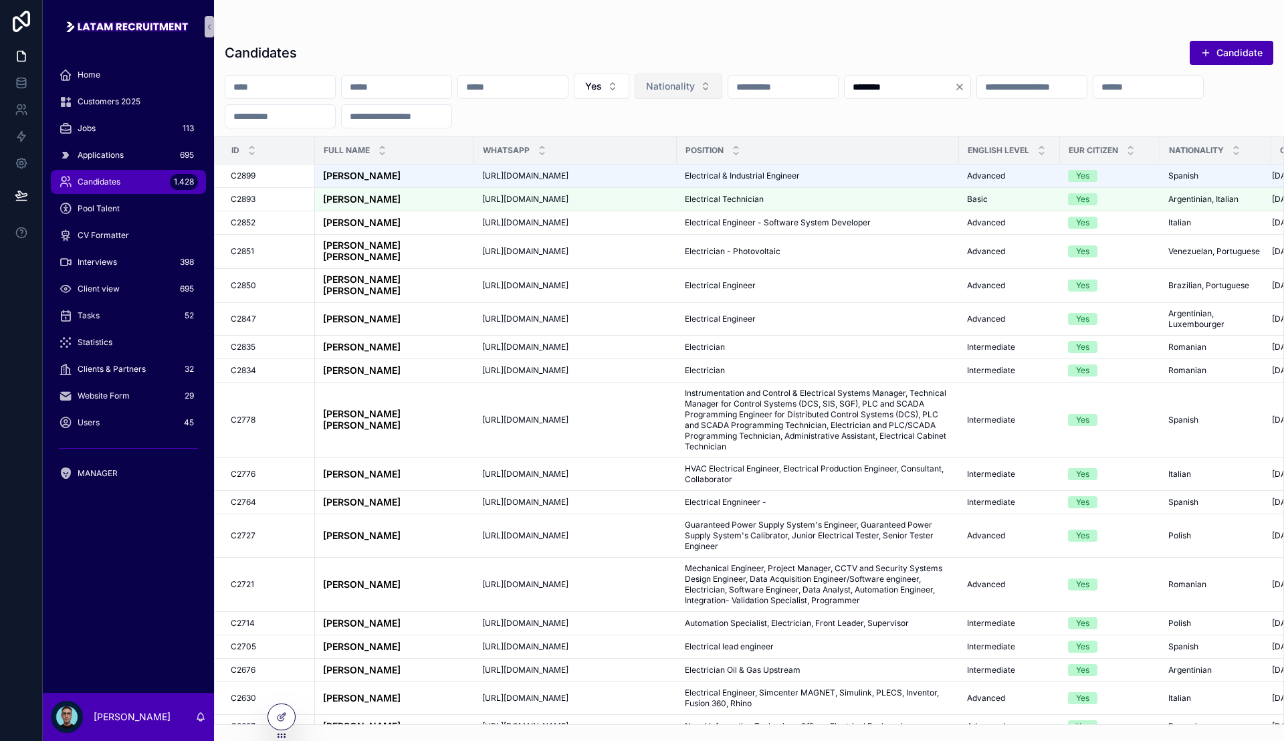
click at [722, 82] on button "Nationality" at bounding box center [678, 86] width 88 height 25
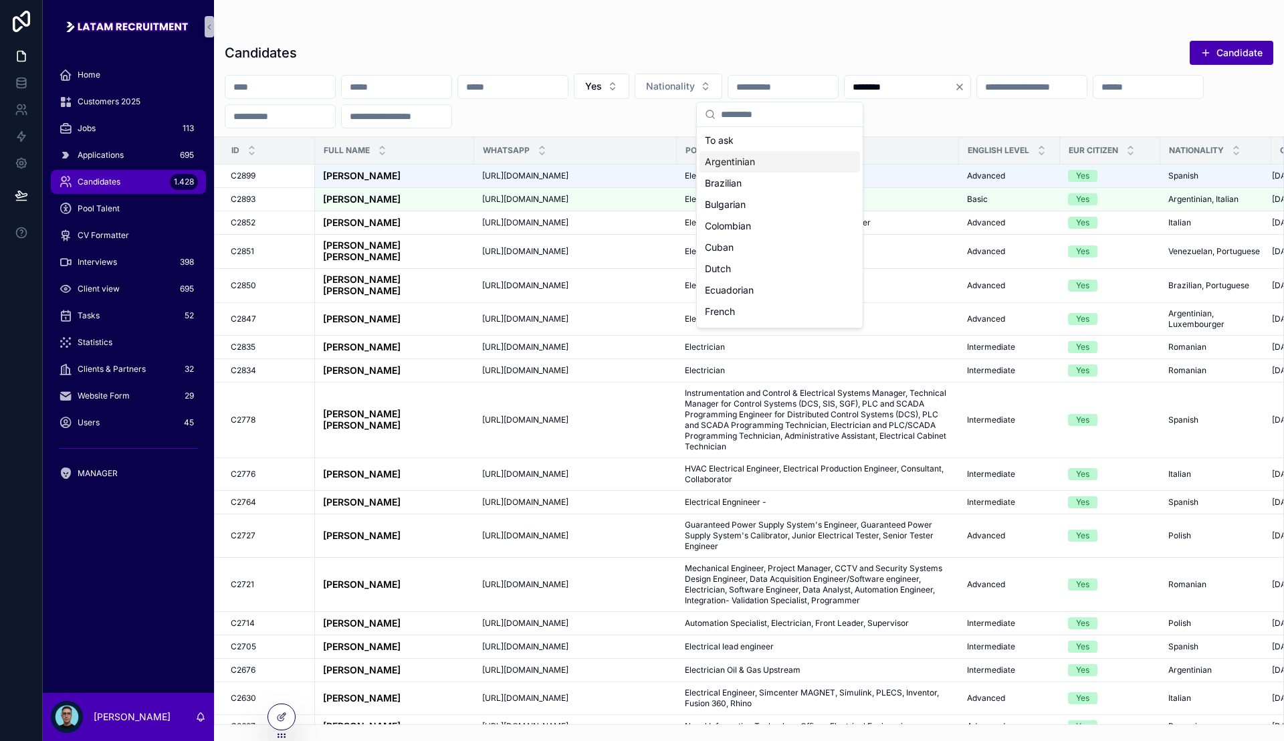
click at [779, 163] on div "Argentinian" at bounding box center [779, 161] width 160 height 21
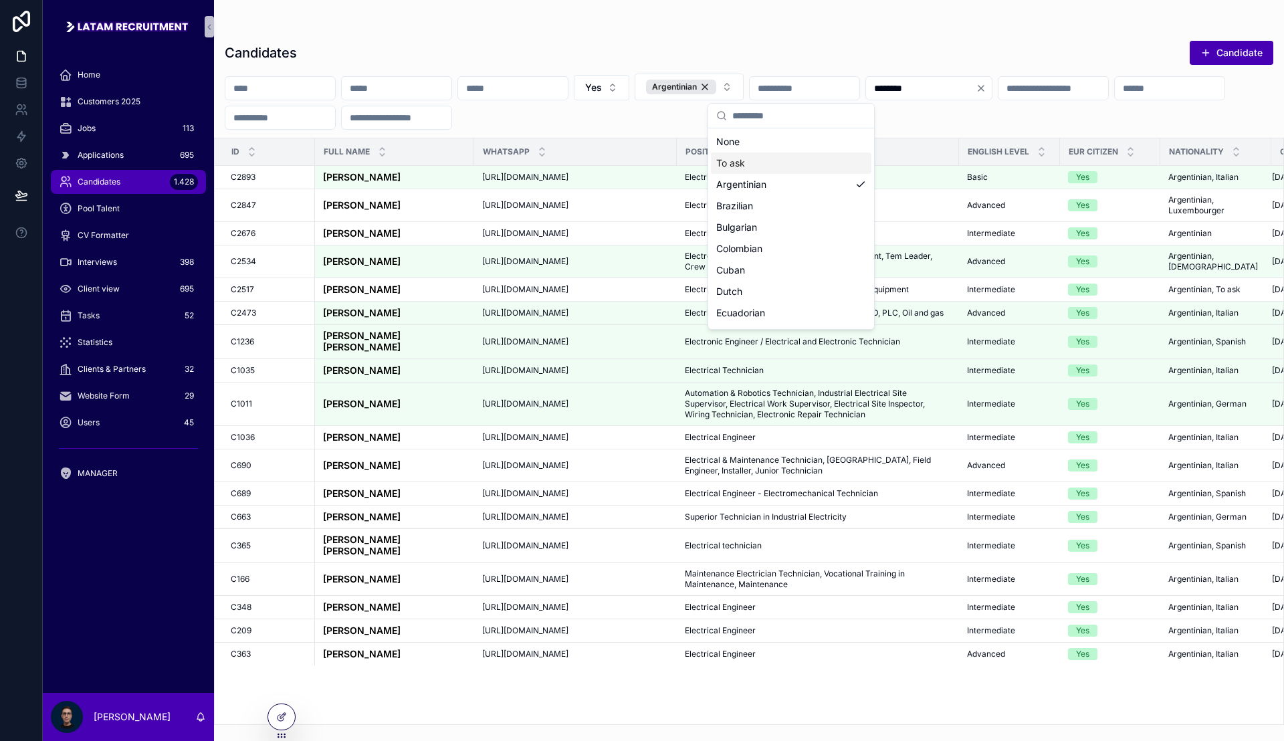
click at [1066, 687] on div "id Full Name WhatsApp Position English Level Eur citizen Nationality Created at…" at bounding box center [749, 431] width 1068 height 586
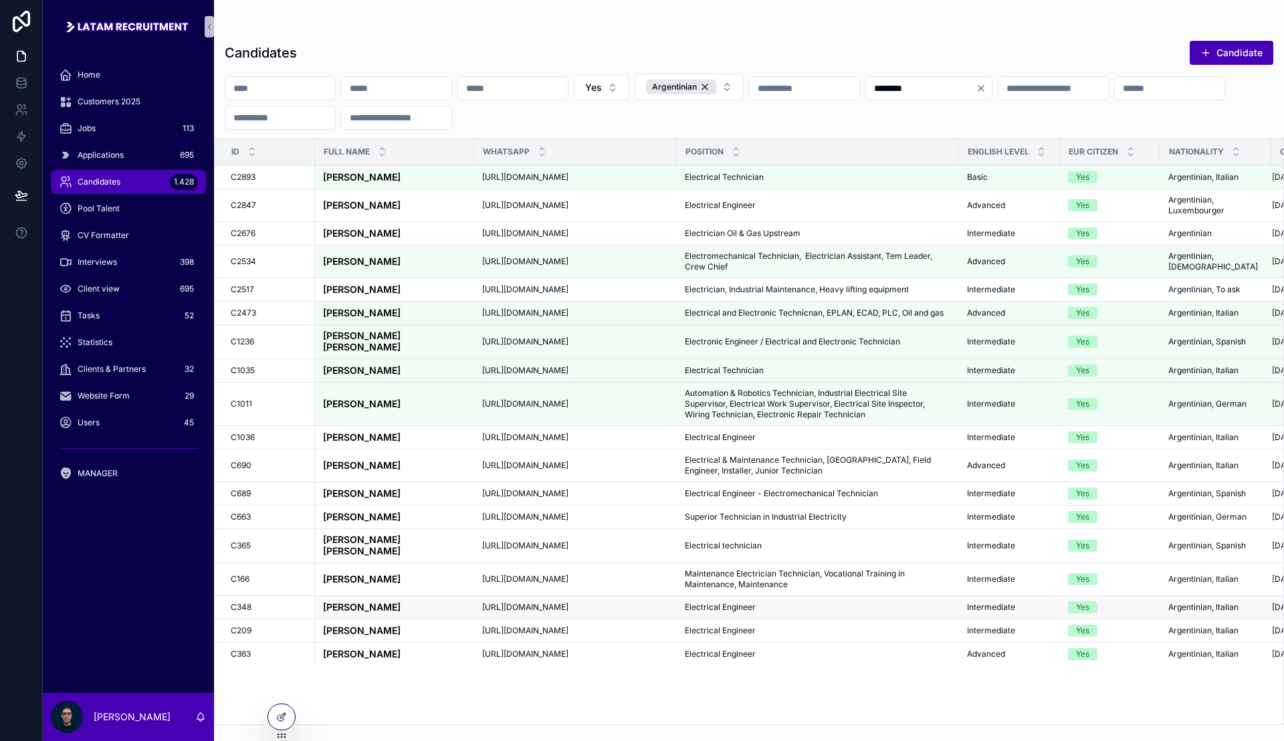
click at [389, 601] on strong "[PERSON_NAME]" at bounding box center [362, 606] width 78 height 11
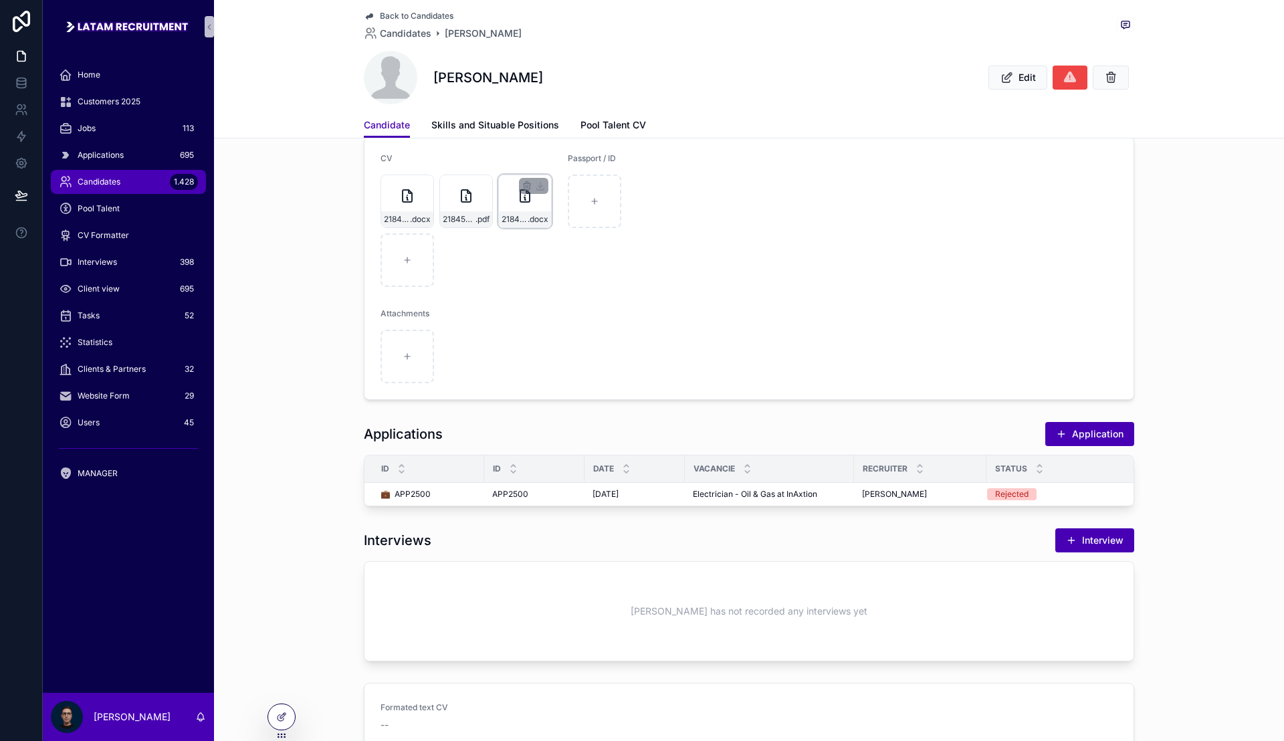
scroll to position [245, 0]
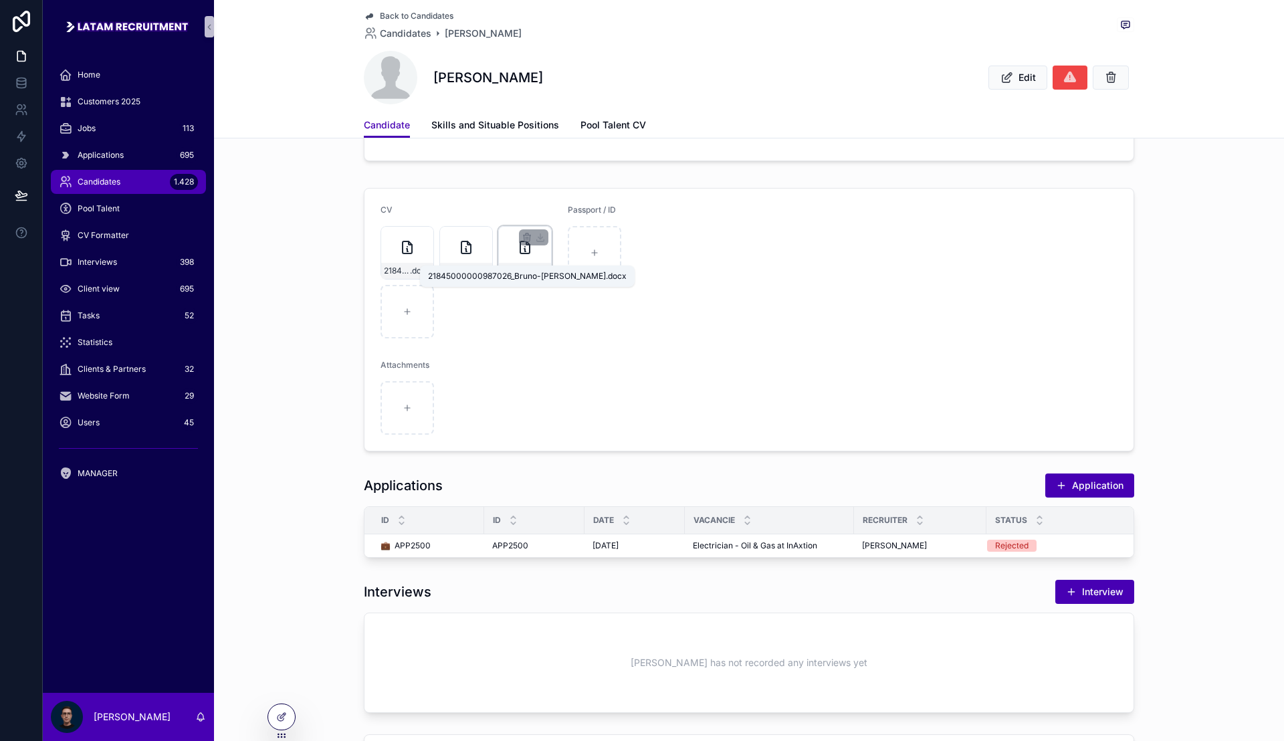
click at [513, 265] on span "21845000000987026_Bruno-[PERSON_NAME]" at bounding box center [514, 270] width 26 height 11
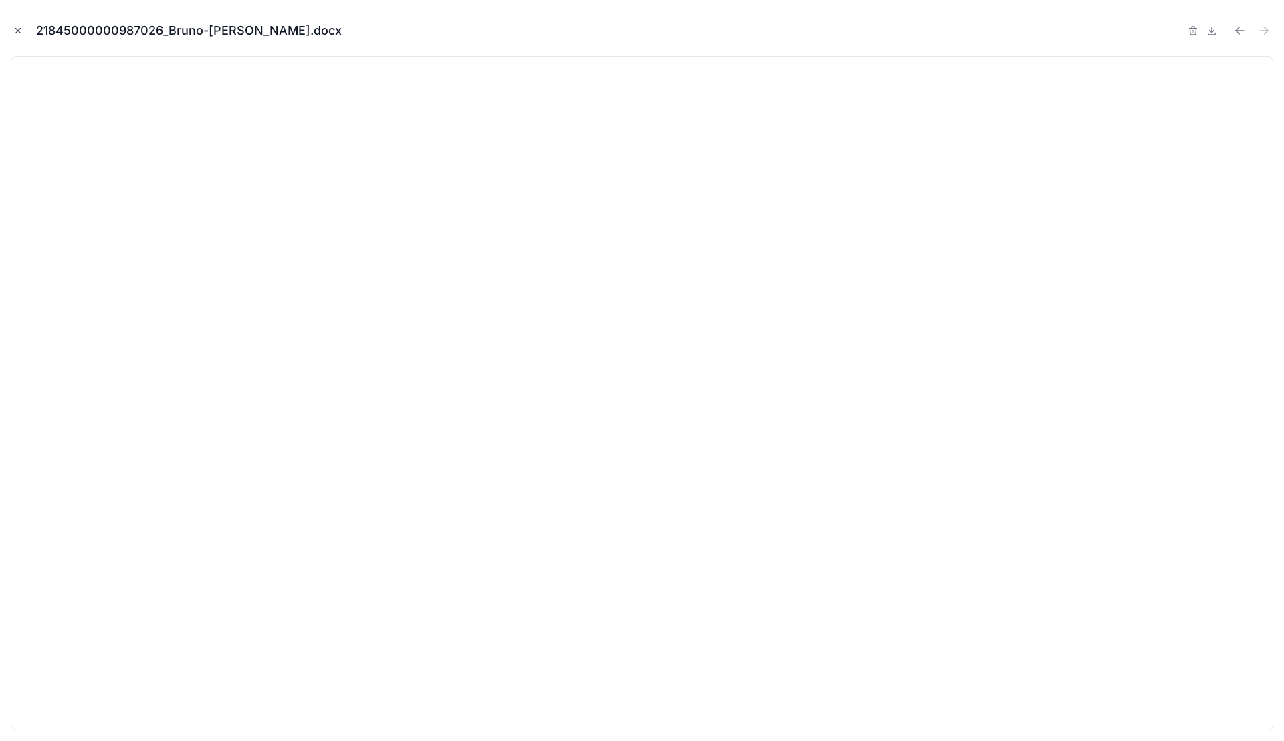
click at [16, 35] on icon "Close modal" at bounding box center [17, 30] width 9 height 9
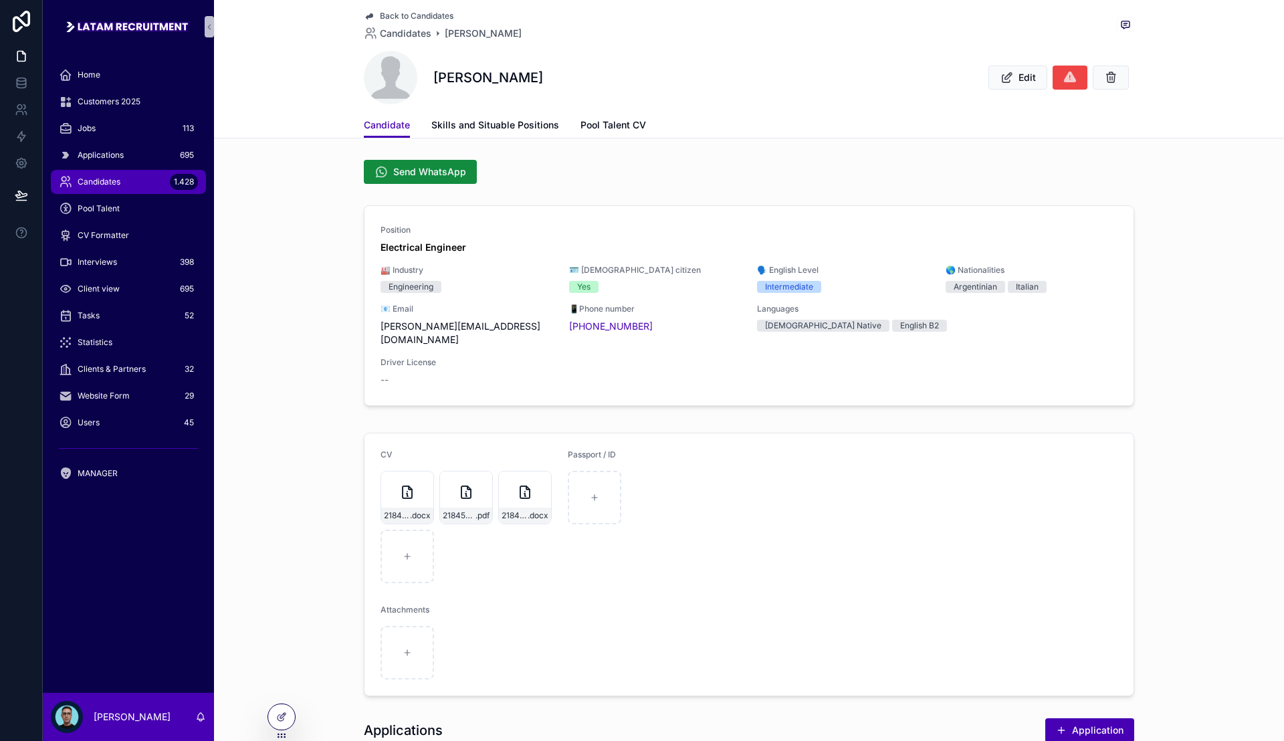
click at [420, 15] on span "Back to Candidates" at bounding box center [417, 16] width 74 height 11
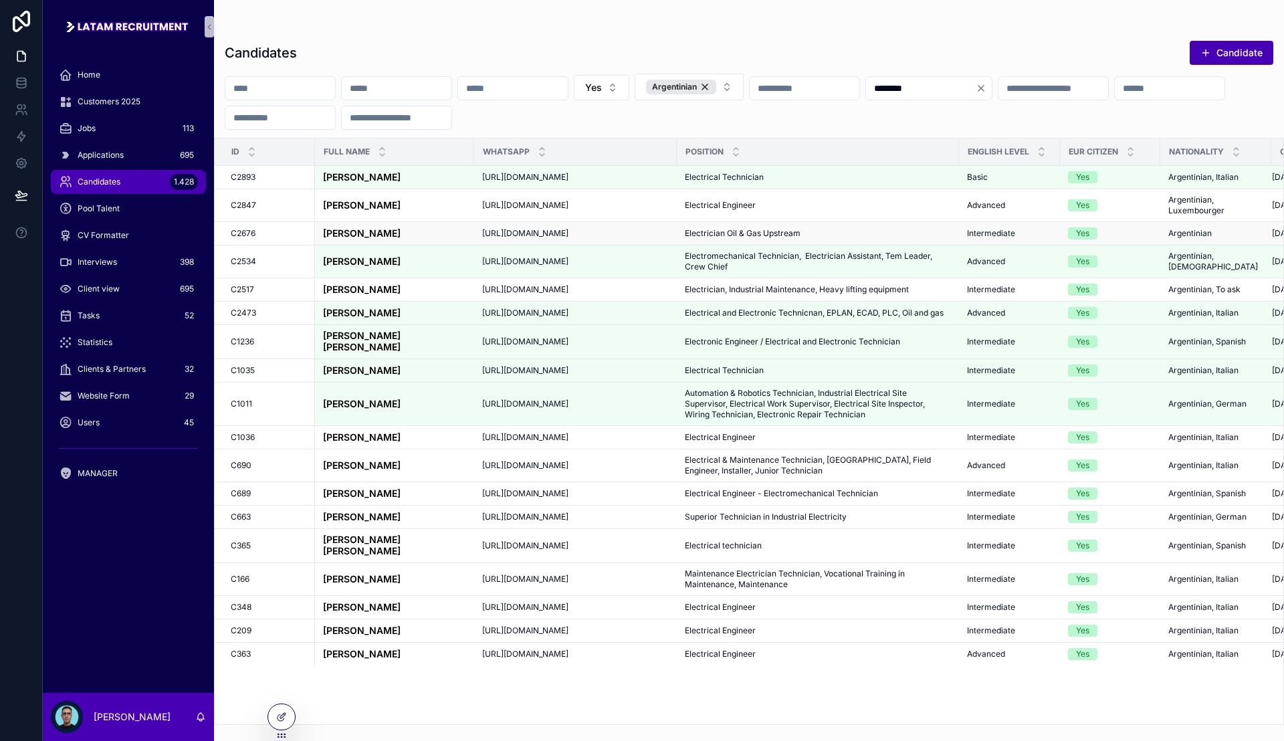
click at [400, 231] on strong "[PERSON_NAME]" at bounding box center [362, 232] width 78 height 11
click at [400, 293] on strong "[PERSON_NAME]" at bounding box center [362, 288] width 78 height 11
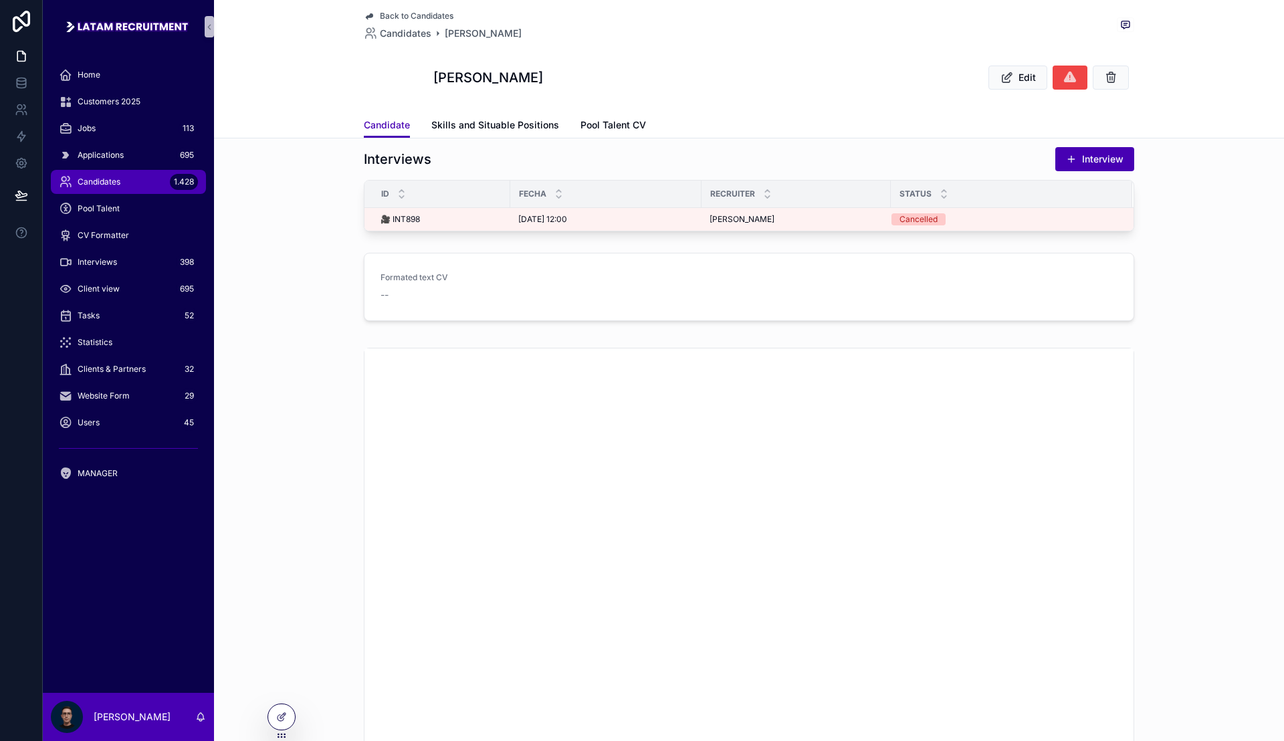
scroll to position [796, 0]
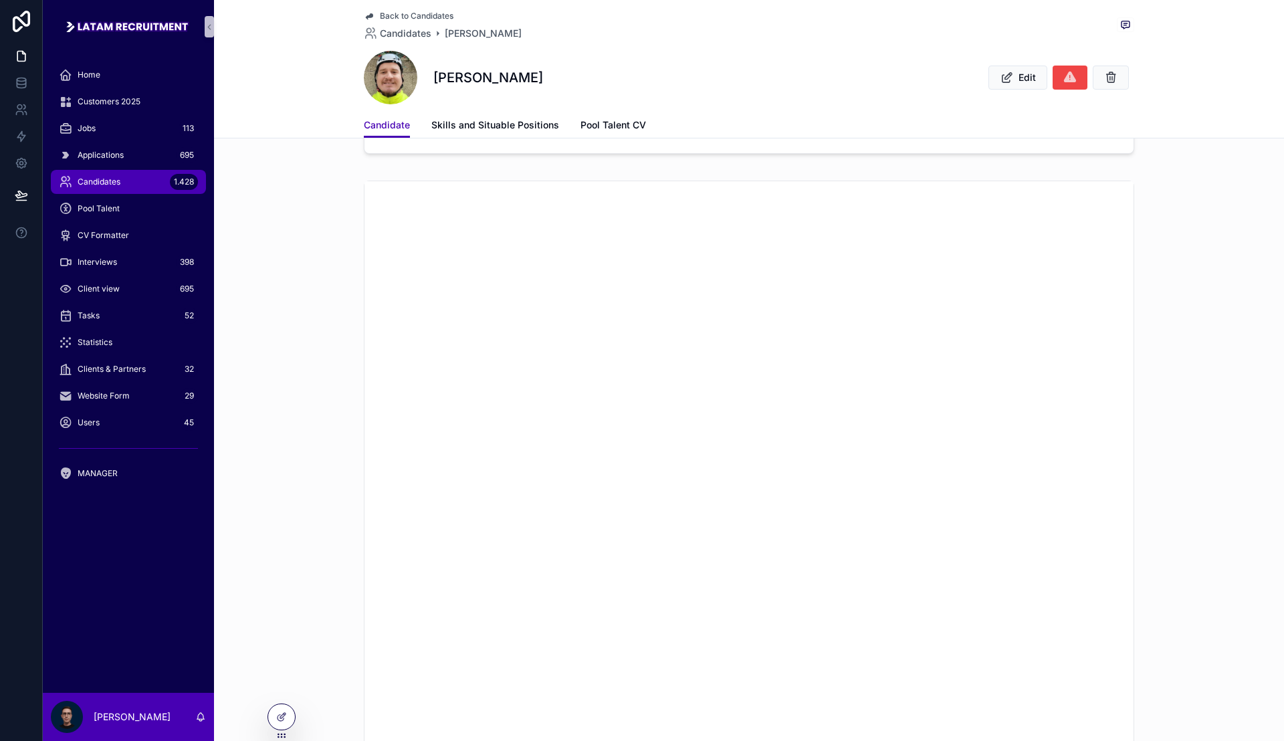
click at [392, 14] on span "Back to Candidates" at bounding box center [417, 16] width 74 height 11
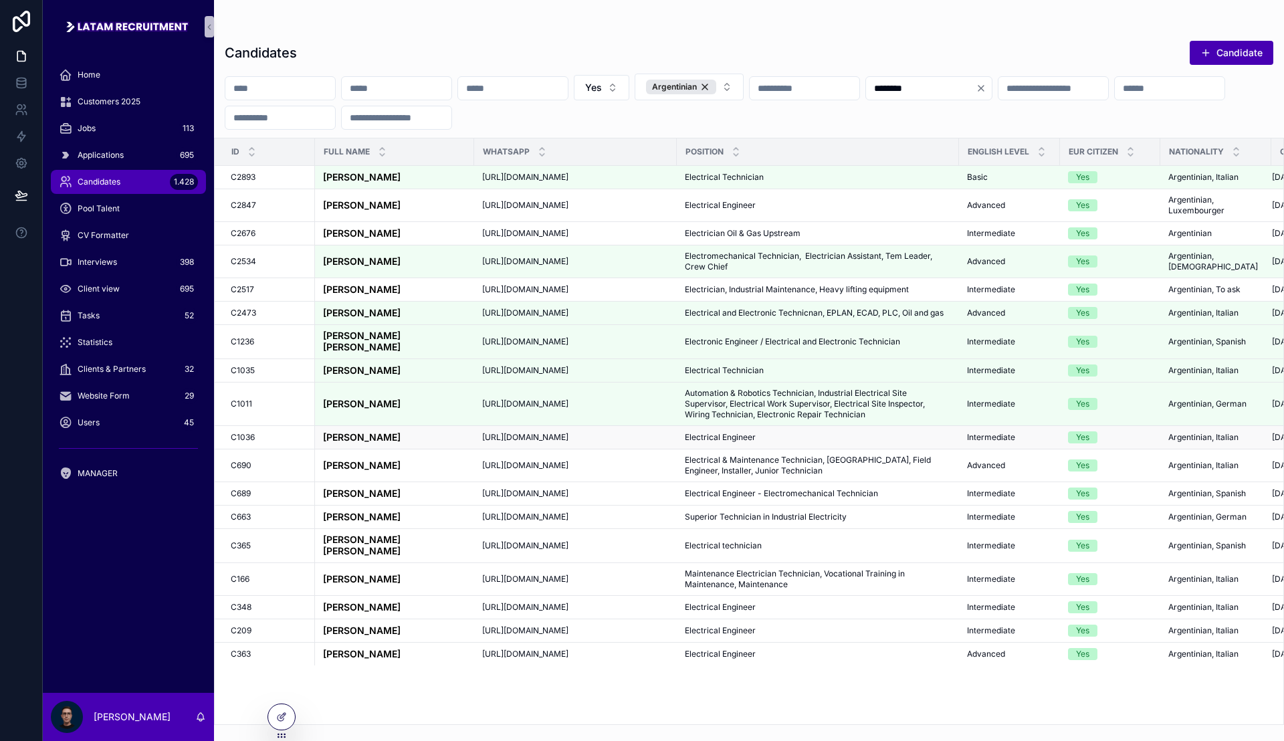
click at [400, 431] on strong "[PERSON_NAME]" at bounding box center [362, 436] width 78 height 11
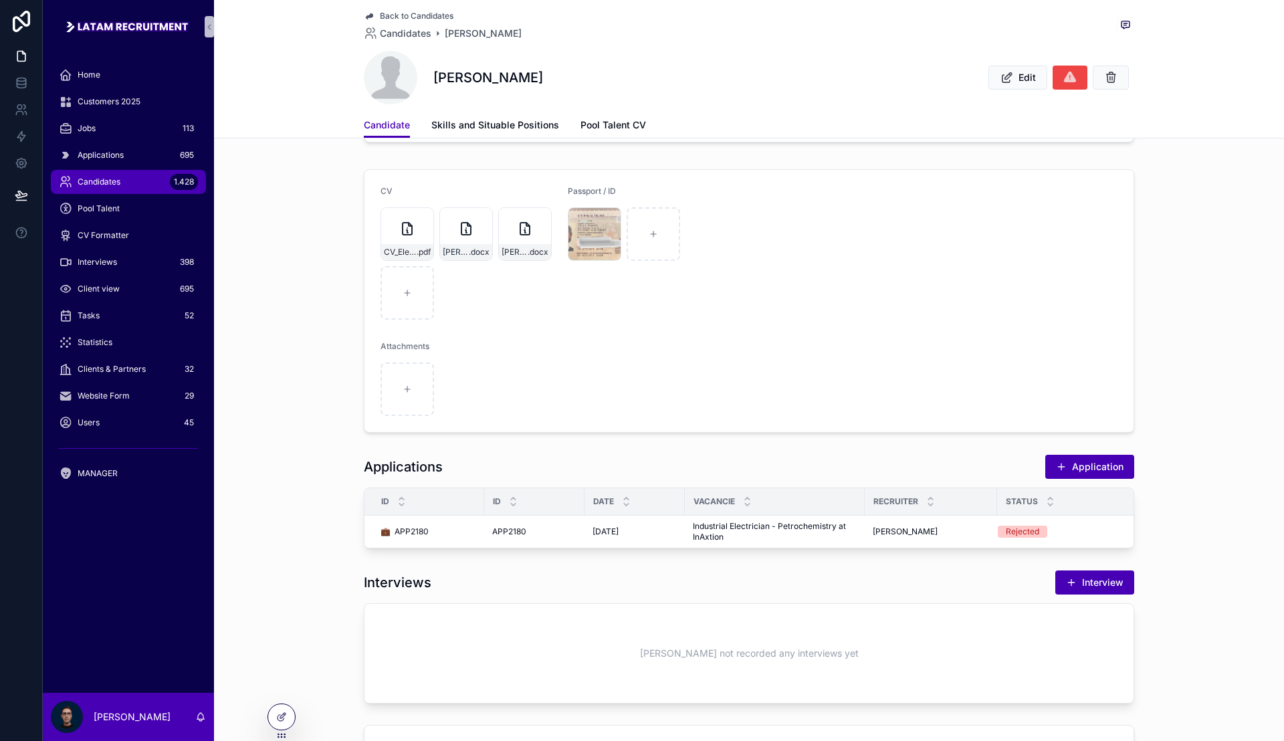
scroll to position [418, 0]
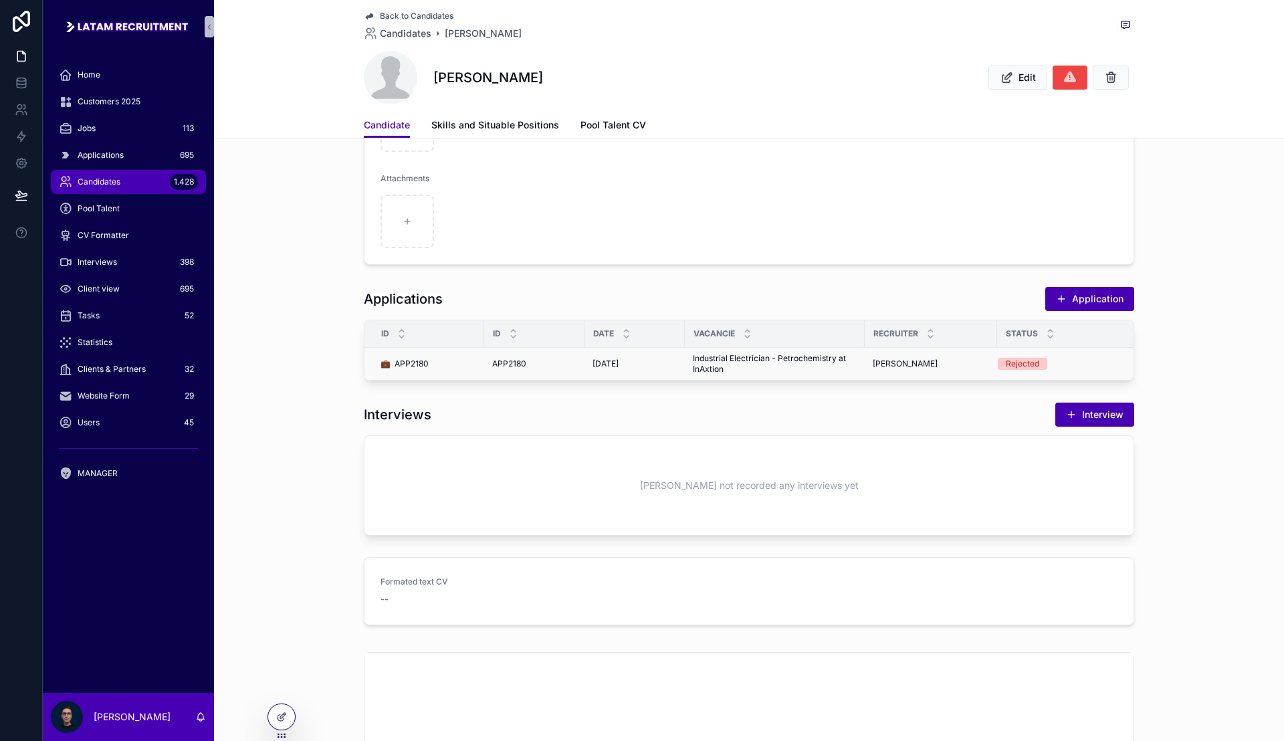
click at [747, 357] on span "Industrial Electrician - Petrochemistry at InAxtion" at bounding box center [775, 363] width 164 height 21
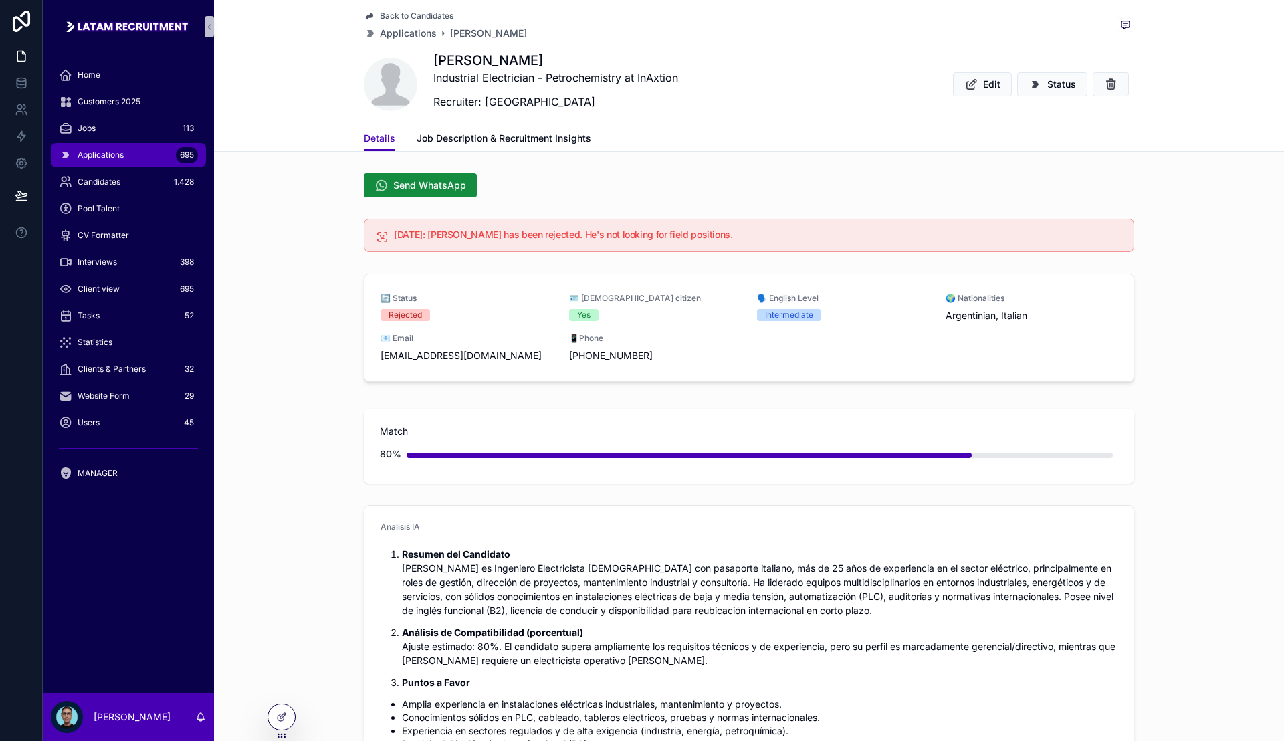
click at [318, 273] on div "🔄 Status Rejected 🪪 [DEMOGRAPHIC_DATA] citizen Yes 🗣️ English Level Intermediat…" at bounding box center [749, 330] width 1070 height 124
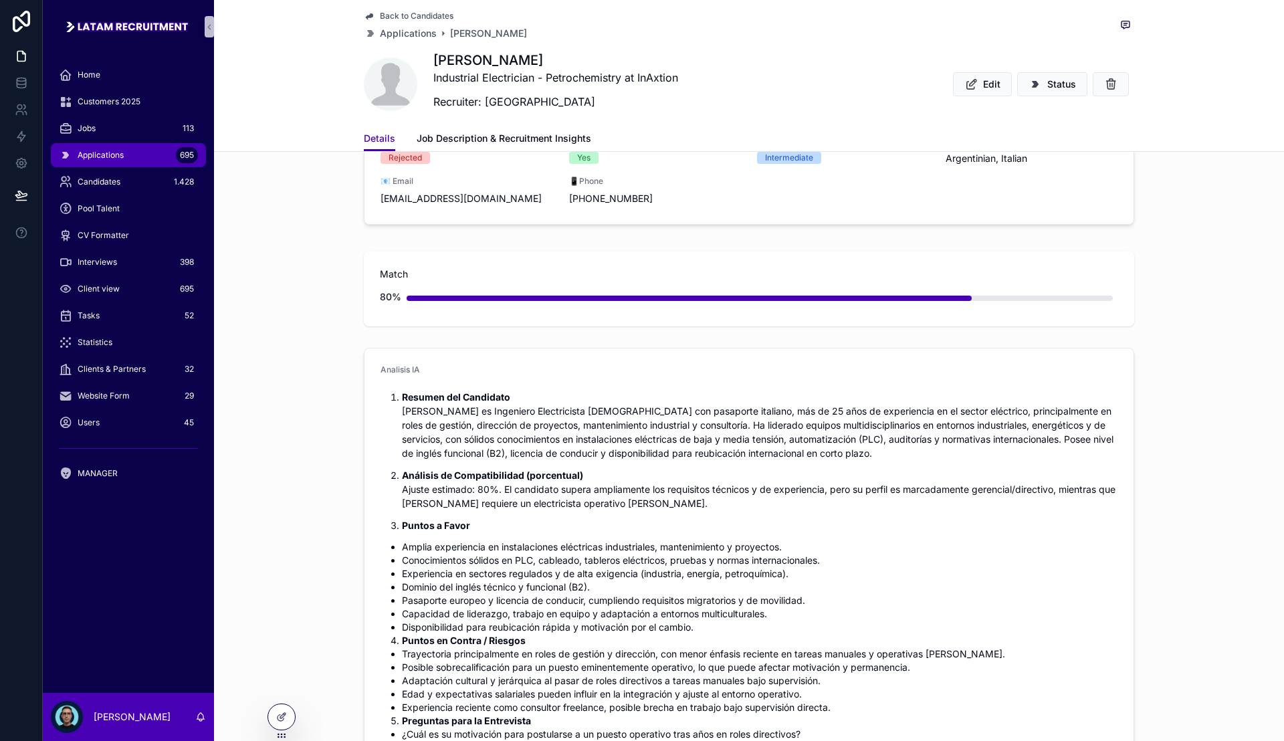
scroll to position [167, 0]
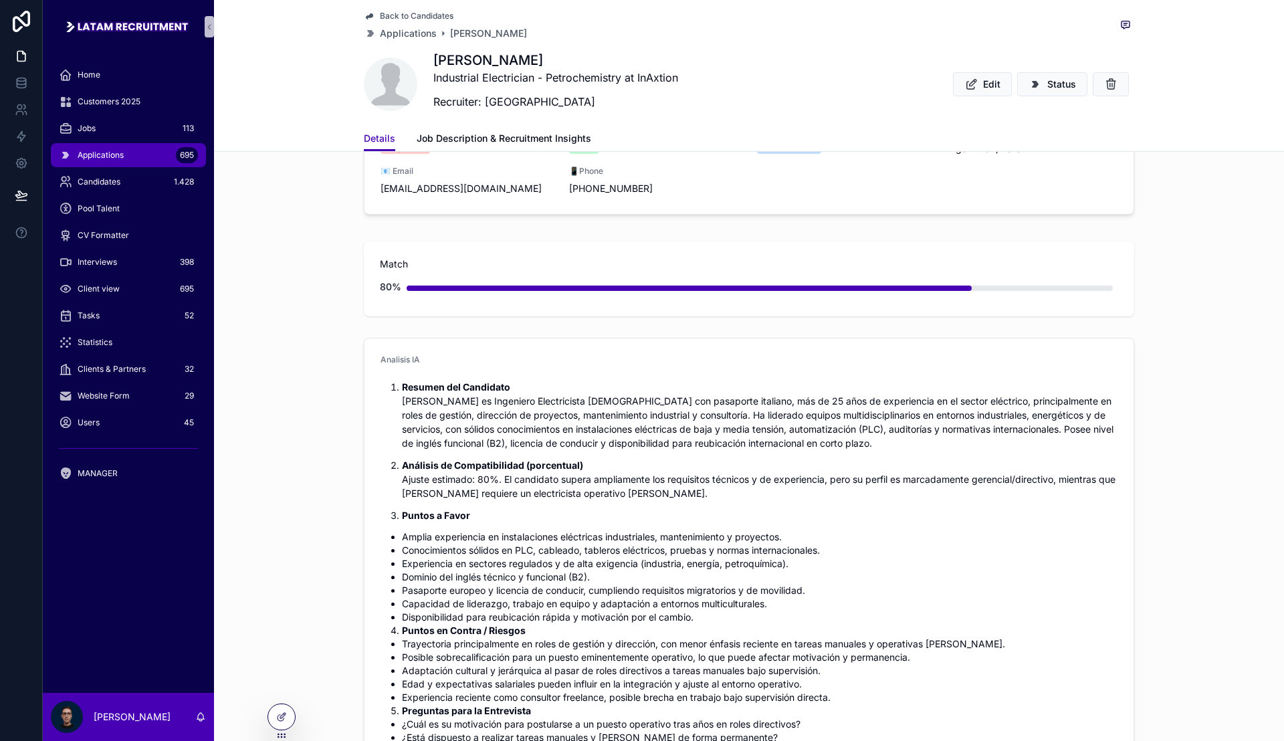
click at [330, 300] on div "Match 80%" at bounding box center [749, 279] width 1070 height 86
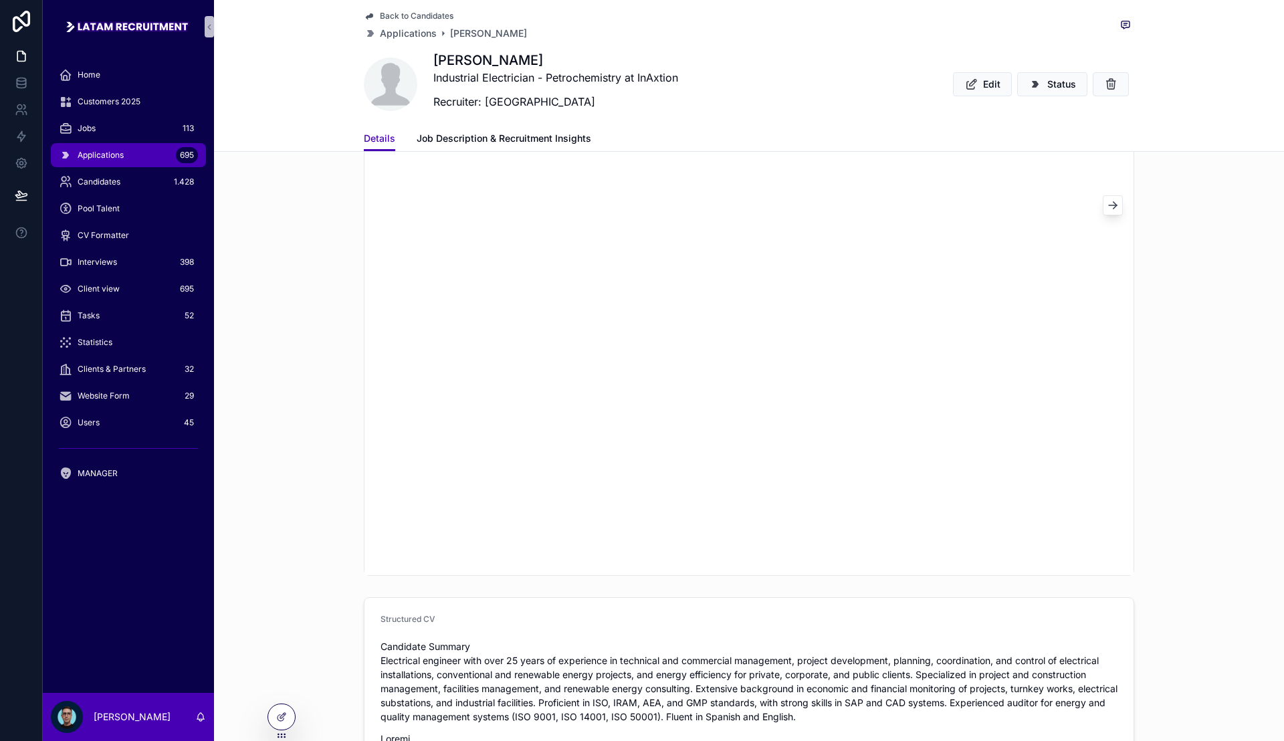
scroll to position [1671, 0]
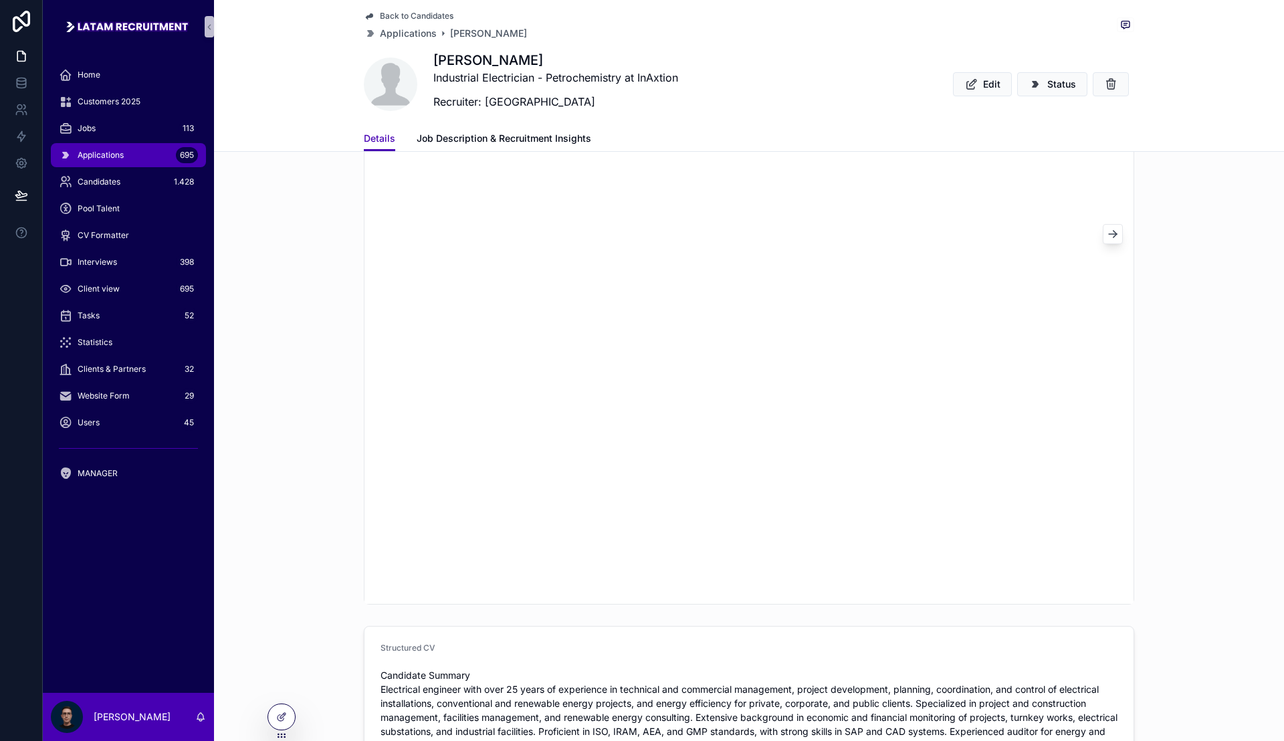
click at [390, 13] on span "Back to Candidates" at bounding box center [417, 16] width 74 height 11
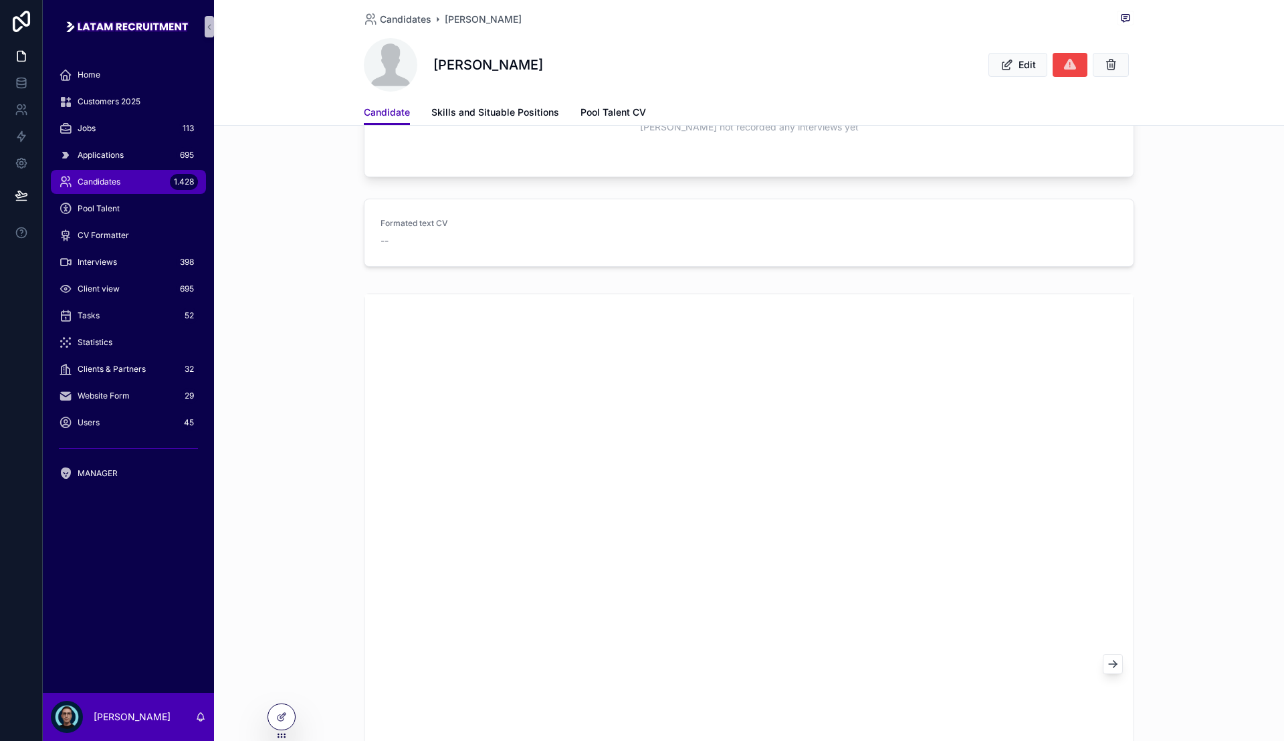
scroll to position [659, 0]
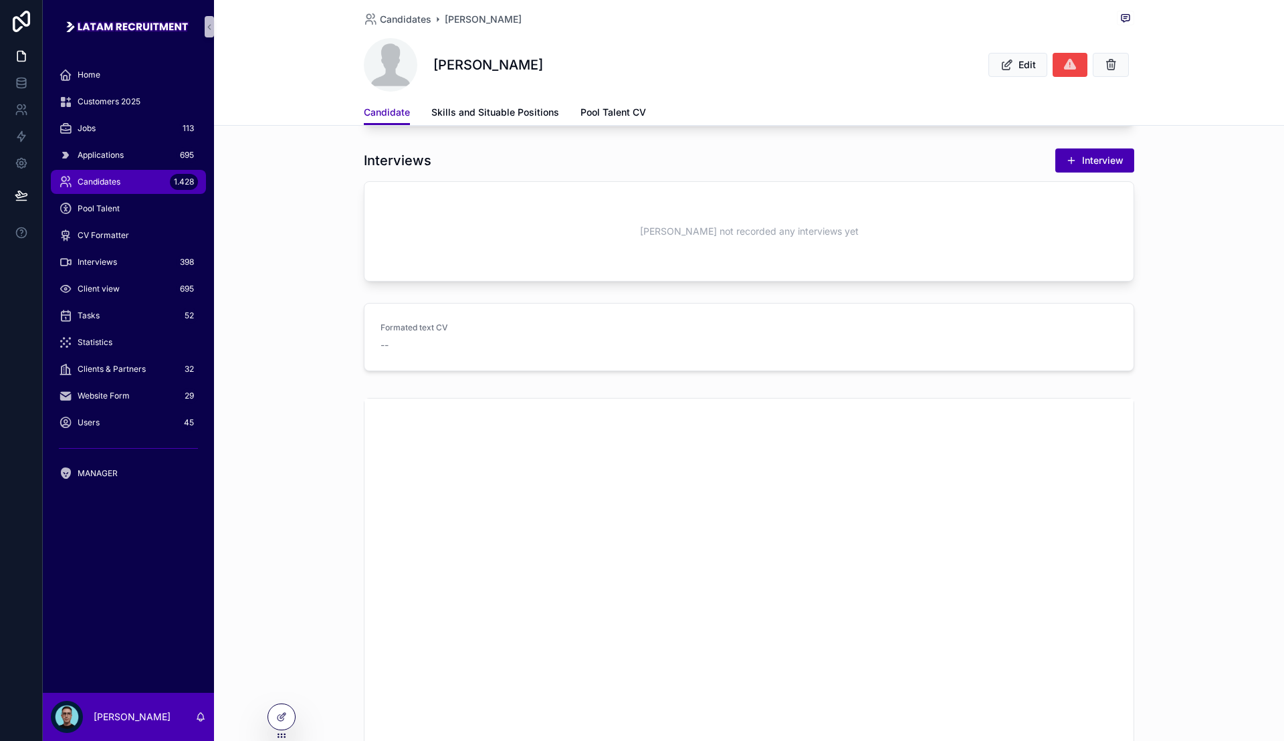
click at [166, 176] on div "Candidates 1.428" at bounding box center [128, 181] width 139 height 21
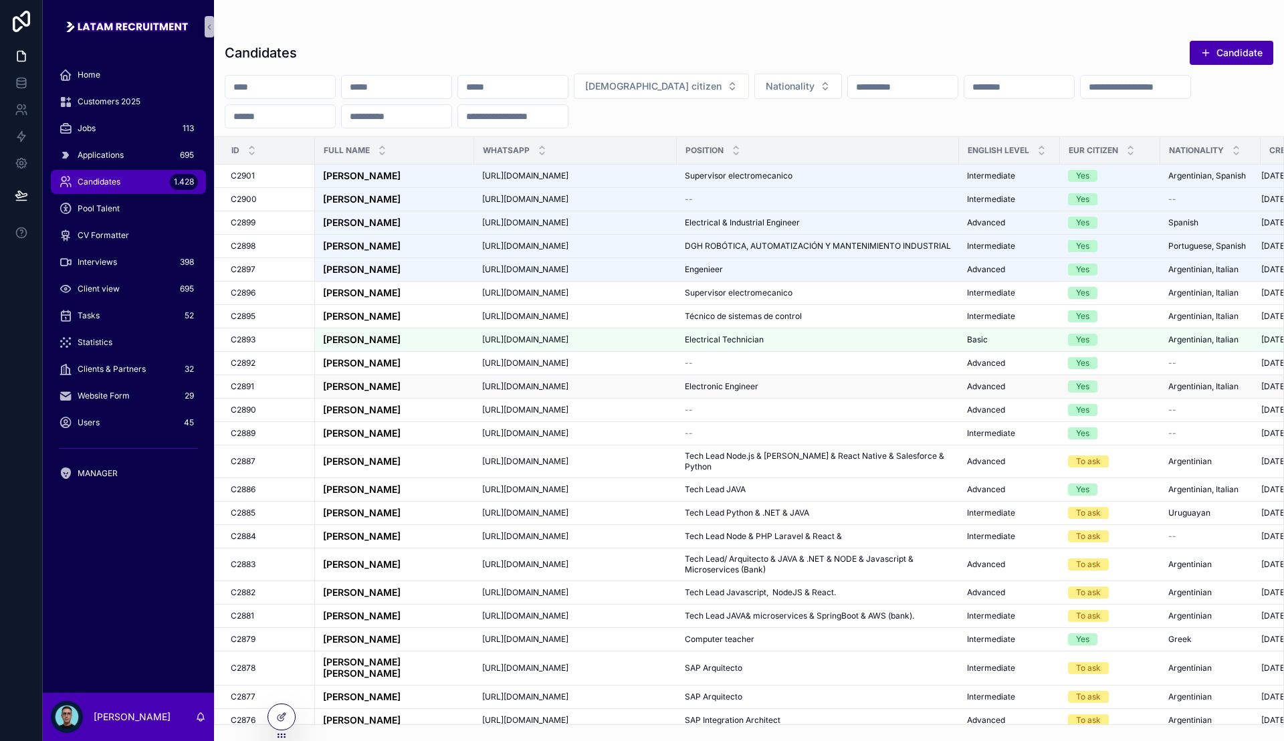
click at [419, 392] on div "[PERSON_NAME] [PERSON_NAME]" at bounding box center [394, 386] width 143 height 11
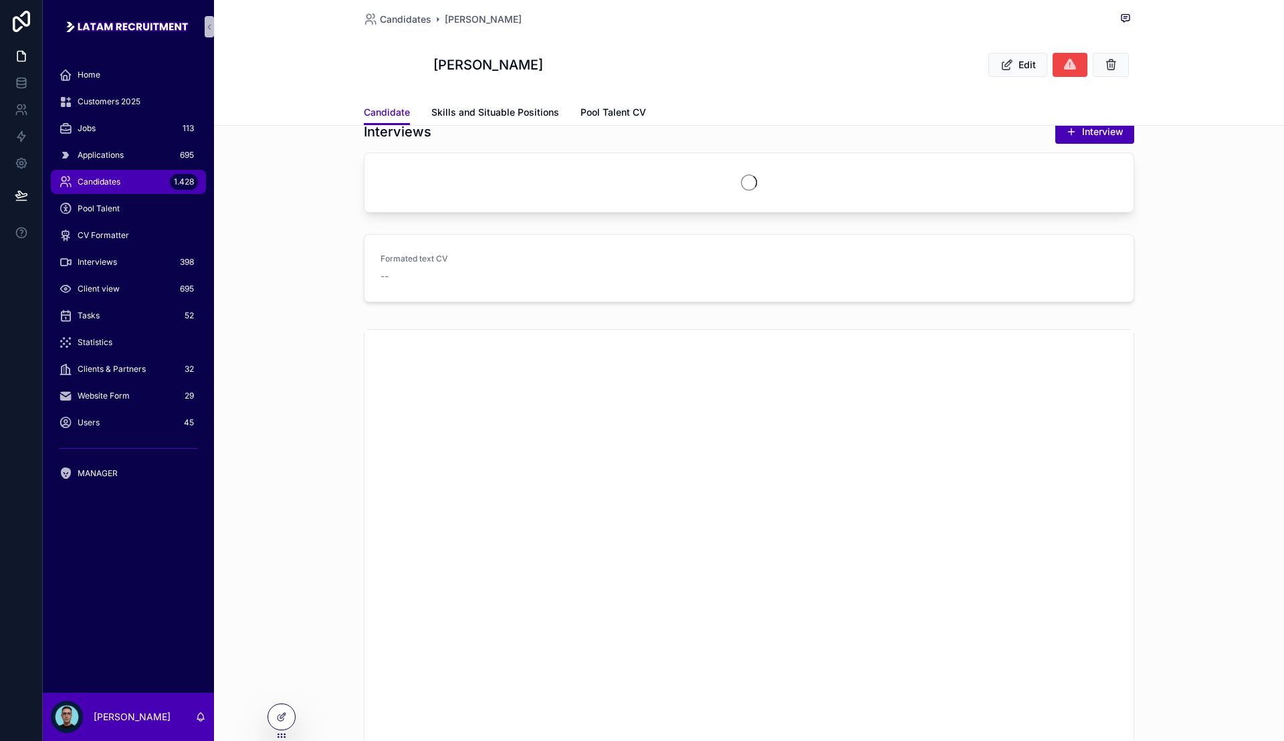
scroll to position [628, 0]
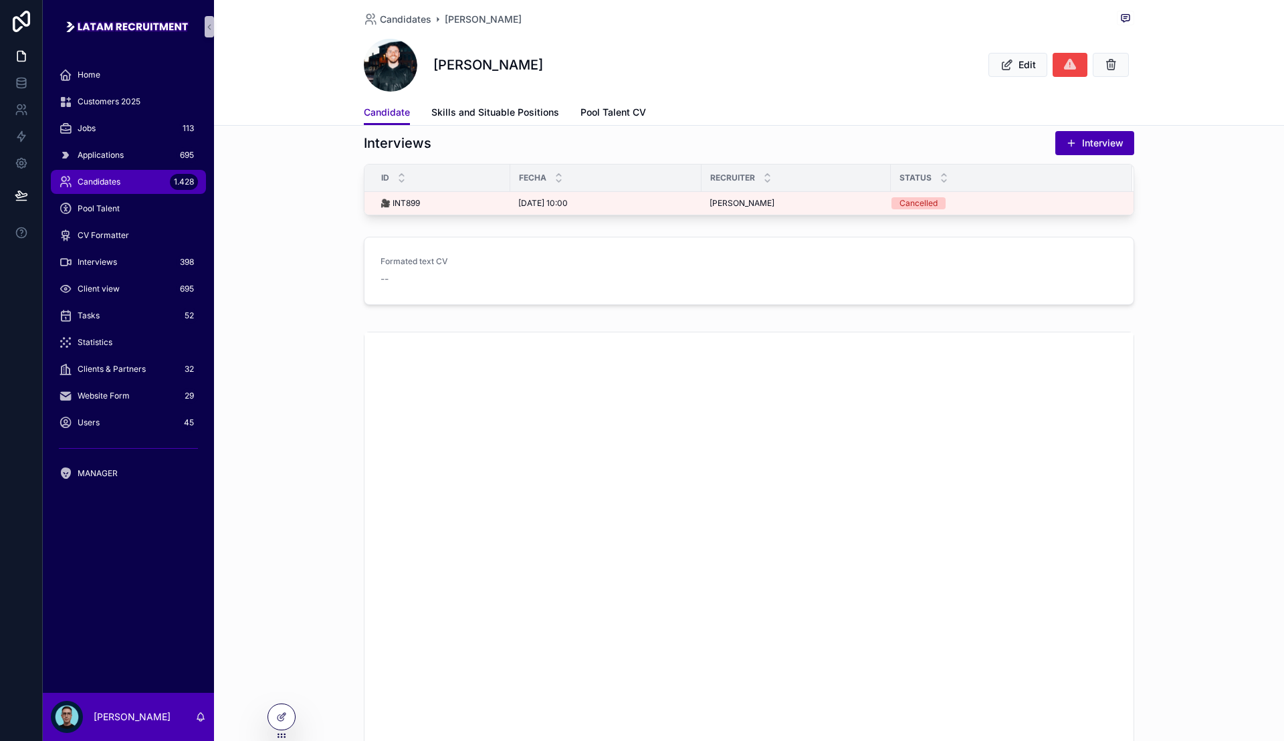
click at [291, 250] on div "Formated text CV -- Edit information" at bounding box center [749, 273] width 1070 height 84
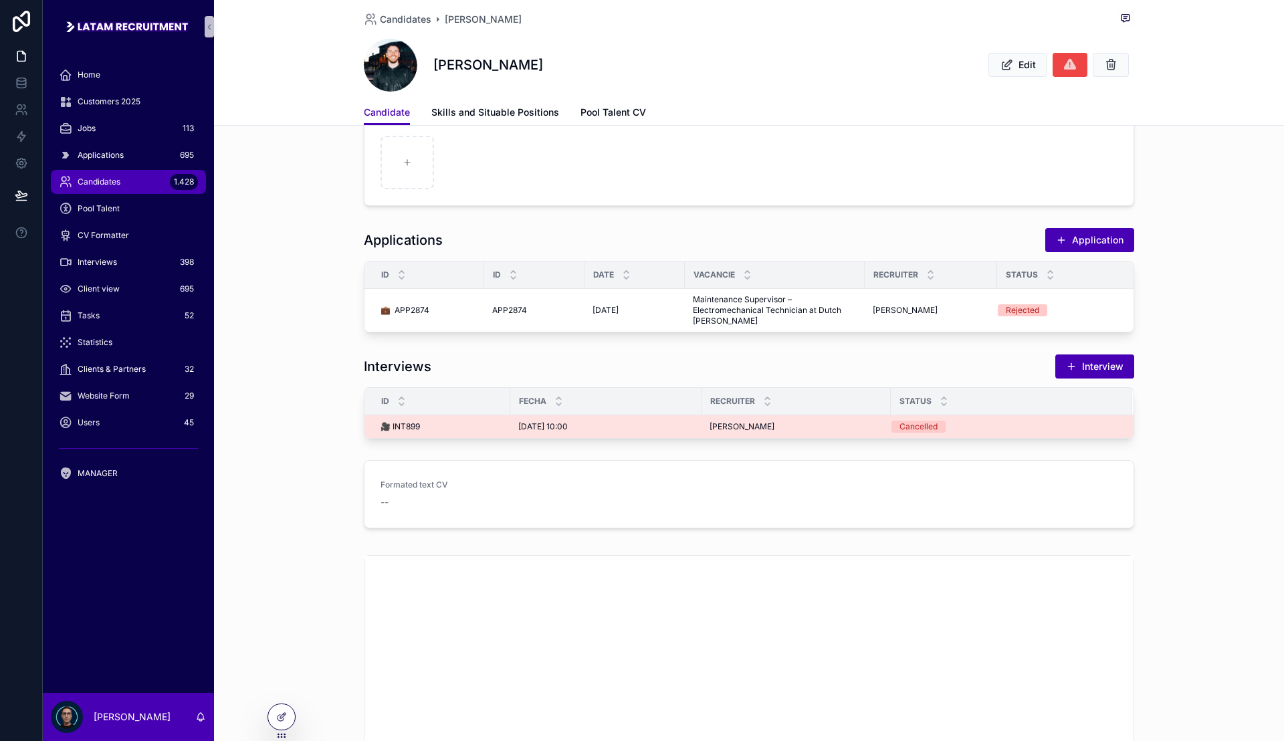
scroll to position [378, 0]
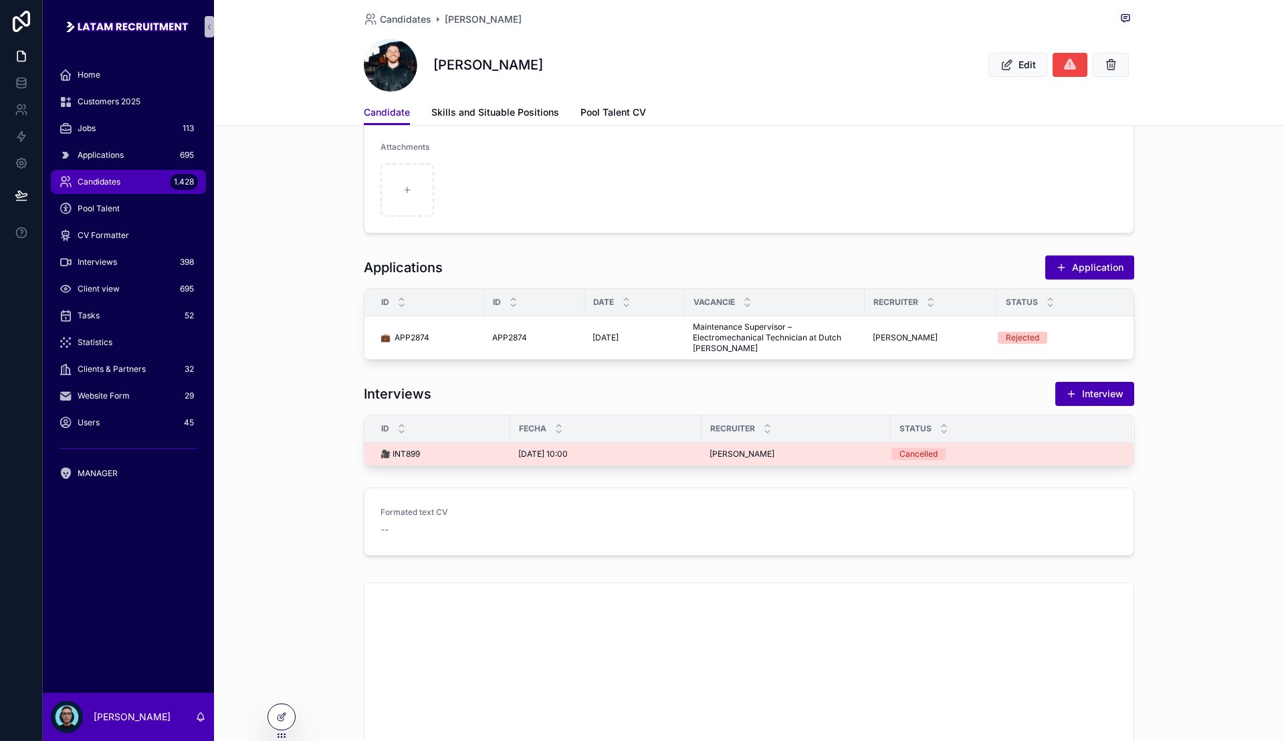
click at [828, 459] on div "[PERSON_NAME] [PERSON_NAME]" at bounding box center [795, 454] width 173 height 11
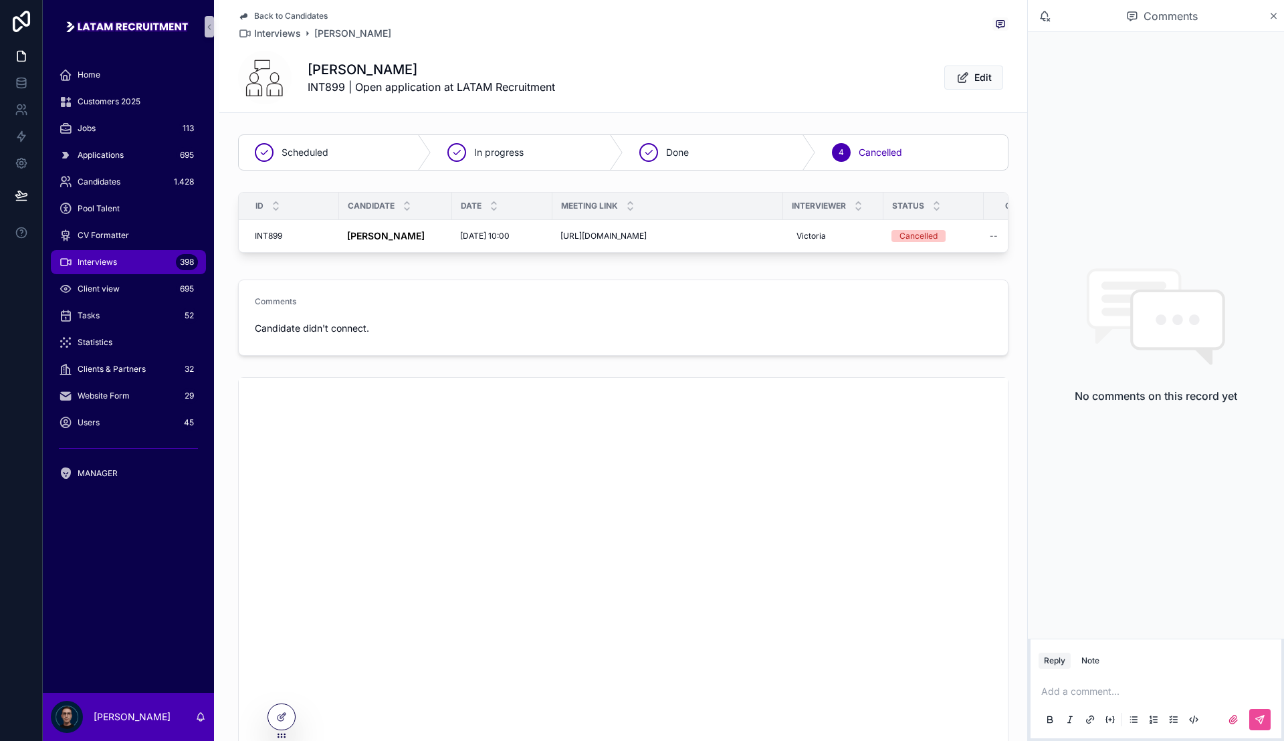
click at [273, 16] on span "Back to Candidates" at bounding box center [291, 16] width 74 height 11
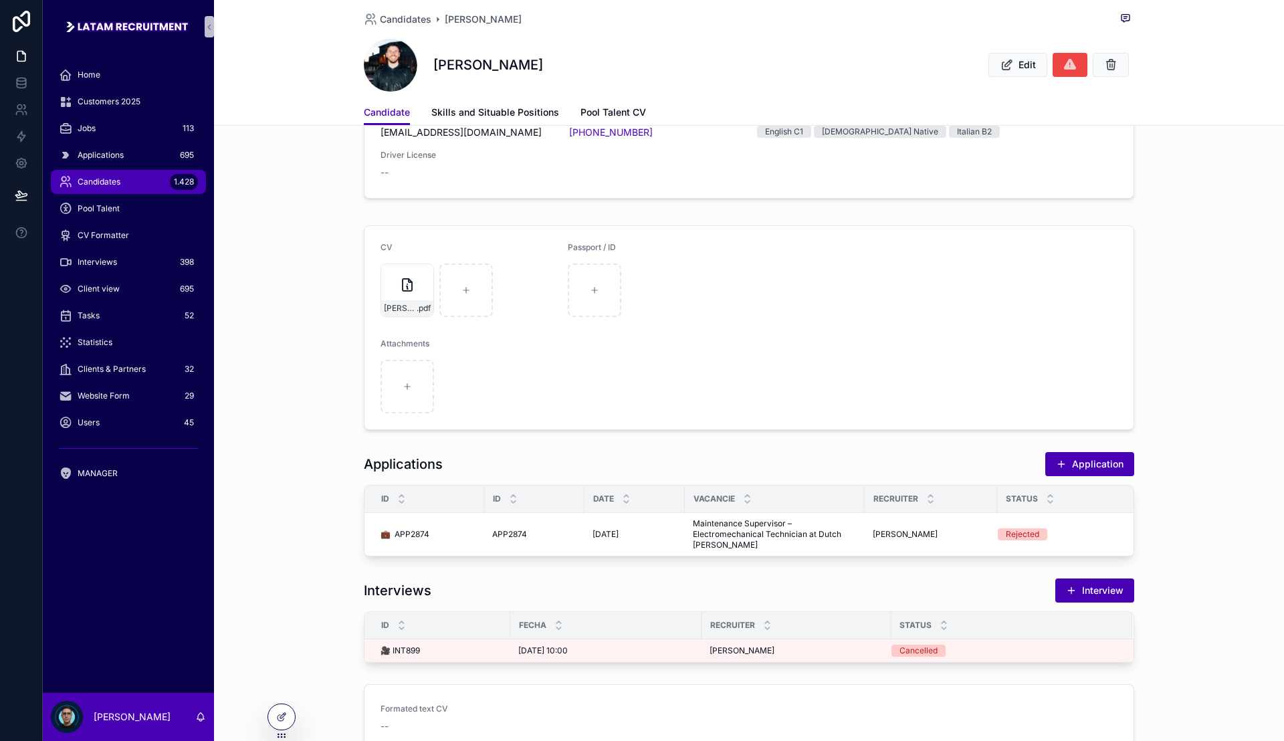
scroll to position [251, 0]
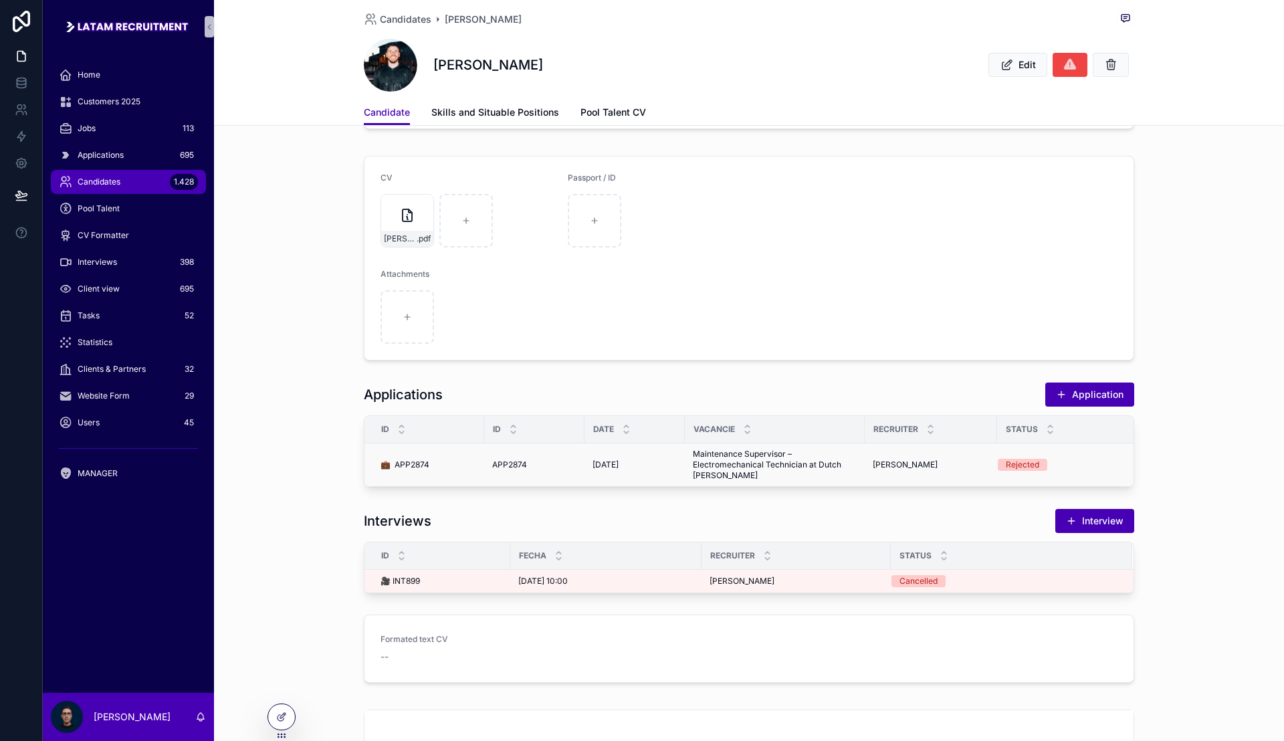
click at [844, 459] on span "Maintenance Supervisor – Electromechanical Technician at Dutch [PERSON_NAME]" at bounding box center [775, 465] width 164 height 32
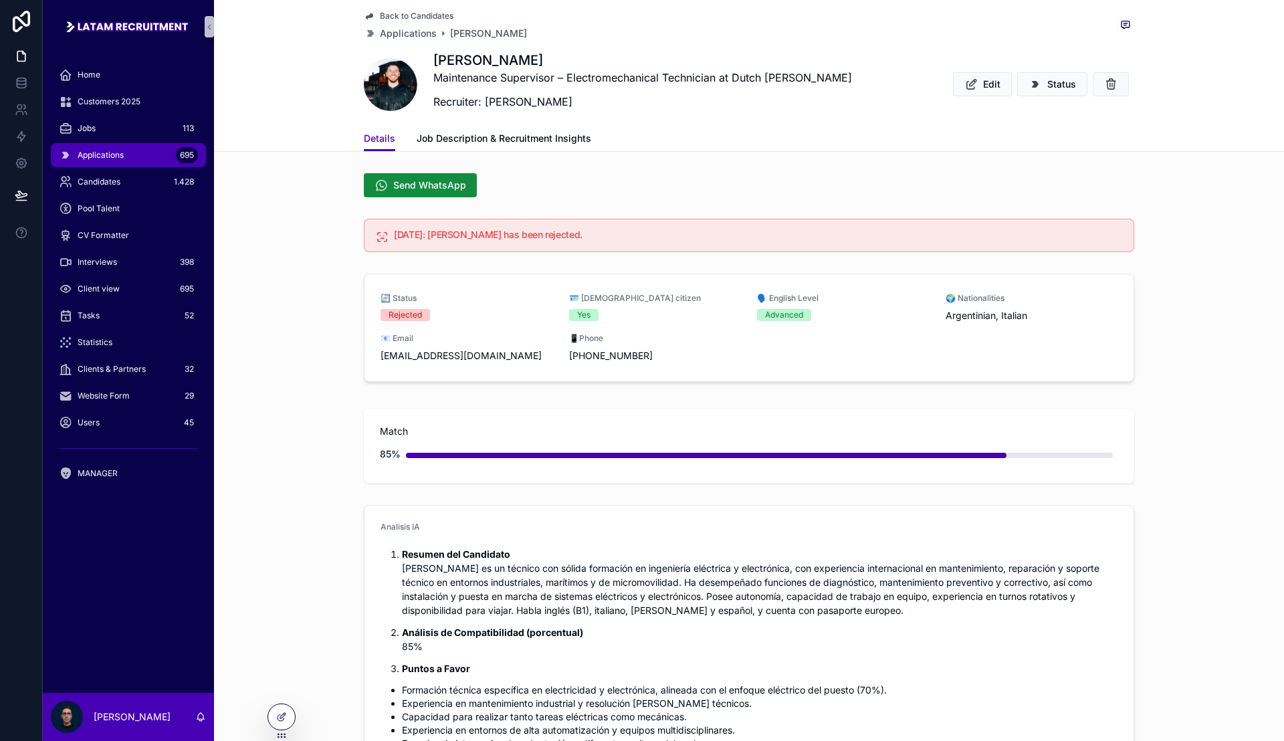
click at [382, 14] on span "Back to Candidates" at bounding box center [417, 16] width 74 height 11
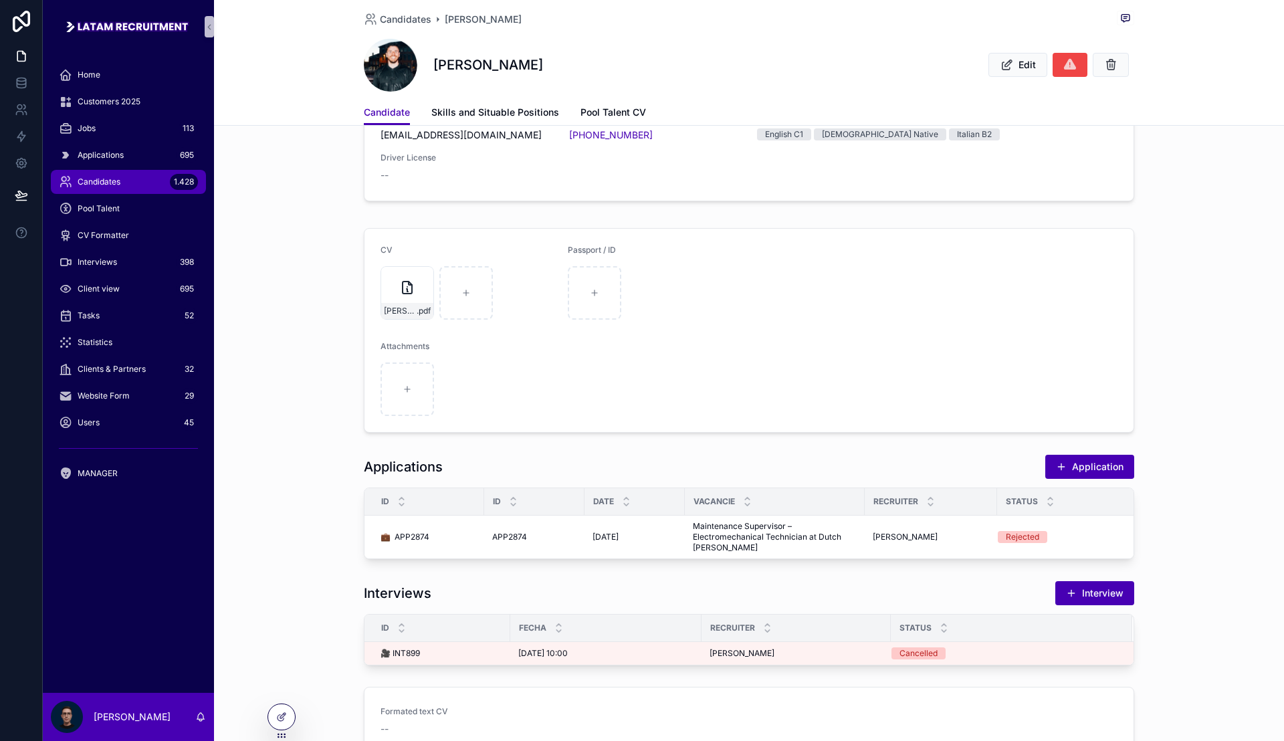
scroll to position [251, 0]
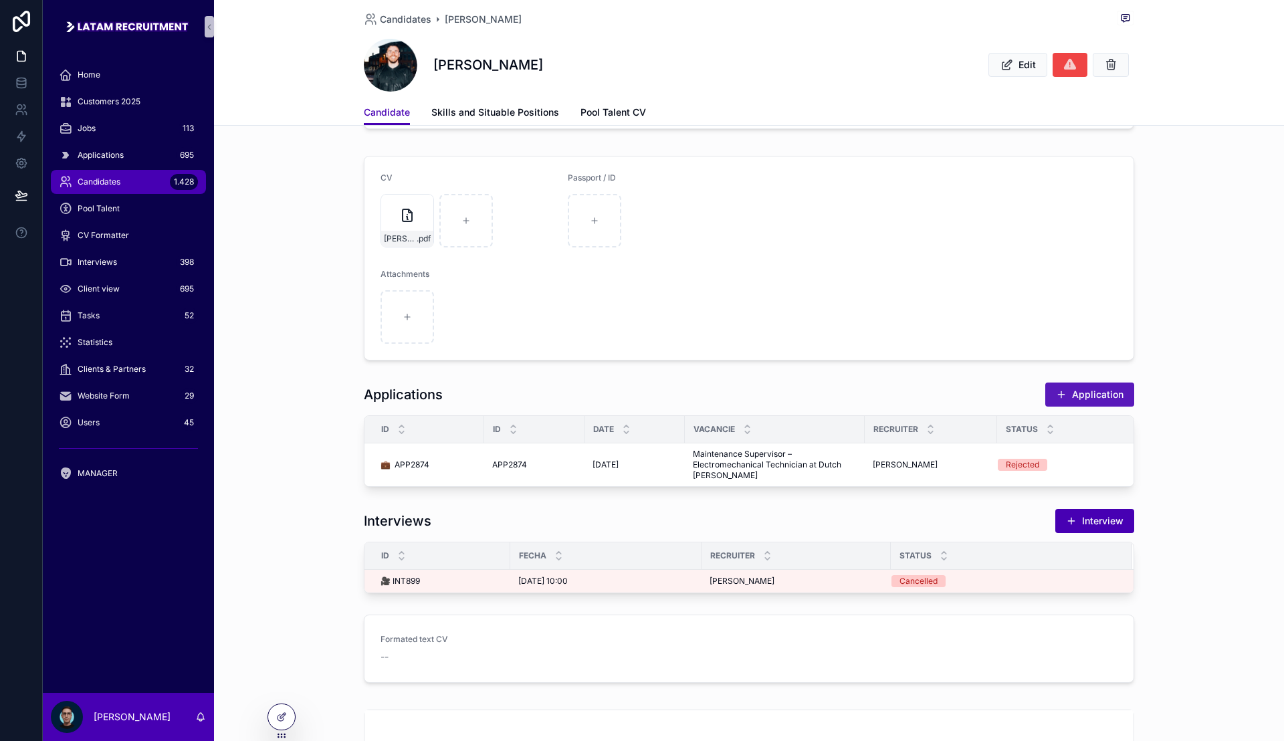
click at [1094, 400] on button "Application" at bounding box center [1089, 394] width 89 height 24
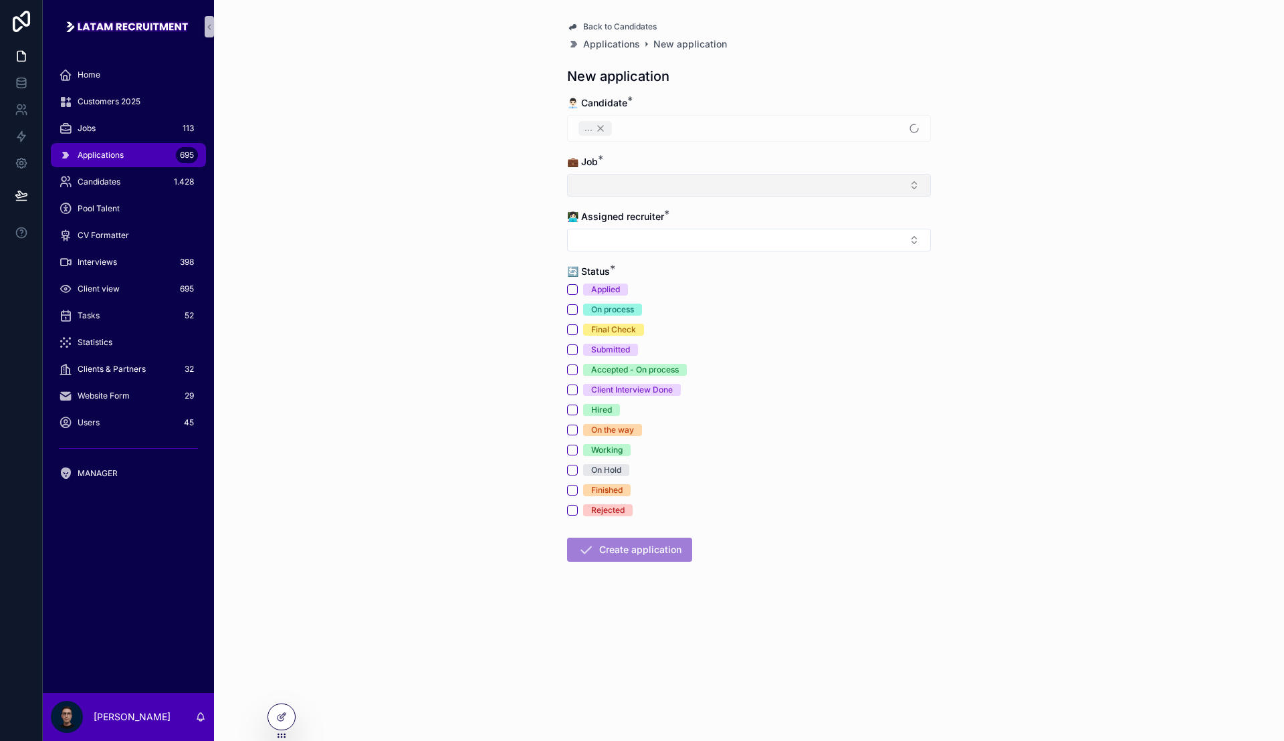
click at [719, 179] on button "Select Button" at bounding box center [749, 185] width 364 height 23
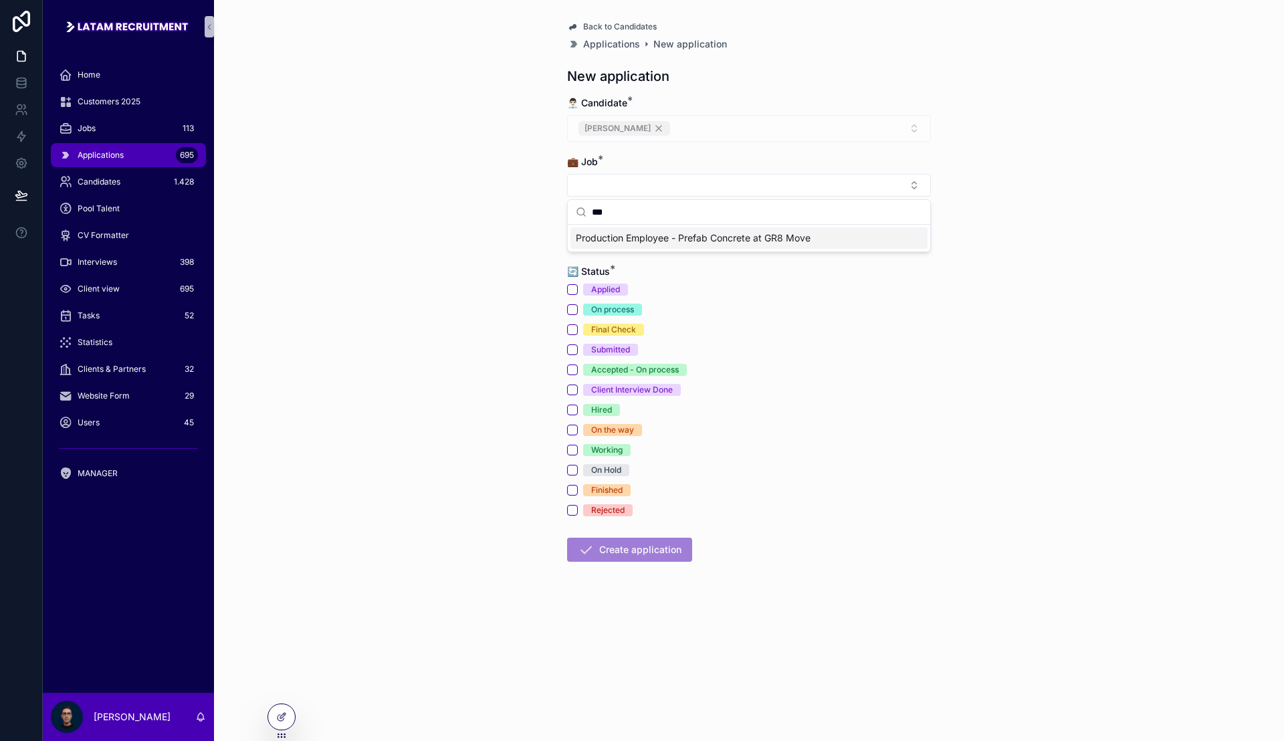
drag, startPoint x: 693, startPoint y: 216, endPoint x: 475, endPoint y: 243, distance: 219.7
click at [475, 243] on div "Home Customers 2025 Jobs 113 Applications 695 Candidates 1.428 Pool Talent CV F…" at bounding box center [663, 370] width 1241 height 741
type input "*"
drag, startPoint x: 636, startPoint y: 215, endPoint x: 564, endPoint y: 227, distance: 72.5
click at [564, 227] on div "Home Customers 2025 Jobs 113 Applications 695 Candidates 1.428 Pool Talent CV F…" at bounding box center [663, 370] width 1241 height 741
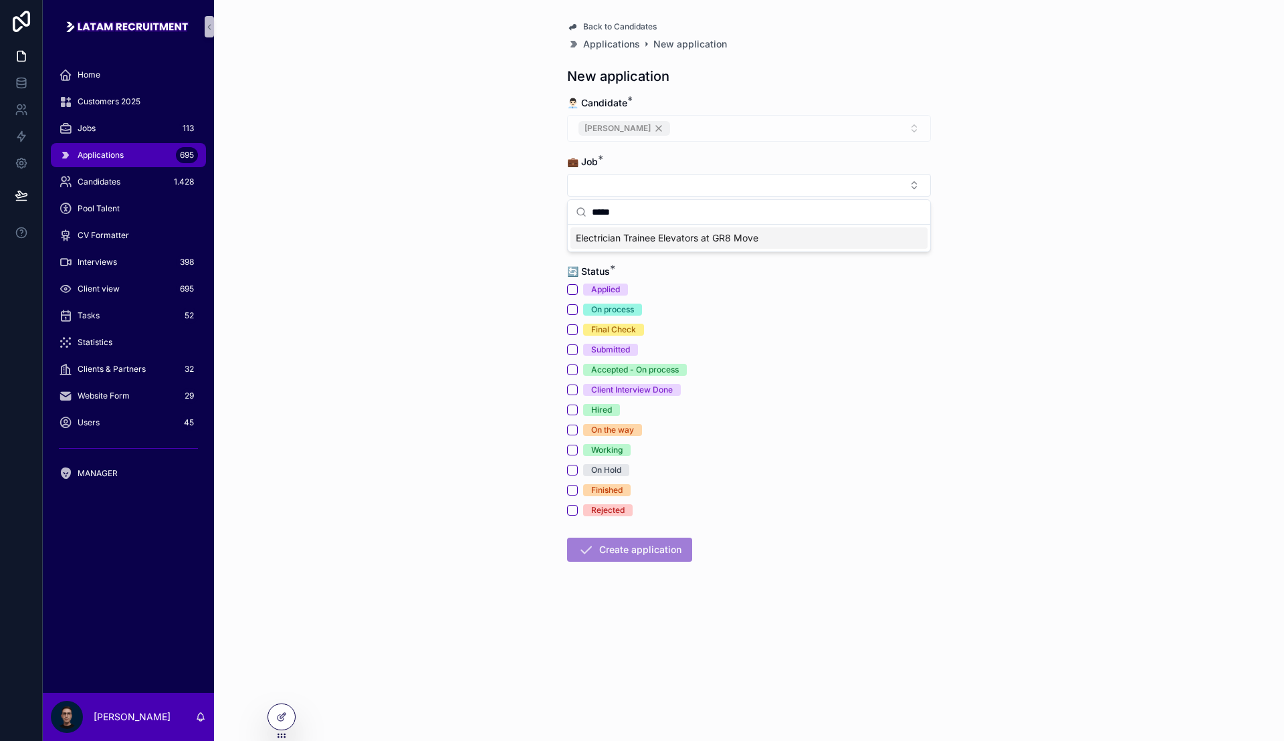
type input "*****"
click at [630, 237] on span "Electrician Trainee Elevators at GR8 Move" at bounding box center [667, 237] width 183 height 13
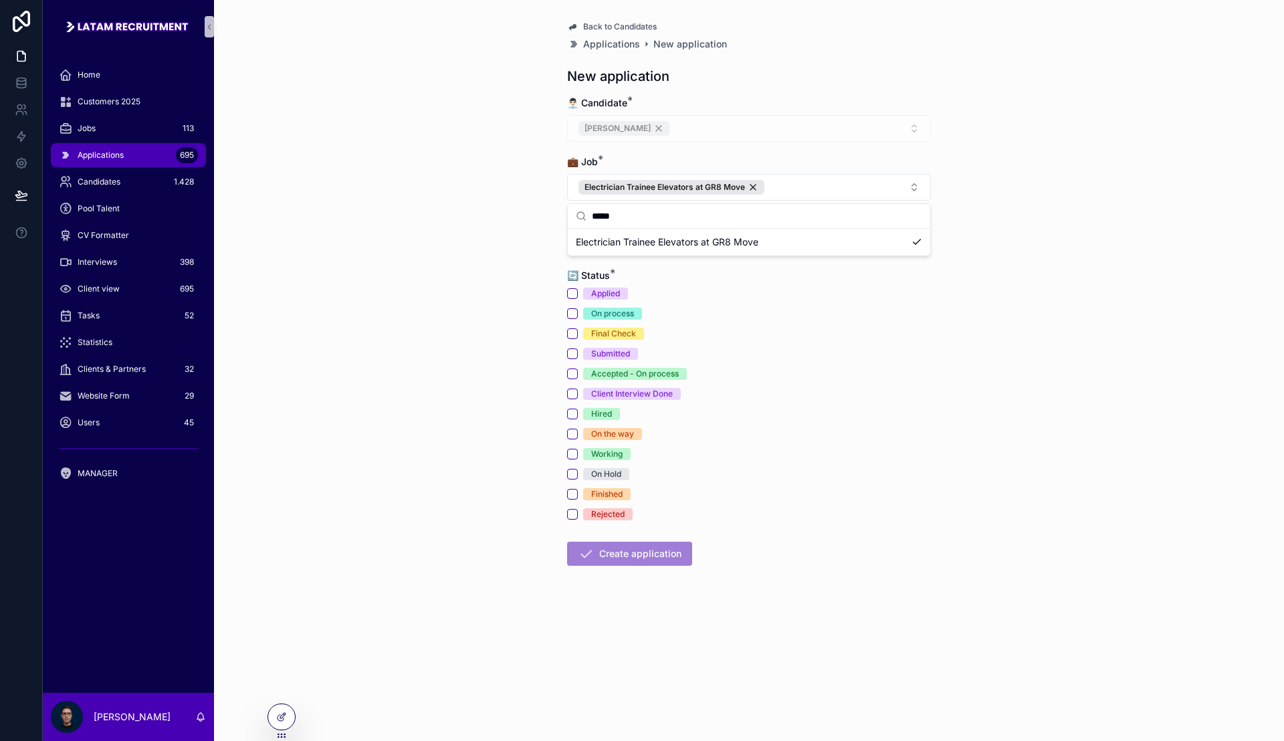
click at [556, 206] on div "Back to Candidates Applications New application New application 👨🏻‍💼 Candidate …" at bounding box center [749, 370] width 1070 height 741
click at [625, 247] on button "Select Button" at bounding box center [749, 244] width 364 height 23
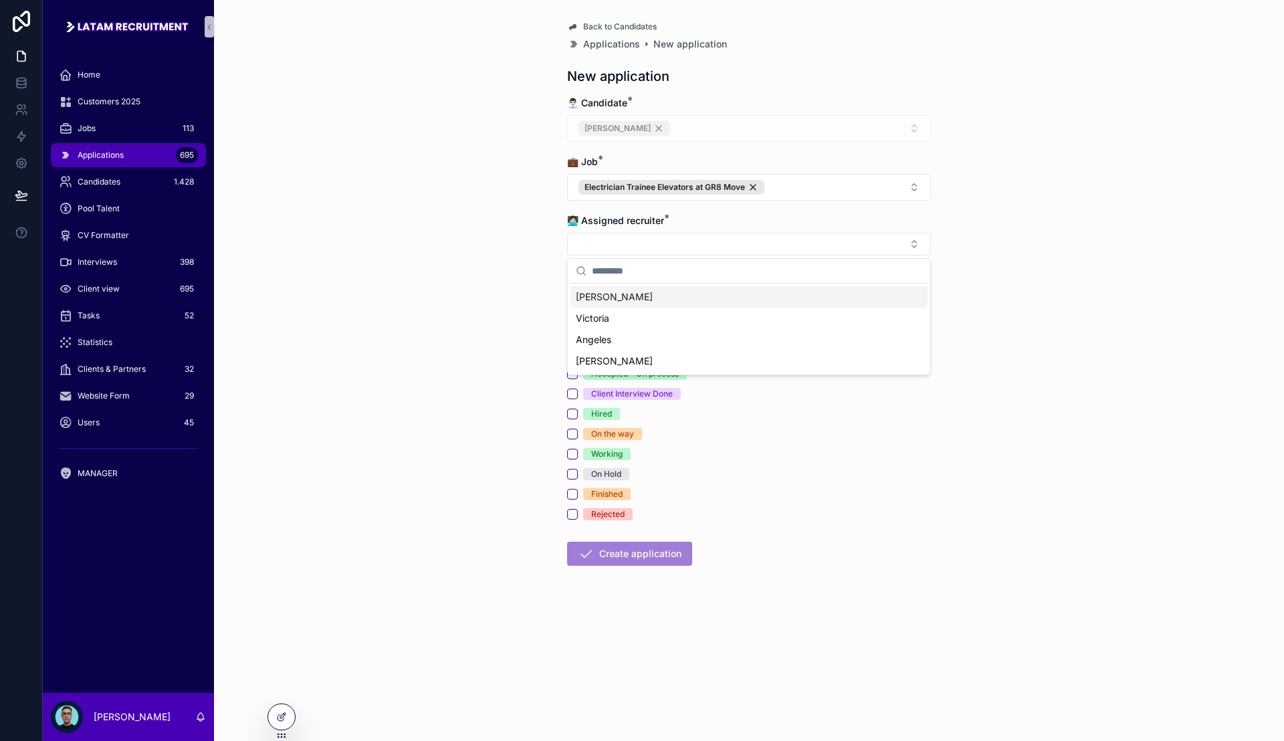
click at [631, 302] on div "[PERSON_NAME]" at bounding box center [748, 296] width 357 height 21
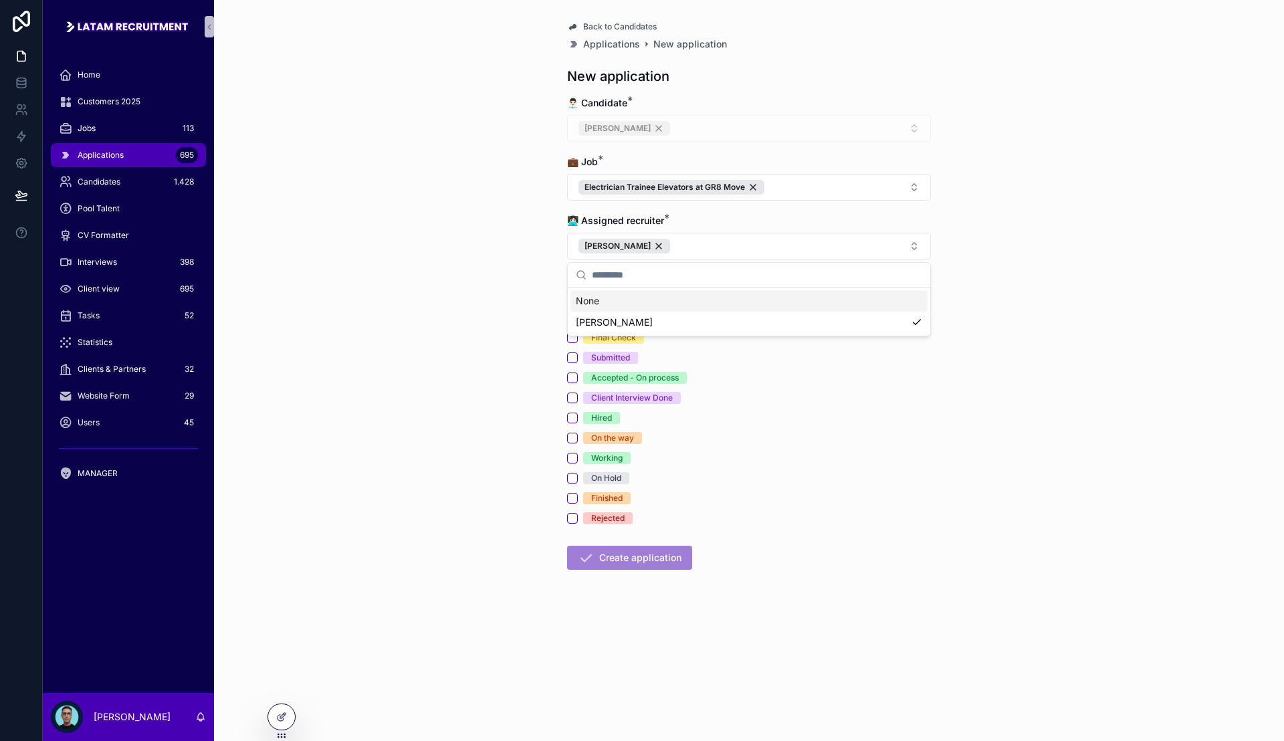
click at [530, 274] on div "Back to Candidates Applications New application New application 👨🏻‍💼 Candidate …" at bounding box center [749, 370] width 1070 height 741
click at [579, 293] on div "Applied" at bounding box center [749, 297] width 364 height 12
click at [572, 294] on button "Applied" at bounding box center [572, 297] width 11 height 11
click at [649, 559] on button "Create application" at bounding box center [629, 558] width 125 height 24
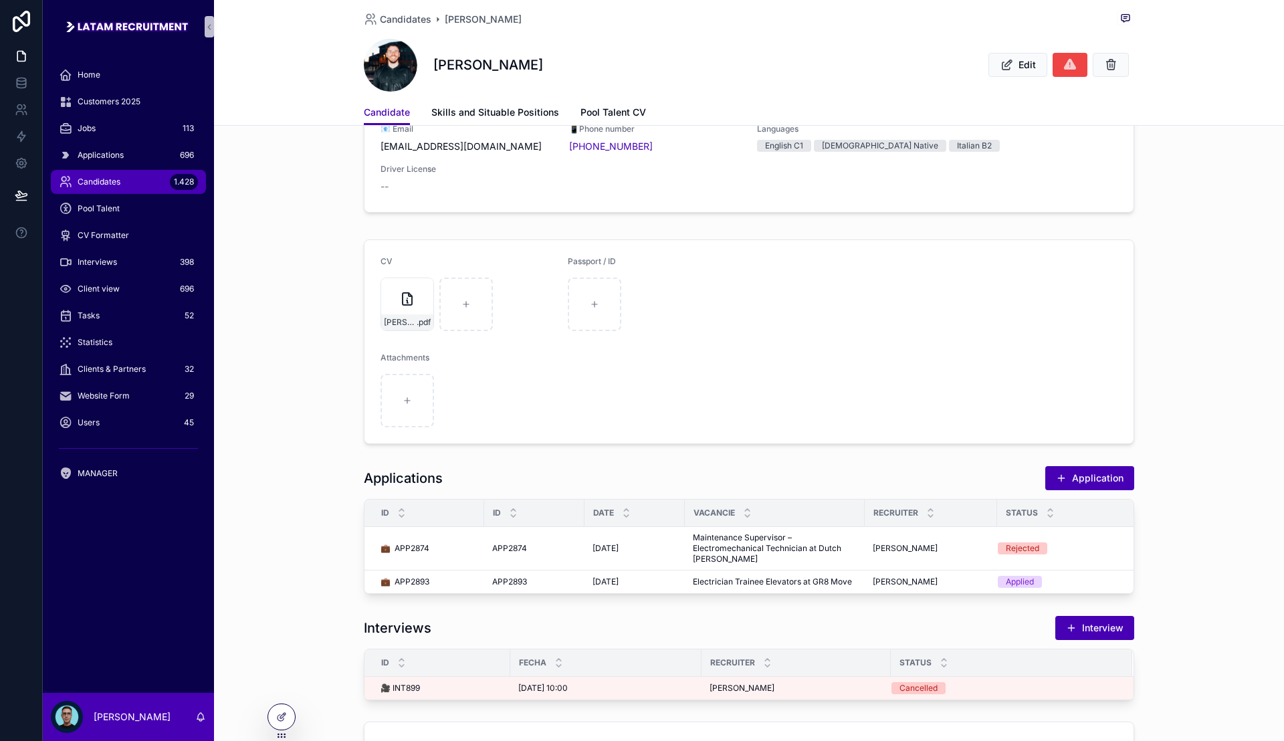
scroll to position [84, 0]
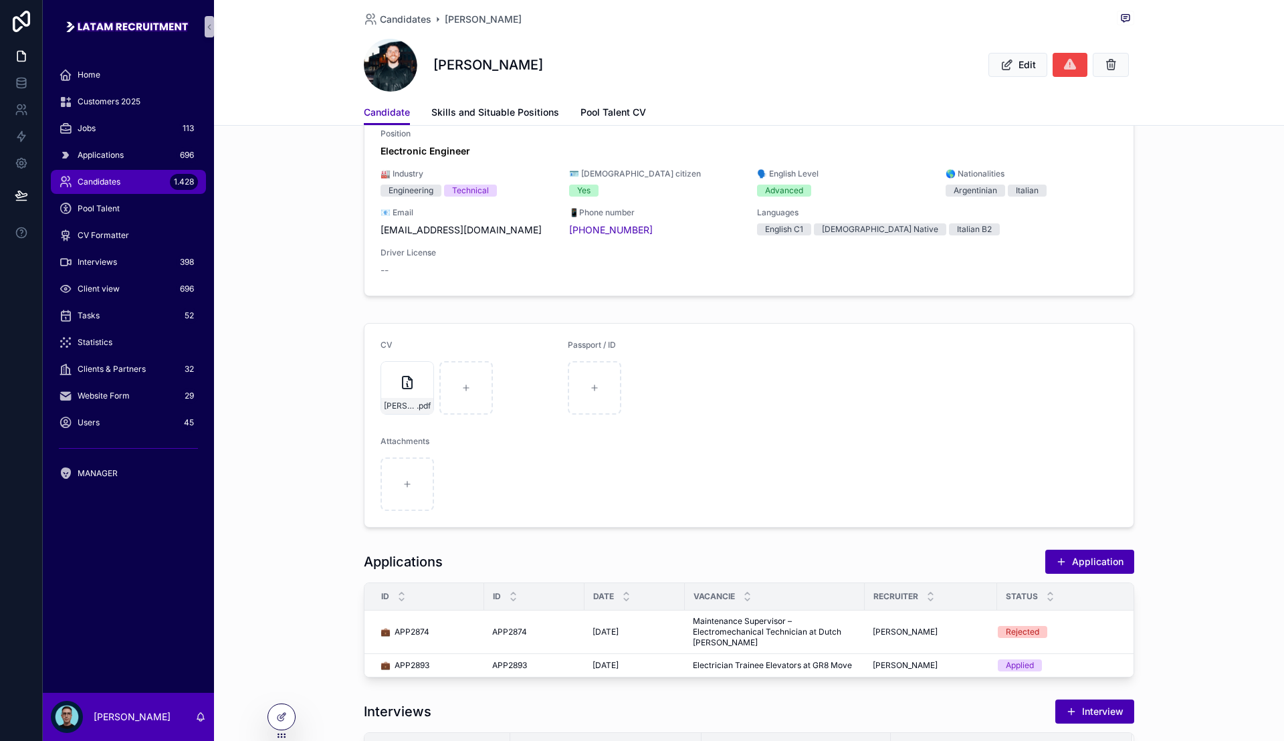
click at [113, 175] on div "Candidates 1.428" at bounding box center [128, 181] width 139 height 21
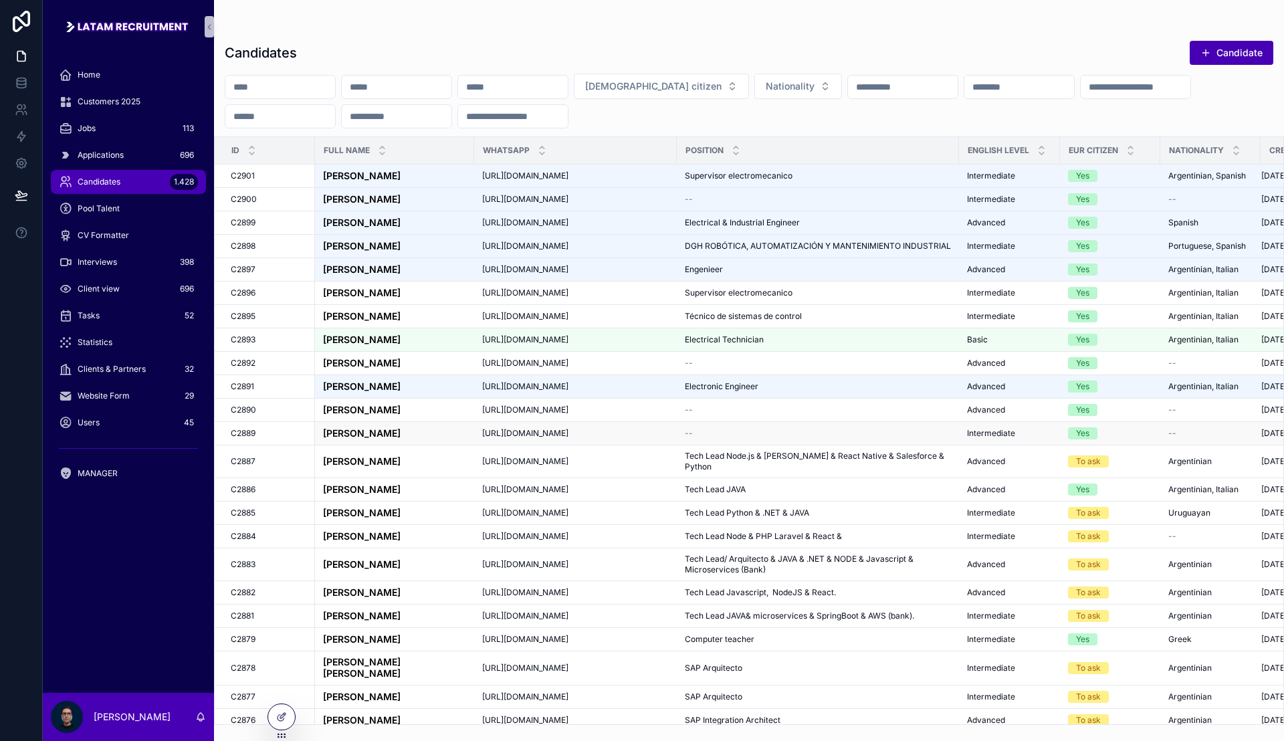
click at [453, 439] on div "[PERSON_NAME] [PERSON_NAME]" at bounding box center [394, 433] width 143 height 11
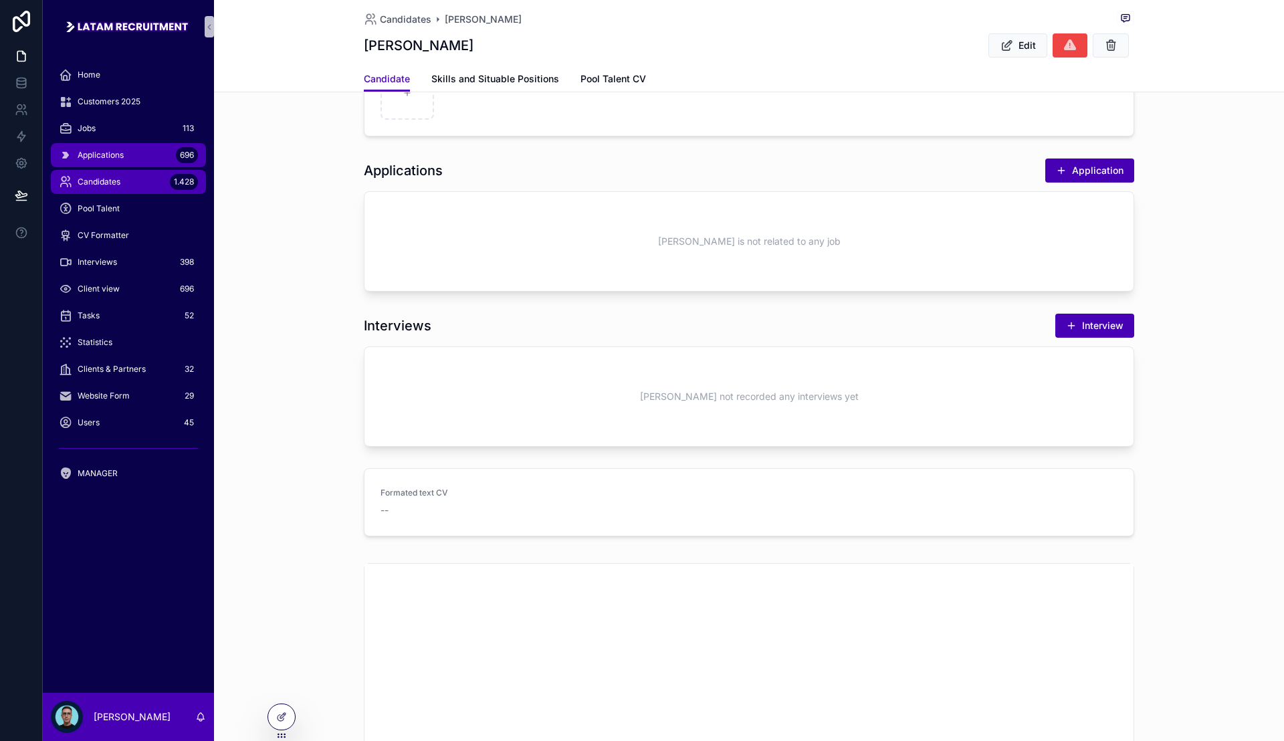
scroll to position [251, 0]
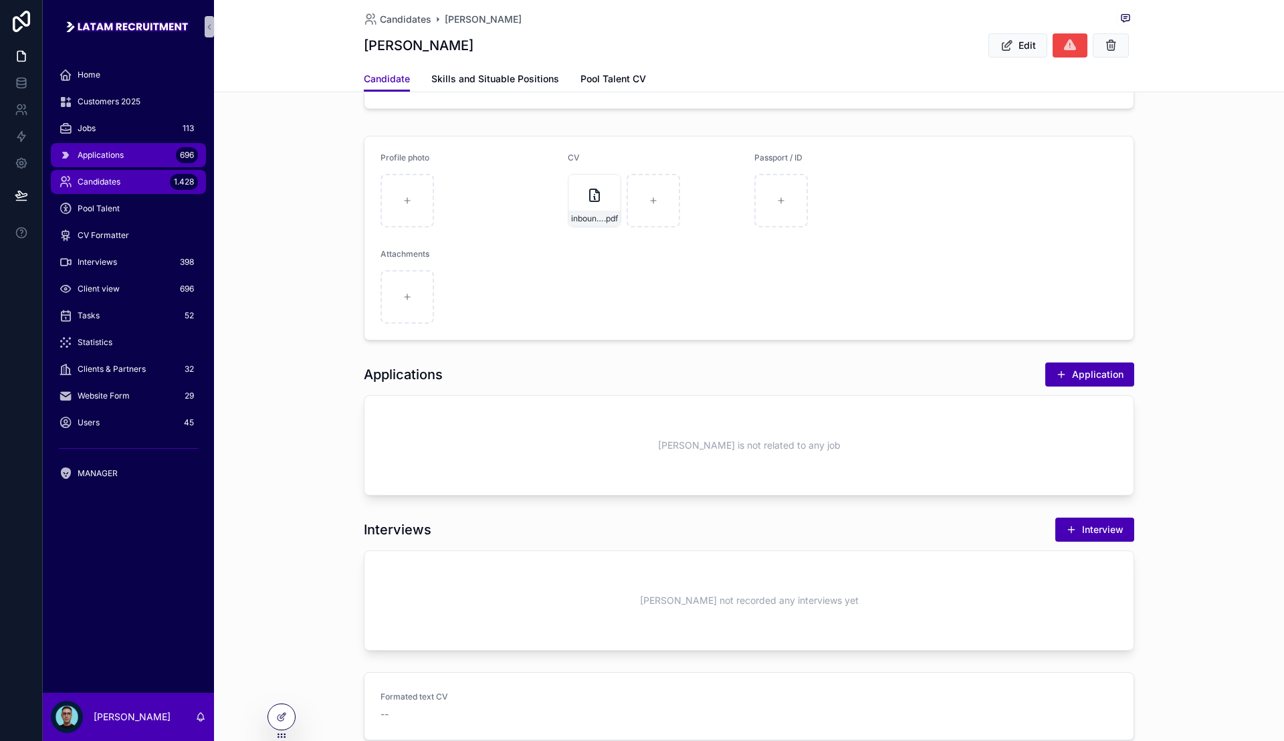
click at [130, 155] on div "Applications 696" at bounding box center [128, 154] width 139 height 21
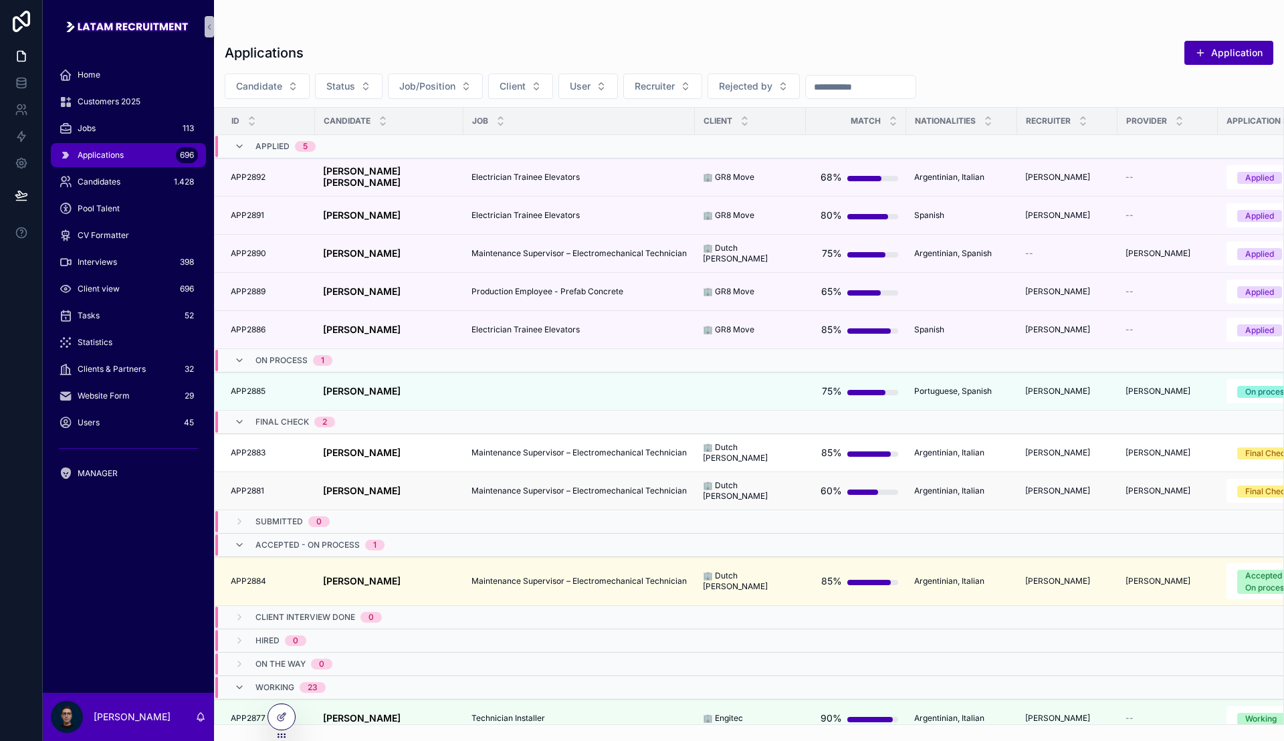
click at [423, 488] on div "[PERSON_NAME] [PERSON_NAME]" at bounding box center [389, 490] width 132 height 11
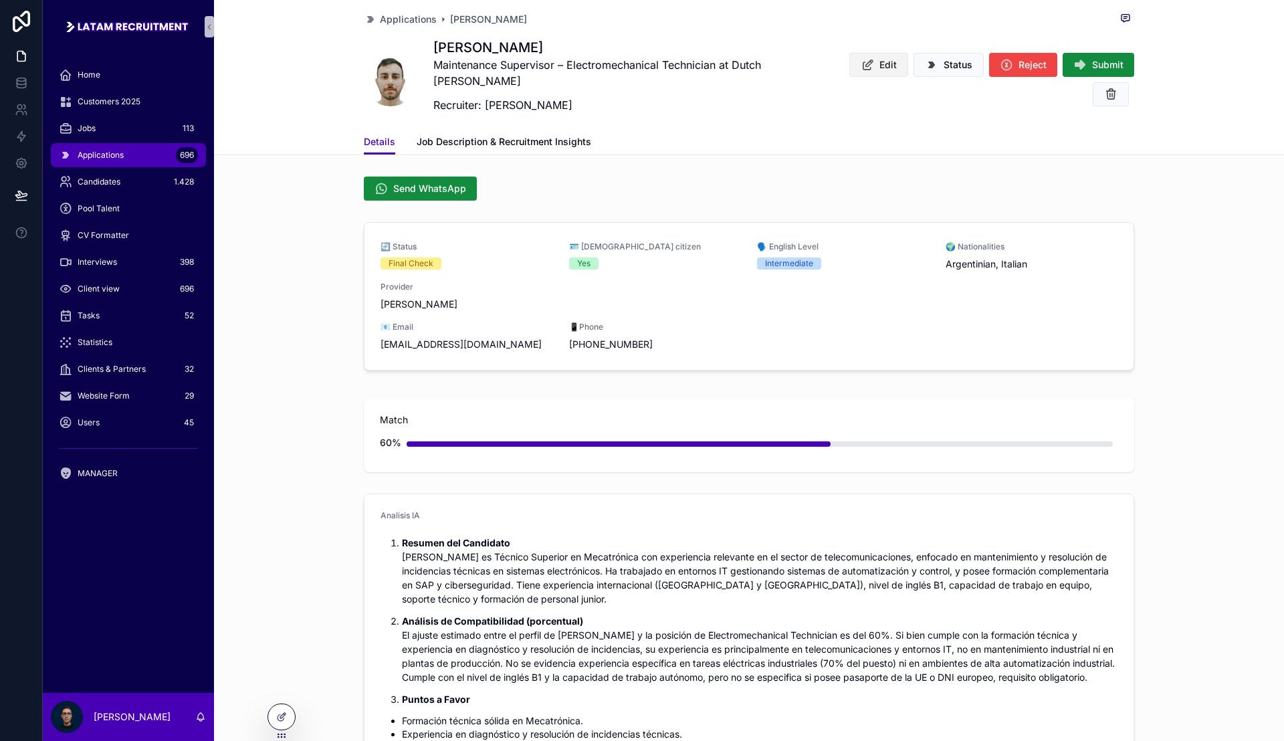
click at [879, 59] on span "Edit" at bounding box center [887, 64] width 17 height 13
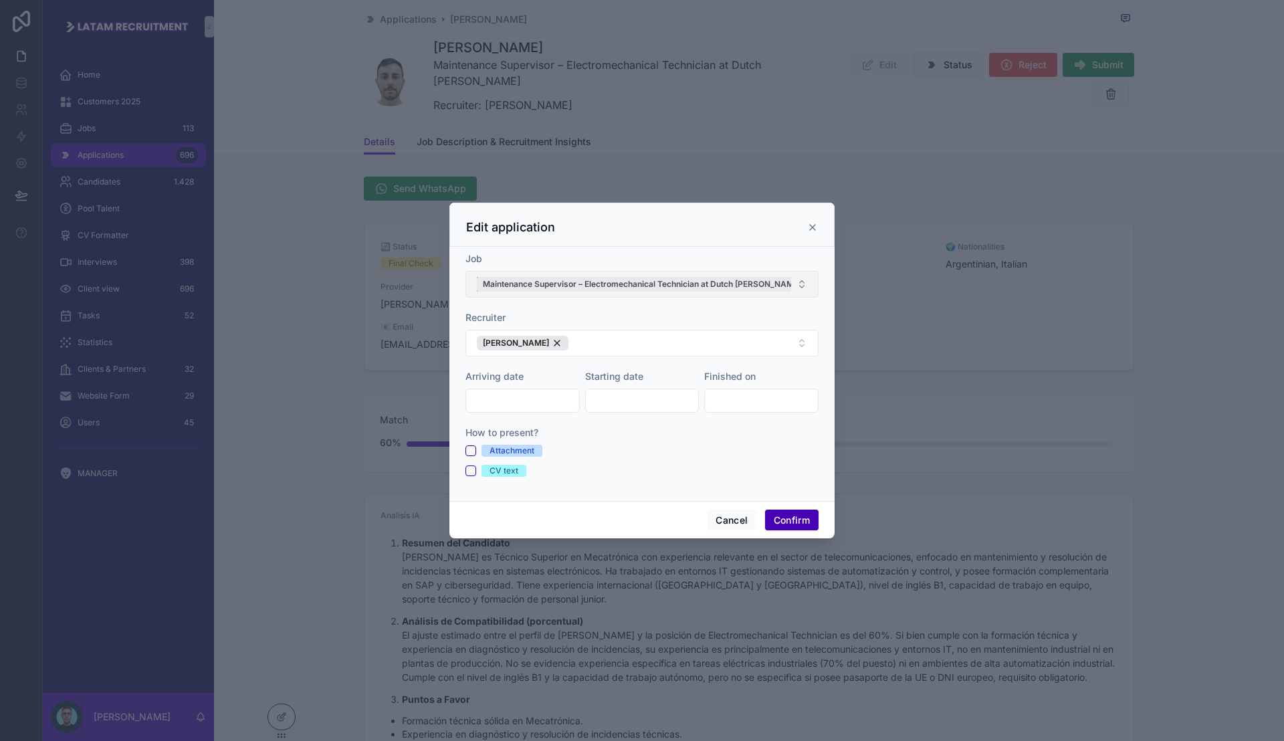
click at [743, 283] on span "Maintenance Supervisor – Electromechanical Technician at Dutch [PERSON_NAME]" at bounding box center [642, 284] width 318 height 11
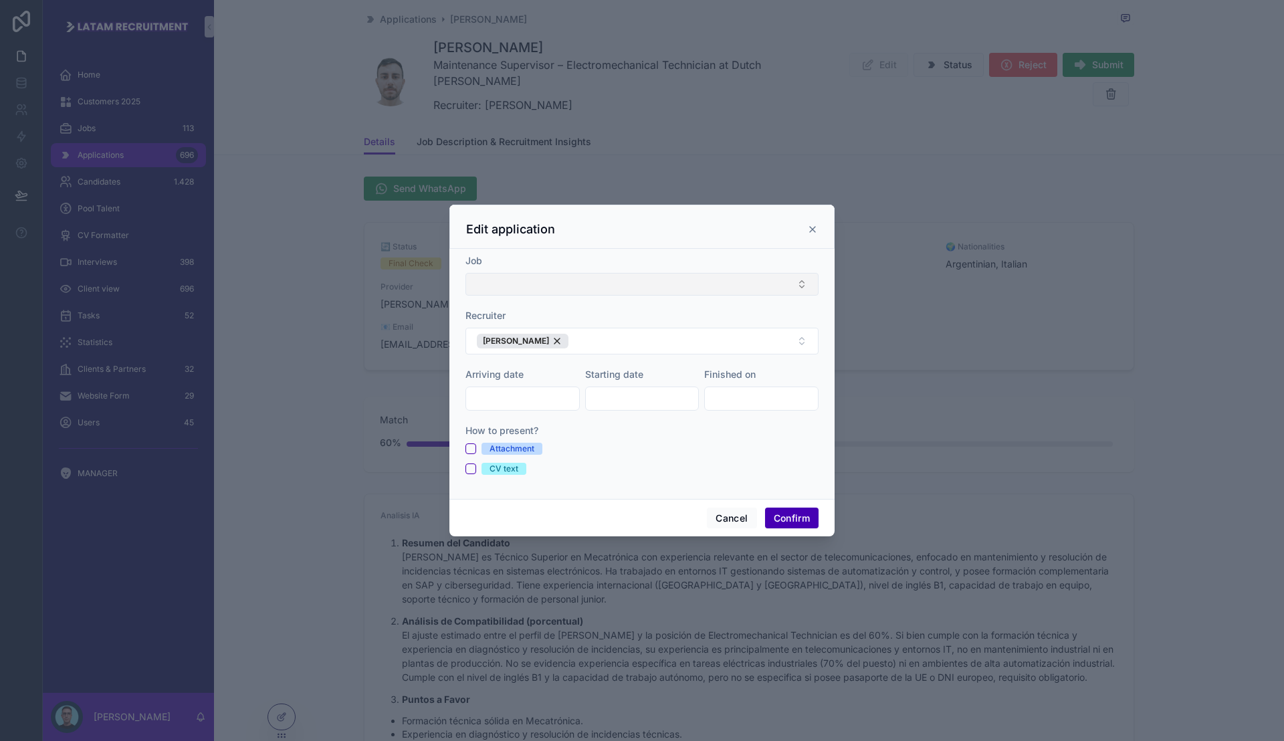
click at [672, 283] on button "Select Button" at bounding box center [641, 284] width 353 height 23
type input "****"
click at [556, 334] on span "Electrician Trainee Elevators at GR8 Move" at bounding box center [565, 336] width 183 height 13
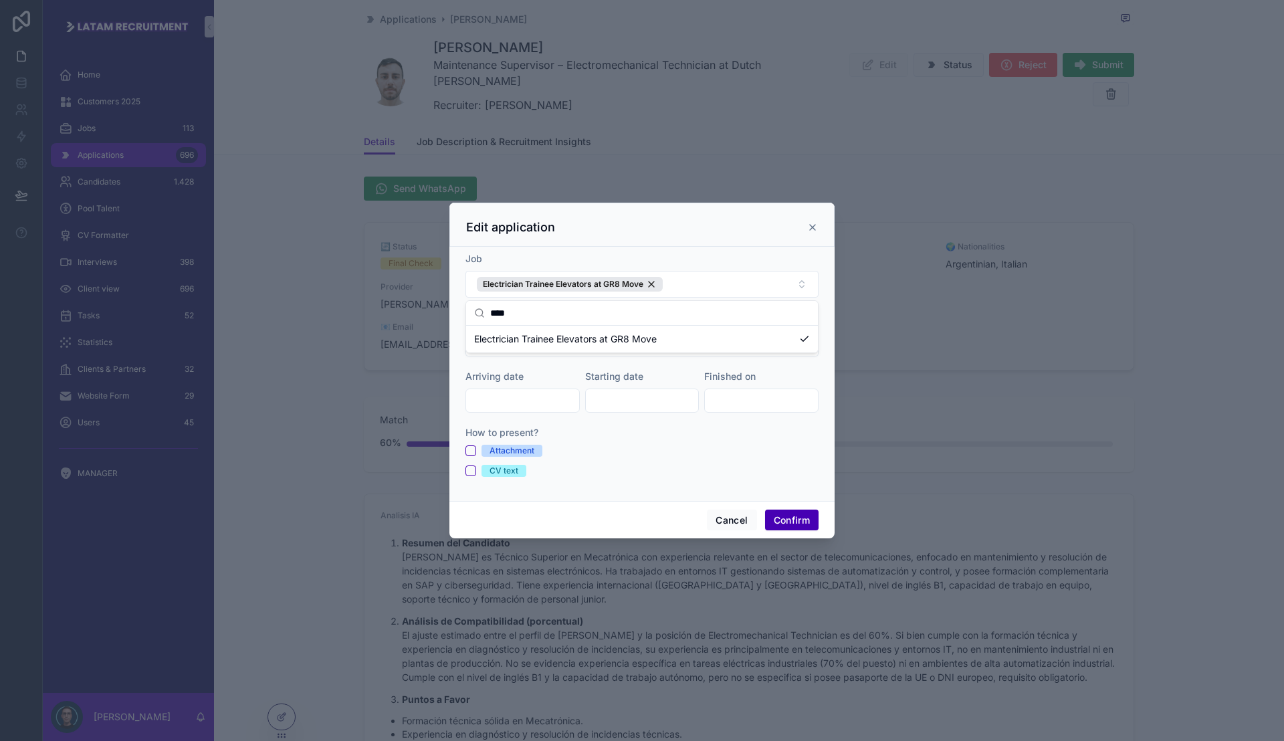
click at [719, 252] on div "Job" at bounding box center [641, 258] width 353 height 13
click at [790, 519] on button "Confirm" at bounding box center [791, 519] width 53 height 21
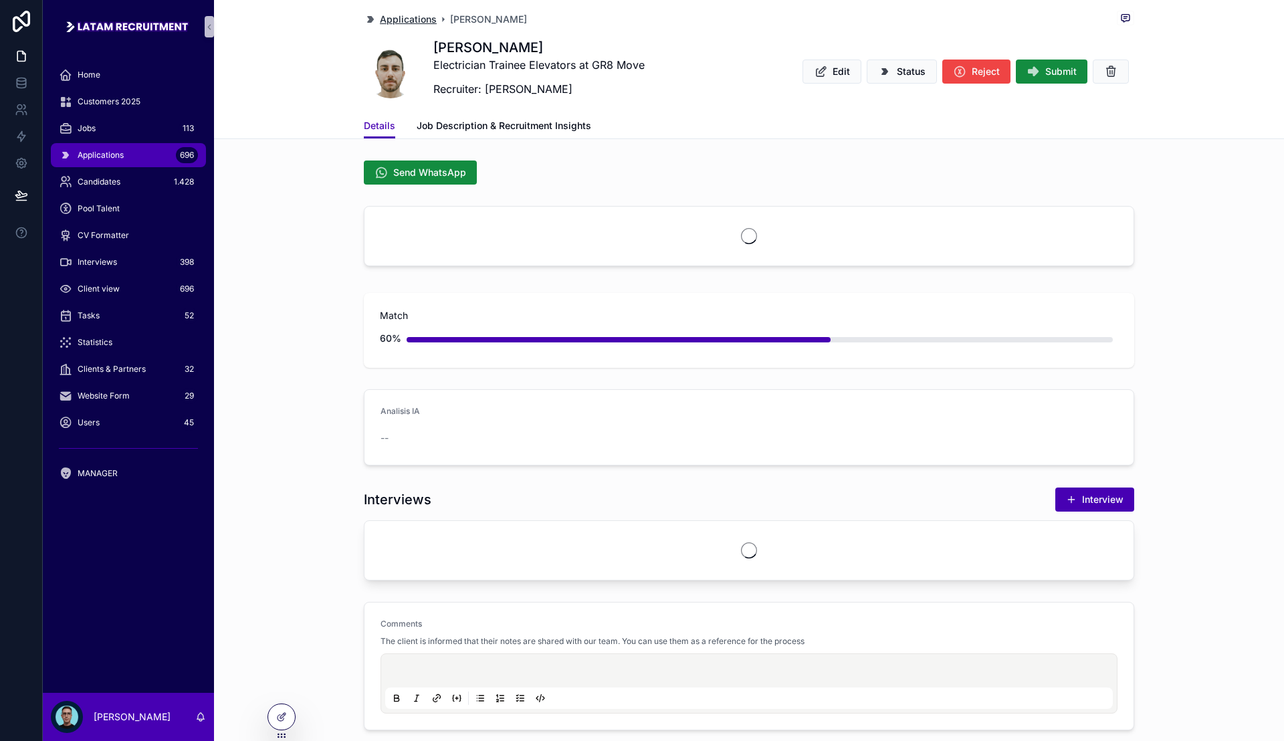
click at [404, 13] on span "Applications" at bounding box center [408, 19] width 57 height 13
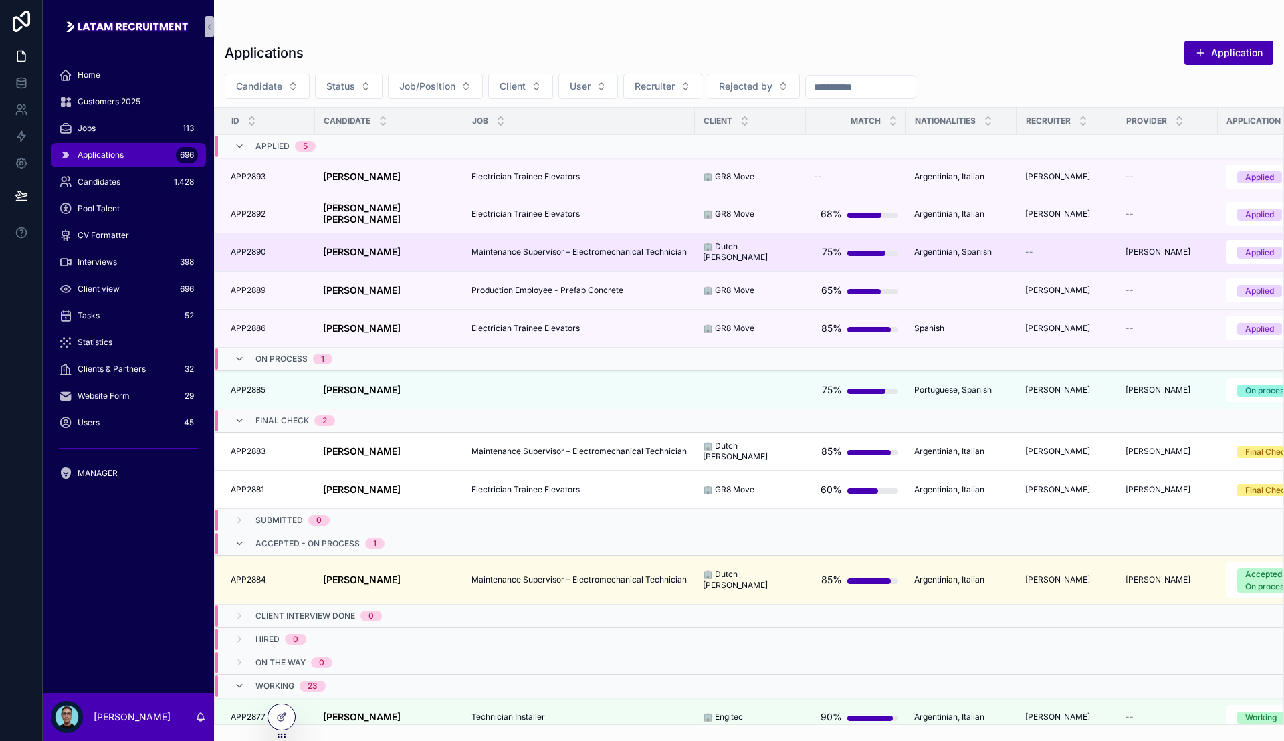
click at [415, 253] on div "[PERSON_NAME] [PERSON_NAME]" at bounding box center [389, 252] width 132 height 11
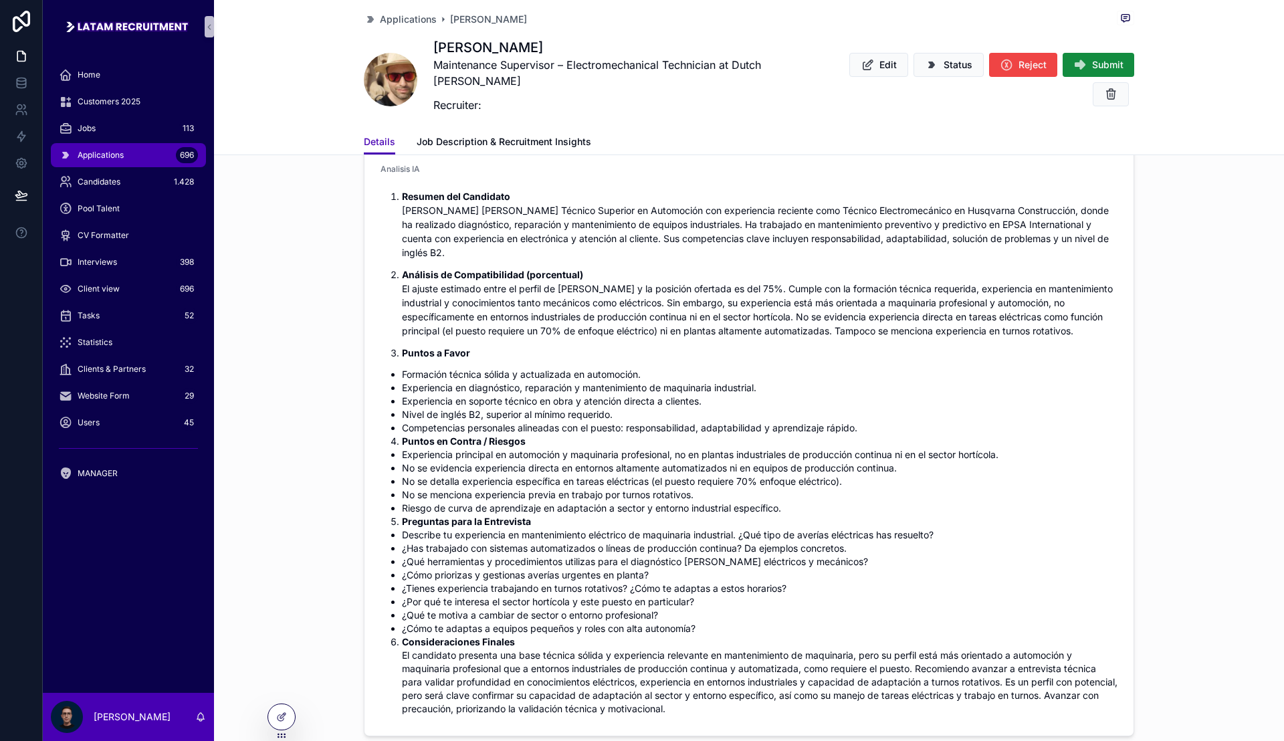
scroll to position [334, 0]
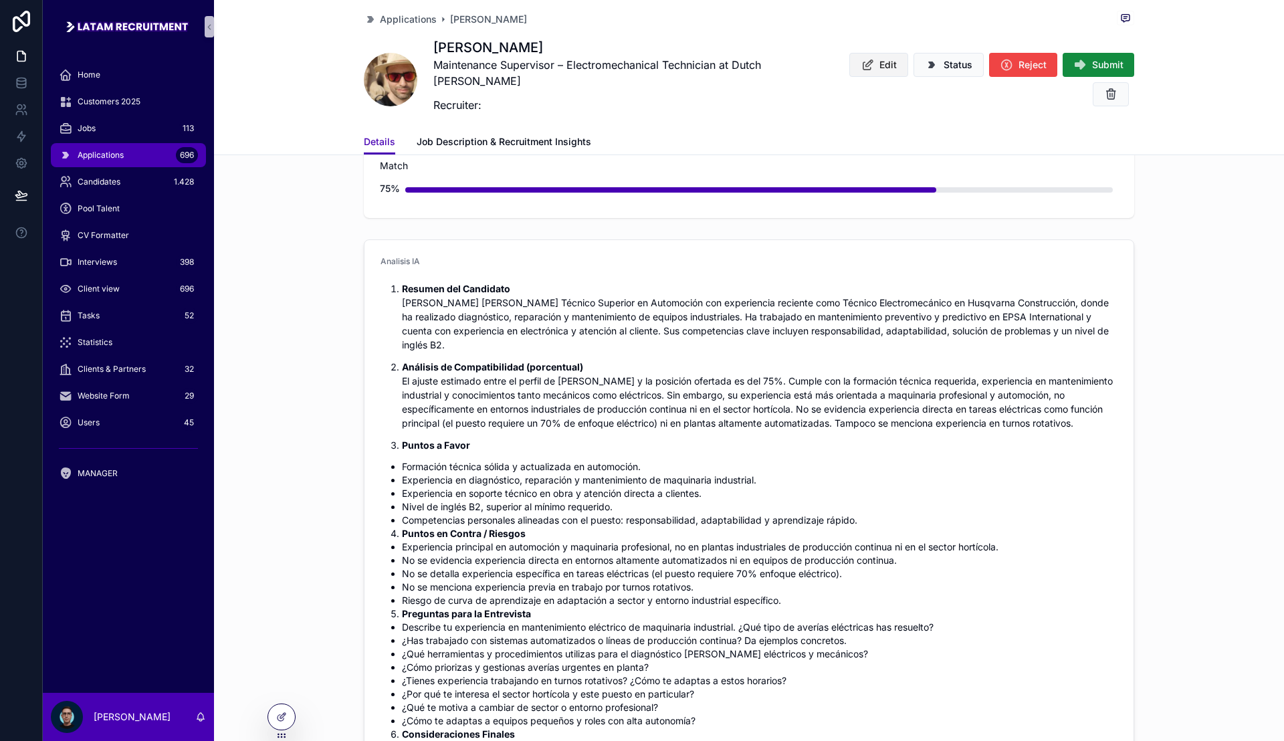
click at [881, 65] on span "Edit" at bounding box center [887, 64] width 17 height 13
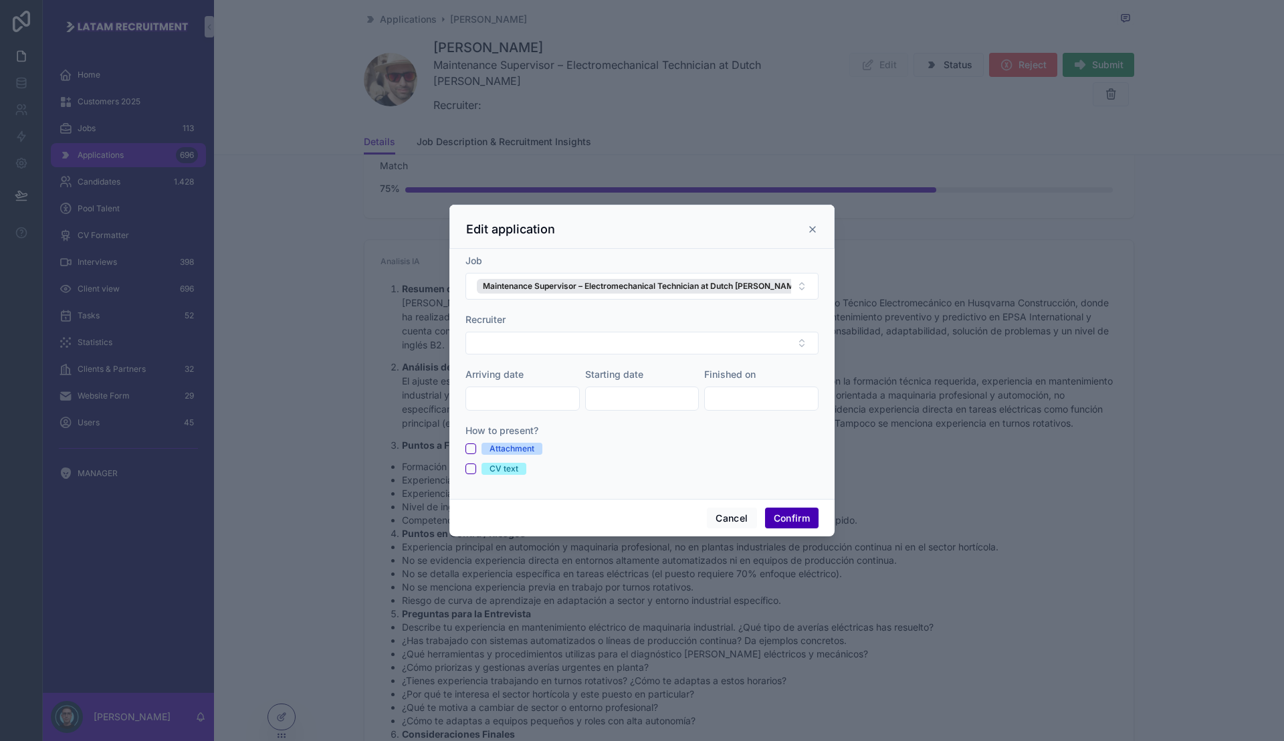
click at [816, 231] on icon at bounding box center [812, 229] width 11 height 11
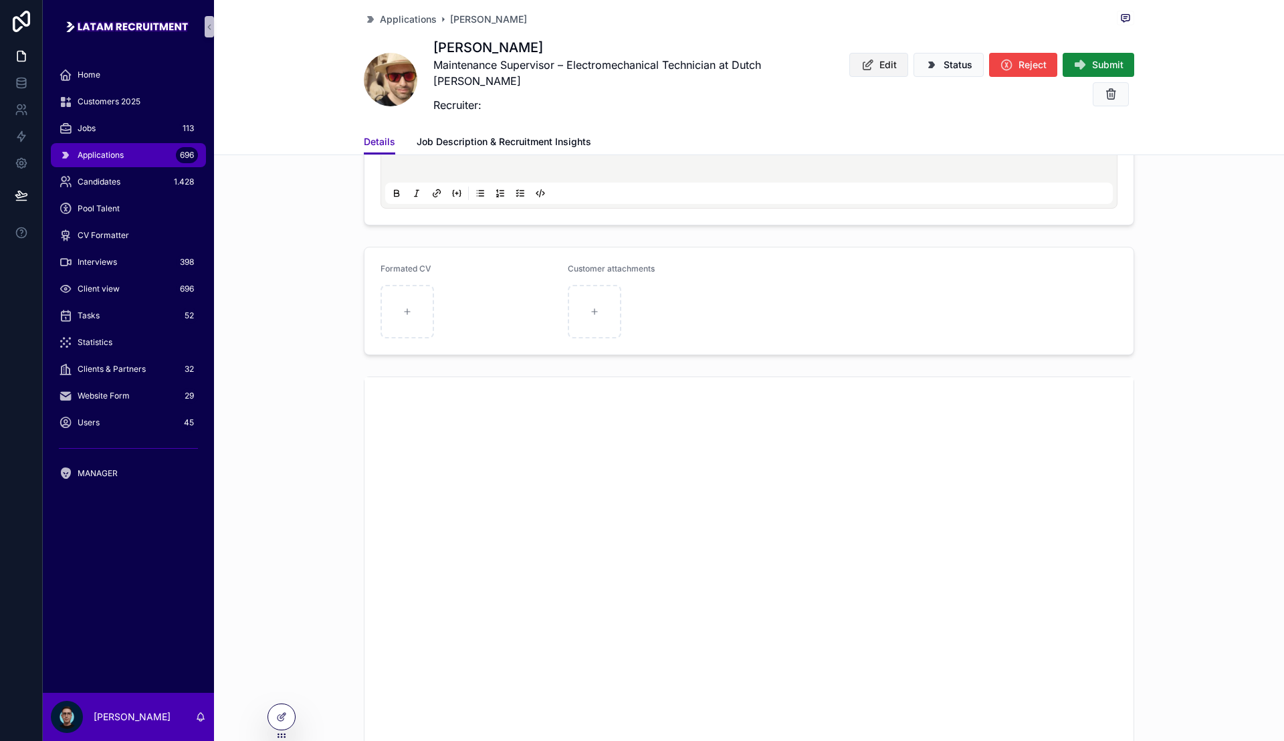
scroll to position [1086, 0]
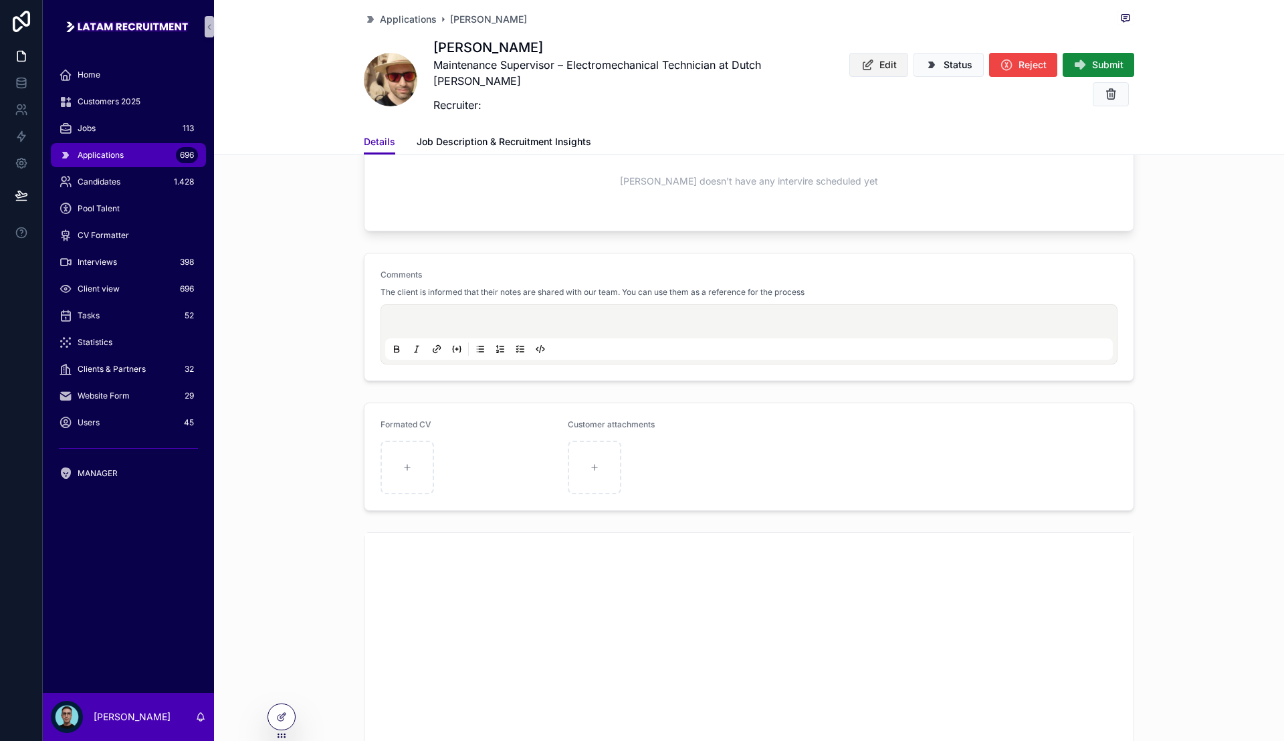
click at [885, 58] on span "Edit" at bounding box center [887, 64] width 17 height 13
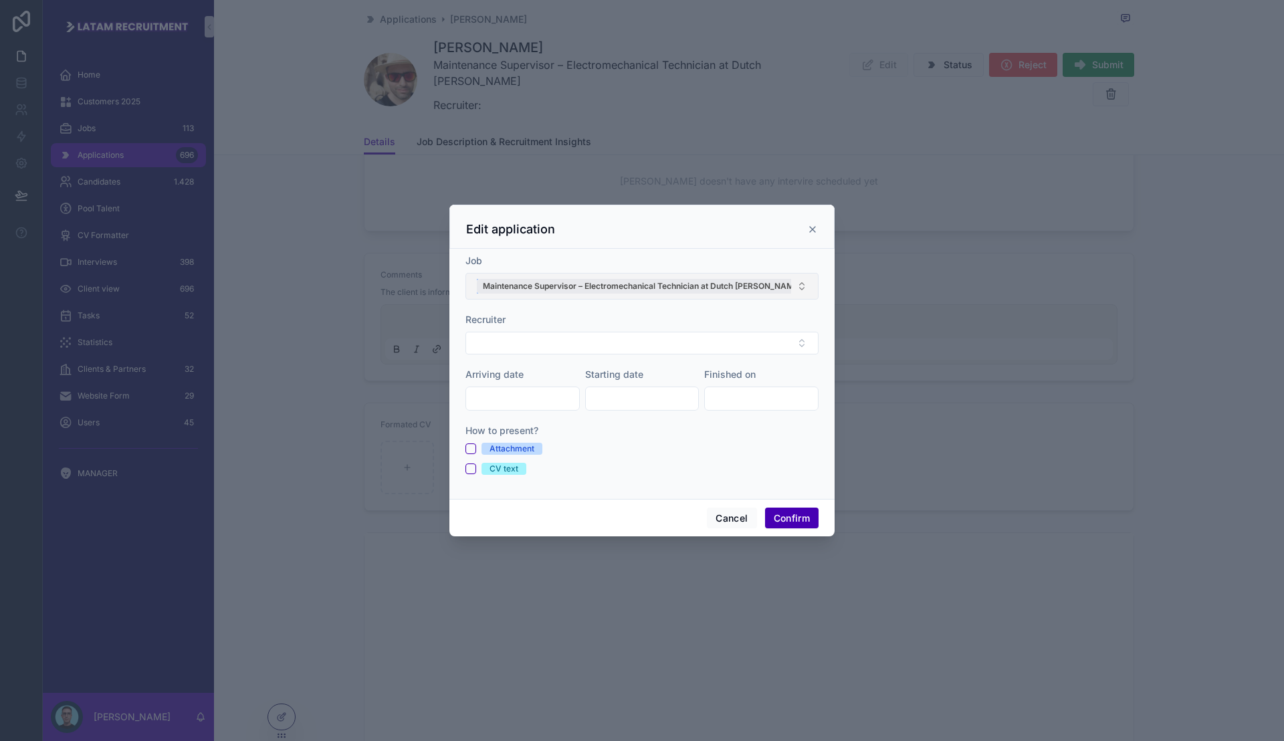
click at [600, 287] on span "Maintenance Supervisor – Electromechanical Technician at Dutch [PERSON_NAME]" at bounding box center [642, 286] width 318 height 11
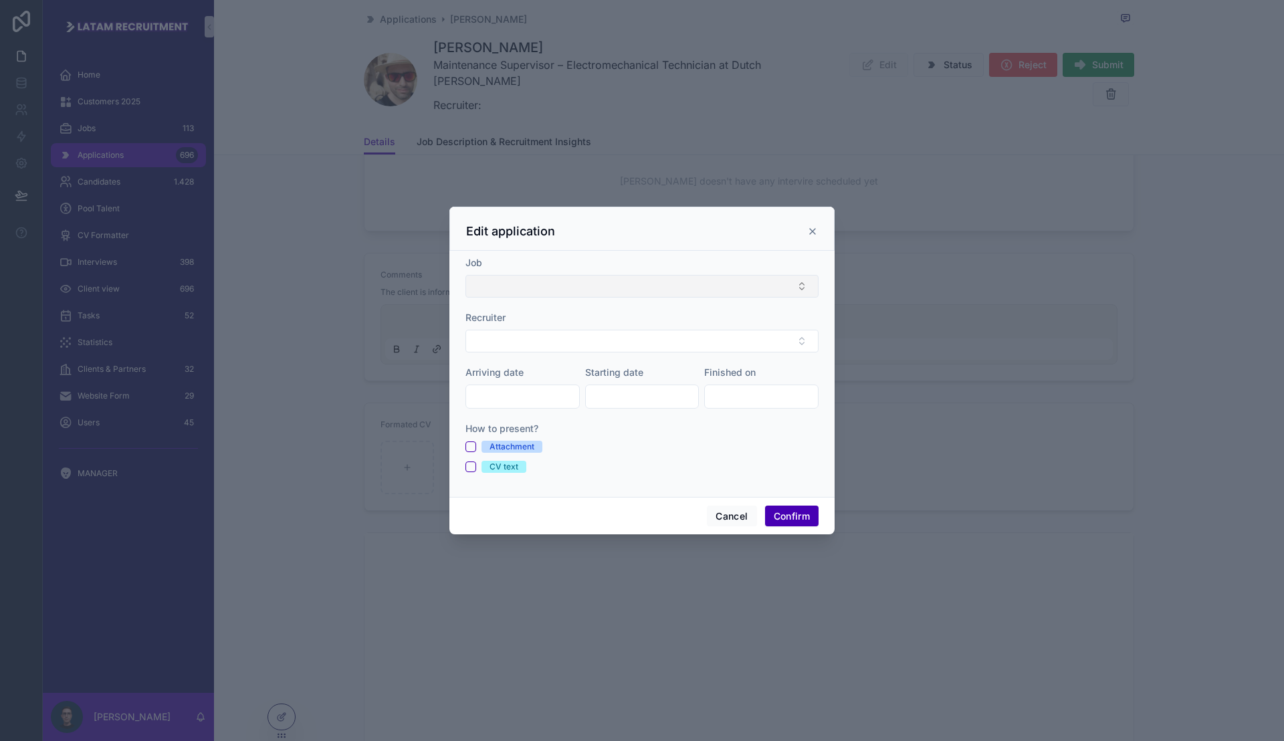
click at [600, 287] on button "Select Button" at bounding box center [641, 286] width 353 height 23
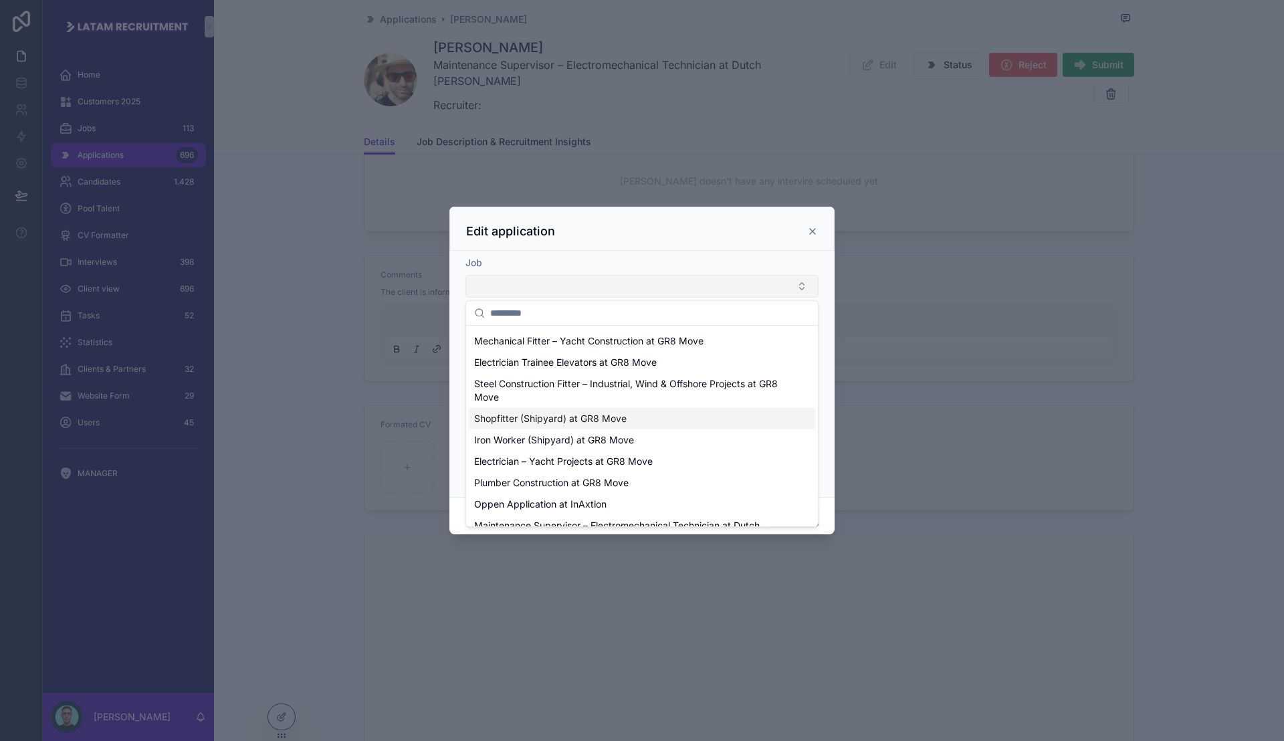
scroll to position [0, 0]
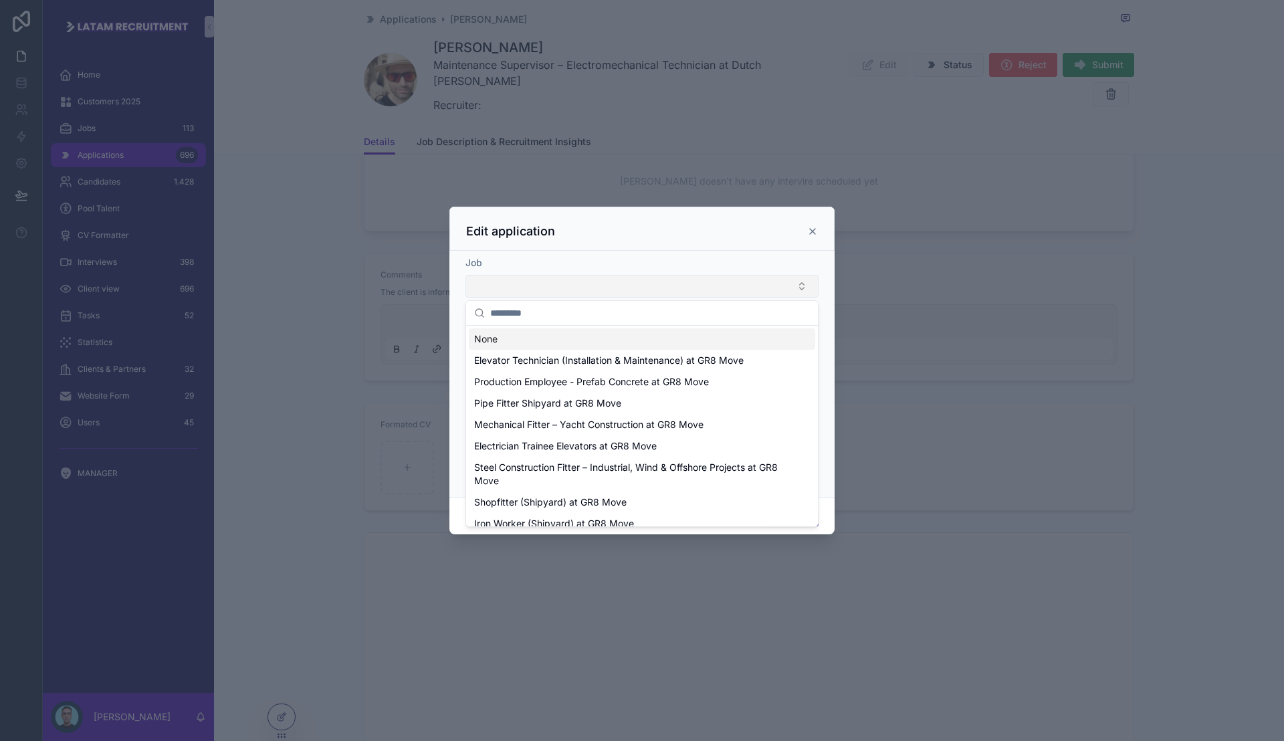
click at [551, 289] on button "Select Button" at bounding box center [641, 286] width 353 height 23
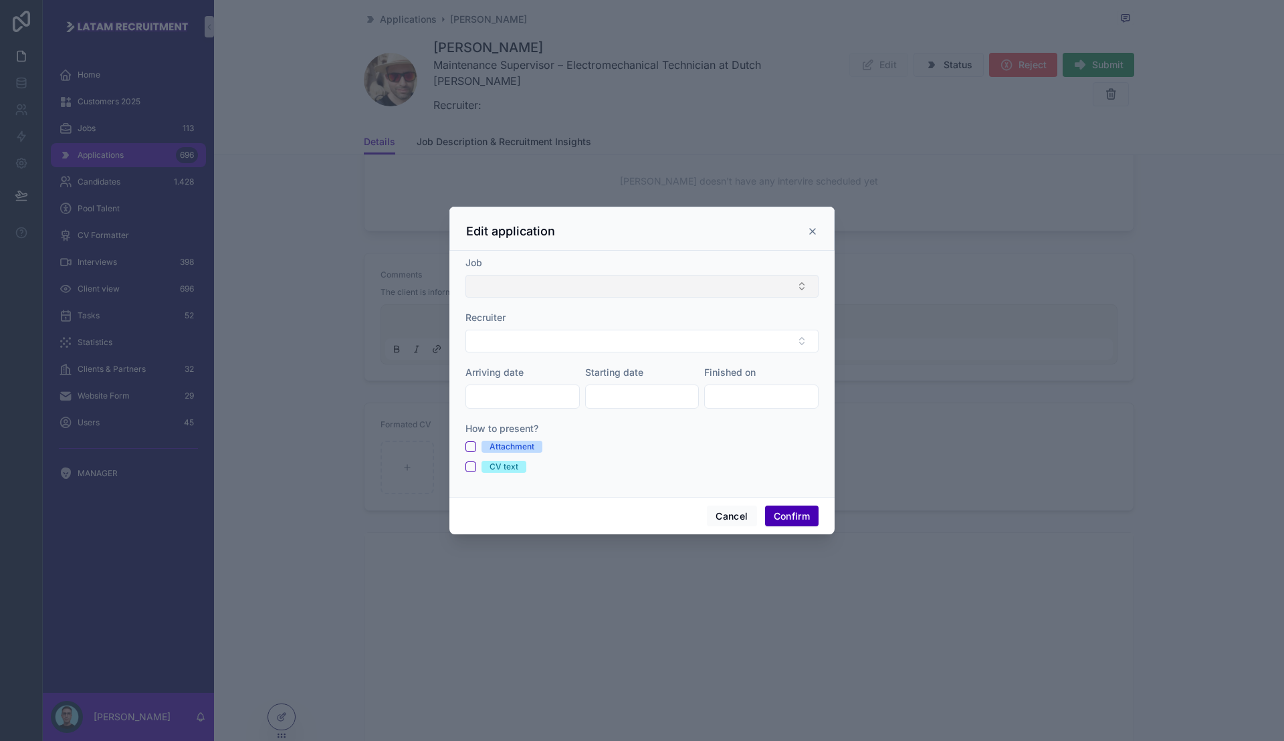
click at [551, 289] on button "Select Button" at bounding box center [641, 286] width 353 height 23
type input "****"
click at [562, 331] on div "Electrician Trainee Elevators at GR8 Move" at bounding box center [642, 338] width 346 height 21
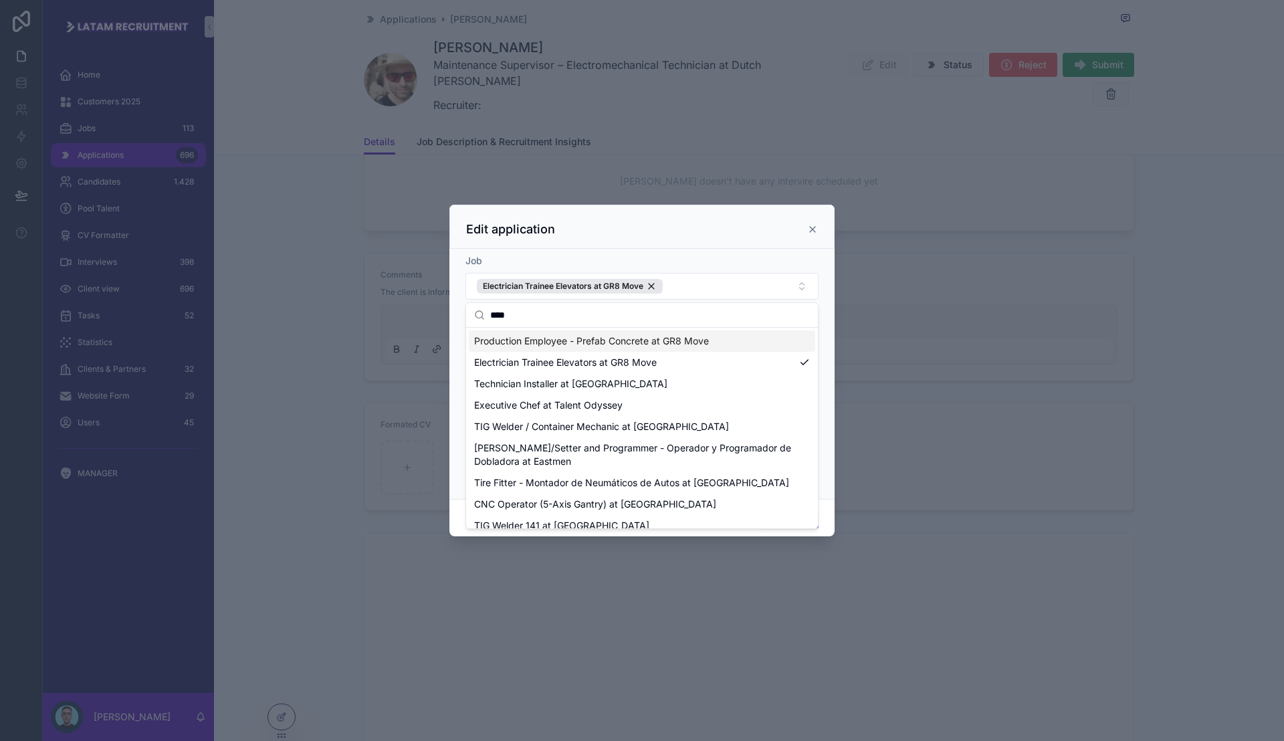
click at [688, 261] on div "Job" at bounding box center [641, 260] width 353 height 13
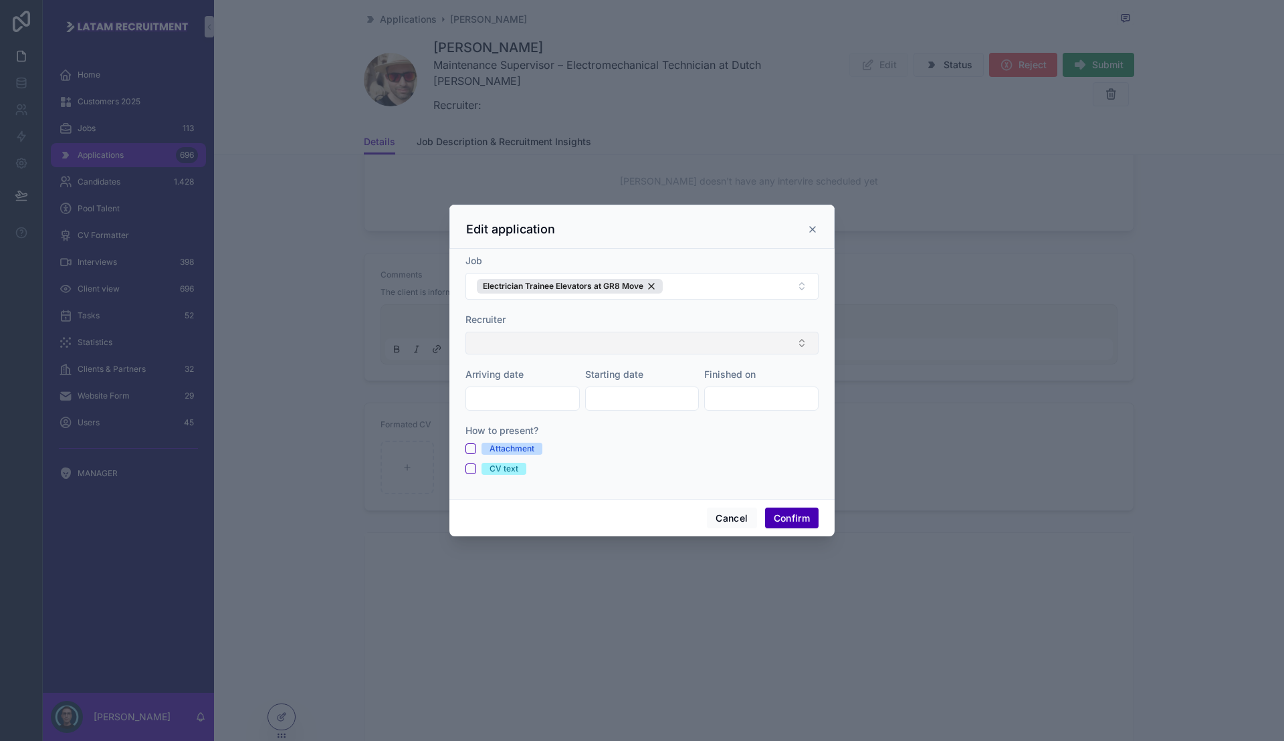
click at [686, 332] on button "Select Button" at bounding box center [641, 343] width 353 height 23
click at [551, 317] on div "Recruiter" at bounding box center [641, 319] width 353 height 13
click at [697, 342] on button "Select Button" at bounding box center [641, 343] width 353 height 23
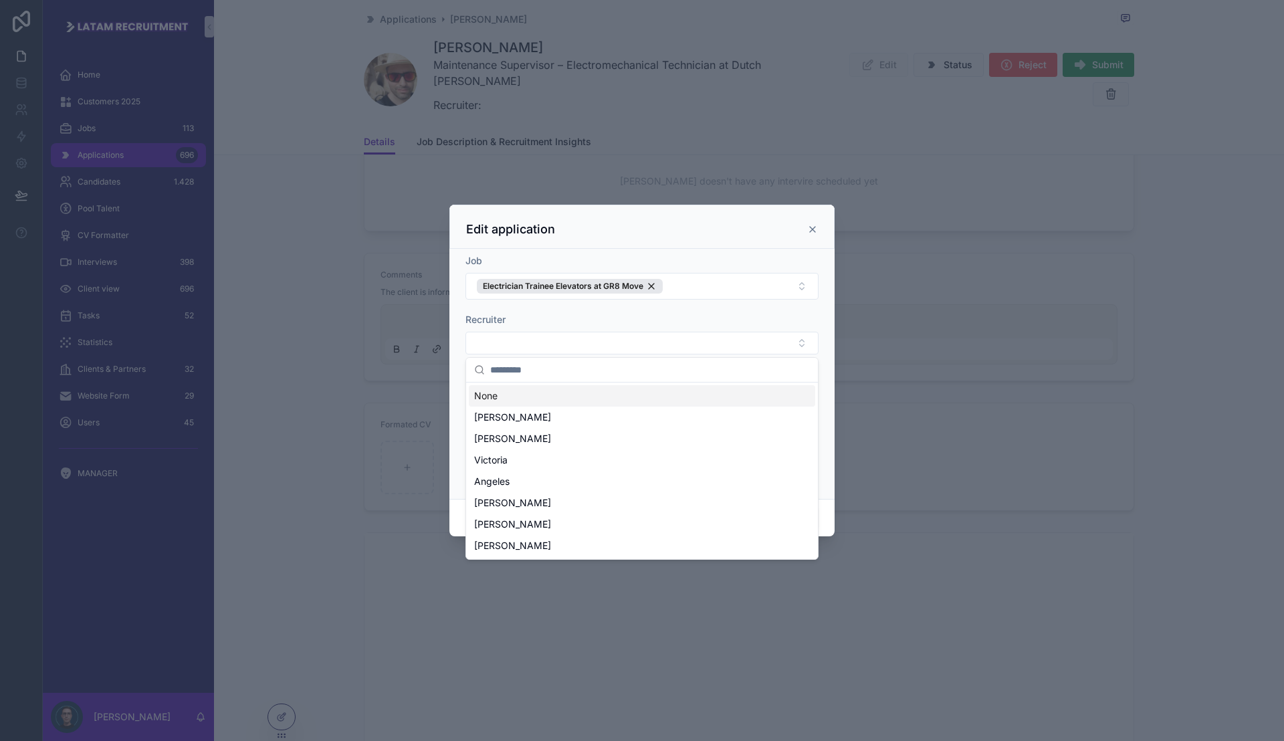
click at [596, 321] on div "Recruiter" at bounding box center [641, 319] width 353 height 13
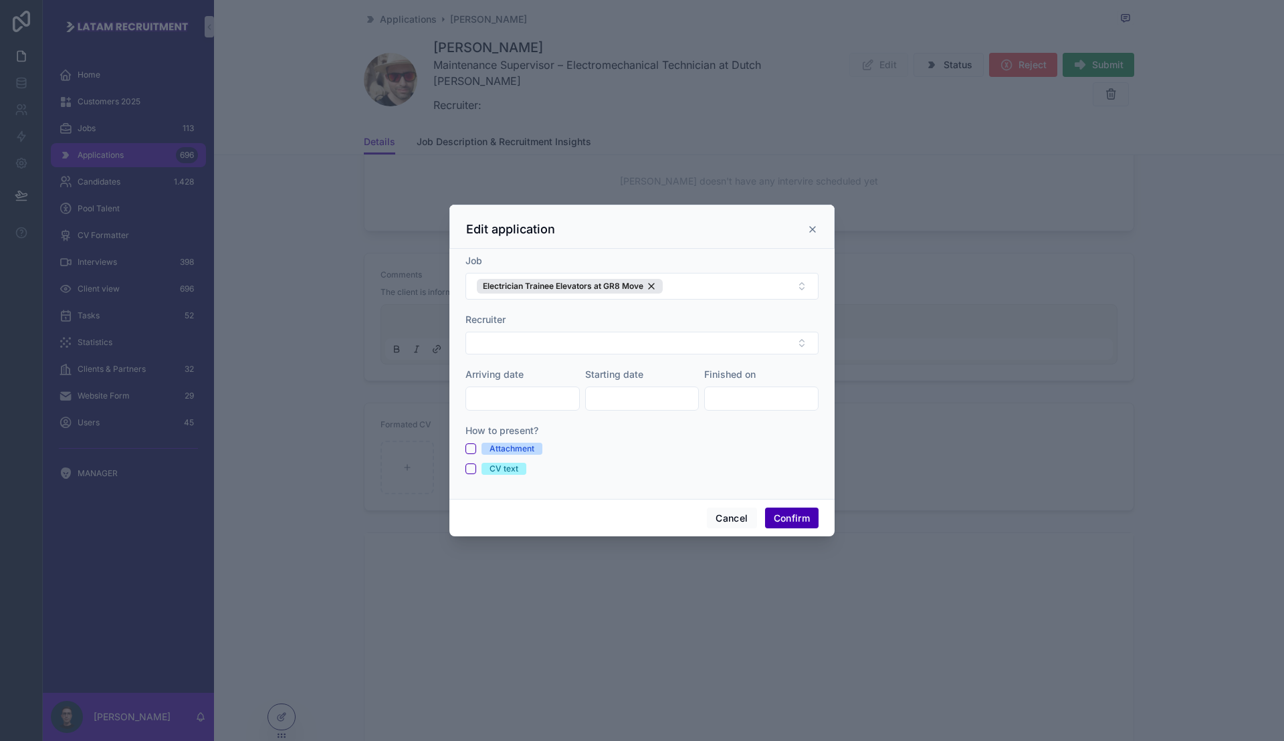
click at [789, 513] on button "Confirm" at bounding box center [791, 517] width 53 height 21
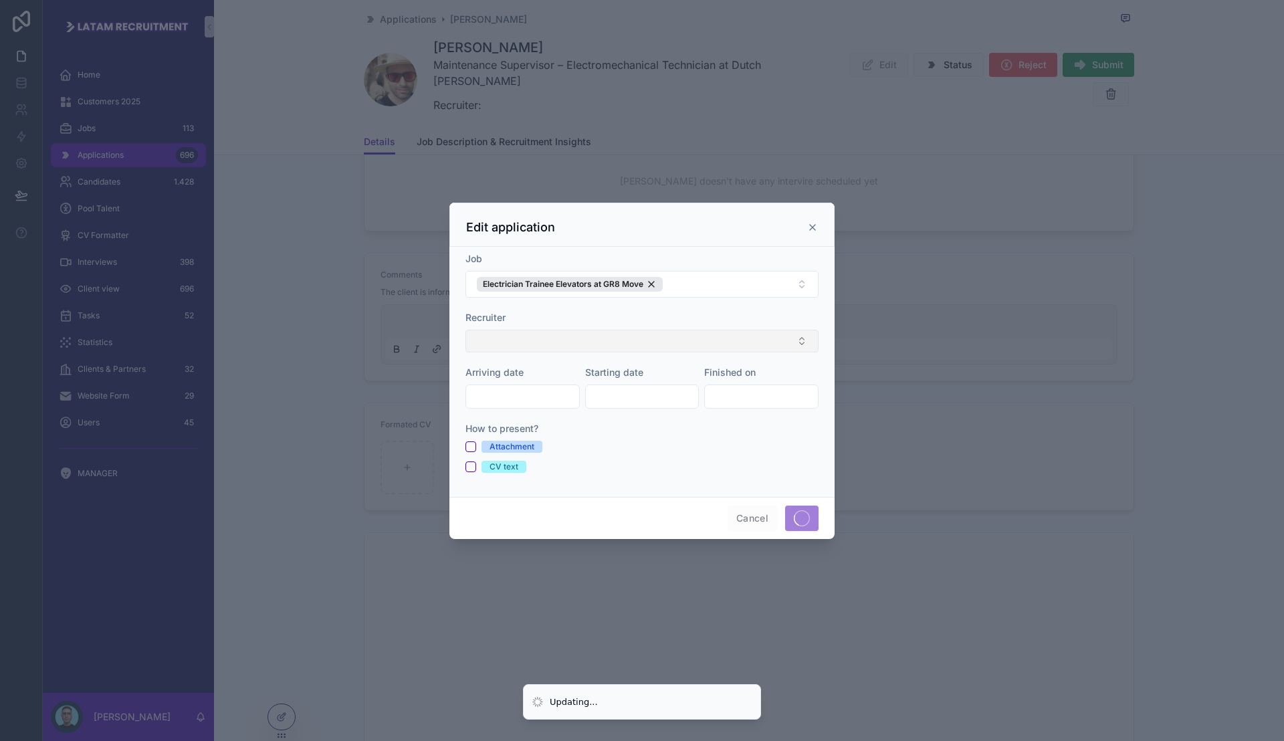
click at [757, 334] on button "Select Button" at bounding box center [641, 341] width 353 height 23
click at [752, 314] on div "Recruiter" at bounding box center [641, 317] width 353 height 13
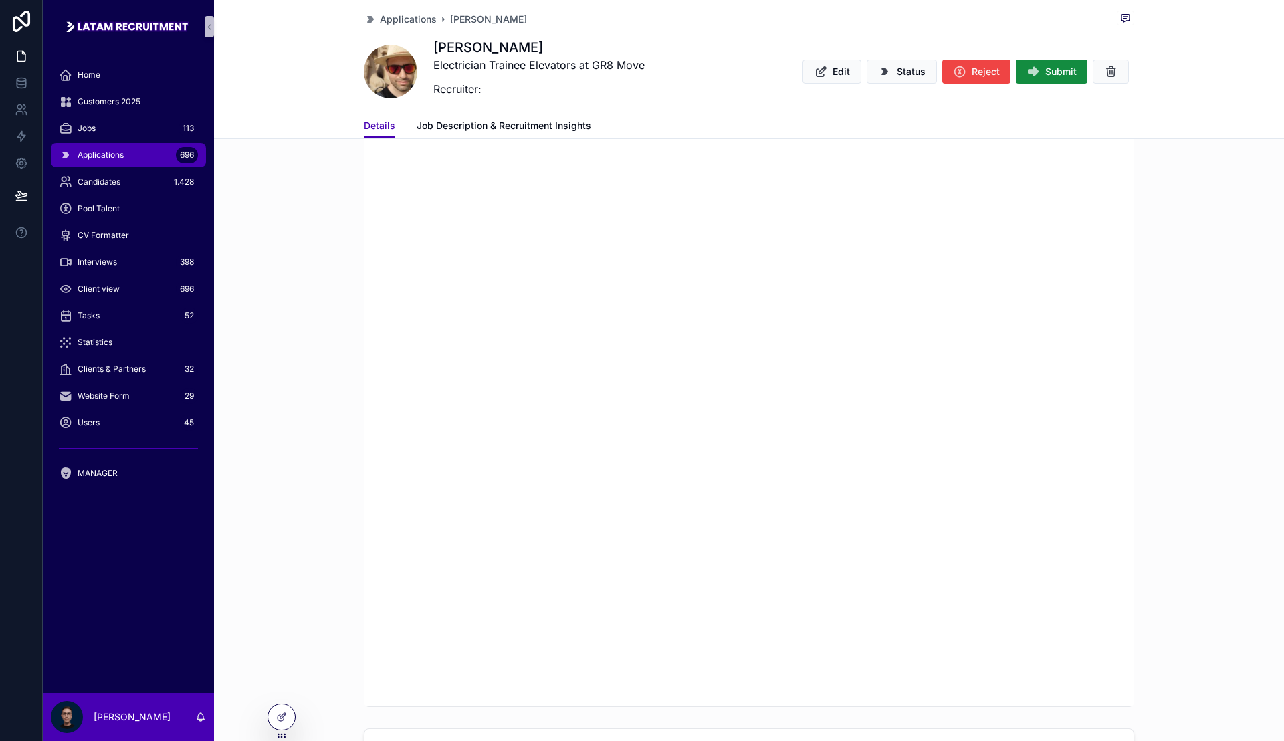
scroll to position [1070, 0]
click at [128, 155] on div "Applications 696" at bounding box center [128, 154] width 139 height 21
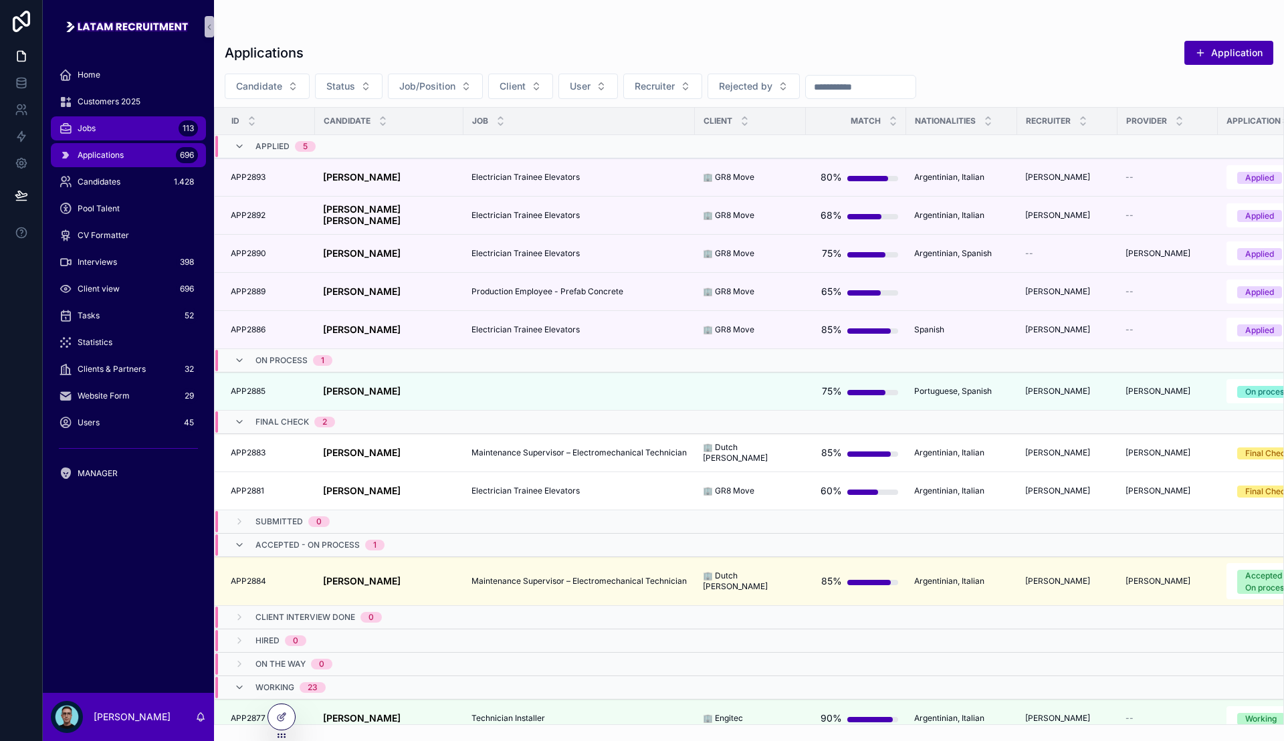
click at [95, 128] on span "Jobs" at bounding box center [87, 128] width 18 height 11
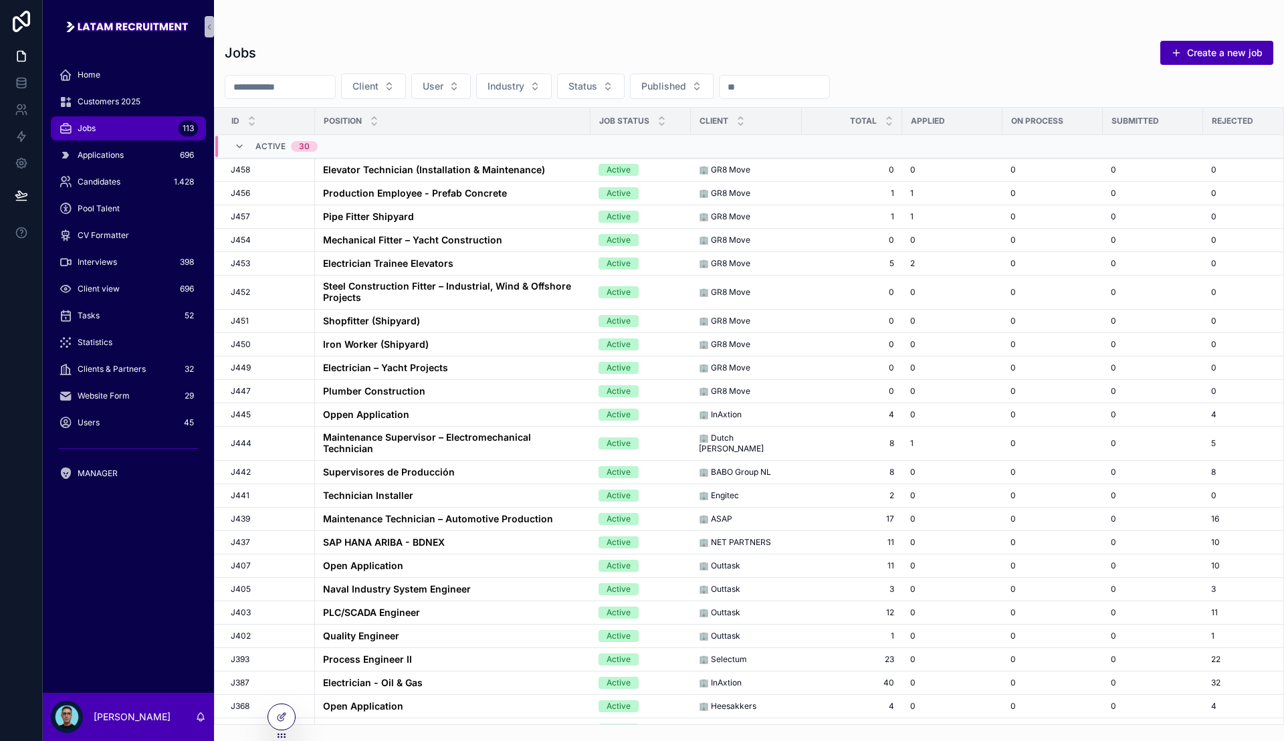
click at [316, 90] on input "scrollable content" at bounding box center [280, 87] width 110 height 19
click at [439, 50] on div "Jobs Create a new job" at bounding box center [749, 52] width 1048 height 25
click at [423, 263] on strong "Electrician Trainee Elevators" at bounding box center [388, 262] width 130 height 11
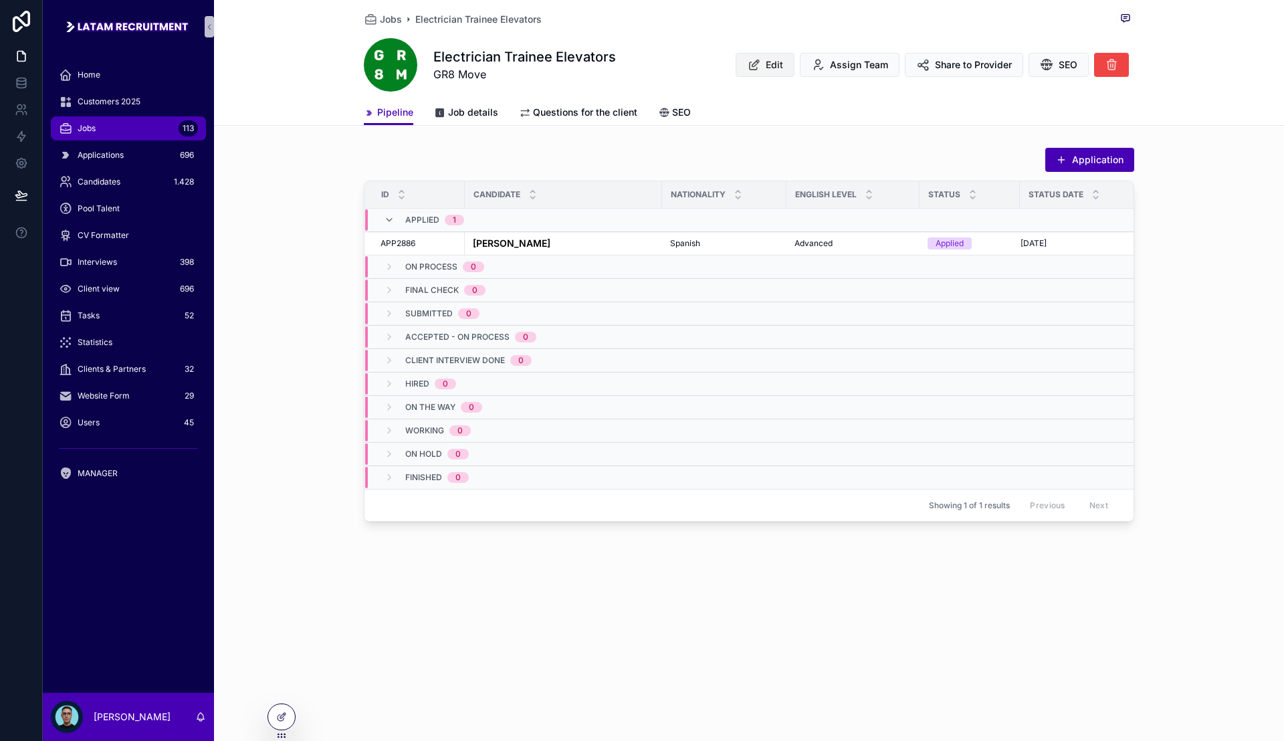
click at [761, 68] on button "Edit" at bounding box center [764, 65] width 59 height 24
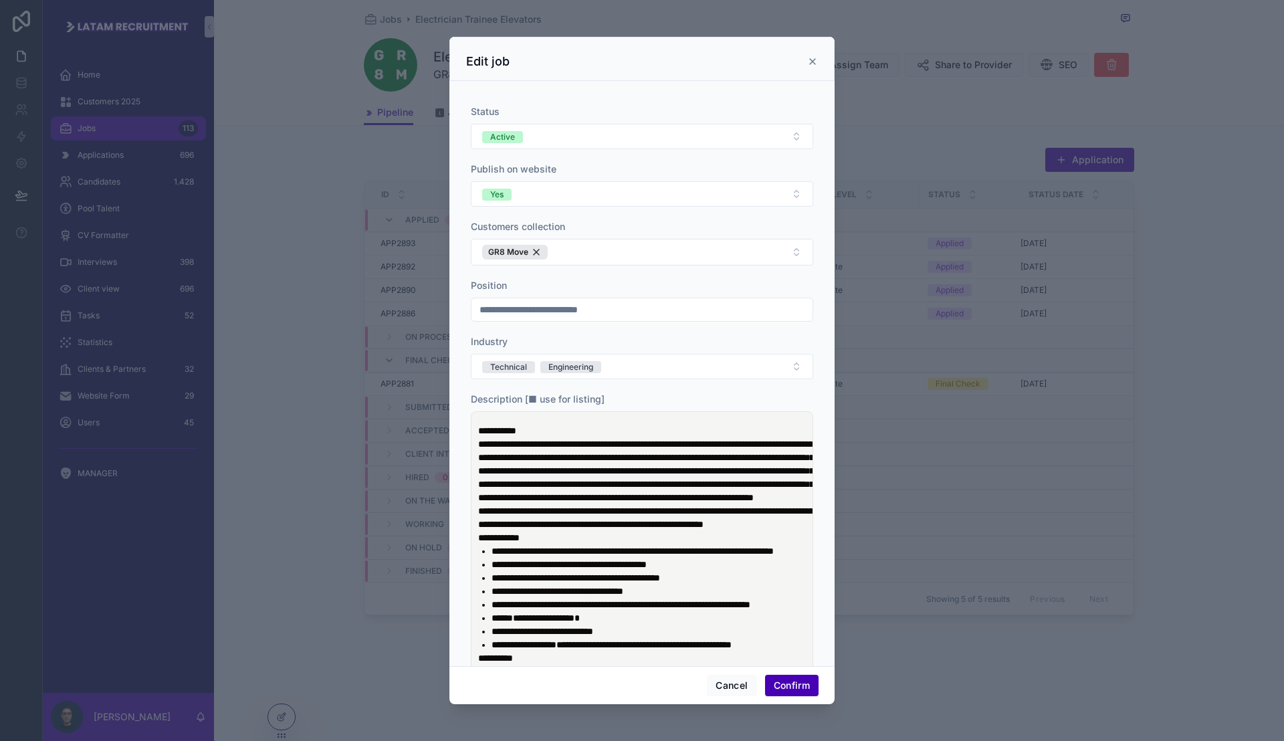
click at [815, 62] on icon at bounding box center [812, 61] width 11 height 11
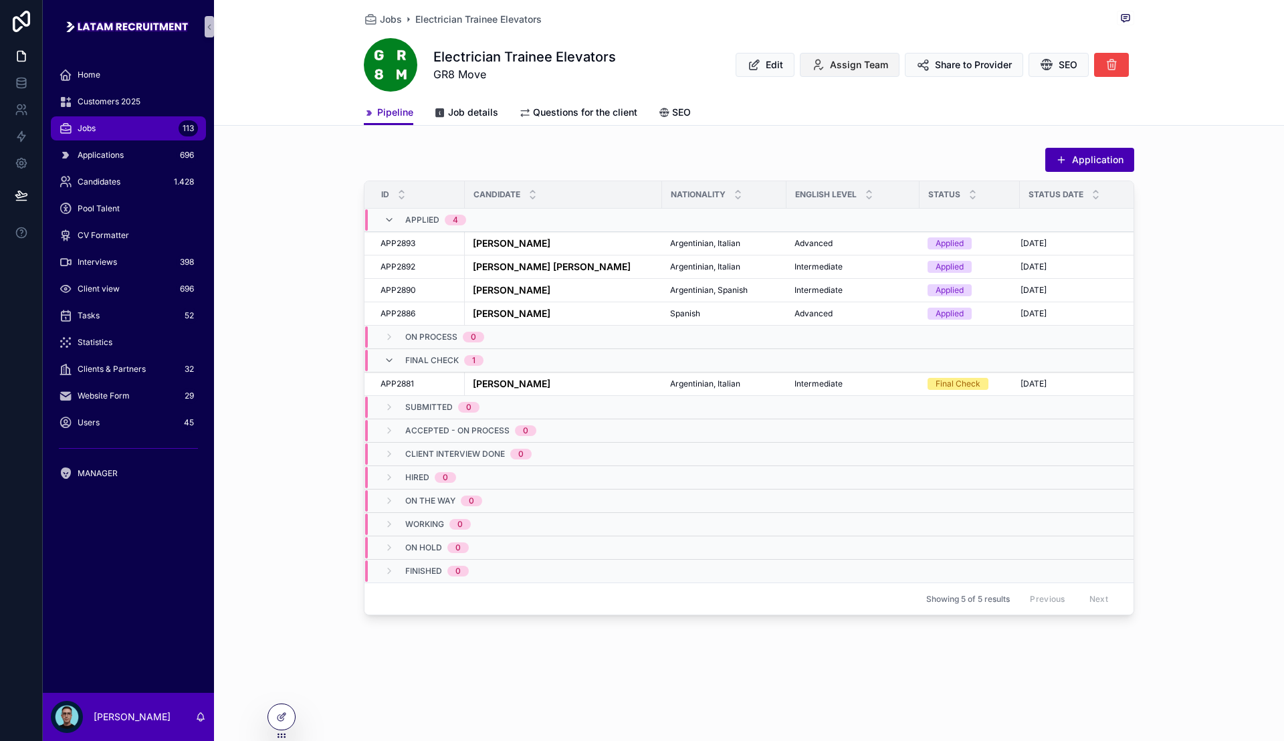
click at [864, 68] on span "Assign Team" at bounding box center [859, 64] width 58 height 13
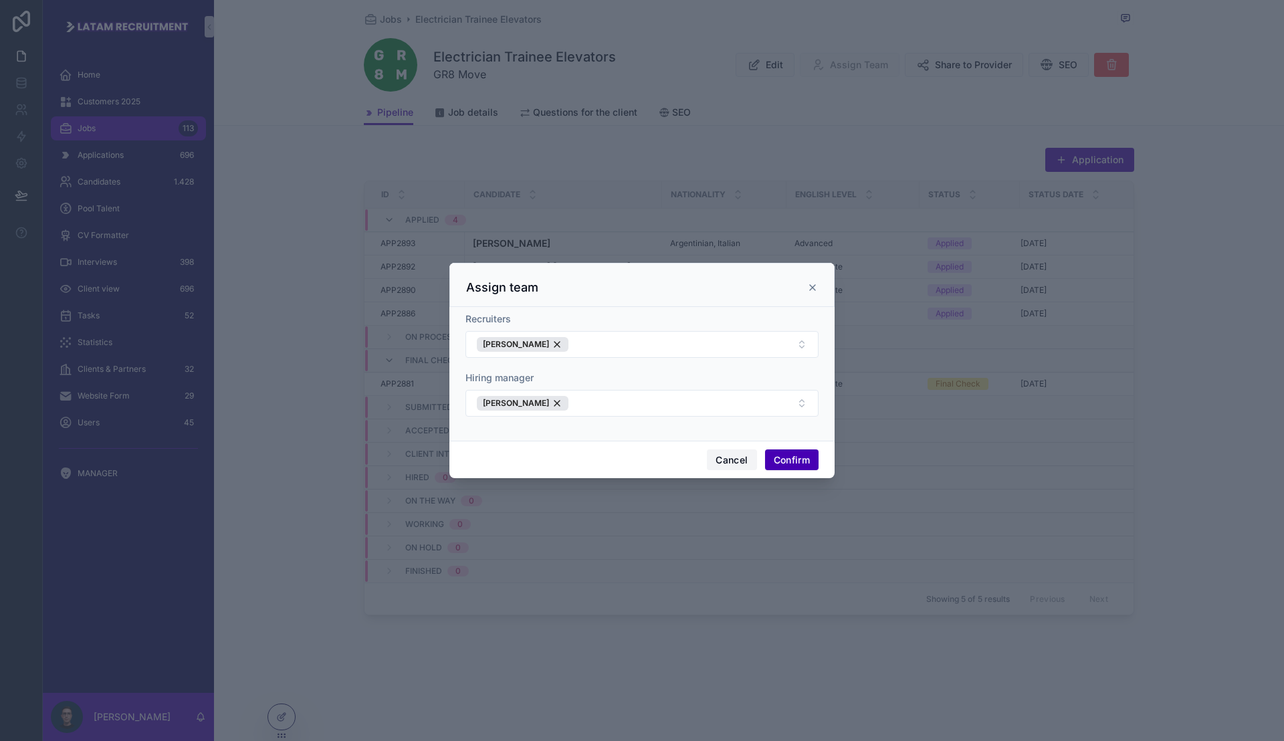
click at [723, 456] on button "Cancel" at bounding box center [731, 459] width 49 height 21
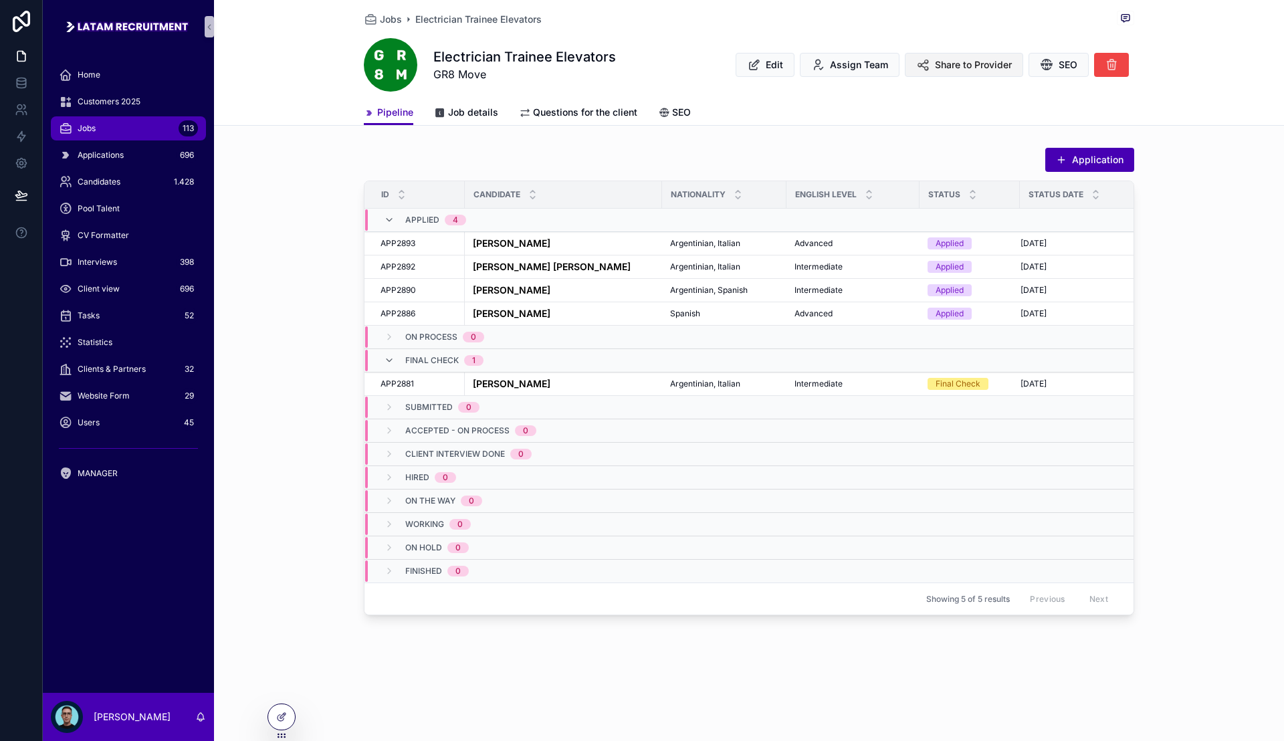
click at [943, 70] on span "Share to Provider" at bounding box center [973, 64] width 77 height 13
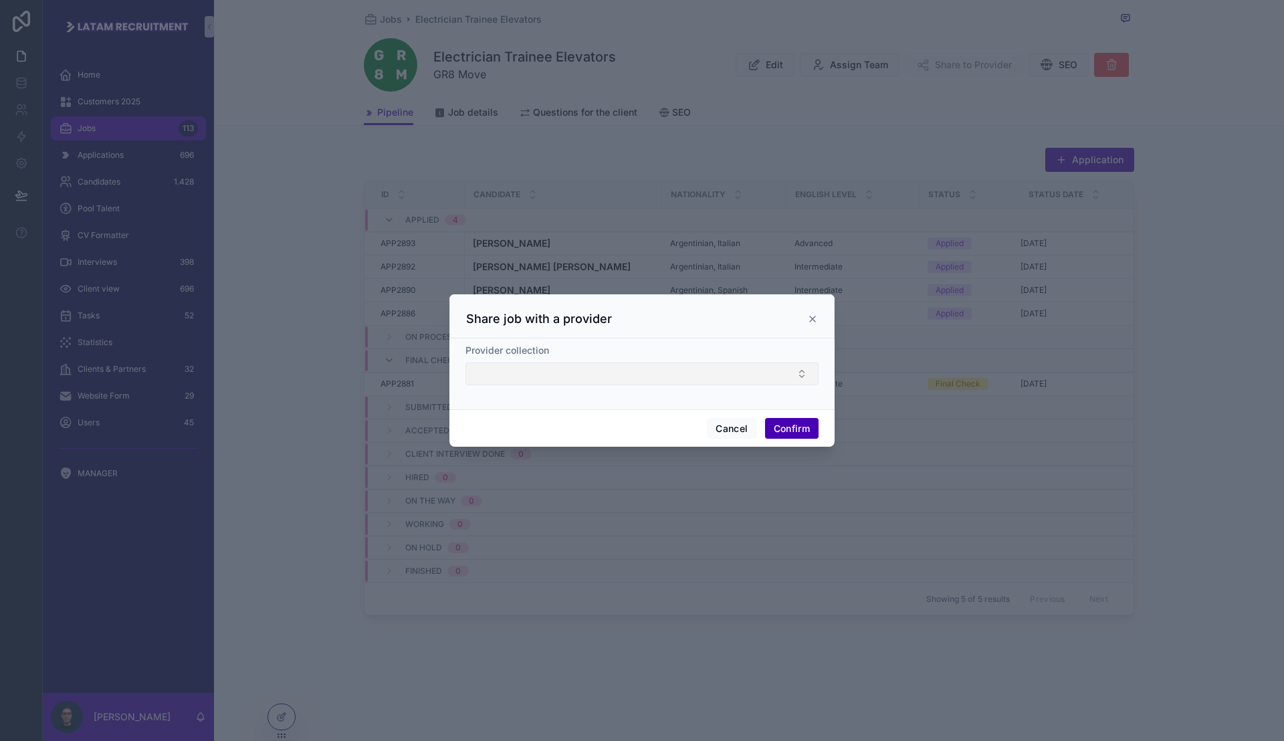
click at [572, 384] on button "Select Button" at bounding box center [641, 373] width 353 height 23
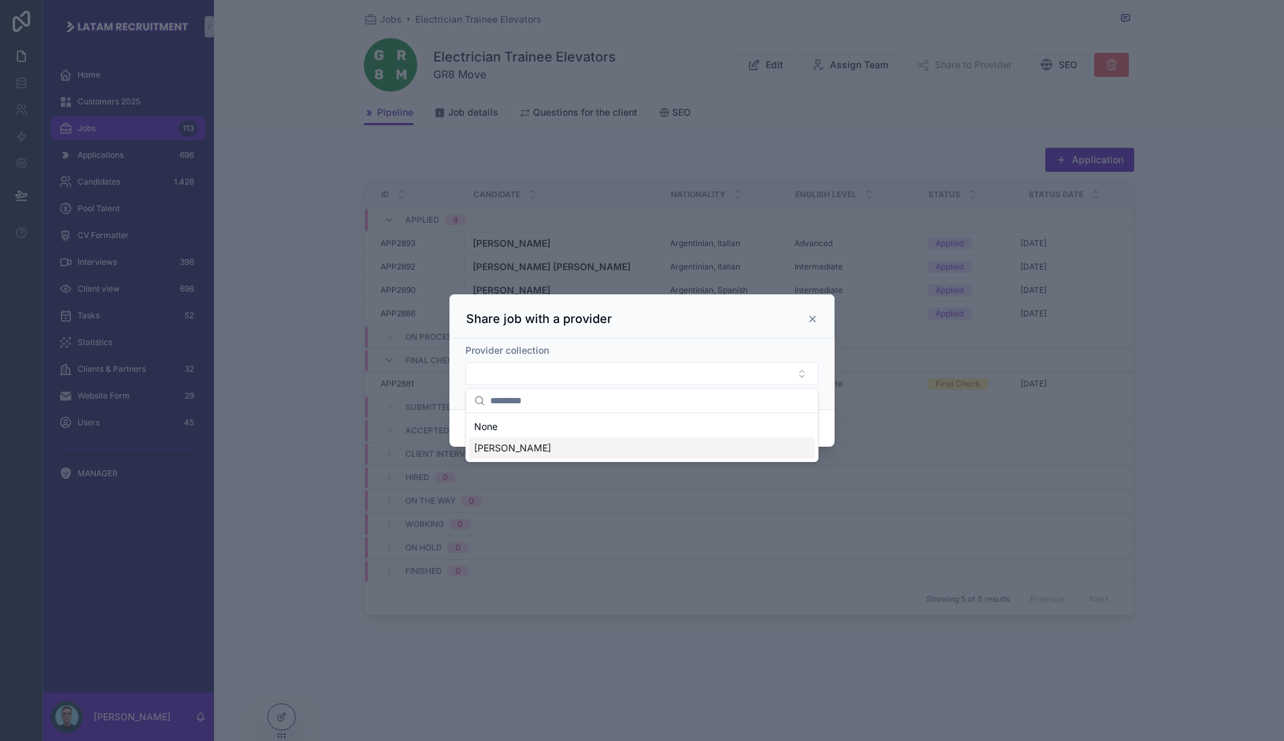
drag, startPoint x: 551, startPoint y: 449, endPoint x: 582, endPoint y: 402, distance: 55.8
click at [551, 449] on span "[PERSON_NAME]" at bounding box center [512, 447] width 77 height 13
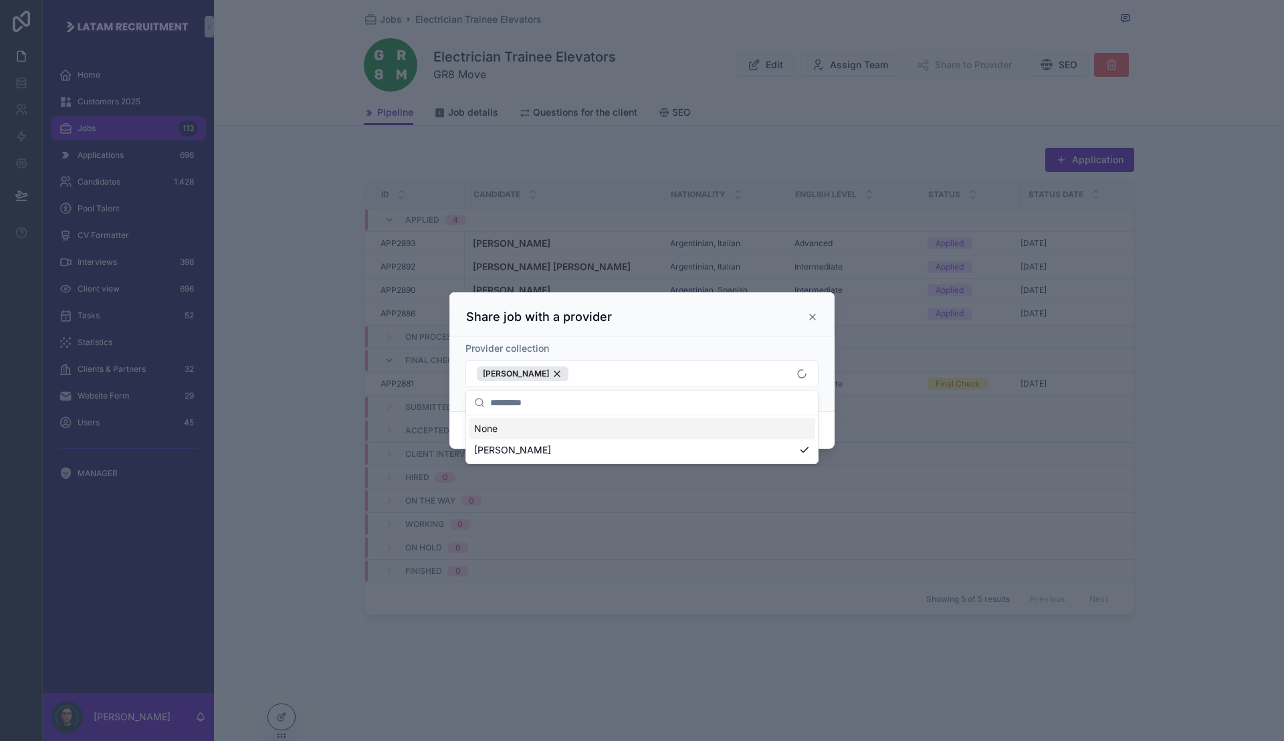
click at [730, 311] on div "Share job with a provider" at bounding box center [642, 317] width 352 height 16
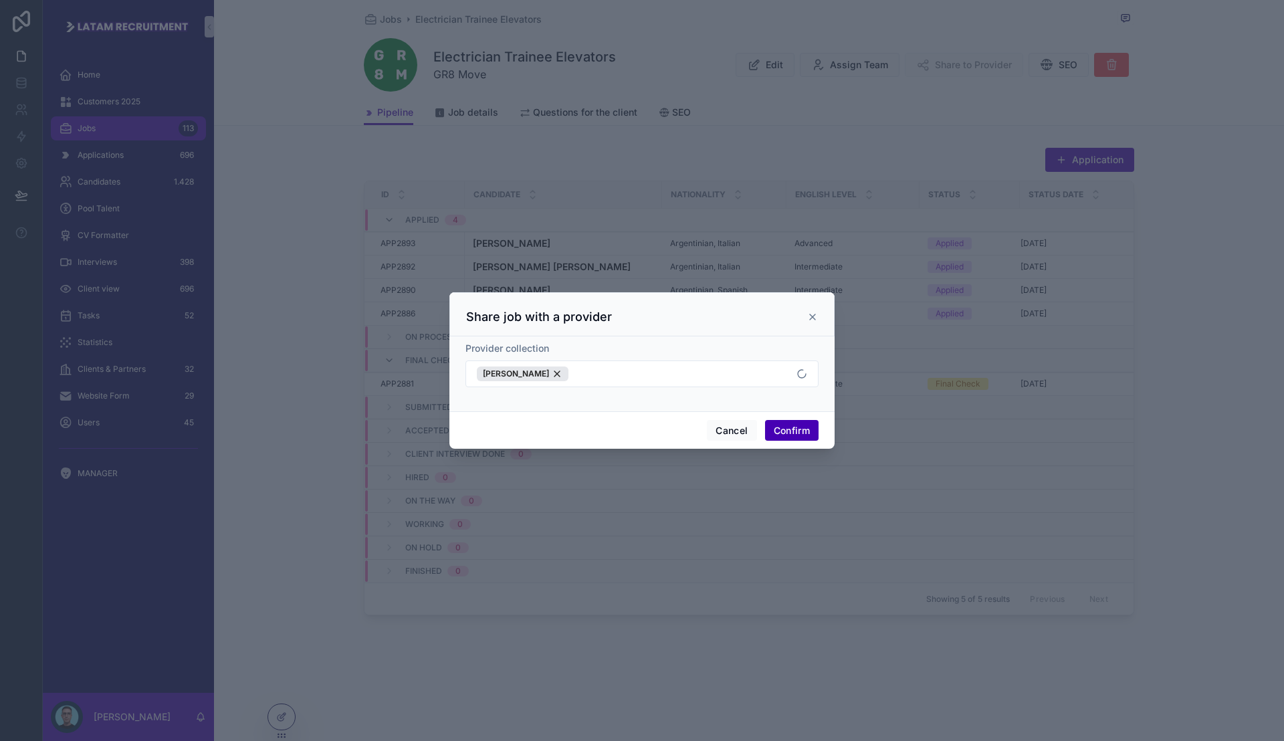
click at [781, 434] on button "Confirm" at bounding box center [791, 430] width 53 height 21
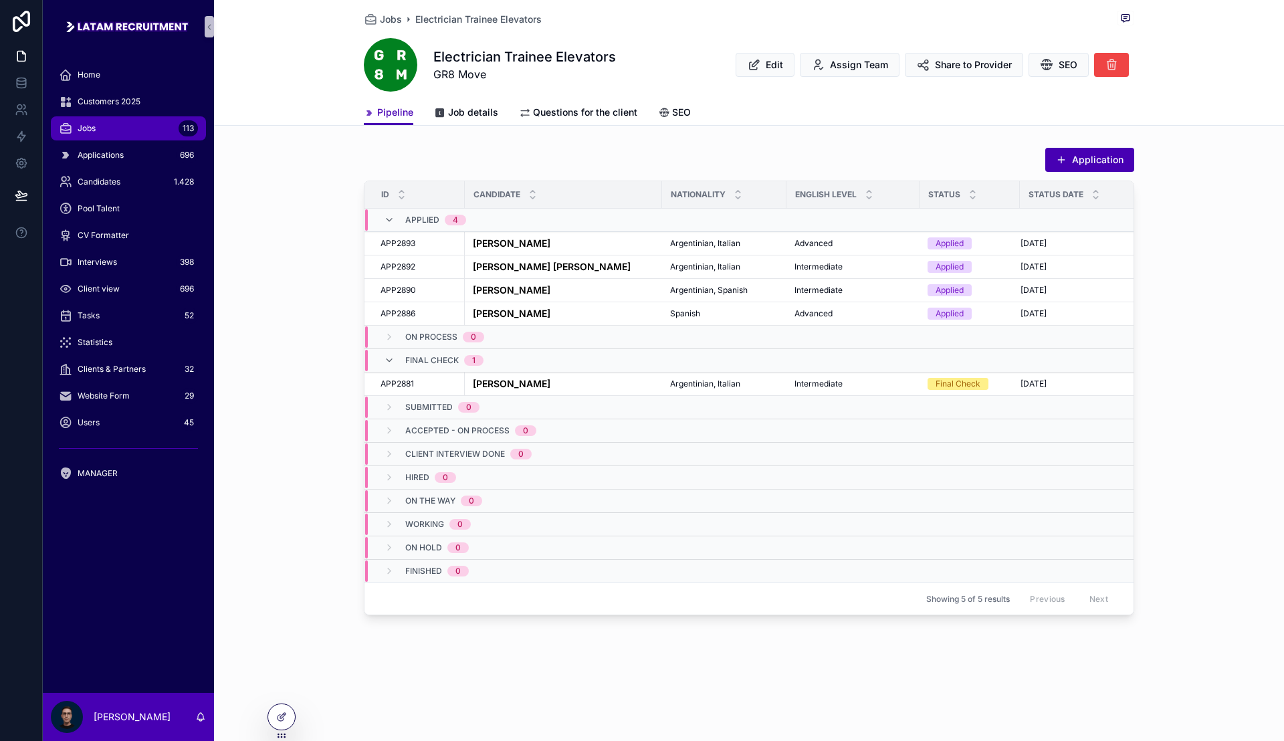
click at [134, 135] on div "Jobs 113" at bounding box center [128, 128] width 139 height 21
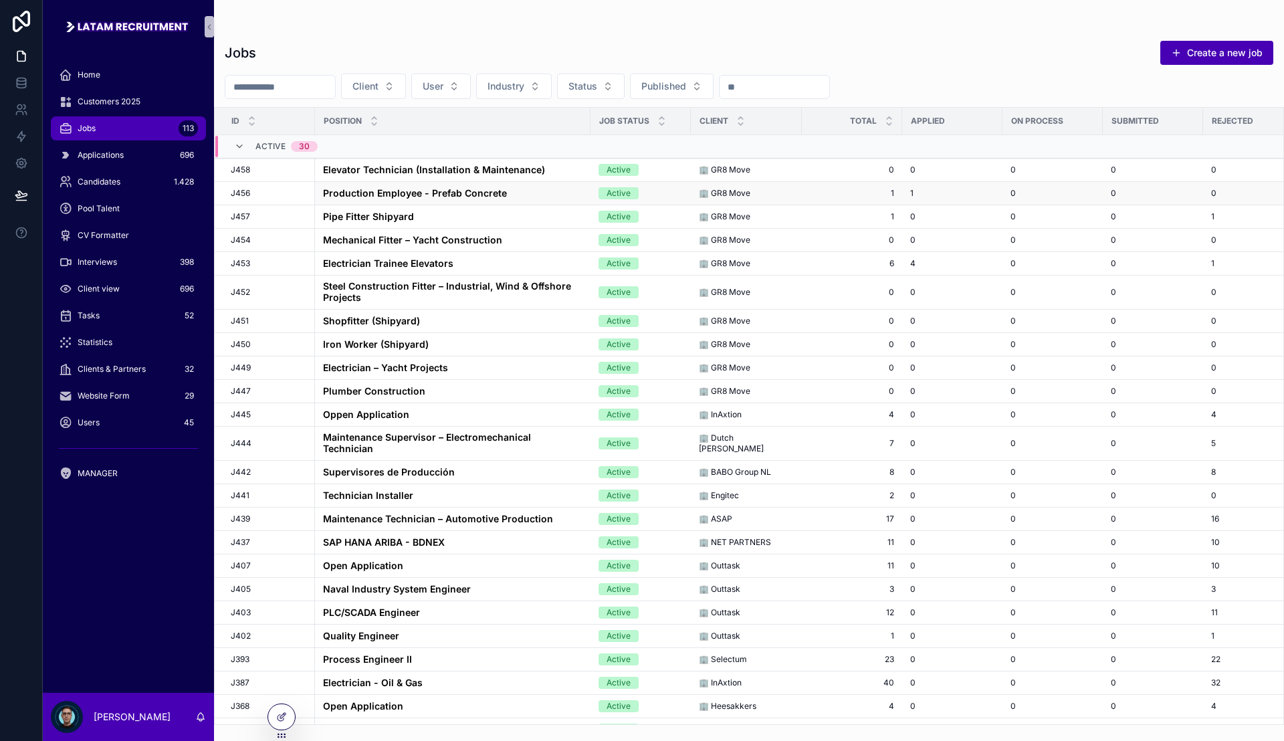
click at [458, 191] on strong "Production Employee - Prefab Concrete" at bounding box center [415, 192] width 184 height 11
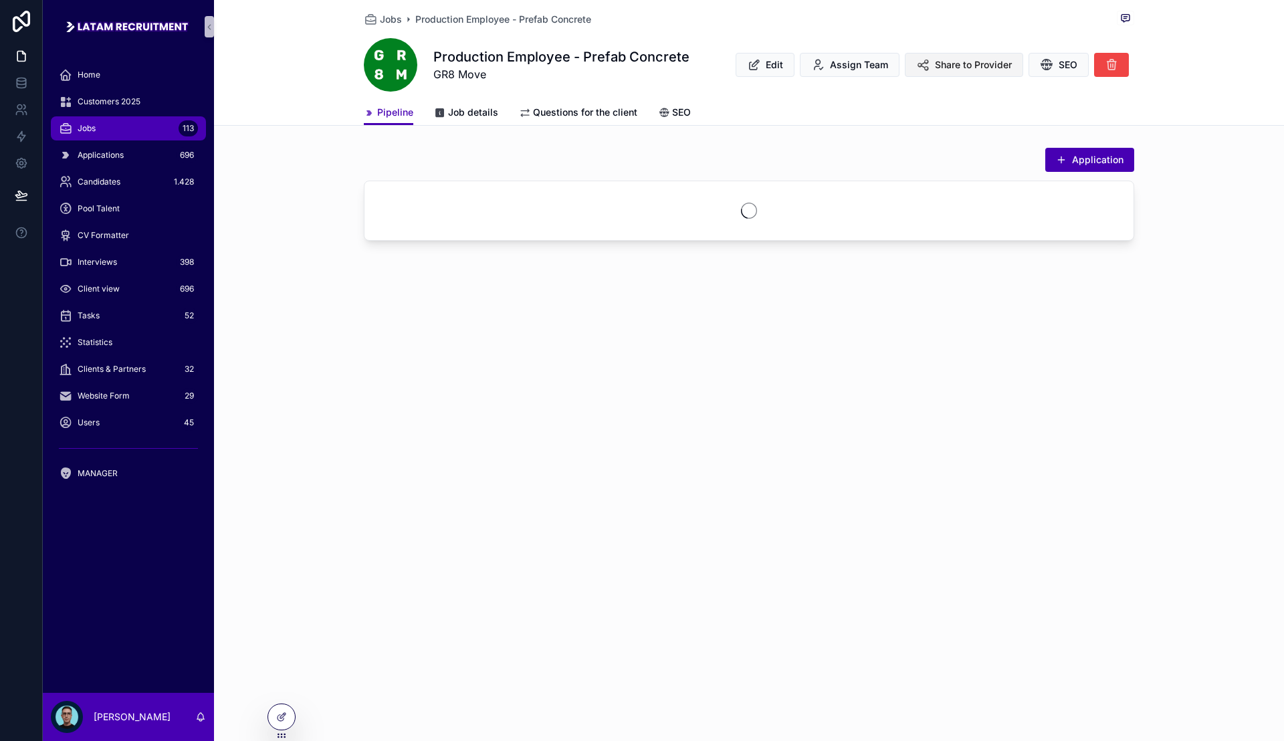
click at [947, 60] on span "Share to Provider" at bounding box center [973, 64] width 77 height 13
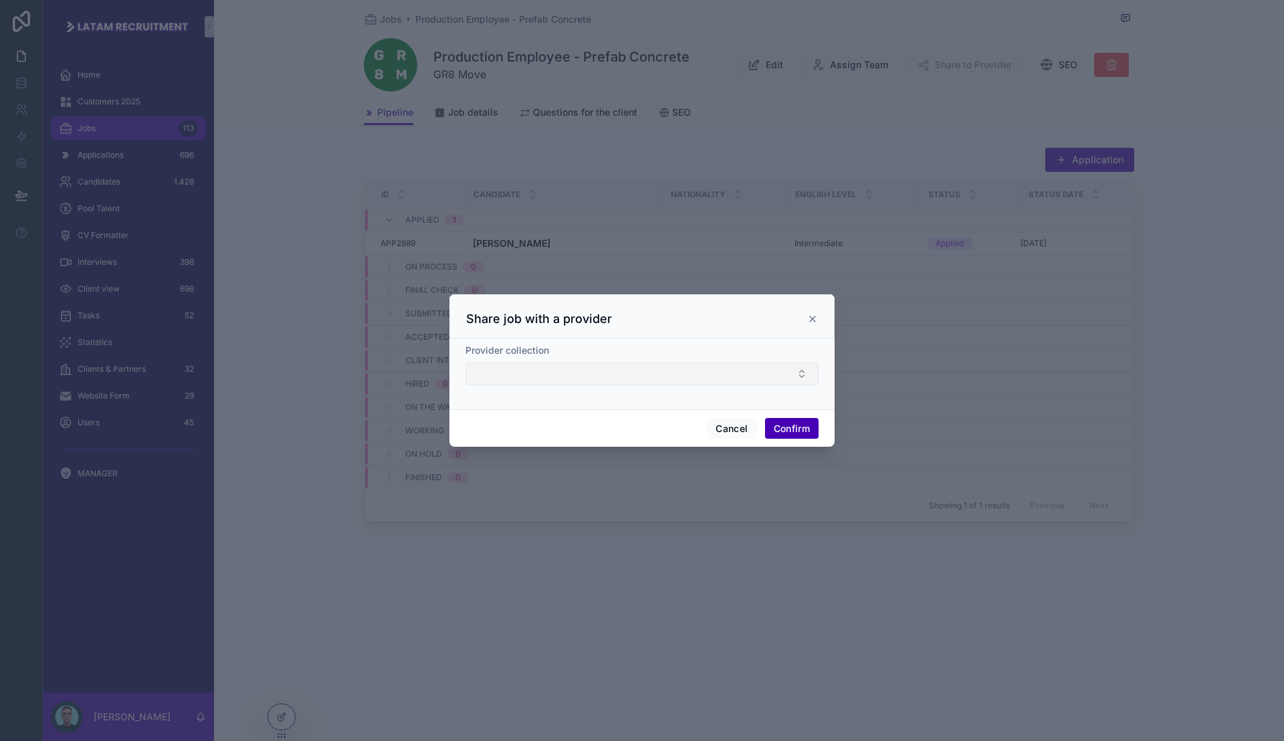
click at [614, 372] on button "Select Button" at bounding box center [641, 373] width 353 height 23
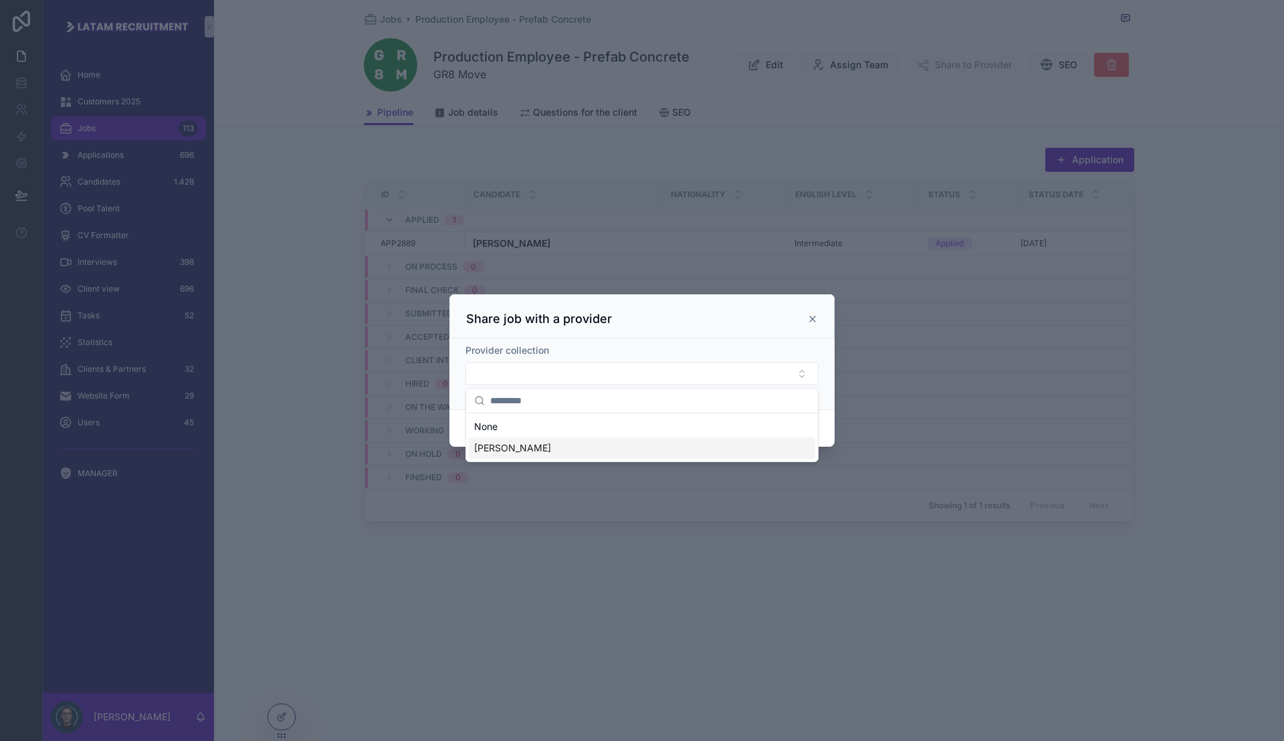
click at [589, 444] on div "[PERSON_NAME]" at bounding box center [642, 447] width 346 height 21
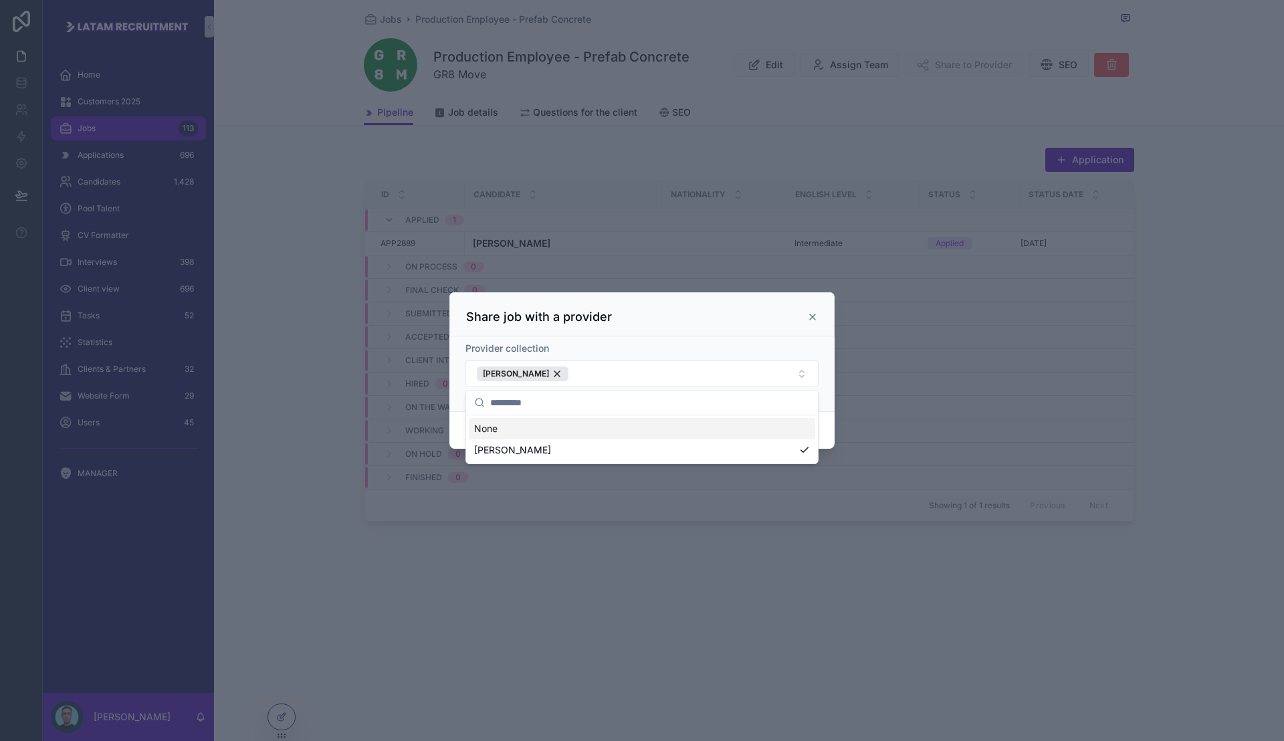
click at [733, 320] on div "Share job with a provider" at bounding box center [642, 317] width 352 height 16
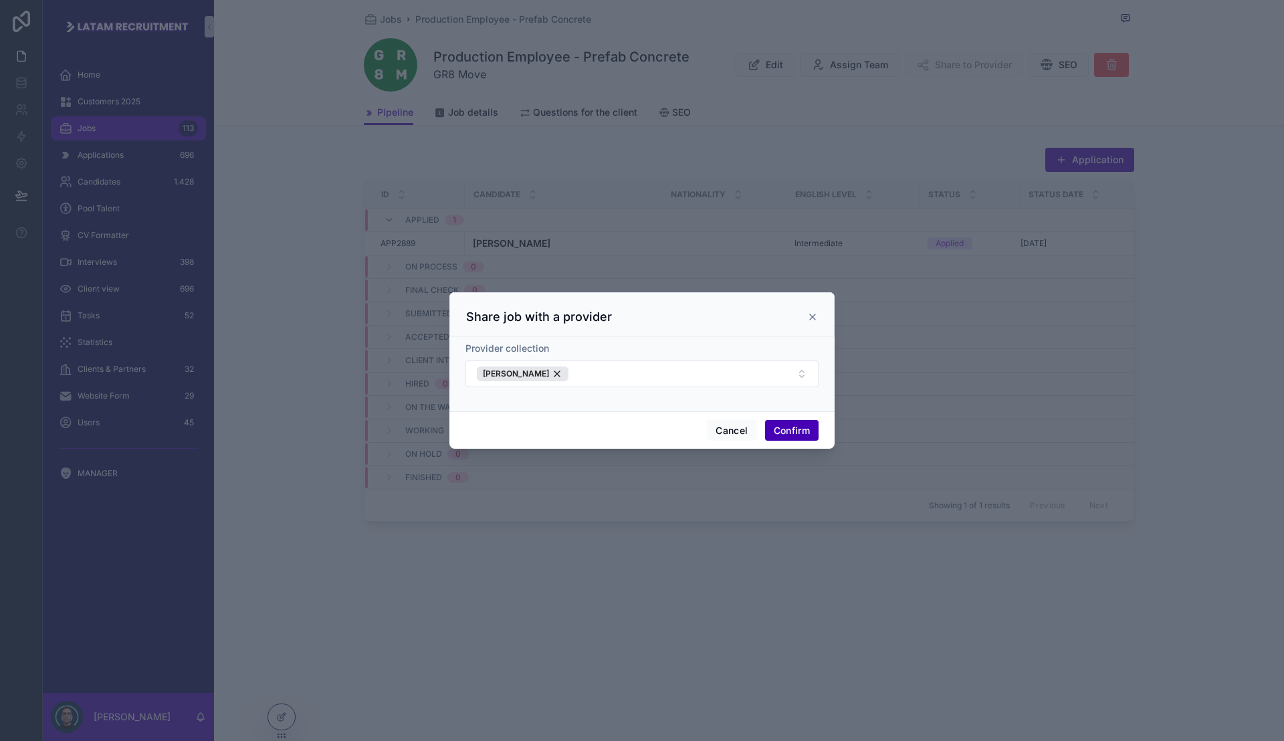
click at [789, 433] on button "Confirm" at bounding box center [791, 430] width 53 height 21
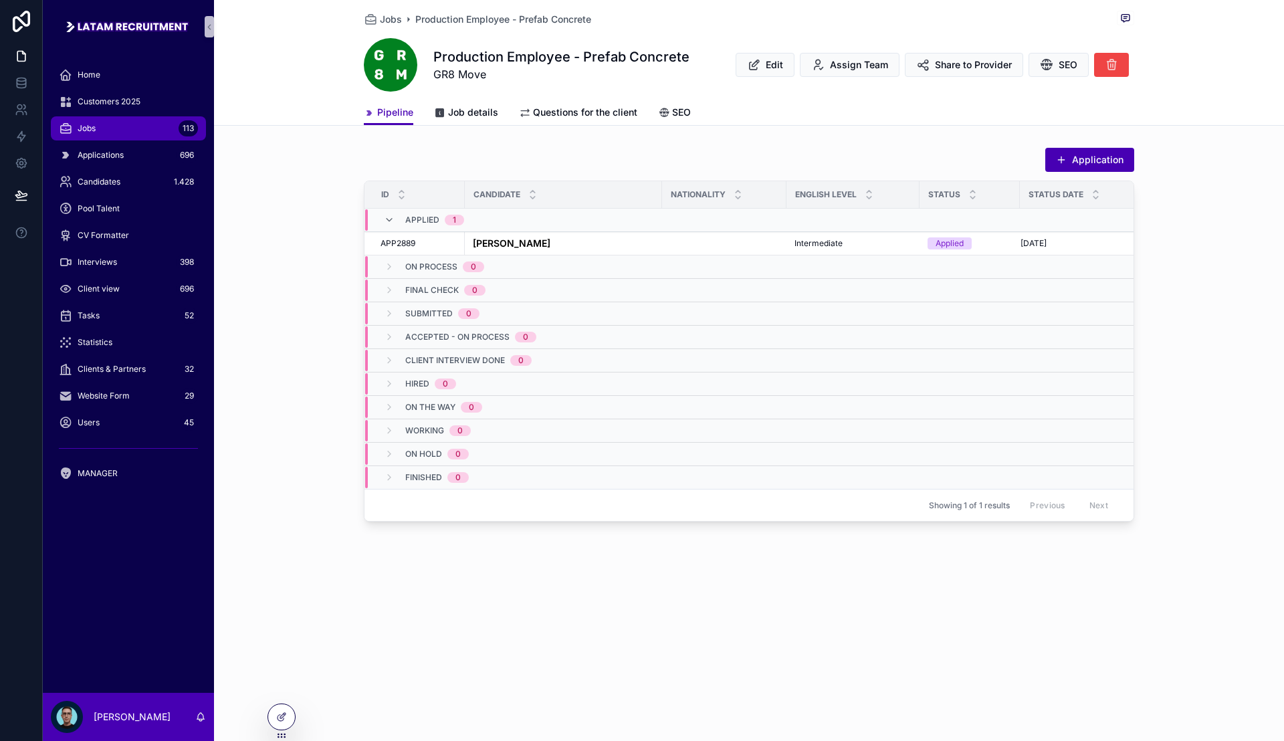
click at [108, 130] on div "Jobs 113" at bounding box center [128, 128] width 139 height 21
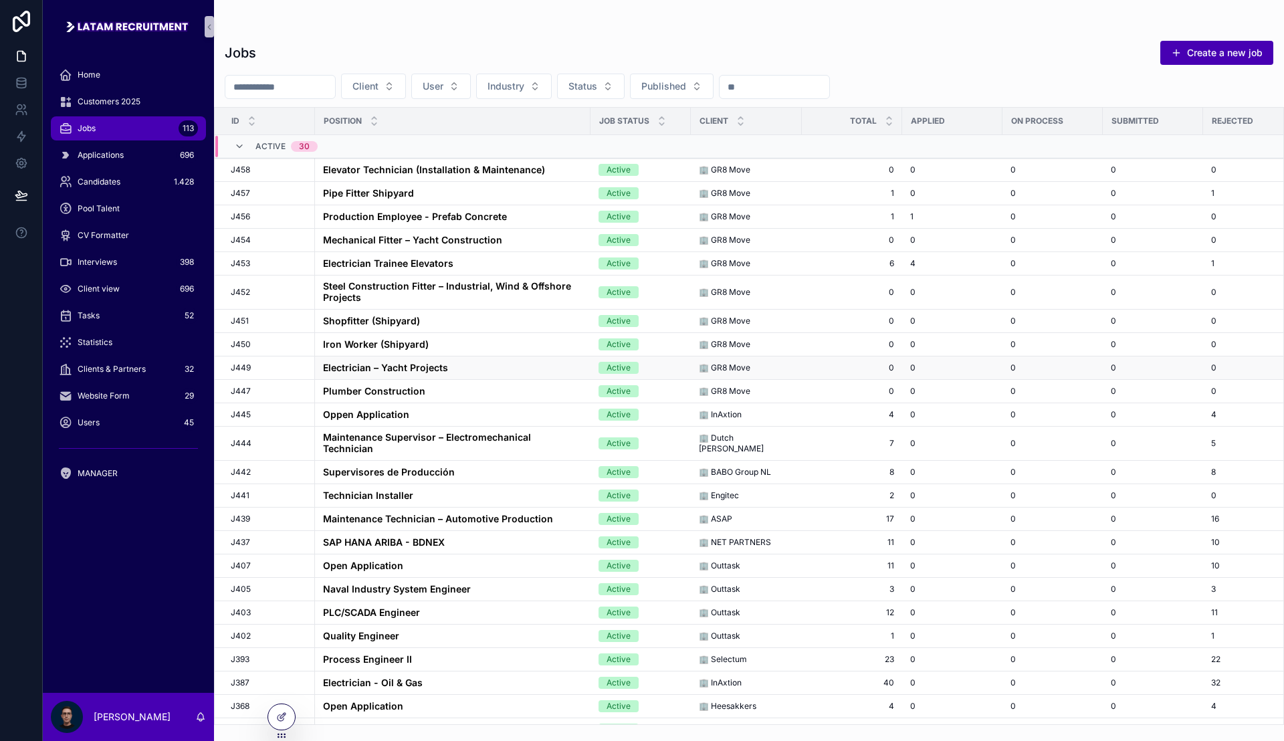
click at [451, 369] on div "Electrician – Yacht Projects Electrician – Yacht Projects" at bounding box center [452, 367] width 259 height 11
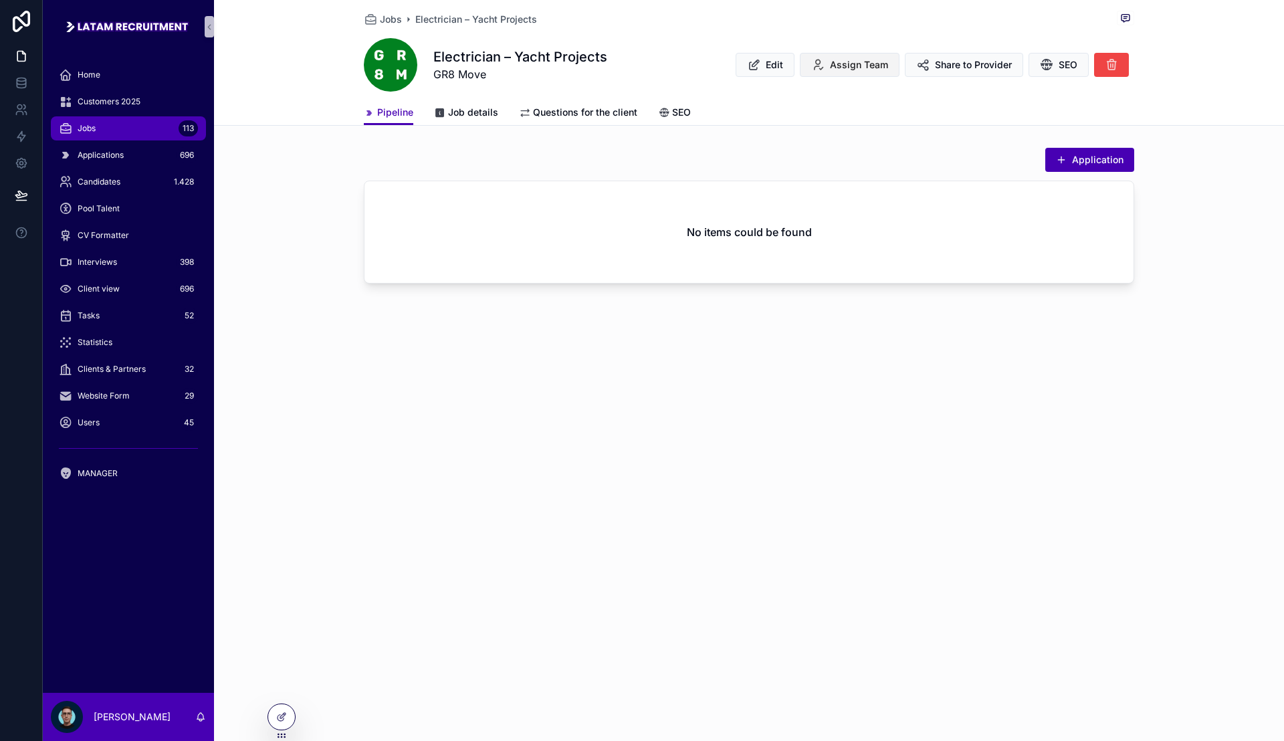
click at [862, 67] on span "Assign Team" at bounding box center [859, 64] width 58 height 13
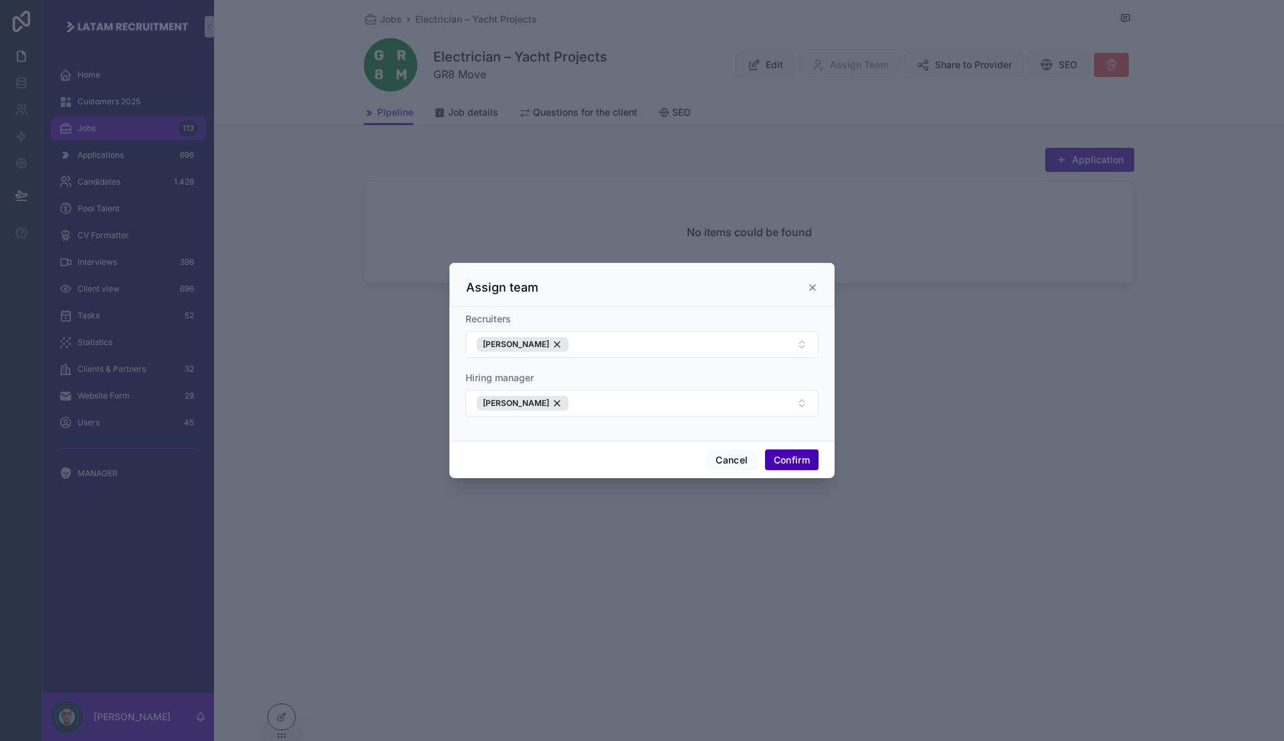
click at [810, 285] on icon at bounding box center [812, 287] width 5 height 5
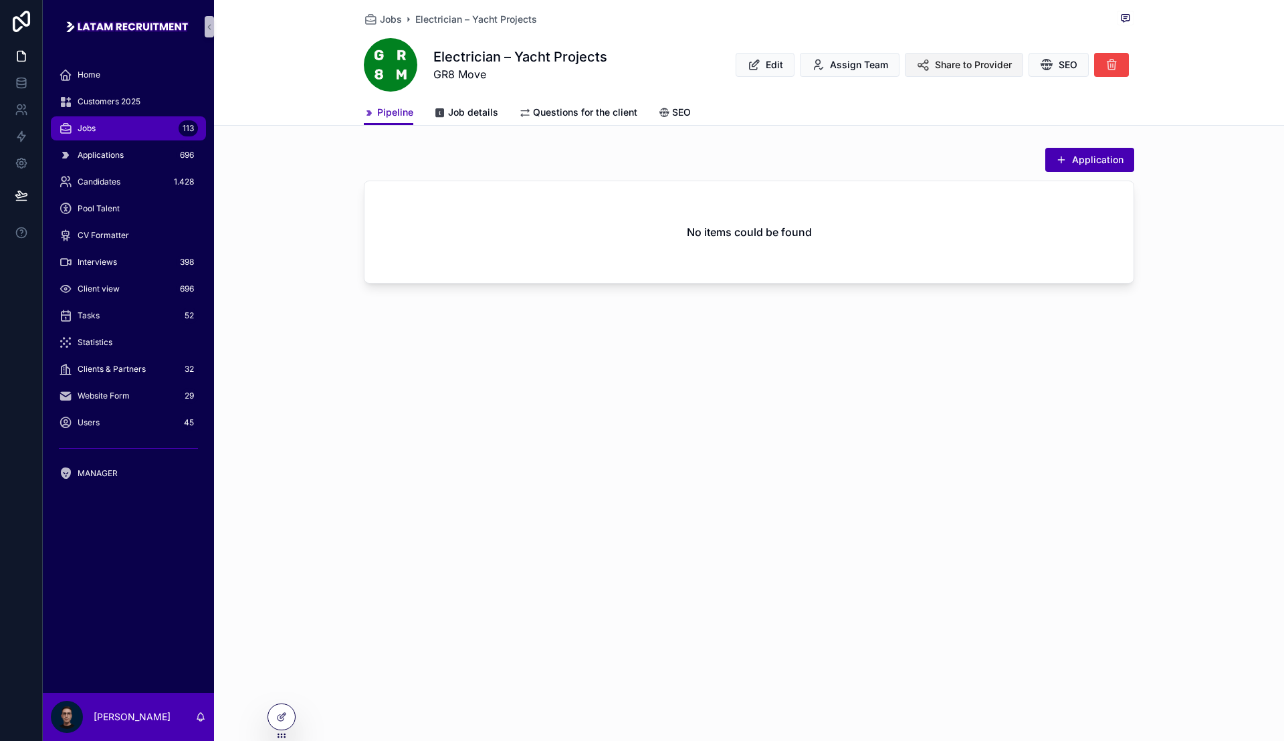
click at [959, 58] on span "Share to Provider" at bounding box center [973, 64] width 77 height 13
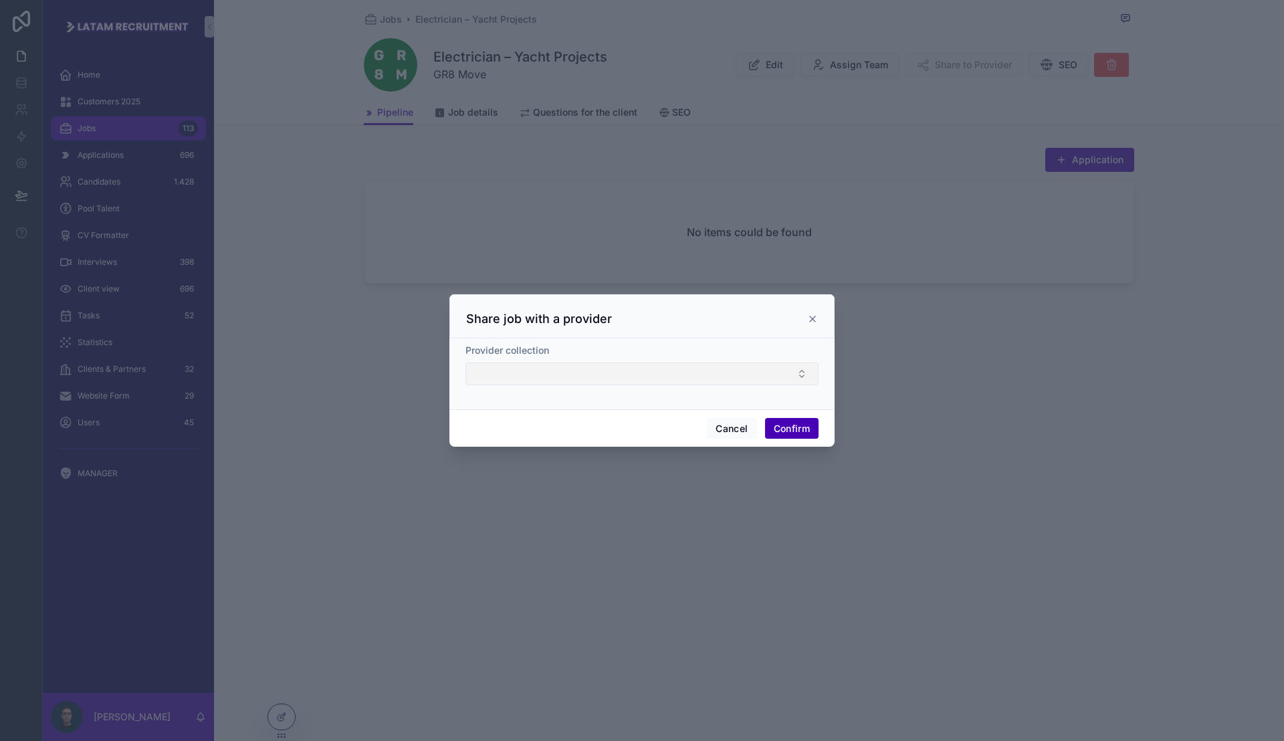
click at [722, 376] on button "Select Button" at bounding box center [641, 373] width 353 height 23
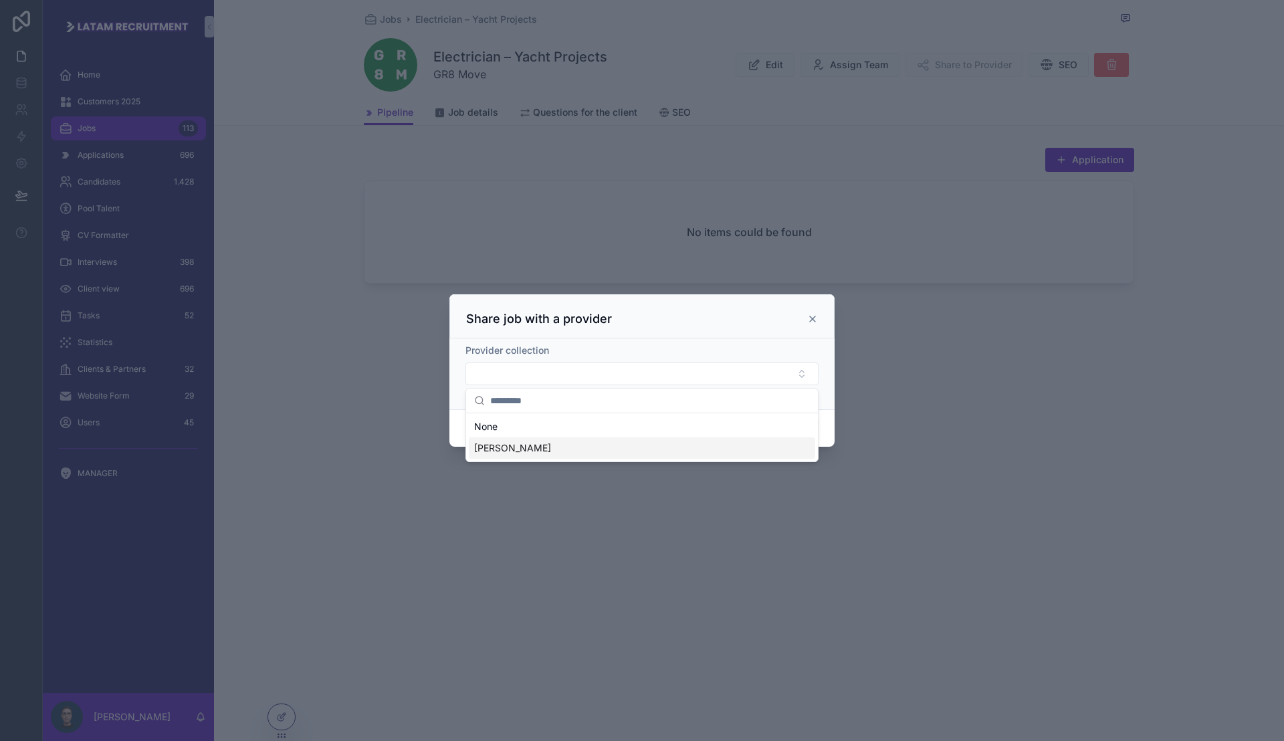
click at [665, 445] on div "[PERSON_NAME]" at bounding box center [642, 447] width 346 height 21
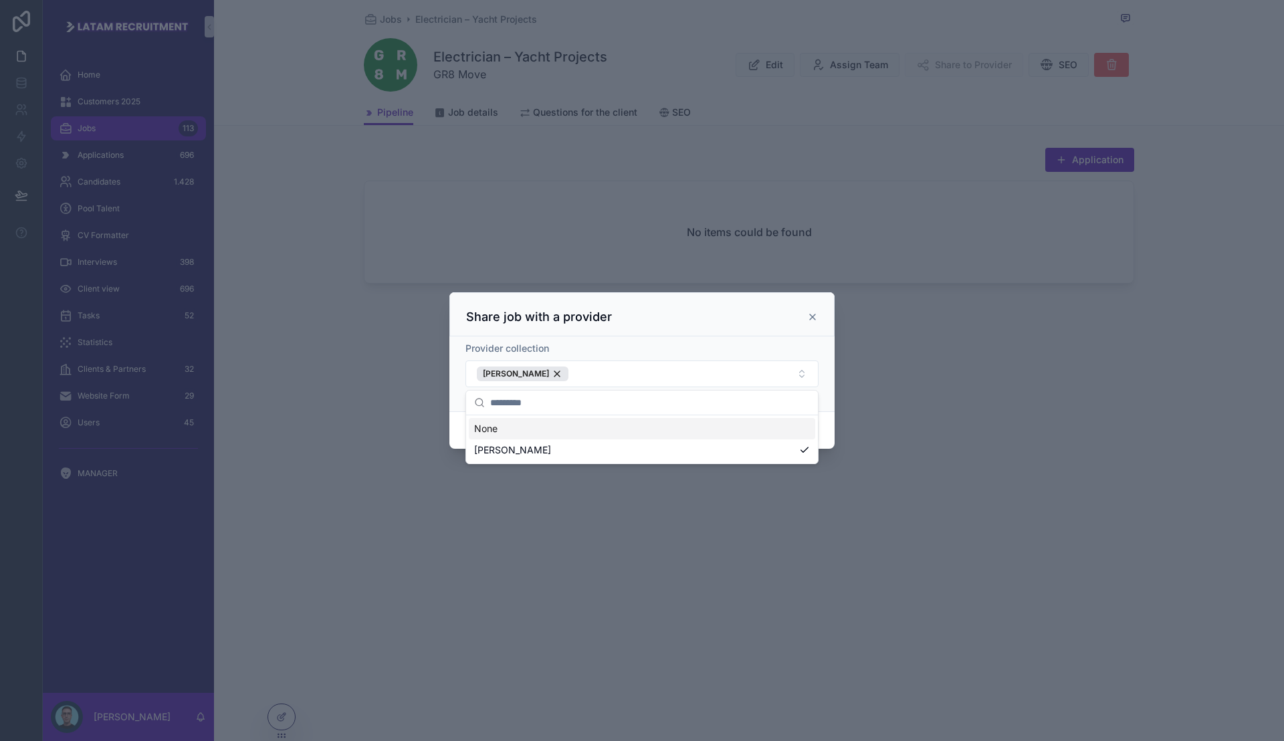
click at [751, 305] on div "Share job with a provider" at bounding box center [641, 314] width 385 height 44
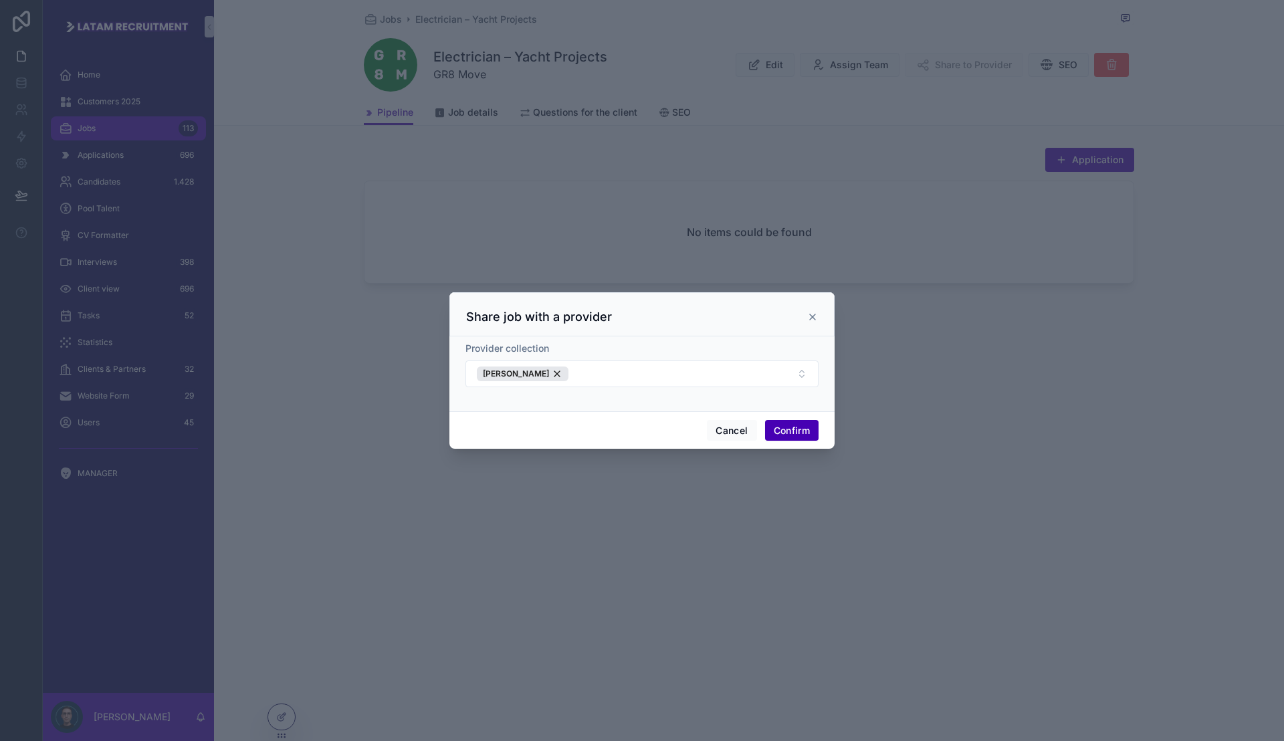
click at [791, 431] on button "Confirm" at bounding box center [791, 430] width 53 height 21
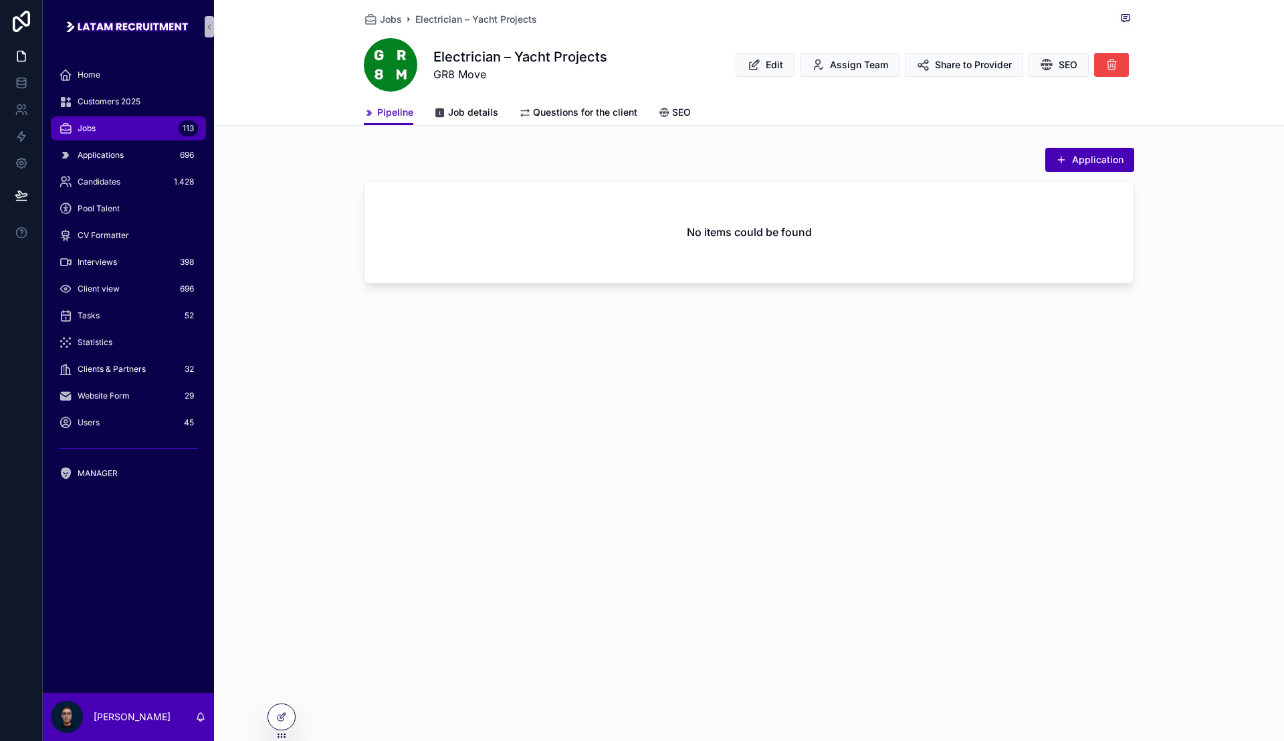
click at [154, 124] on div "Jobs 113" at bounding box center [128, 128] width 139 height 21
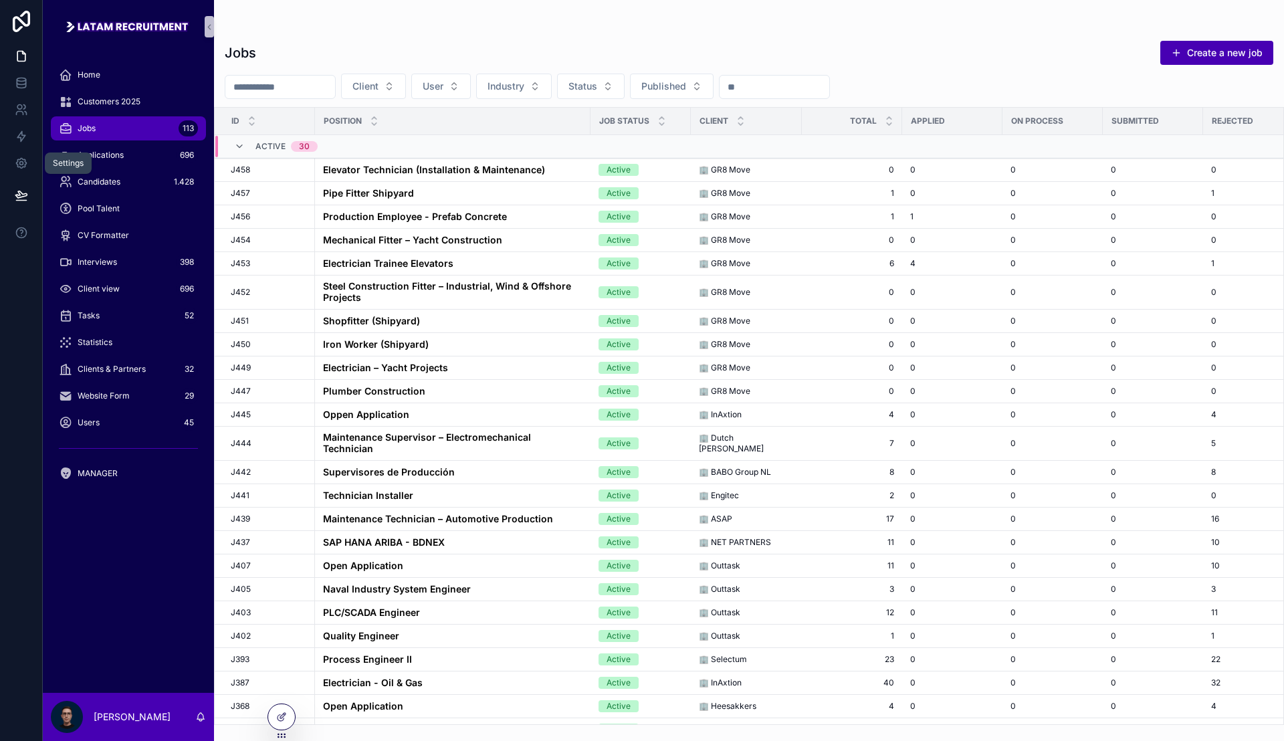
click at [76, 164] on div "Settings" at bounding box center [68, 163] width 31 height 11
click at [128, 145] on div "Applications 696" at bounding box center [128, 154] width 139 height 21
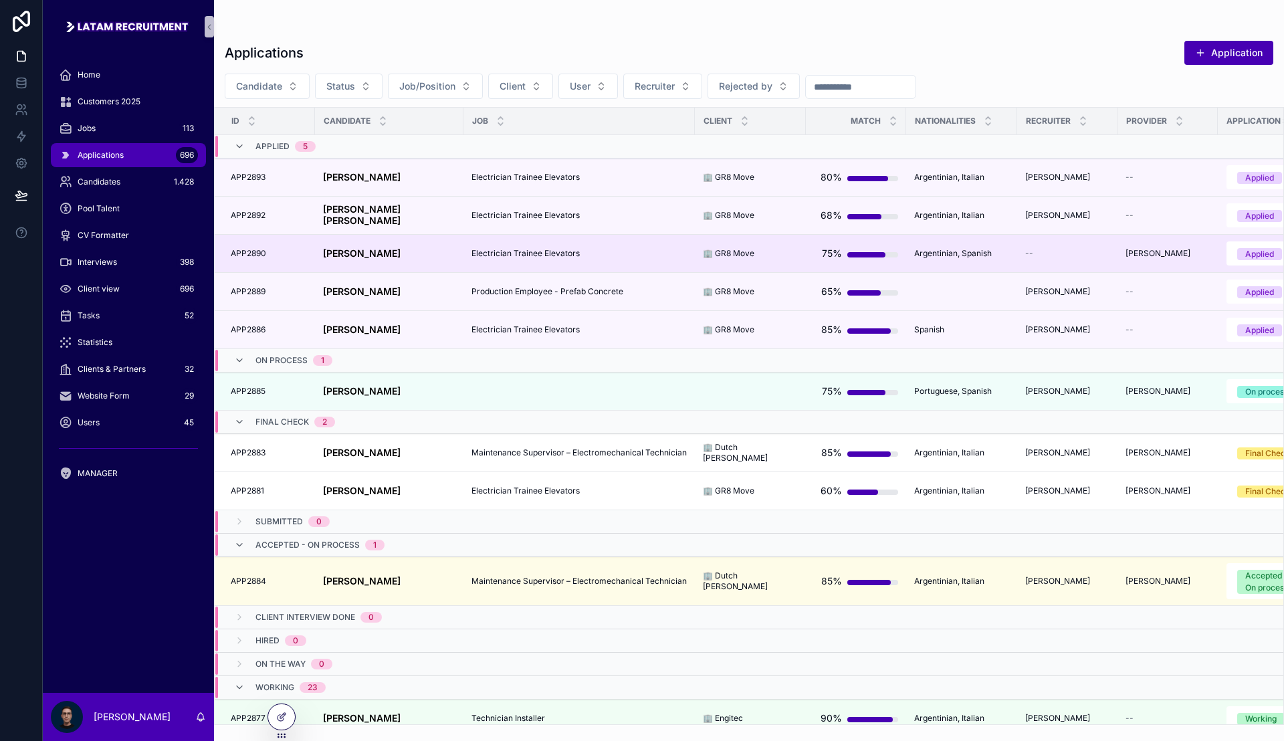
click at [379, 255] on strong "[PERSON_NAME]" at bounding box center [362, 252] width 78 height 11
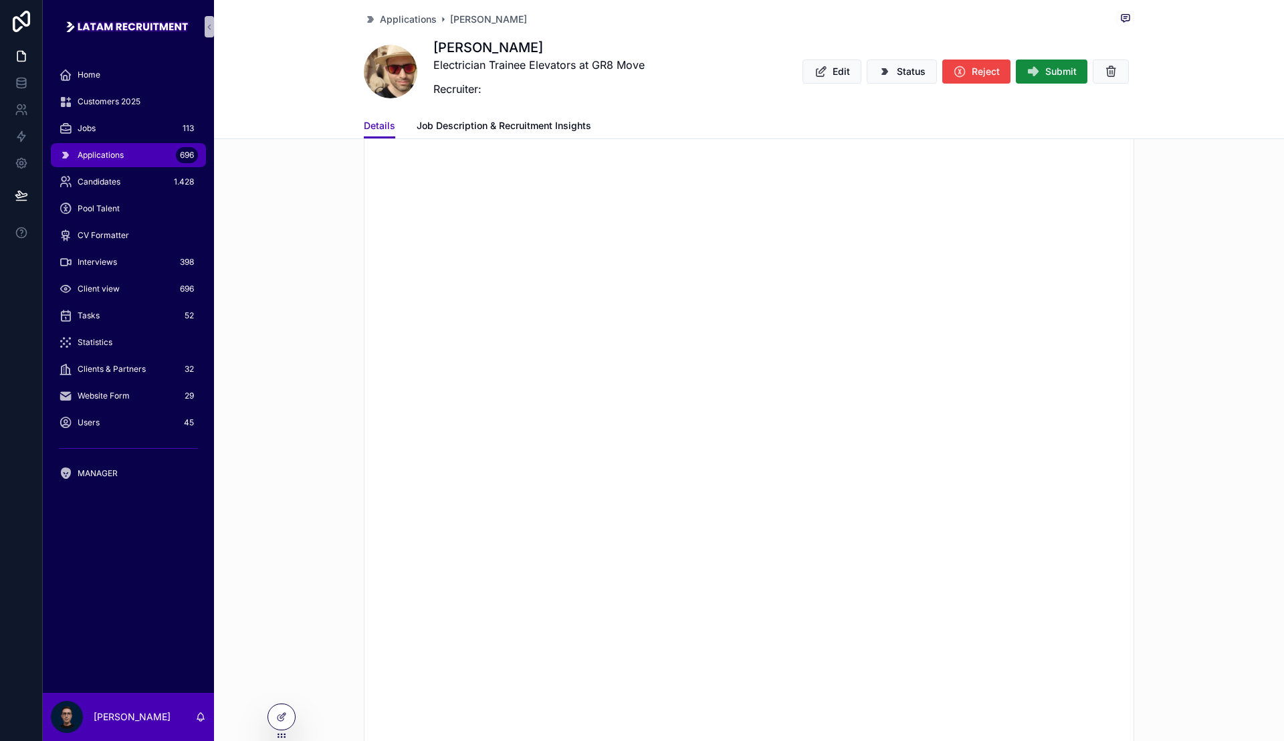
scroll to position [1504, 0]
click at [116, 465] on div "MANAGER" at bounding box center [128, 473] width 139 height 21
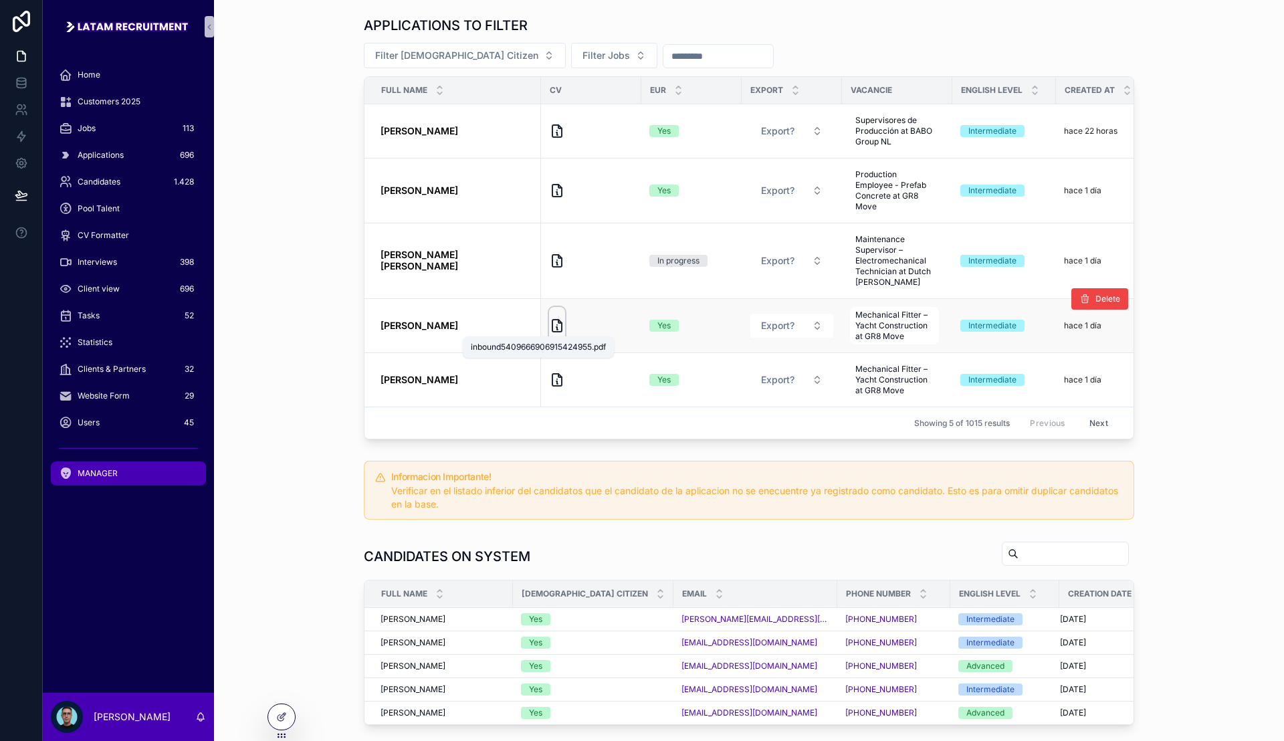
click at [552, 326] on icon "scrollable content" at bounding box center [556, 326] width 9 height 12
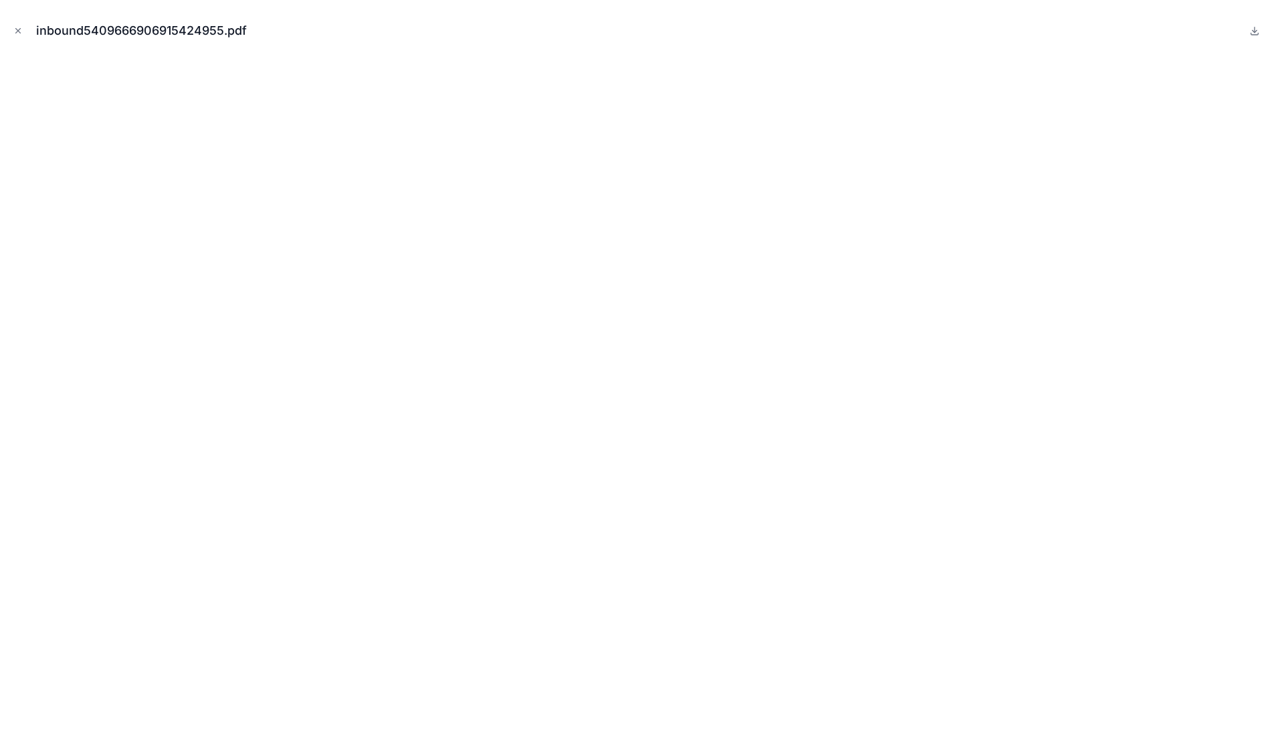
click at [25, 32] on div "inbound5409666906915424955.pdf" at bounding box center [642, 31] width 1262 height 40
click at [20, 31] on icon "Close modal" at bounding box center [17, 30] width 9 height 9
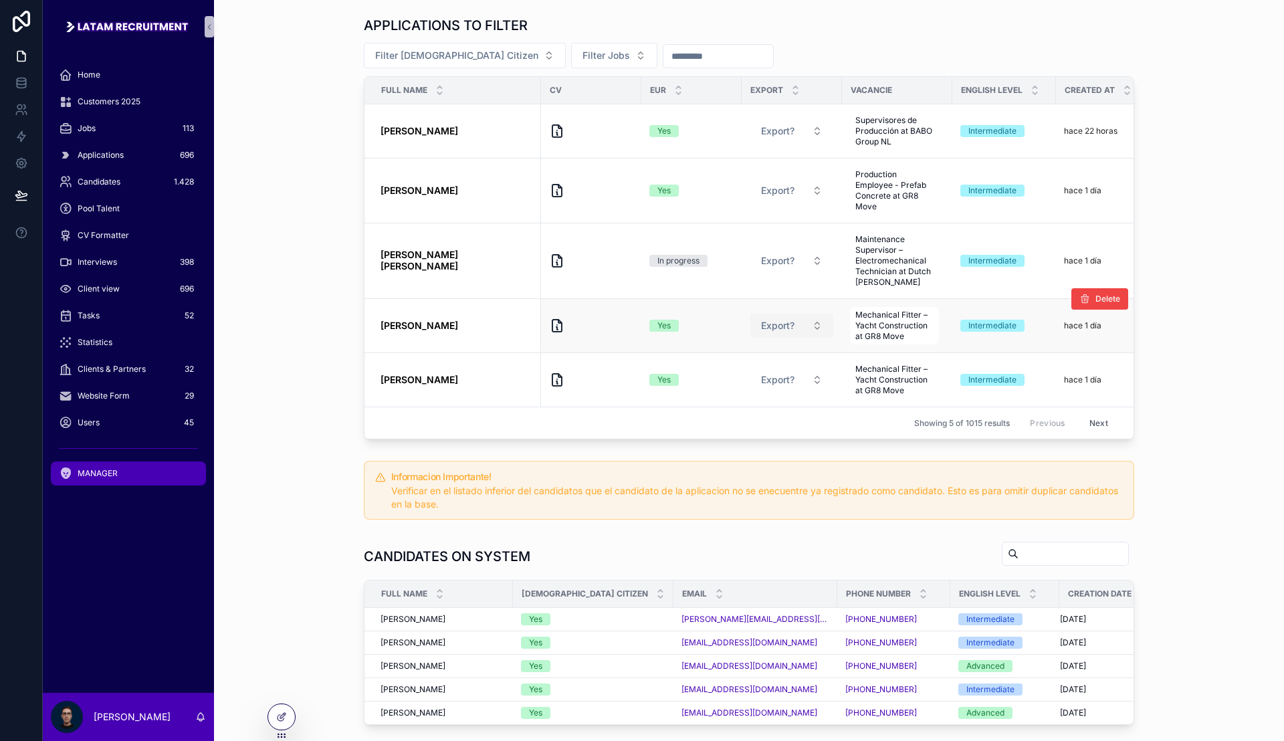
click at [761, 328] on span "Export?" at bounding box center [777, 325] width 33 height 13
click at [308, 319] on div "APPLICATIONS TO FILTER Filter European Citizen Filter Jobs Full name CV Eur Exp…" at bounding box center [749, 228] width 1048 height 434
click at [784, 318] on button "Export?" at bounding box center [791, 326] width 83 height 24
click at [765, 376] on div "Yes" at bounding box center [775, 378] width 160 height 20
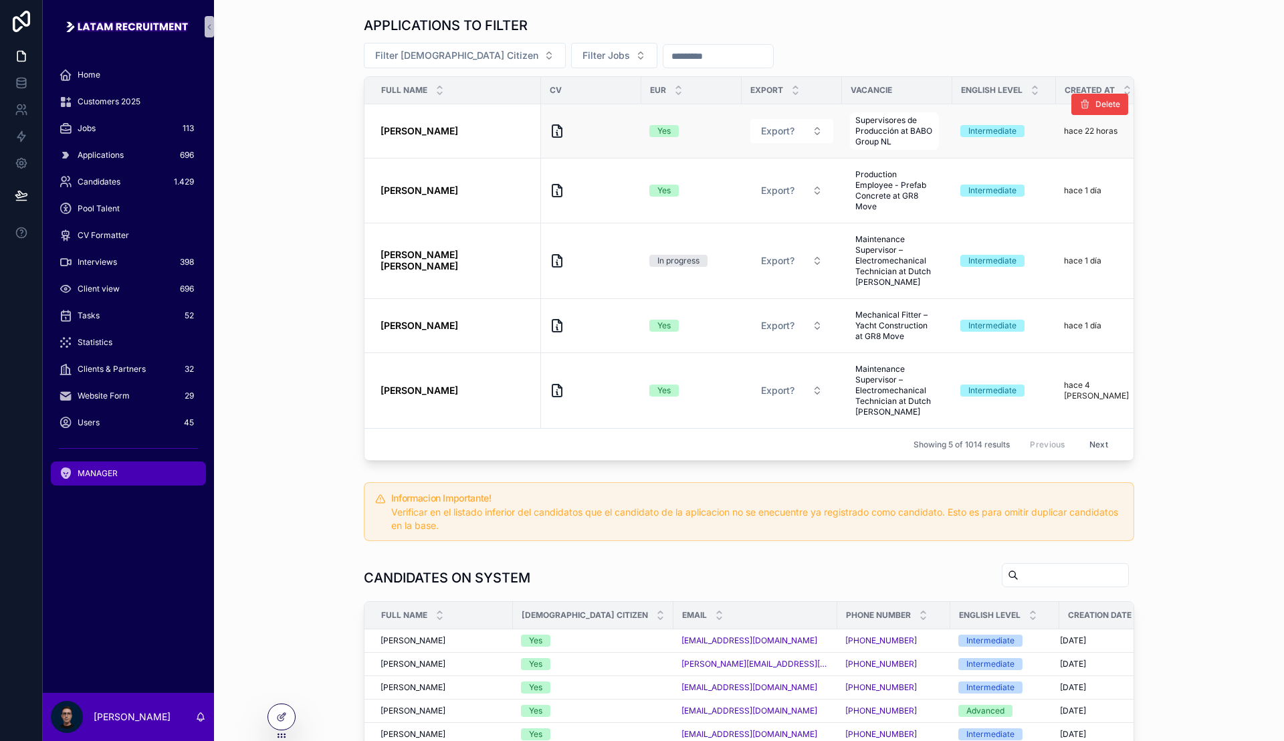
click at [860, 129] on span "Supervisores de Producción at BABO Group NL" at bounding box center [894, 131] width 78 height 32
click at [122, 122] on div "Jobs 113" at bounding box center [128, 128] width 139 height 21
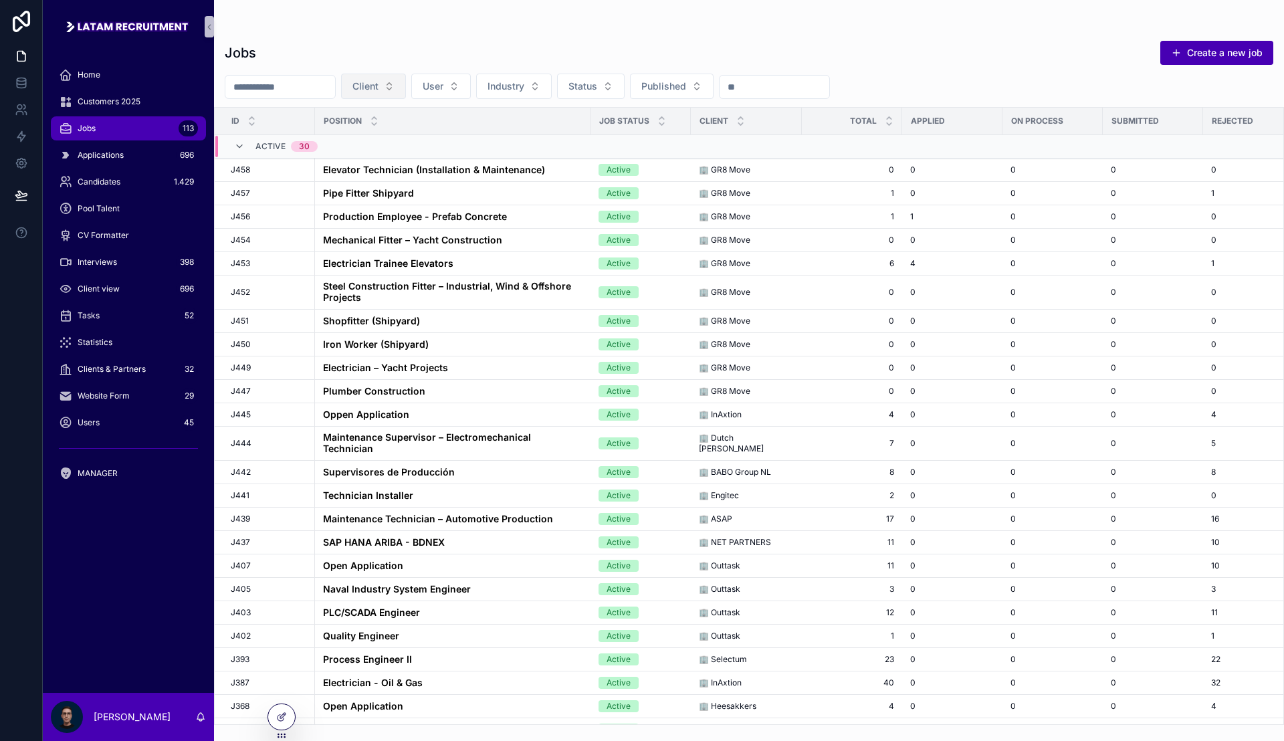
click at [406, 94] on button "Client" at bounding box center [373, 86] width 65 height 25
type input "***"
click at [416, 135] on div "BABO Group NL" at bounding box center [407, 140] width 160 height 21
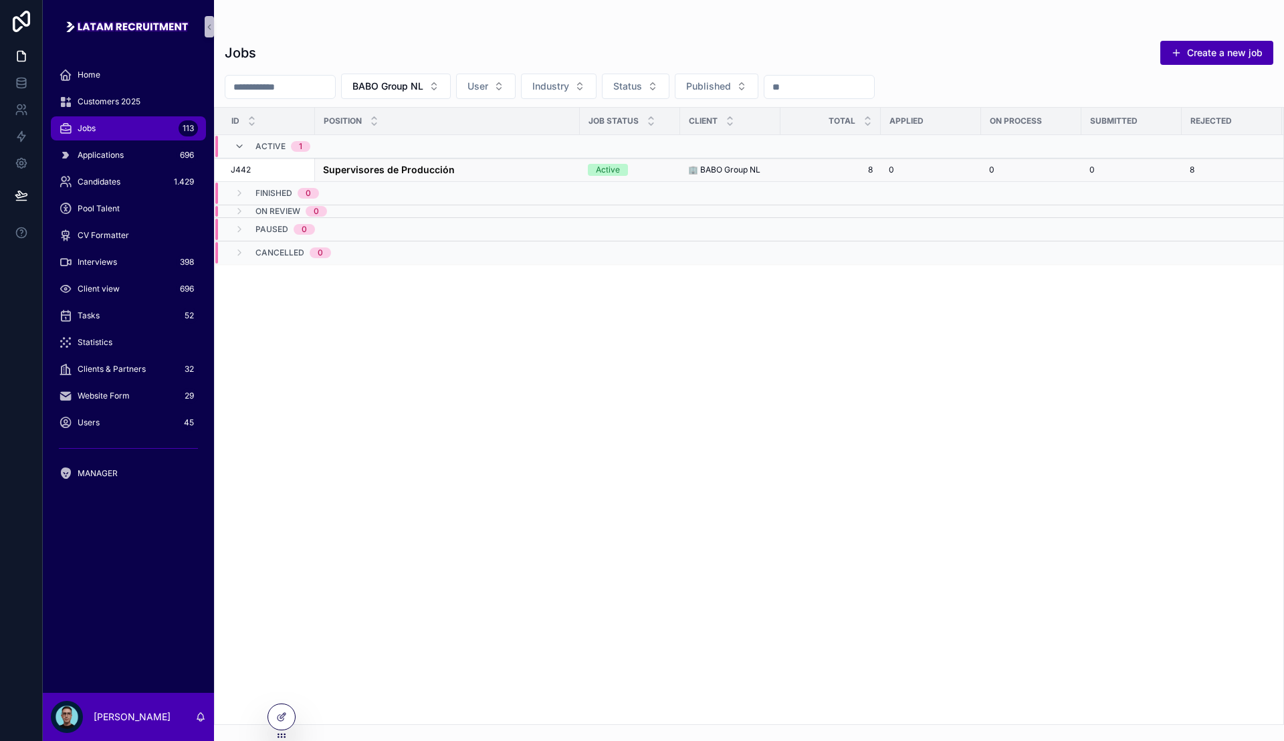
click at [460, 165] on div "Supervisores de Producción Supervisores de Producción" at bounding box center [447, 169] width 249 height 11
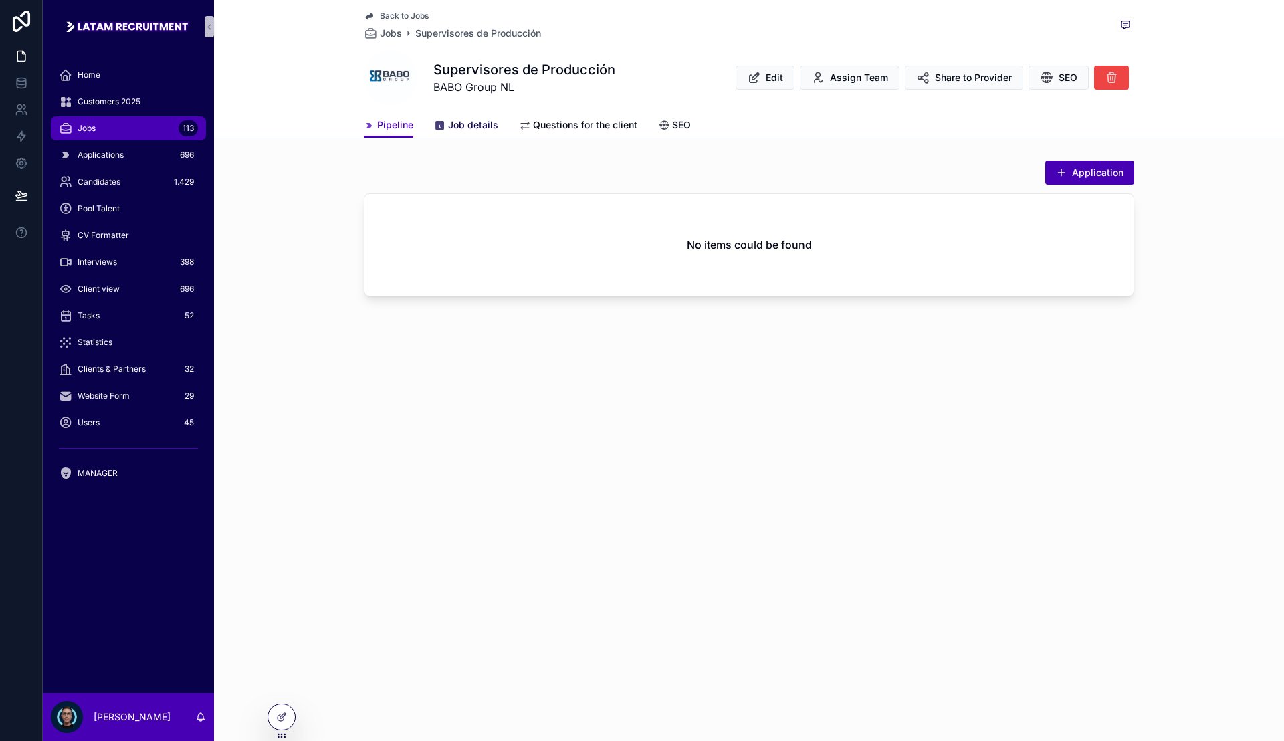
click at [463, 126] on span "Job details" at bounding box center [473, 124] width 50 height 13
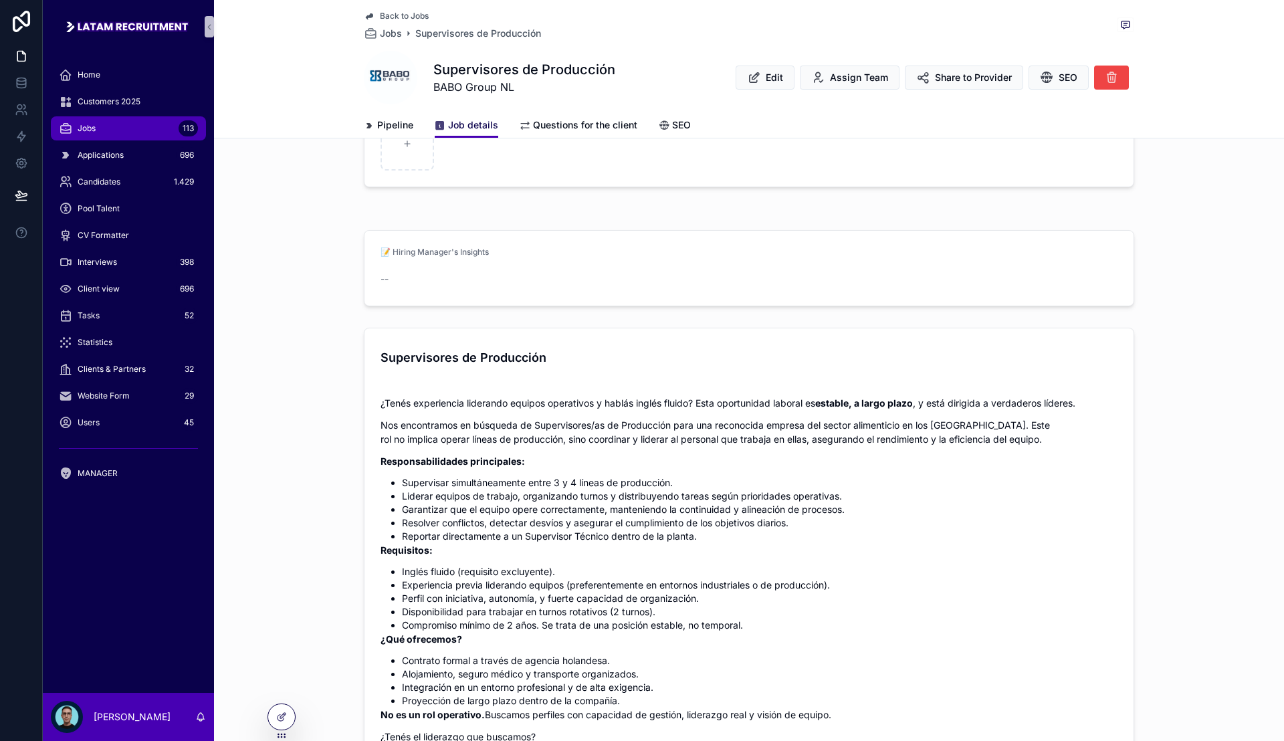
scroll to position [418, 0]
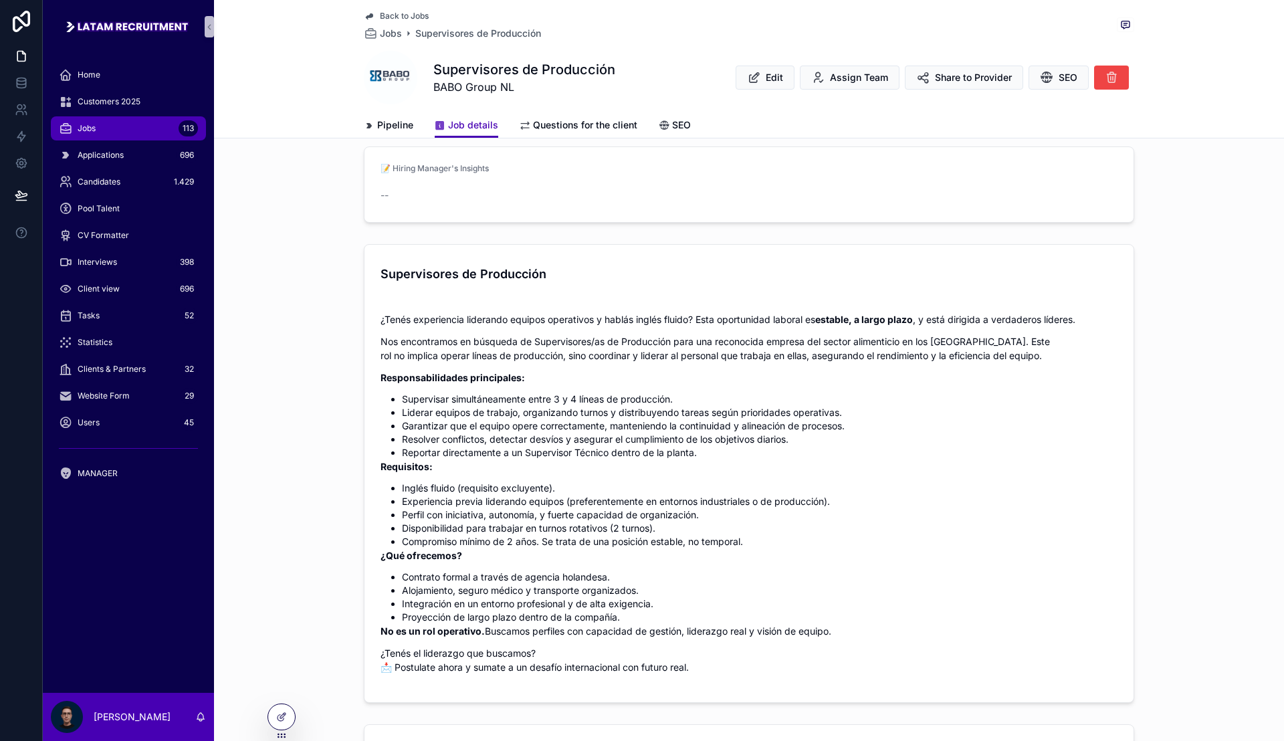
click at [505, 427] on li "Garantizar que el equipo opere correctamente, manteniendo la continuidad y alin…" at bounding box center [759, 425] width 715 height 13
click at [581, 459] on p "Requisitos:" at bounding box center [748, 466] width 737 height 14
click at [706, 495] on li "Experiencia previa liderando equipos (preferentemente en entornos industriales …" at bounding box center [759, 501] width 715 height 13
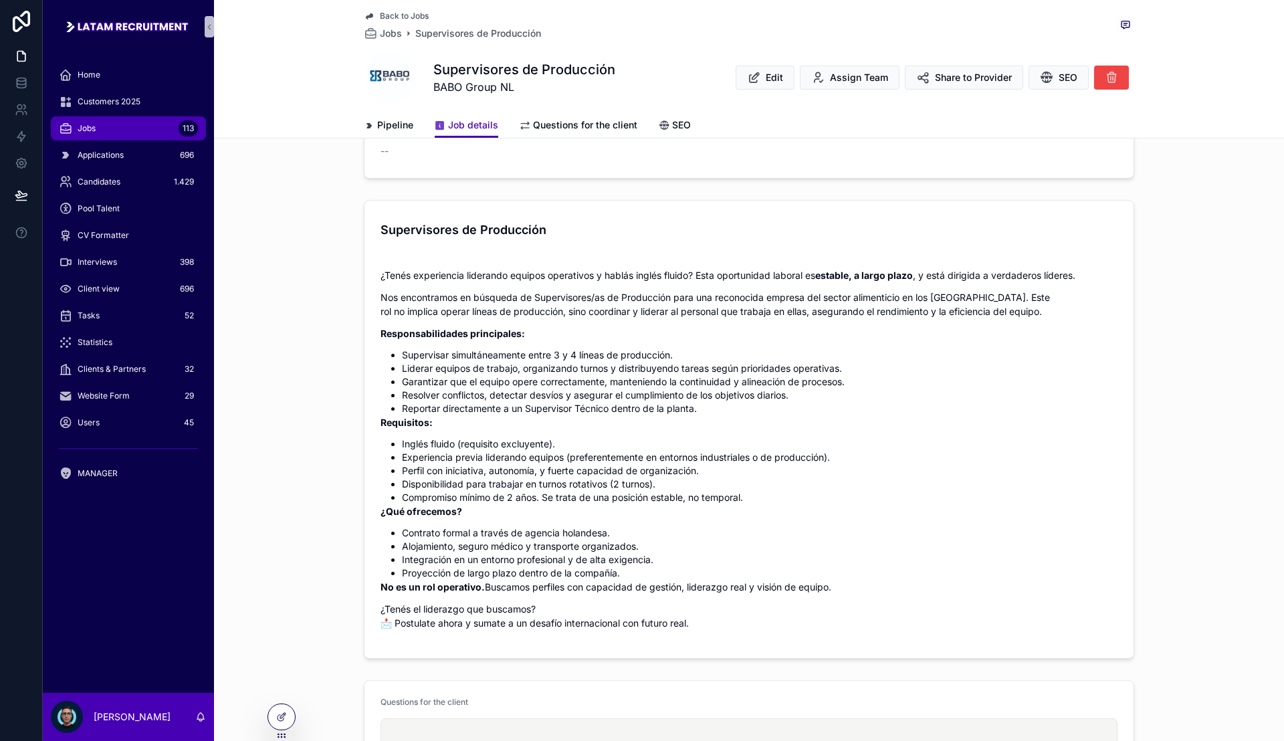
scroll to position [501, 0]
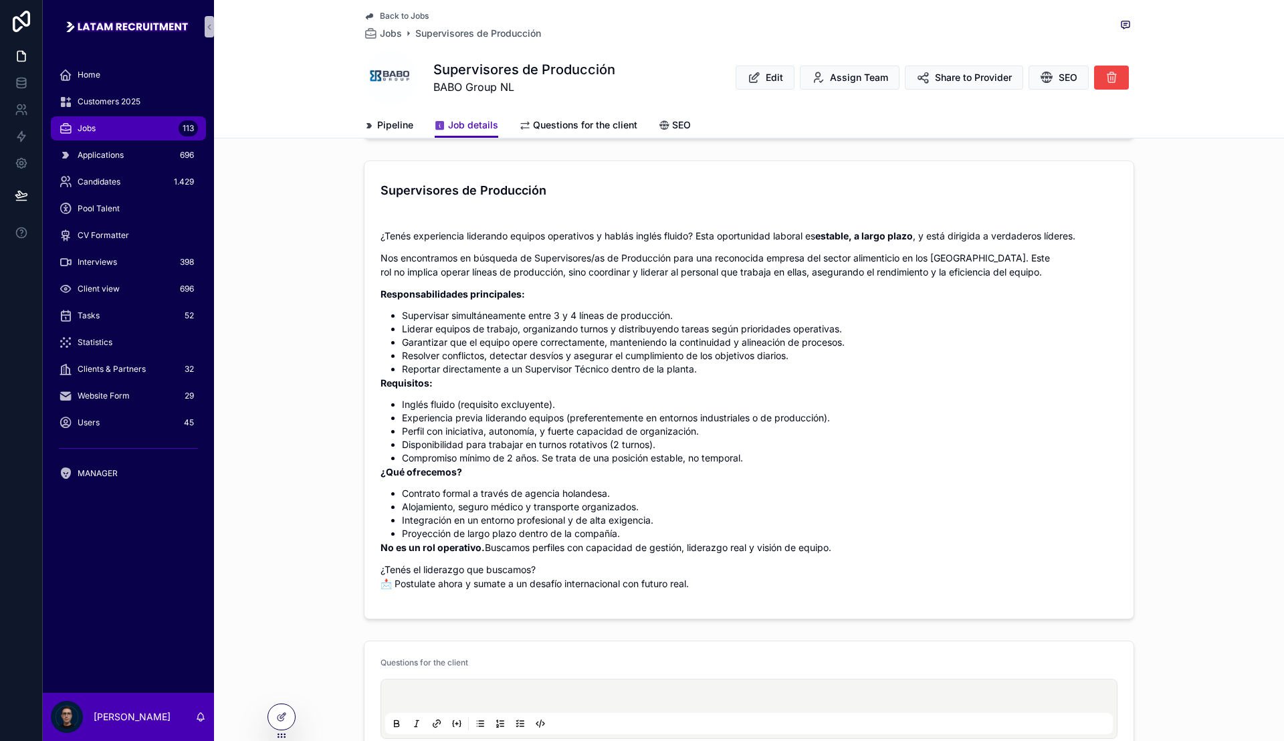
drag, startPoint x: 626, startPoint y: 440, endPoint x: 643, endPoint y: 434, distance: 18.4
click at [626, 439] on li "Disponibilidad para trabajar en turnos rotativos (2 turnos)." at bounding box center [759, 444] width 715 height 13
click at [787, 445] on li "Disponibilidad para trabajar en turnos rotativos (2 turnos)." at bounding box center [759, 444] width 715 height 13
click at [878, 493] on li "Contrato formal a través de agencia holandesa." at bounding box center [759, 493] width 715 height 13
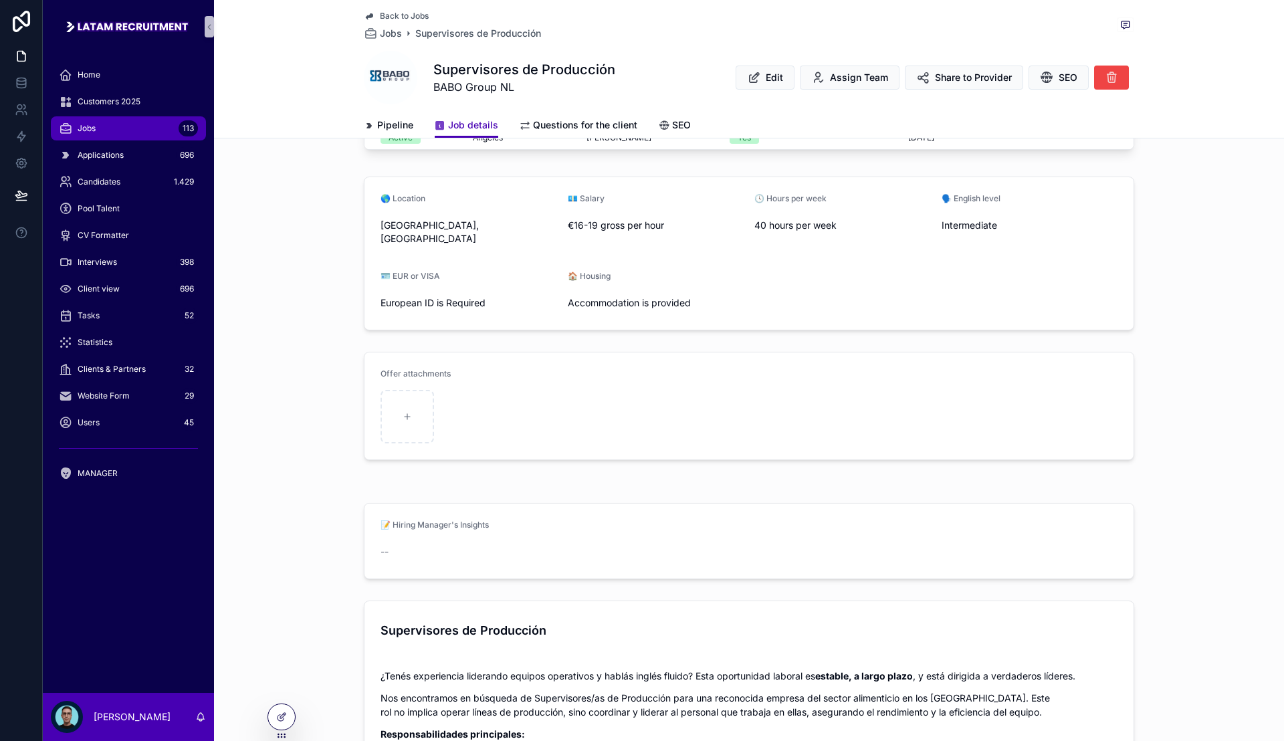
scroll to position [0, 0]
